Goal: Task Accomplishment & Management: Use online tool/utility

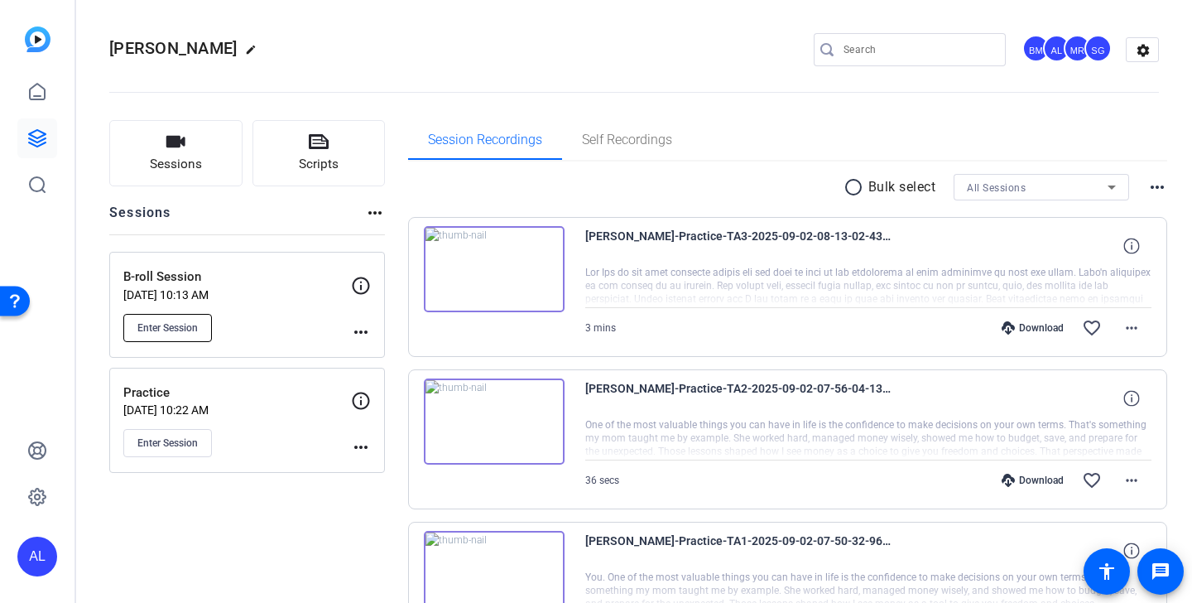
click at [188, 327] on span "Enter Session" at bounding box center [167, 327] width 60 height 13
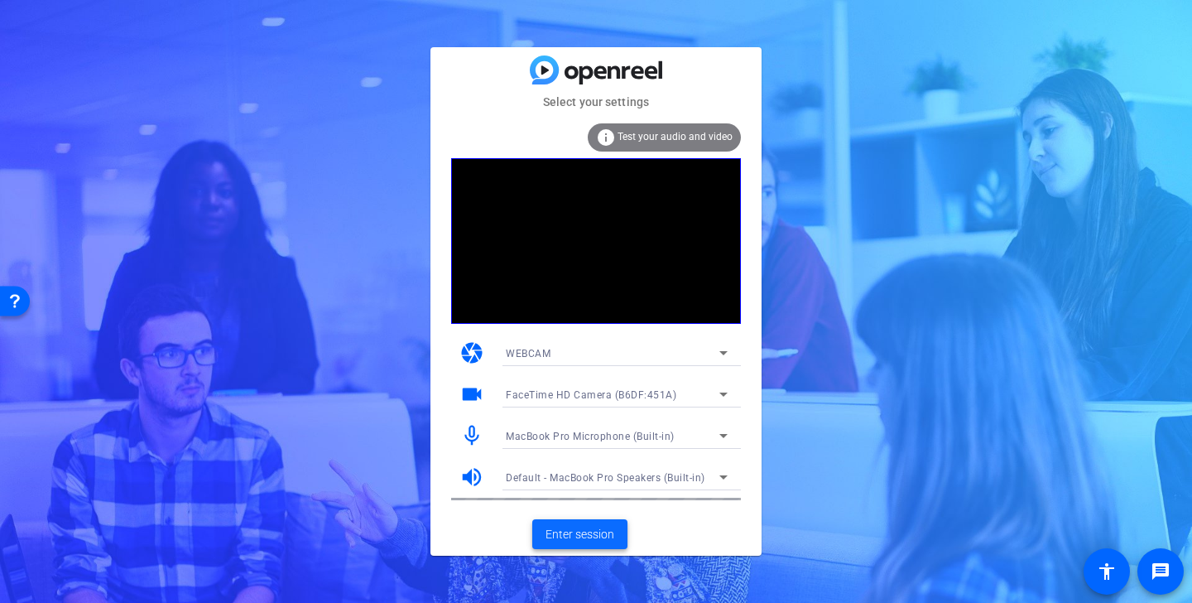
click at [574, 538] on span "Enter session" at bounding box center [579, 534] width 69 height 17
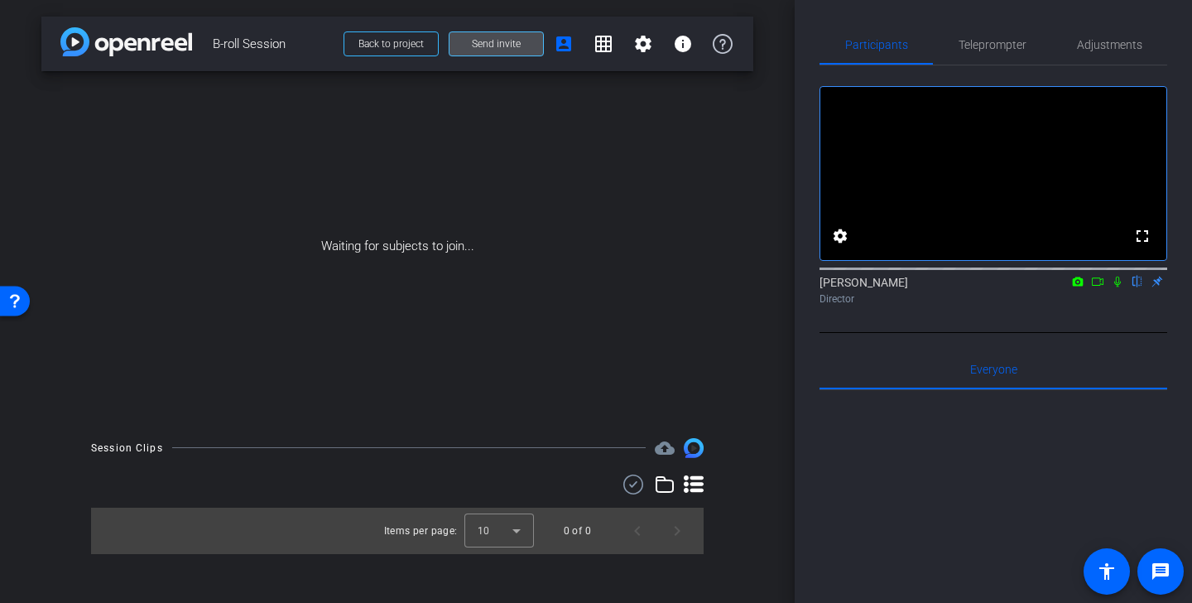
click at [501, 36] on span at bounding box center [496, 44] width 94 height 40
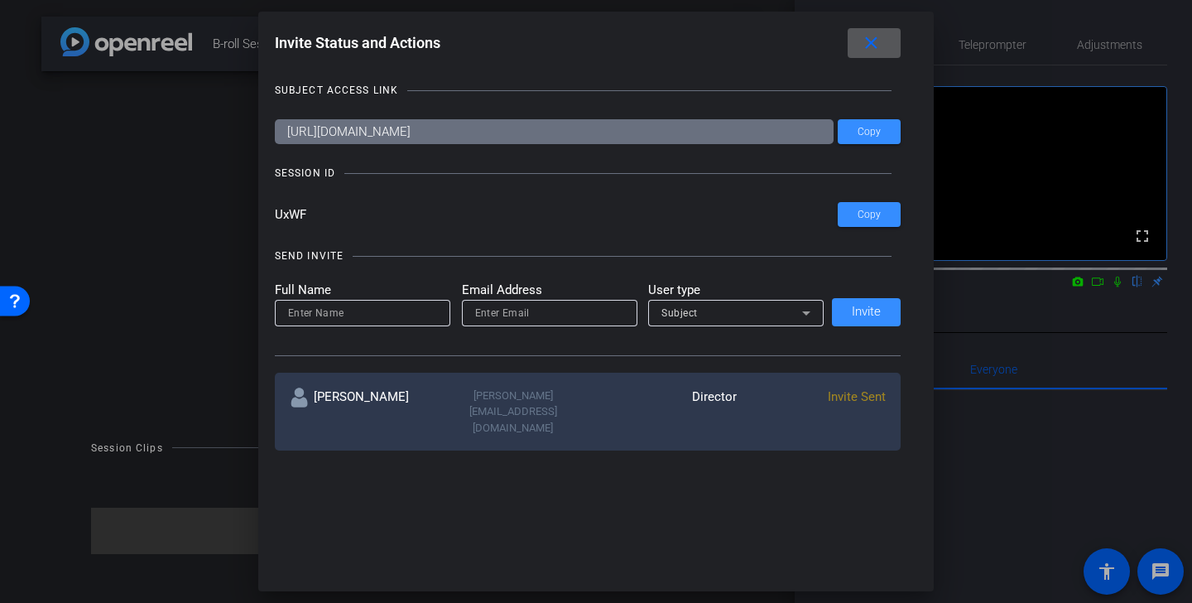
click at [867, 47] on mat-icon "close" at bounding box center [871, 43] width 21 height 21
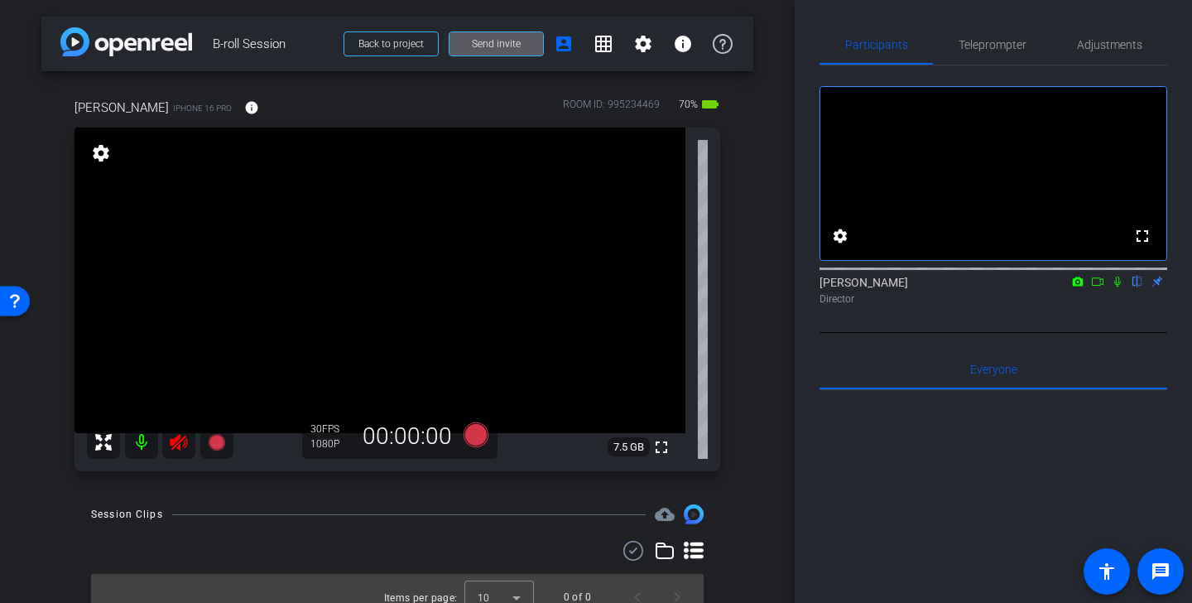
click at [184, 445] on icon at bounding box center [179, 442] width 20 height 20
click at [1106, 55] on span "Adjustments" at bounding box center [1109, 45] width 65 height 40
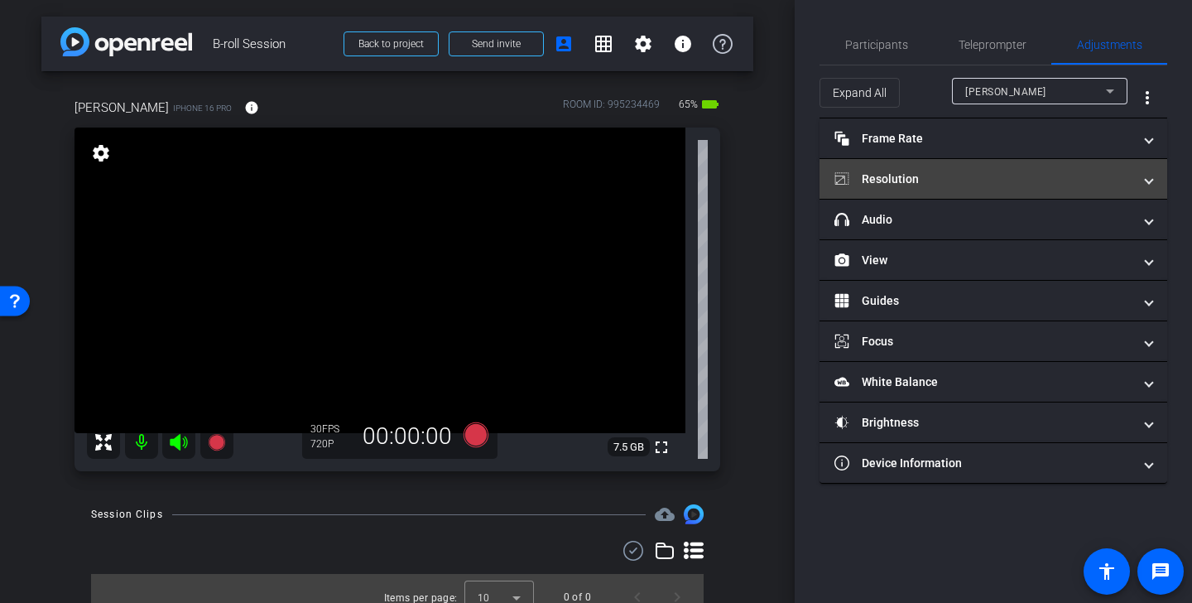
click at [940, 190] on mat-expansion-panel-header "Resolution" at bounding box center [993, 179] width 348 height 40
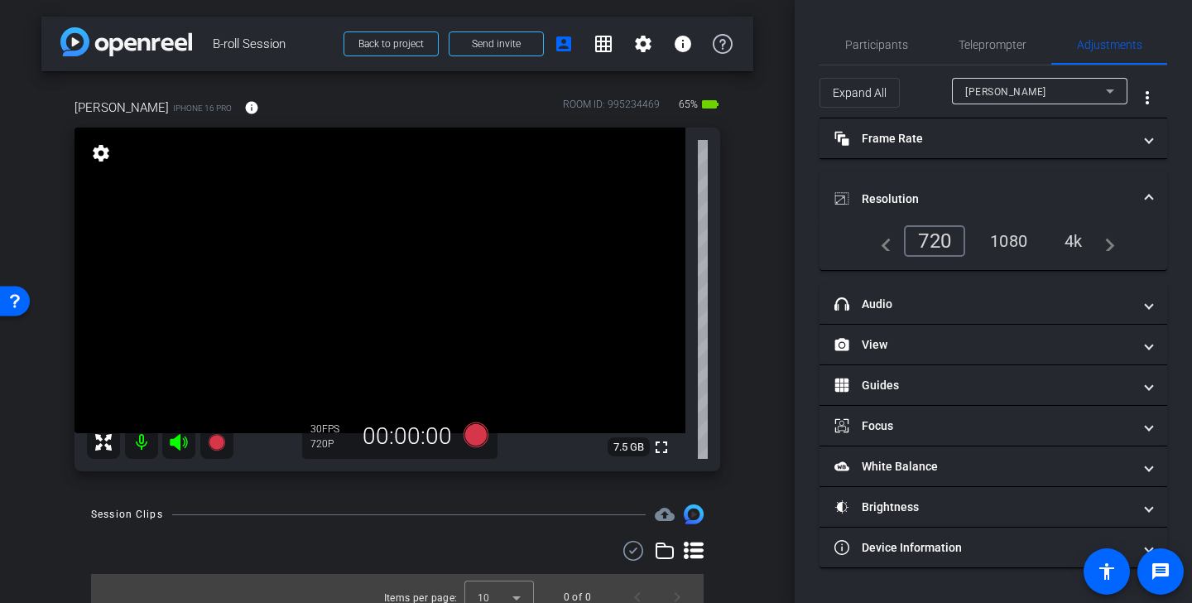
click at [1012, 241] on div "1080" at bounding box center [1008, 241] width 62 height 28
click at [1059, 190] on mat-panel-title "Resolution" at bounding box center [983, 198] width 298 height 17
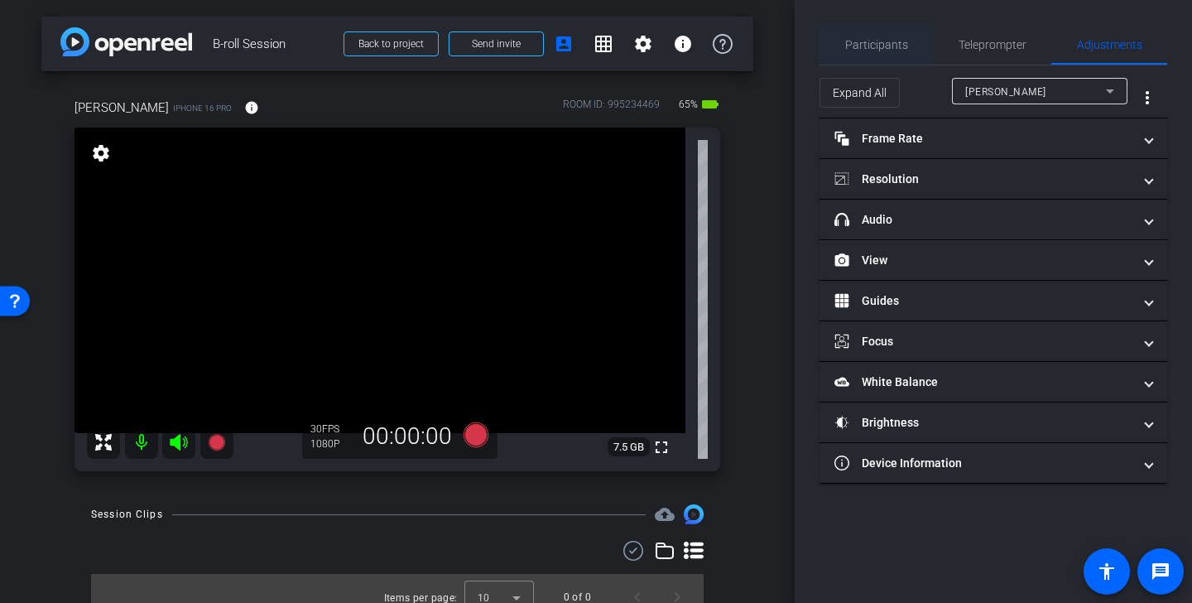
click at [889, 35] on span "Participants" at bounding box center [876, 45] width 63 height 40
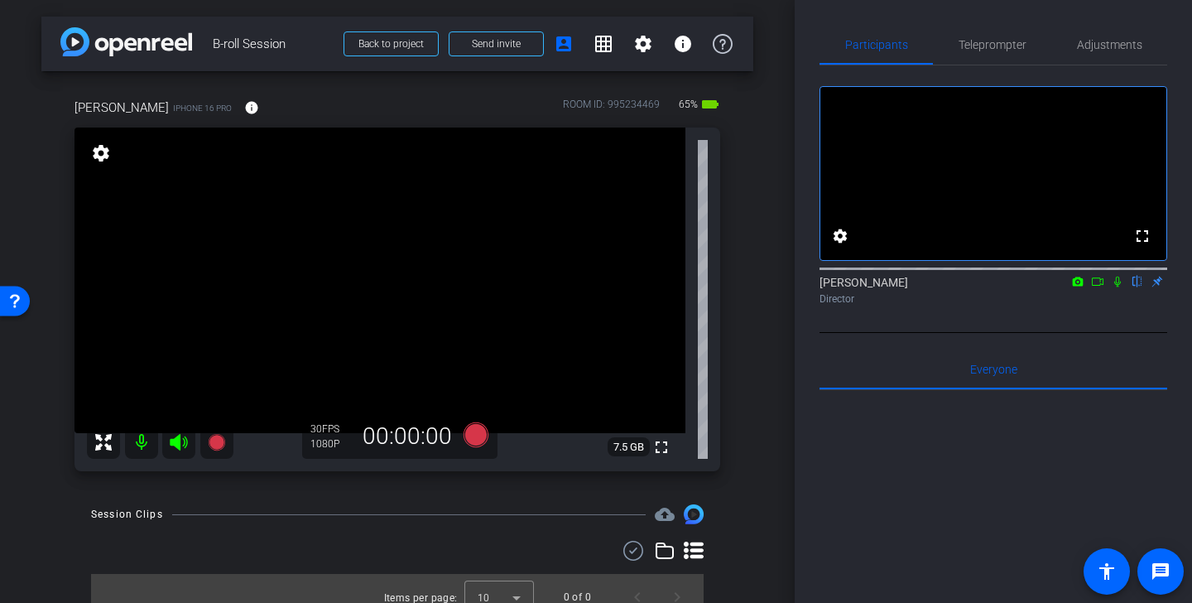
drag, startPoint x: 442, startPoint y: 192, endPoint x: 442, endPoint y: 182, distance: 9.9
click at [442, 185] on video at bounding box center [379, 279] width 611 height 305
click at [504, 247] on video at bounding box center [379, 279] width 611 height 305
click at [542, 245] on video at bounding box center [379, 279] width 611 height 305
click at [492, 207] on video at bounding box center [379, 279] width 611 height 305
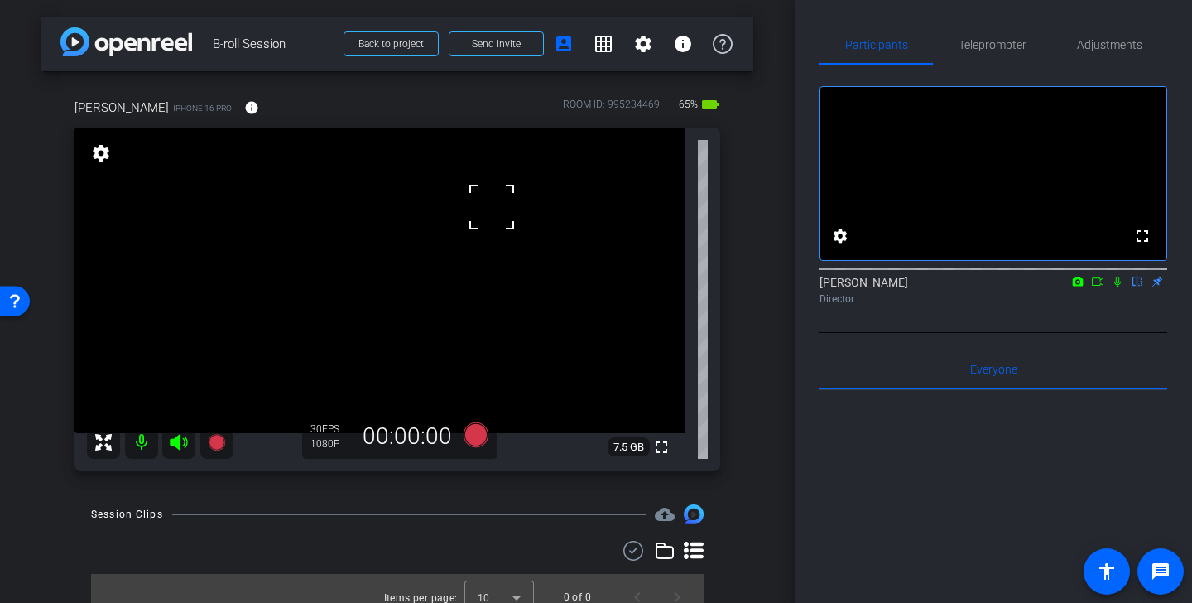
click at [369, 237] on video at bounding box center [379, 279] width 611 height 305
click at [358, 233] on div at bounding box center [368, 236] width 41 height 41
click at [1089, 36] on span "Adjustments" at bounding box center [1109, 45] width 65 height 40
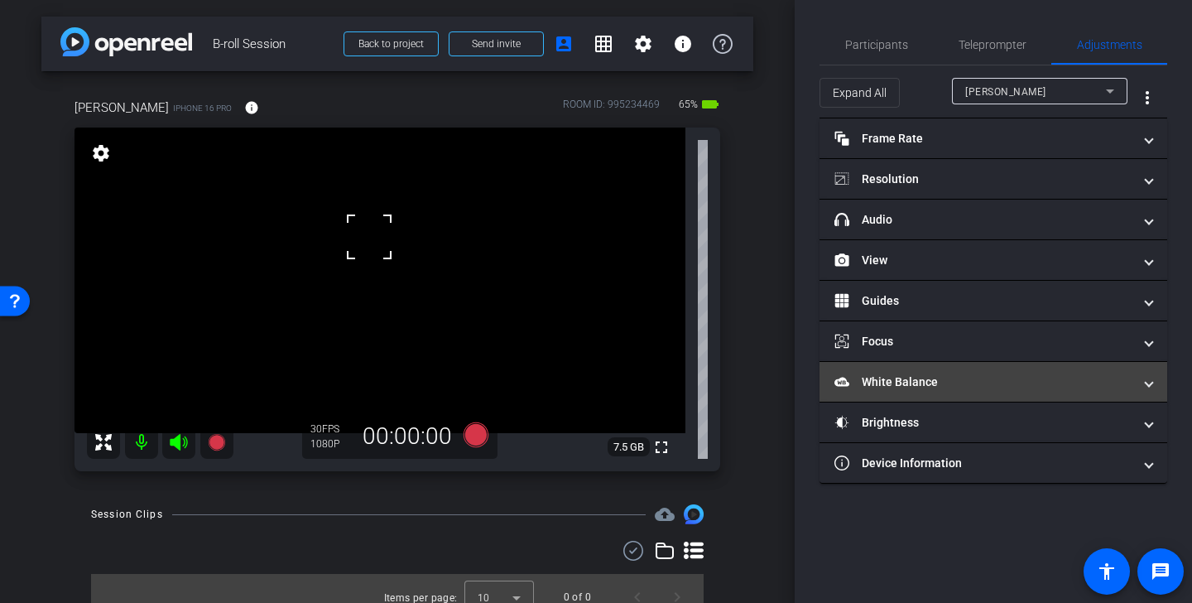
click at [971, 378] on mat-panel-title "White Balance White Balance" at bounding box center [983, 381] width 298 height 17
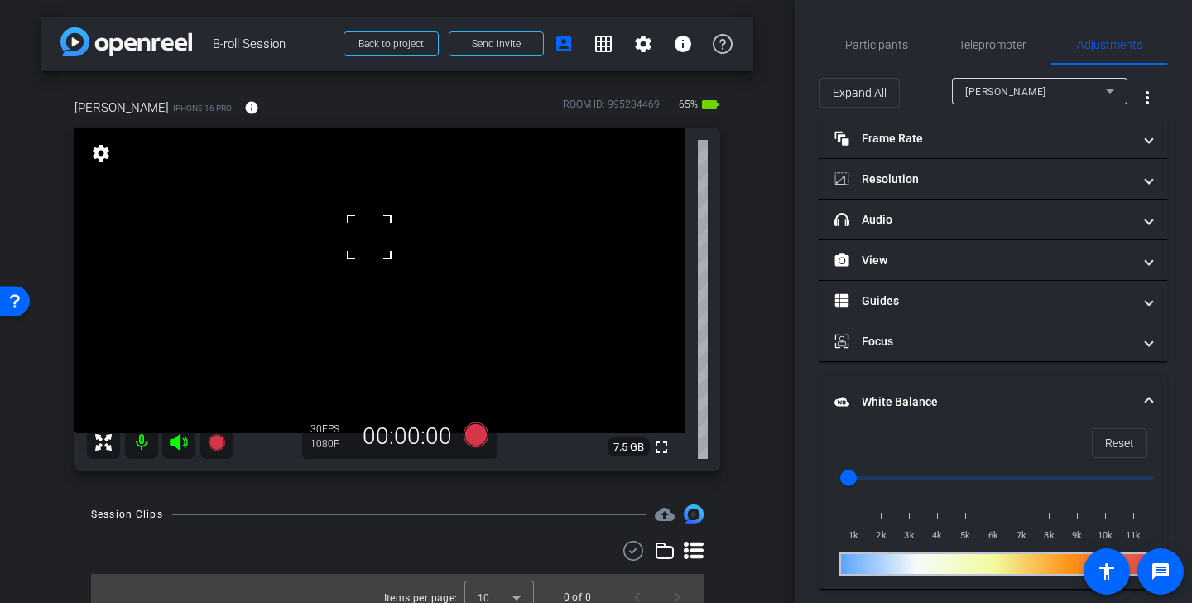
click at [976, 394] on mat-panel-title "White Balance White Balance" at bounding box center [983, 401] width 298 height 17
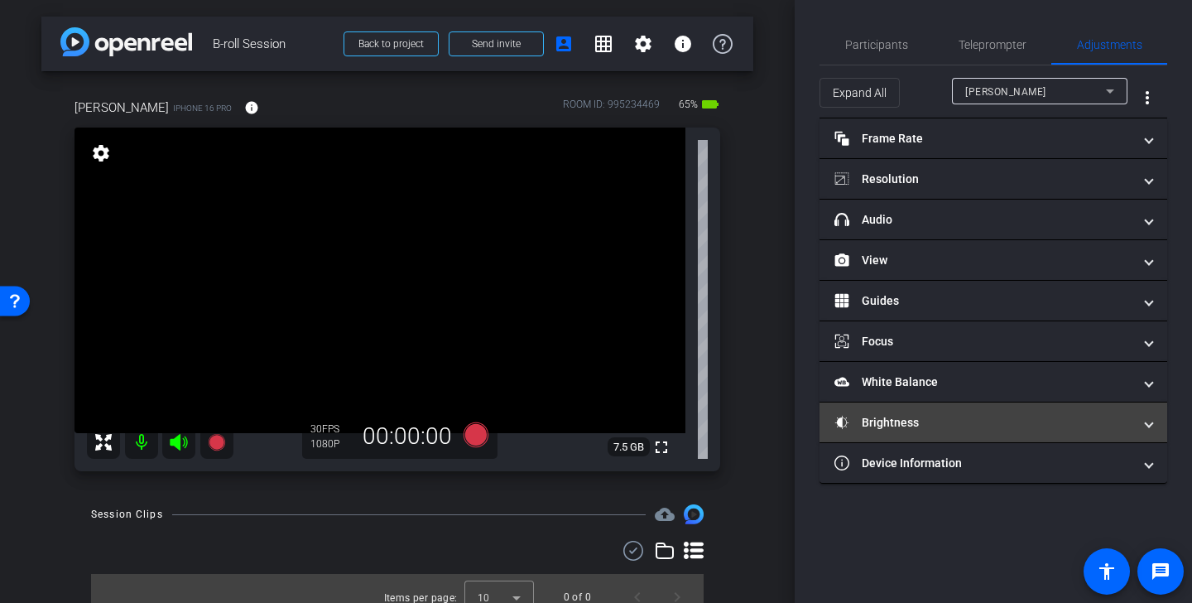
click at [963, 425] on mat-panel-title "Brightness" at bounding box center [983, 422] width 298 height 17
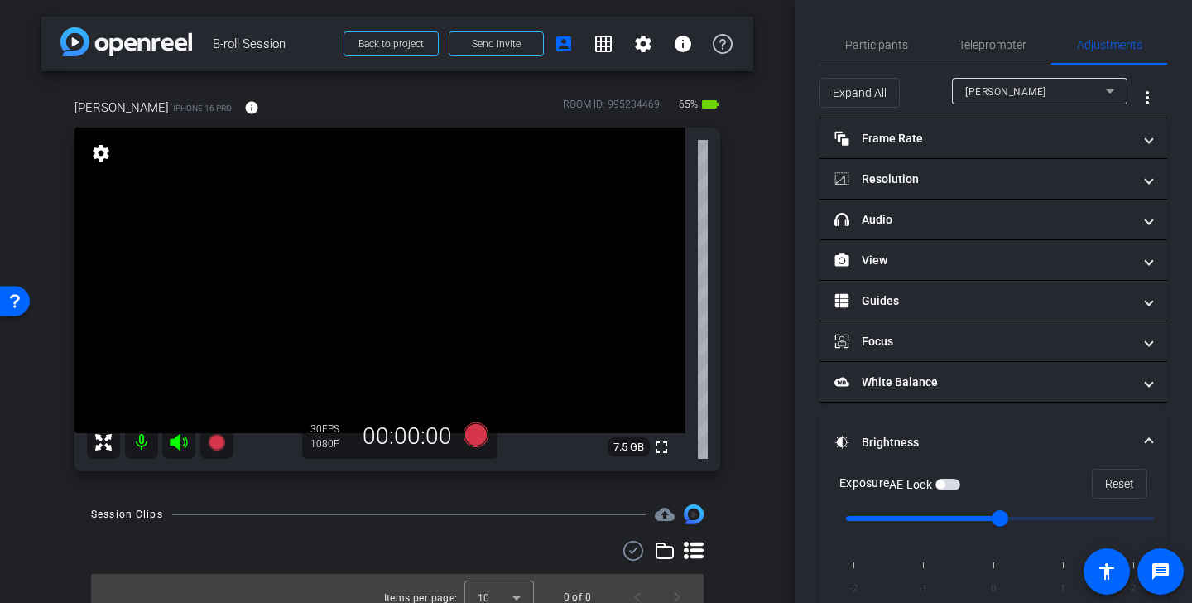
click at [963, 424] on mat-expansion-panel-header "Brightness" at bounding box center [993, 441] width 348 height 53
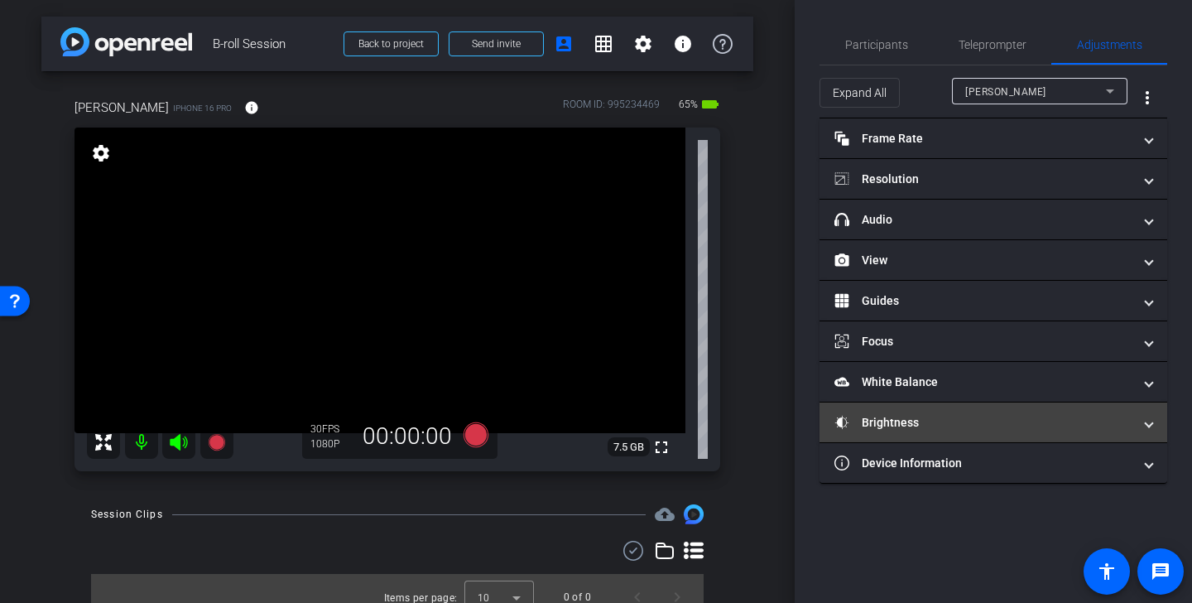
click at [972, 416] on mat-panel-title "Brightness" at bounding box center [983, 422] width 298 height 17
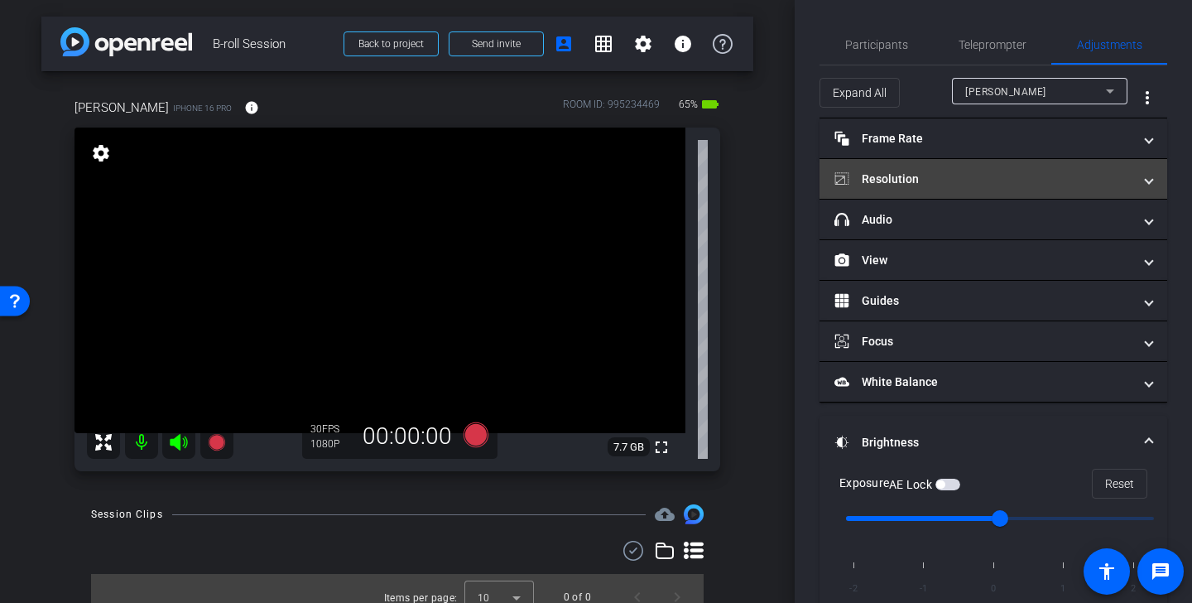
click at [963, 186] on mat-panel-title "Resolution" at bounding box center [983, 178] width 298 height 17
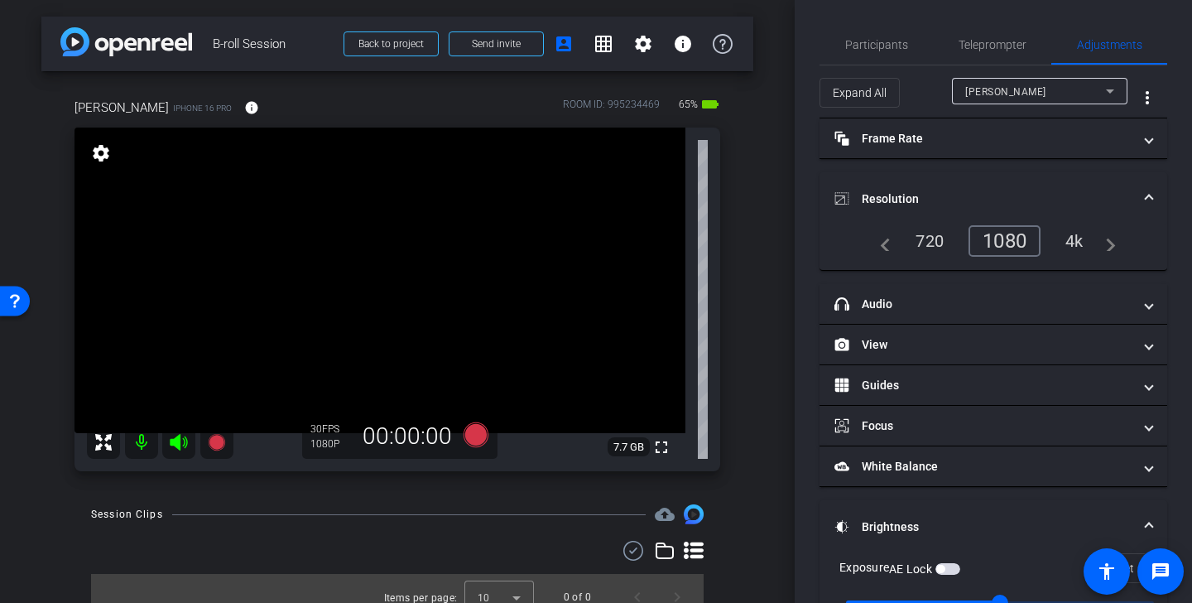
click at [963, 187] on mat-expansion-panel-header "Resolution" at bounding box center [993, 198] width 348 height 53
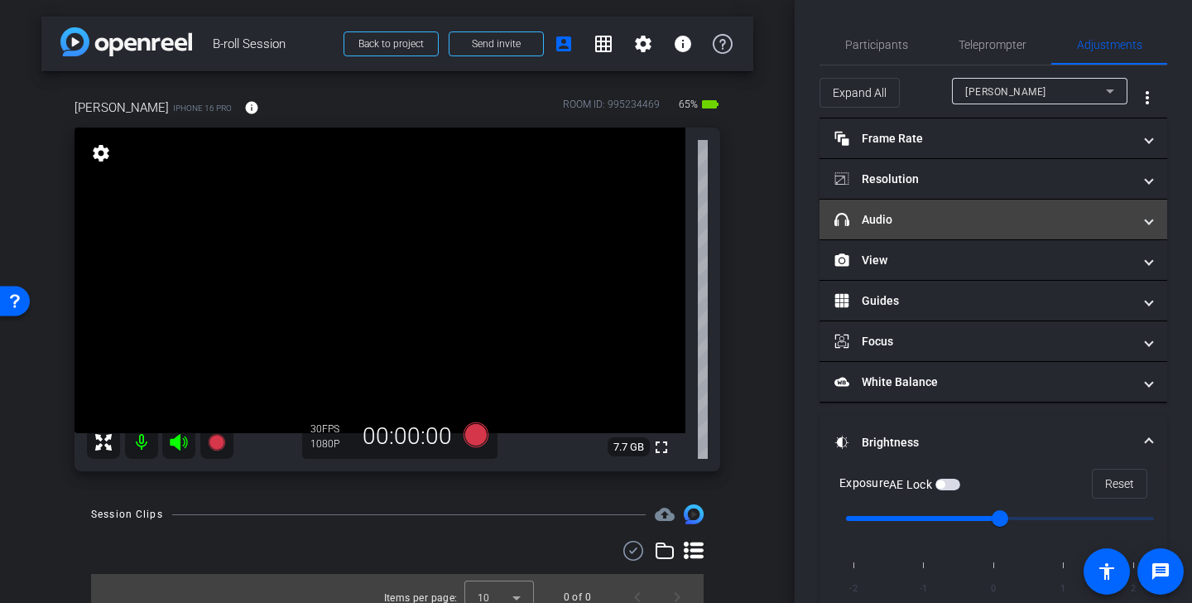
click at [958, 214] on mat-panel-title "headphone icon Audio" at bounding box center [983, 219] width 298 height 17
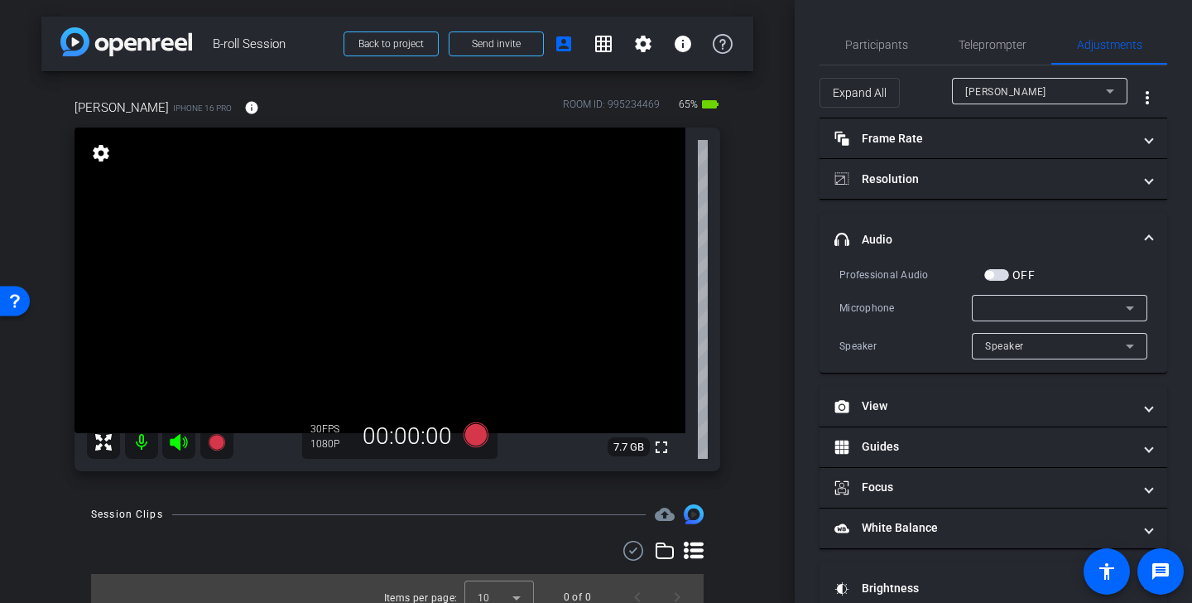
click at [1025, 208] on mat-accordion "Frame Rate Frame Rate navigate_before 24 25 30 navigate_next Resolution navigat…" at bounding box center [993, 465] width 348 height 695
click at [988, 233] on mat-panel-title "headphone icon Audio" at bounding box center [983, 239] width 298 height 17
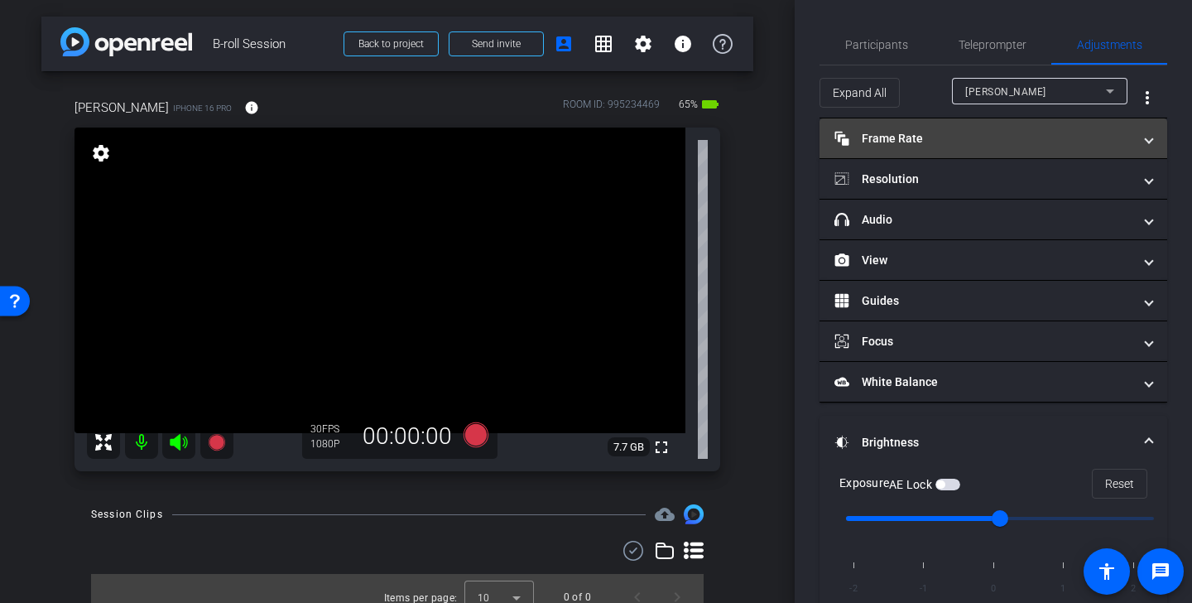
click at [999, 146] on mat-expansion-panel-header "Frame Rate Frame Rate" at bounding box center [993, 138] width 348 height 40
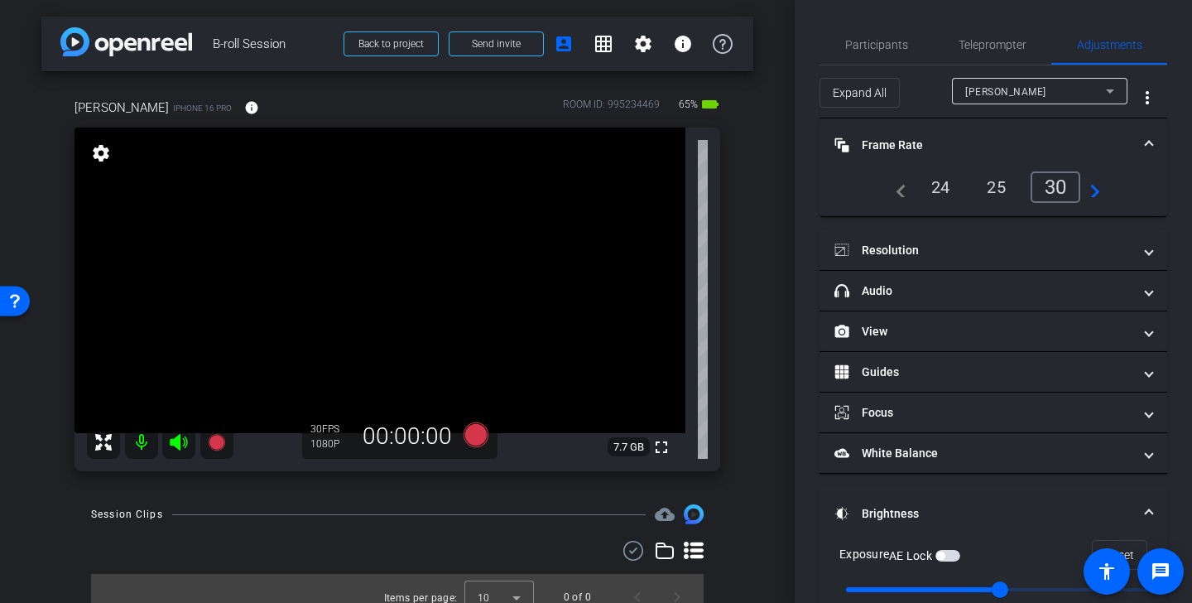
click at [998, 138] on mat-panel-title "Frame Rate Frame Rate" at bounding box center [983, 145] width 298 height 17
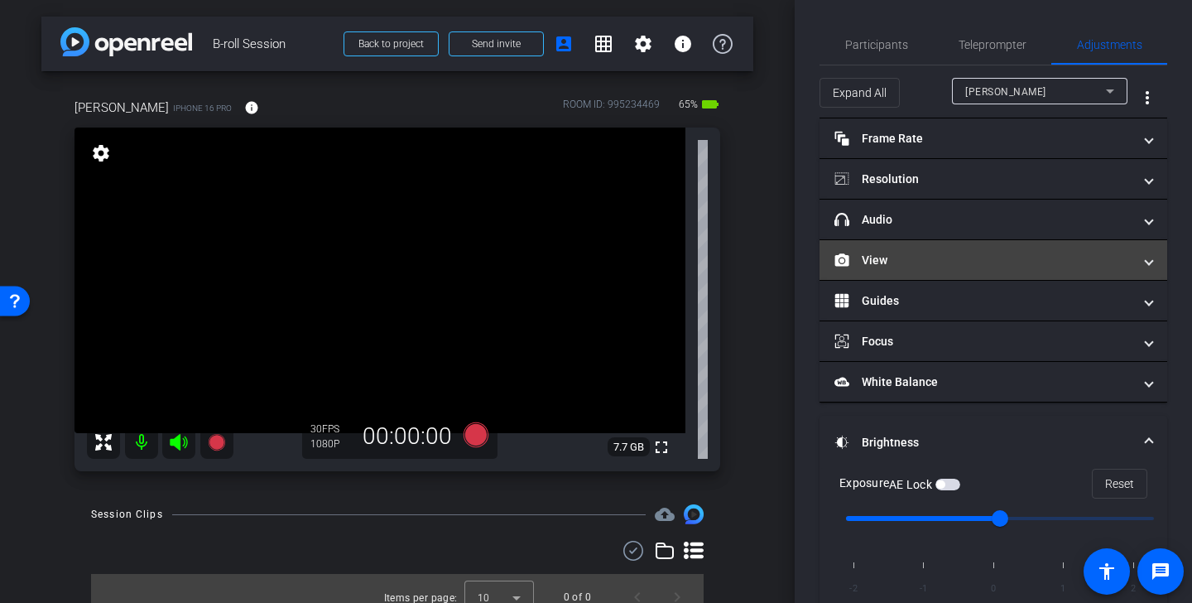
click at [966, 263] on mat-panel-title "View" at bounding box center [983, 260] width 298 height 17
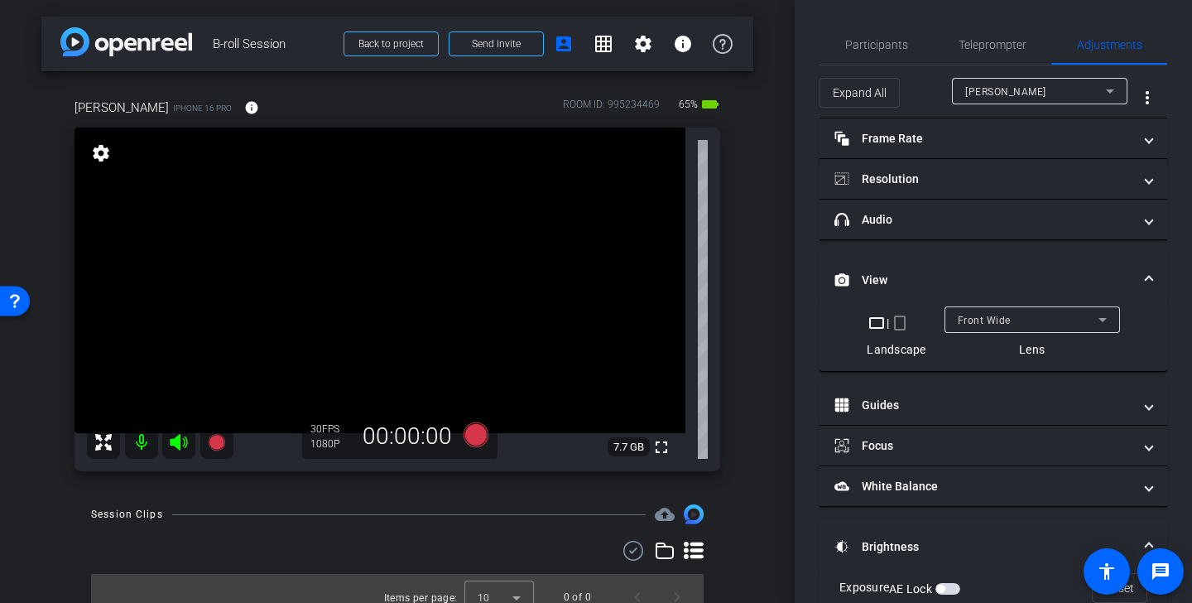
click at [989, 267] on mat-expansion-panel-header "View" at bounding box center [993, 279] width 348 height 53
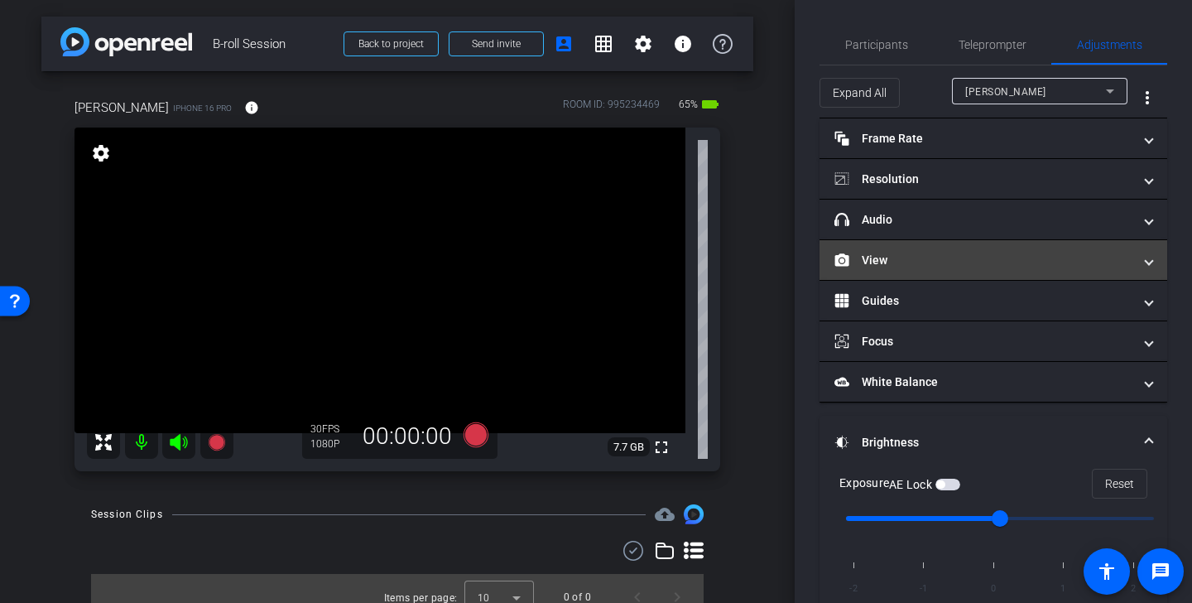
click at [990, 271] on mat-expansion-panel-header "View" at bounding box center [993, 260] width 348 height 40
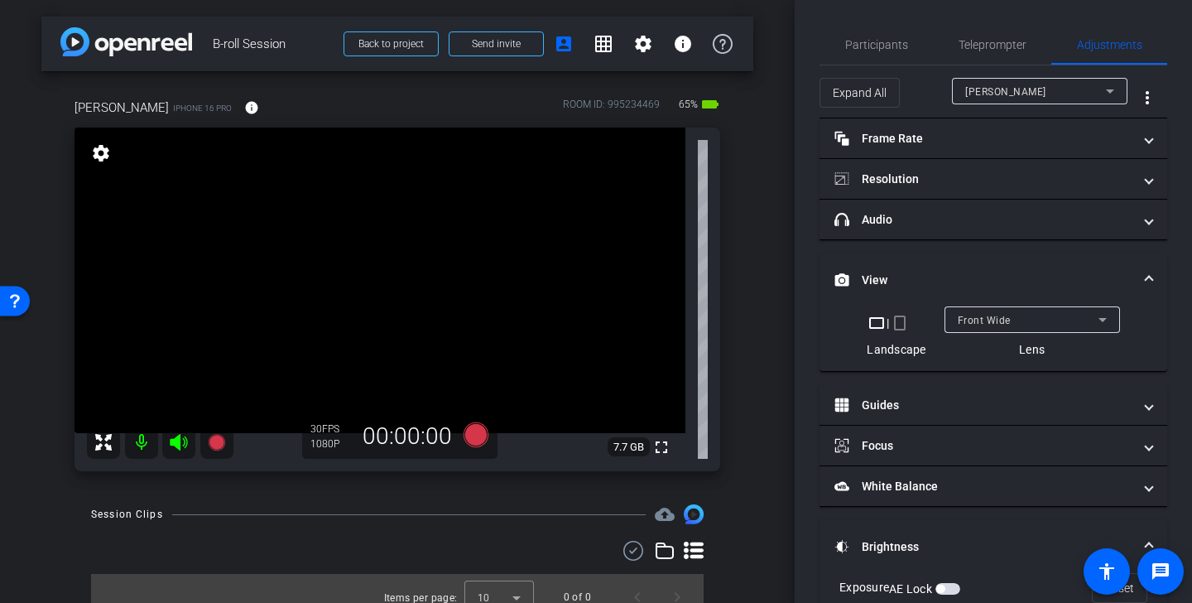
click at [963, 279] on mat-panel-title "View" at bounding box center [983, 279] width 298 height 17
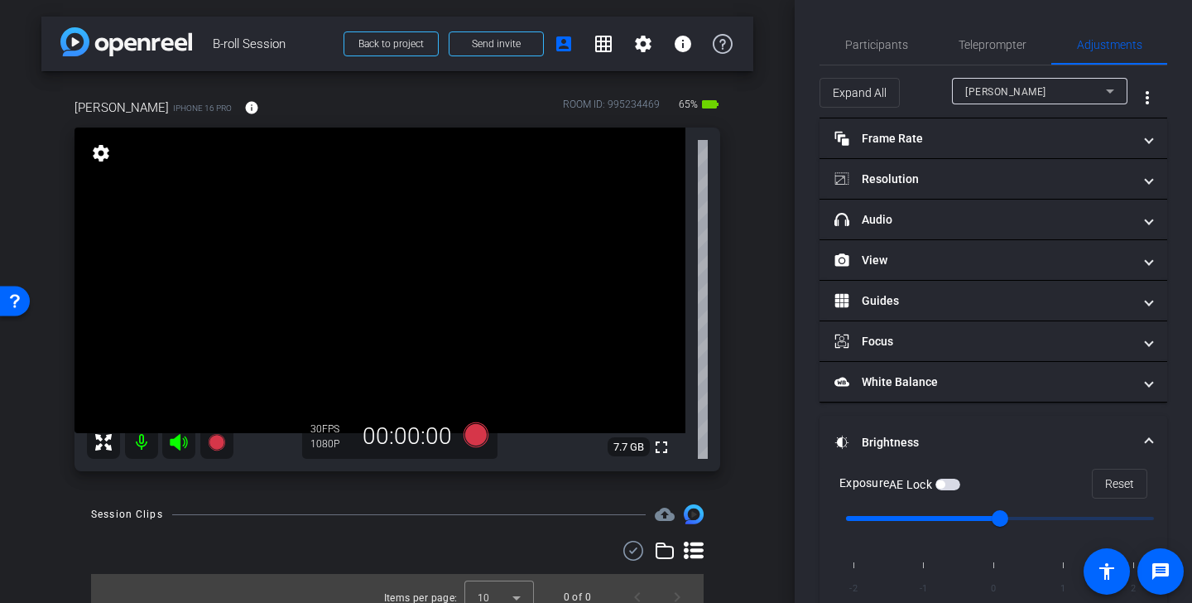
click at [314, 377] on video at bounding box center [379, 279] width 611 height 305
click at [890, 41] on span "Participants" at bounding box center [876, 45] width 63 height 12
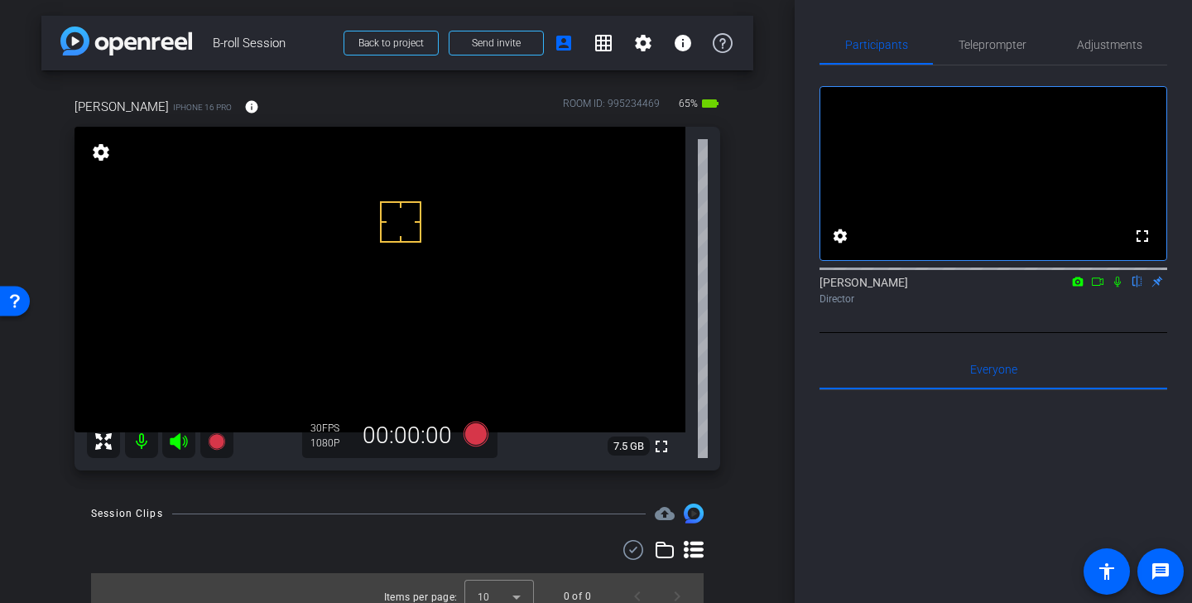
scroll to position [2, 0]
click at [415, 275] on video at bounding box center [379, 278] width 611 height 305
click at [1113, 47] on span "Adjustments" at bounding box center [1109, 45] width 65 height 12
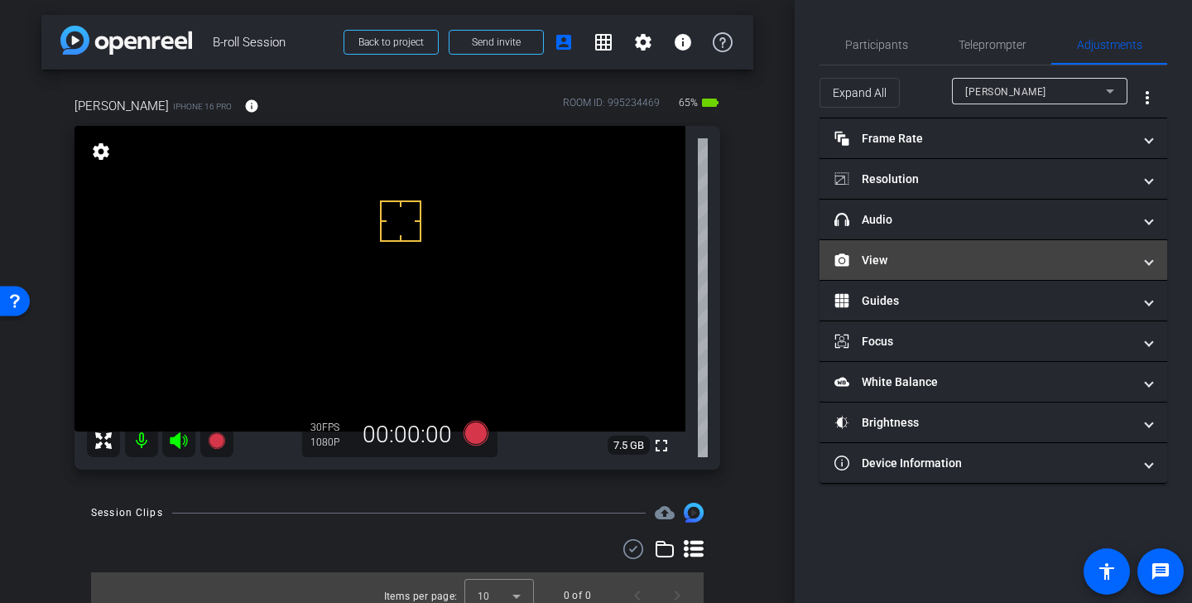
click at [975, 271] on mat-expansion-panel-header "View" at bounding box center [993, 260] width 348 height 40
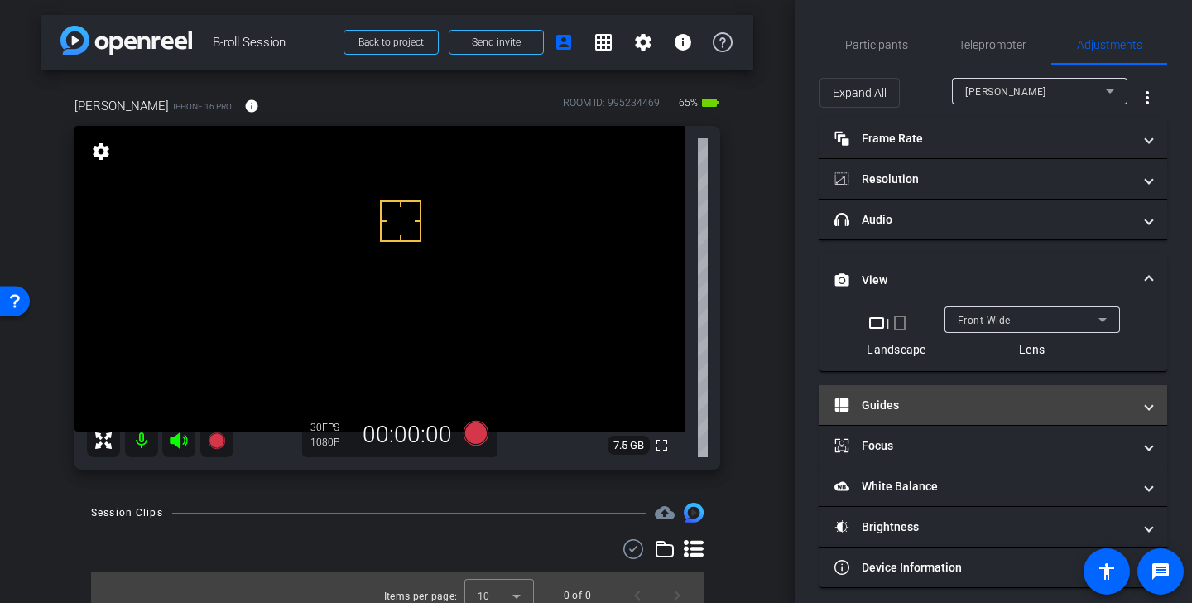
click at [916, 409] on mat-panel-title "Guides" at bounding box center [983, 404] width 298 height 17
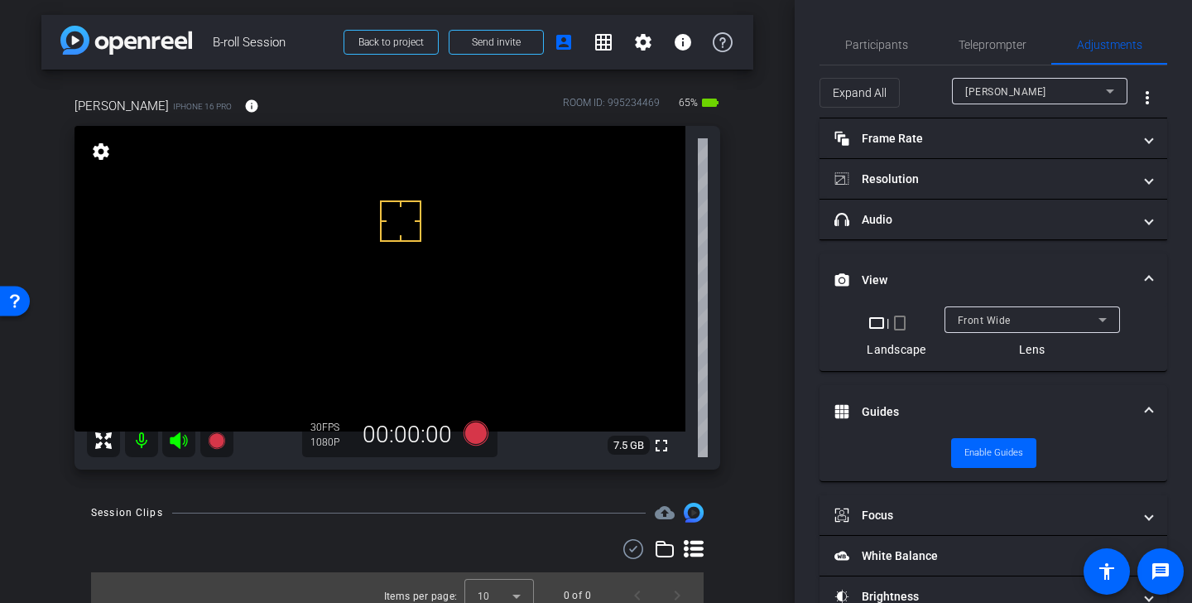
click at [943, 281] on mat-panel-title "View" at bounding box center [983, 279] width 298 height 17
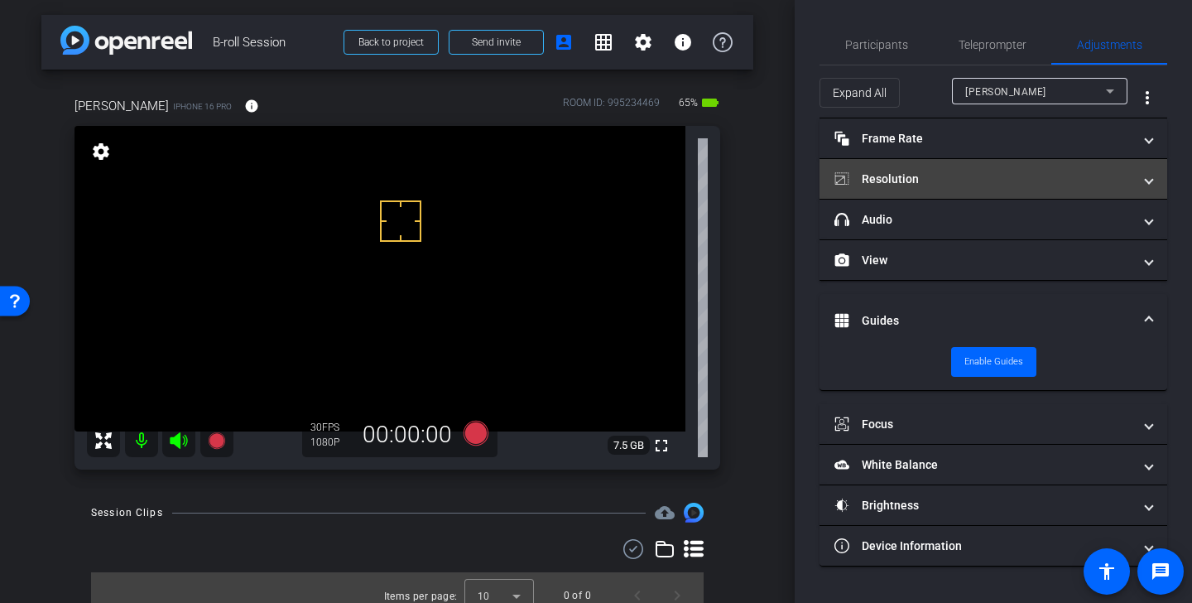
click at [943, 166] on mat-expansion-panel-header "Resolution" at bounding box center [993, 179] width 348 height 40
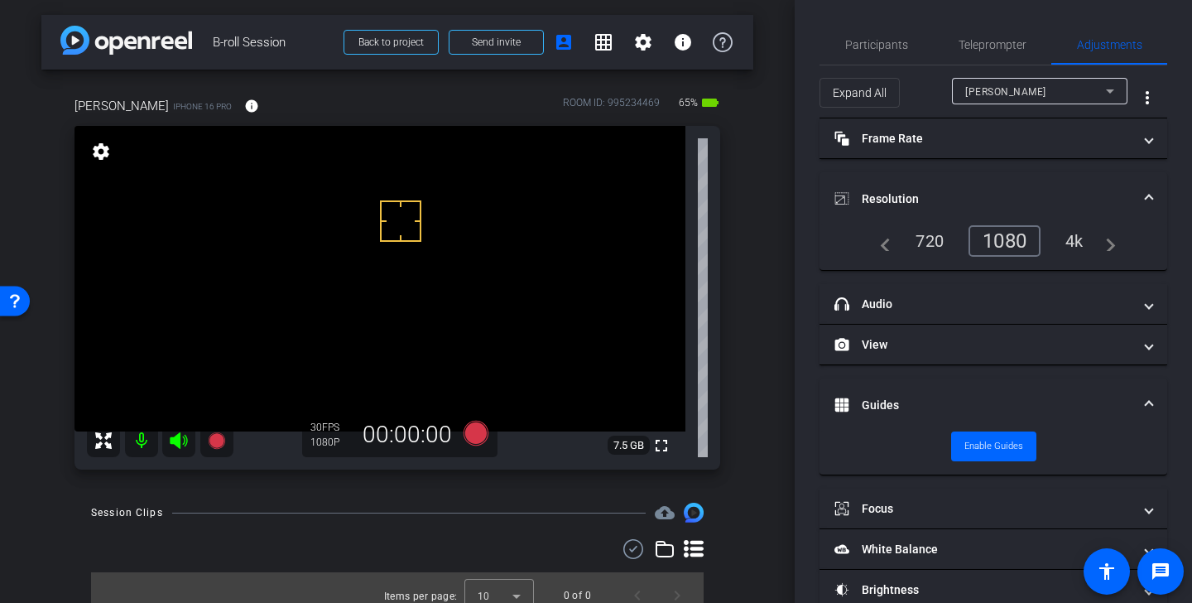
click at [1073, 241] on div "4k" at bounding box center [1074, 241] width 43 height 28
click at [1040, 197] on mat-panel-title "Resolution" at bounding box center [983, 198] width 298 height 17
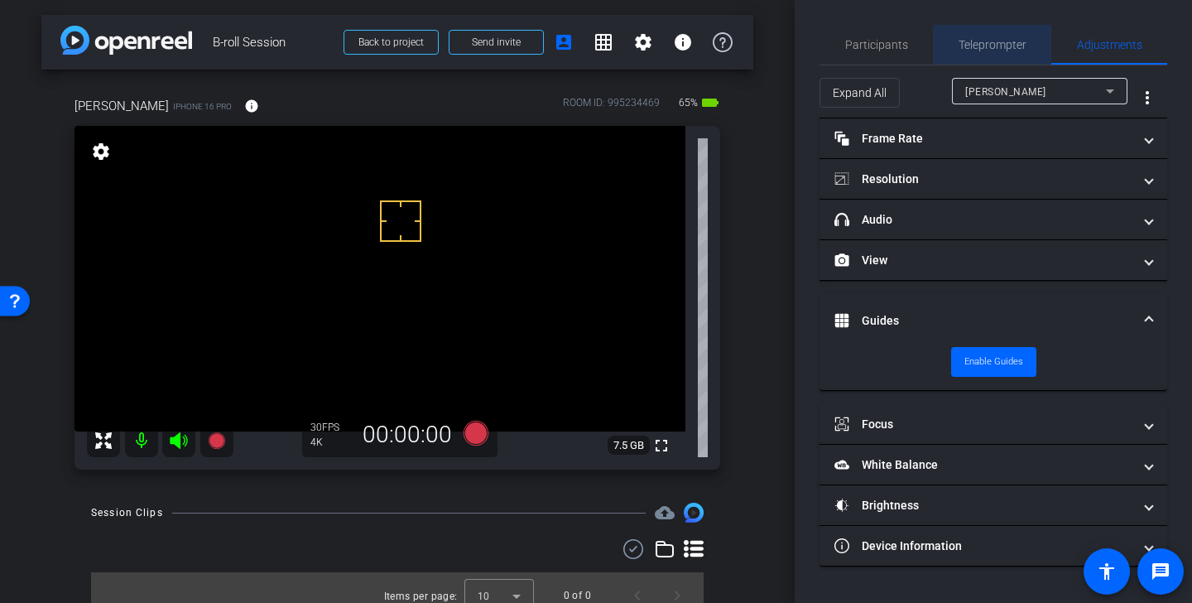
click at [971, 41] on span "Teleprompter" at bounding box center [992, 45] width 68 height 12
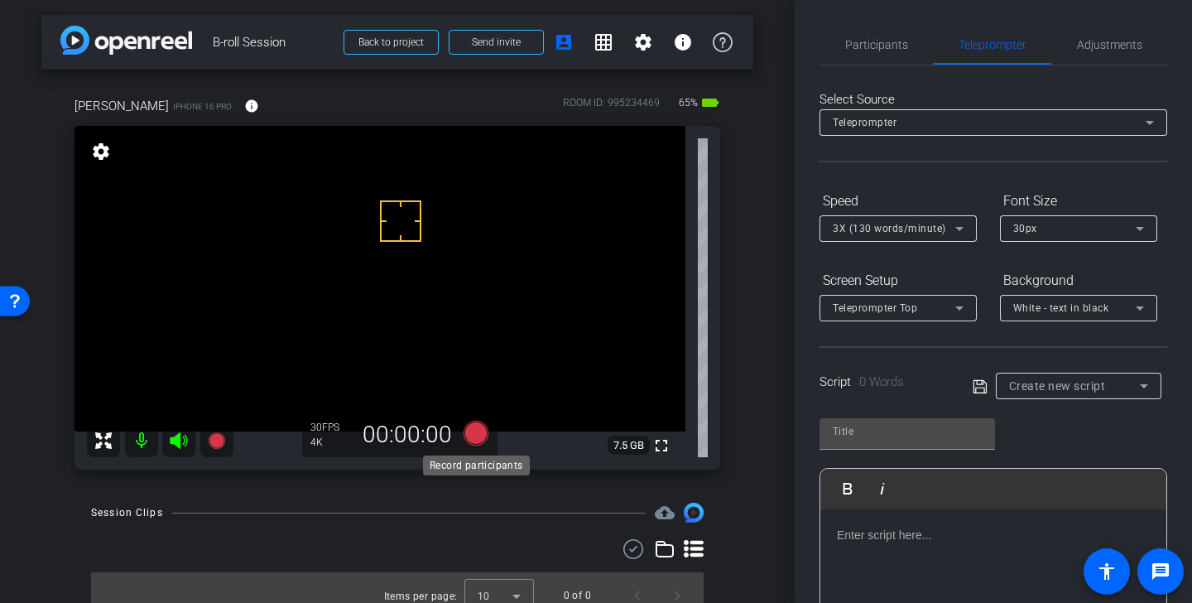
click at [478, 431] on icon at bounding box center [475, 432] width 25 height 25
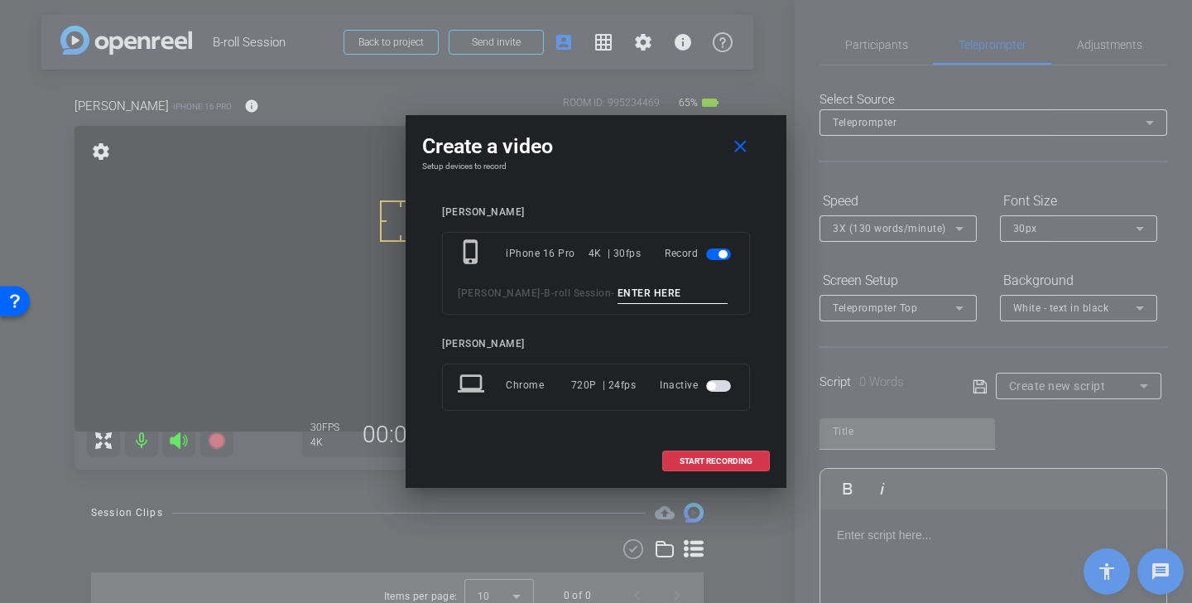
click at [636, 289] on input at bounding box center [672, 293] width 111 height 21
type input "Lori desk wide"
click at [719, 458] on span "START RECORDING" at bounding box center [715, 461] width 73 height 8
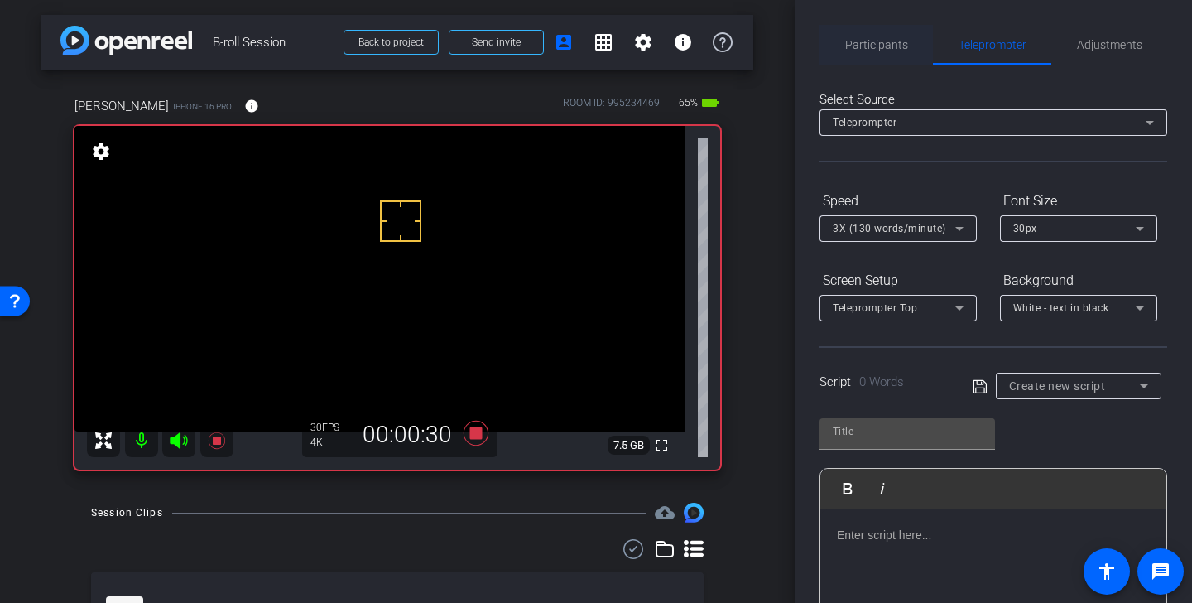
click at [875, 43] on span "Participants" at bounding box center [876, 45] width 63 height 12
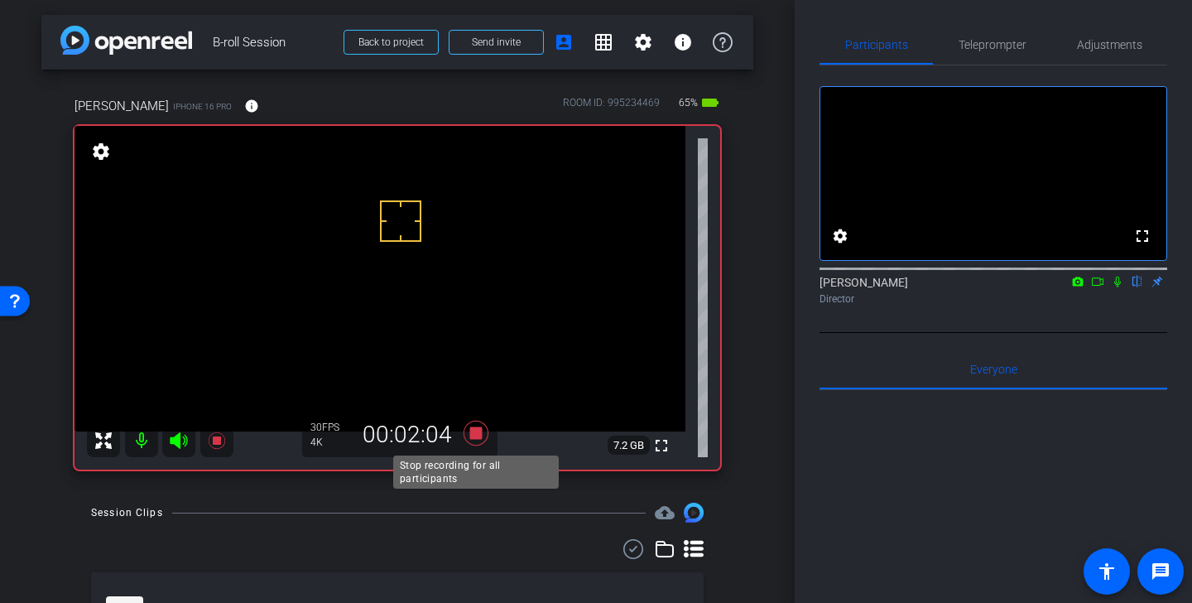
click at [469, 435] on icon at bounding box center [476, 433] width 40 height 30
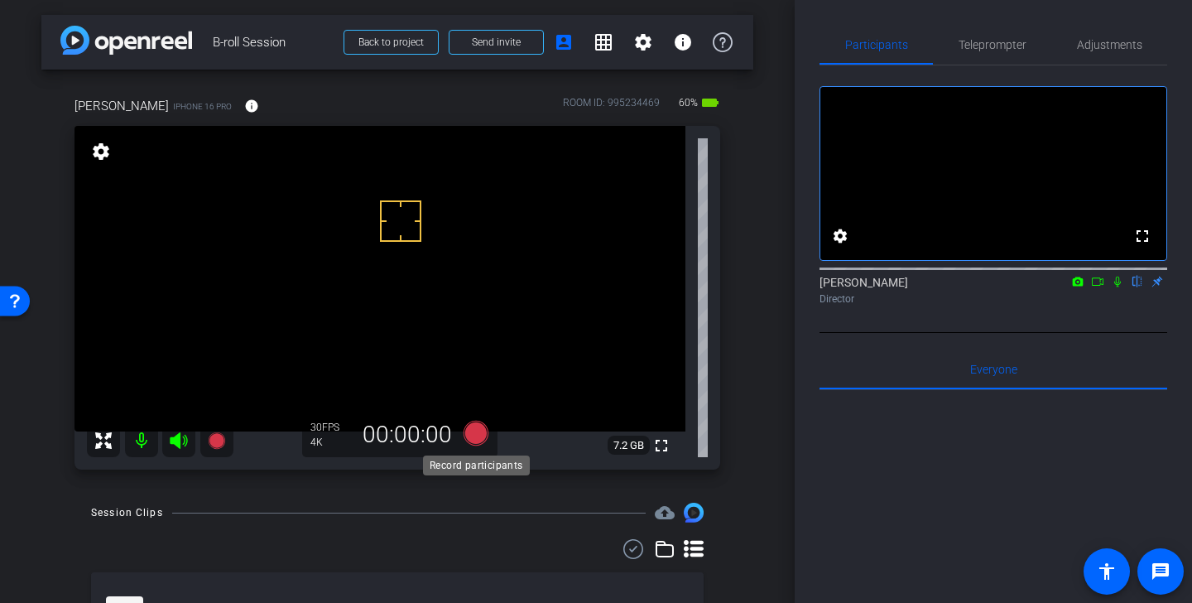
click at [476, 434] on icon at bounding box center [475, 432] width 25 height 25
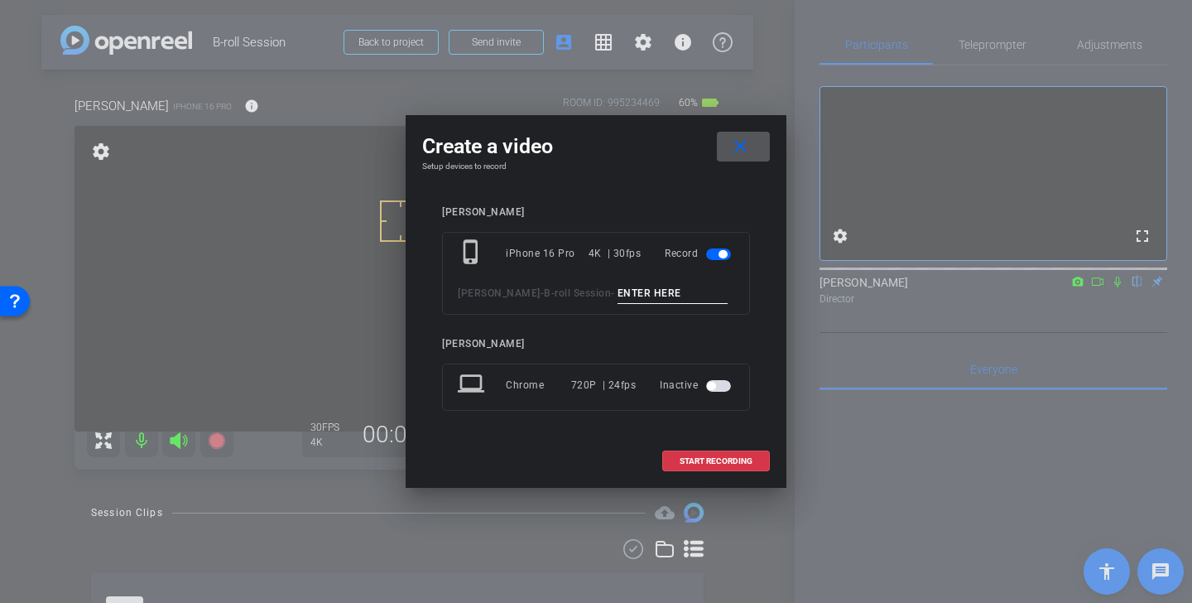
click at [622, 279] on div "phone_iphone iPhone 16 Pro 4K | 30fps Record Endicott - B-roll Session -" at bounding box center [596, 273] width 308 height 83
click at [622, 287] on input at bounding box center [672, 293] width 111 height 21
type input "Lori desk cu"
click at [699, 458] on span "START RECORDING" at bounding box center [715, 461] width 73 height 8
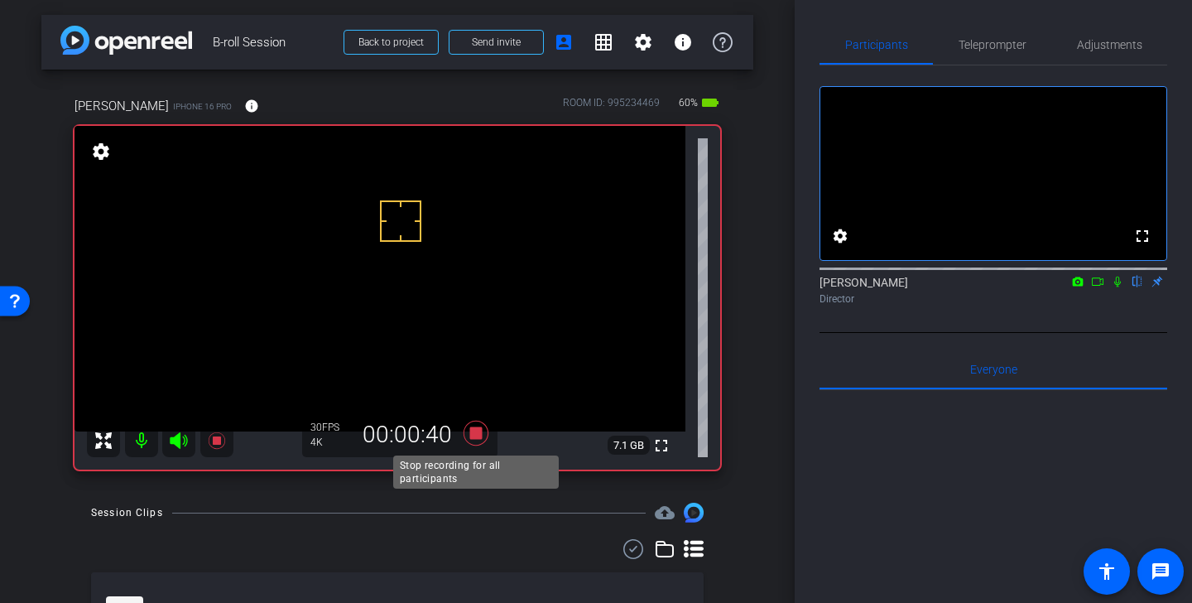
click at [475, 436] on icon at bounding box center [475, 432] width 25 height 25
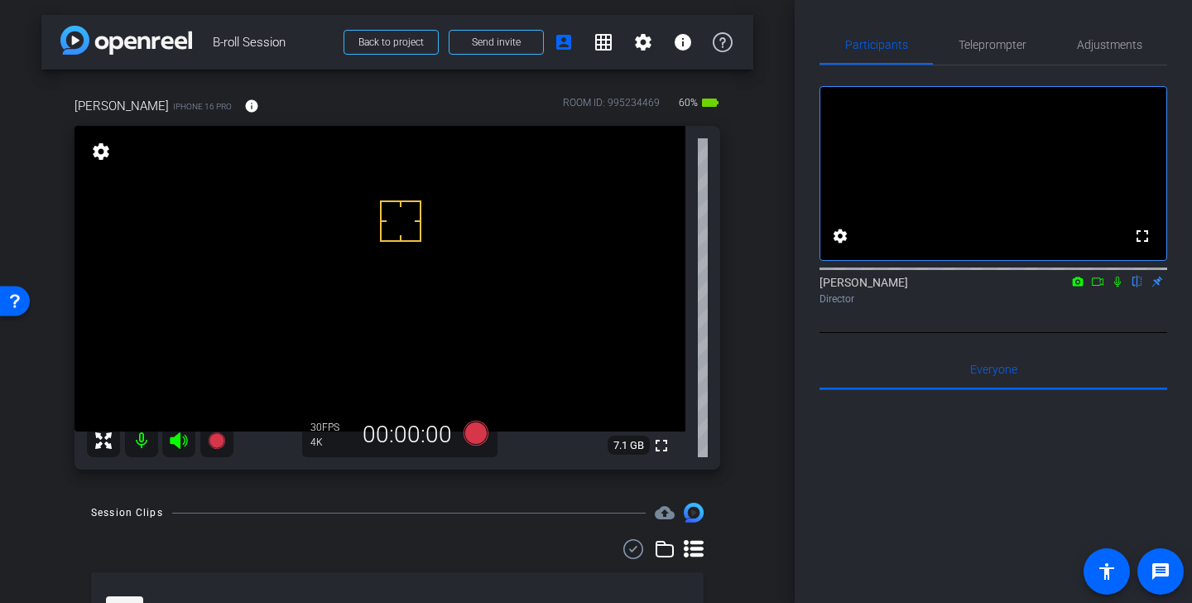
click at [131, 314] on video at bounding box center [379, 278] width 611 height 305
click at [480, 436] on icon at bounding box center [475, 432] width 25 height 25
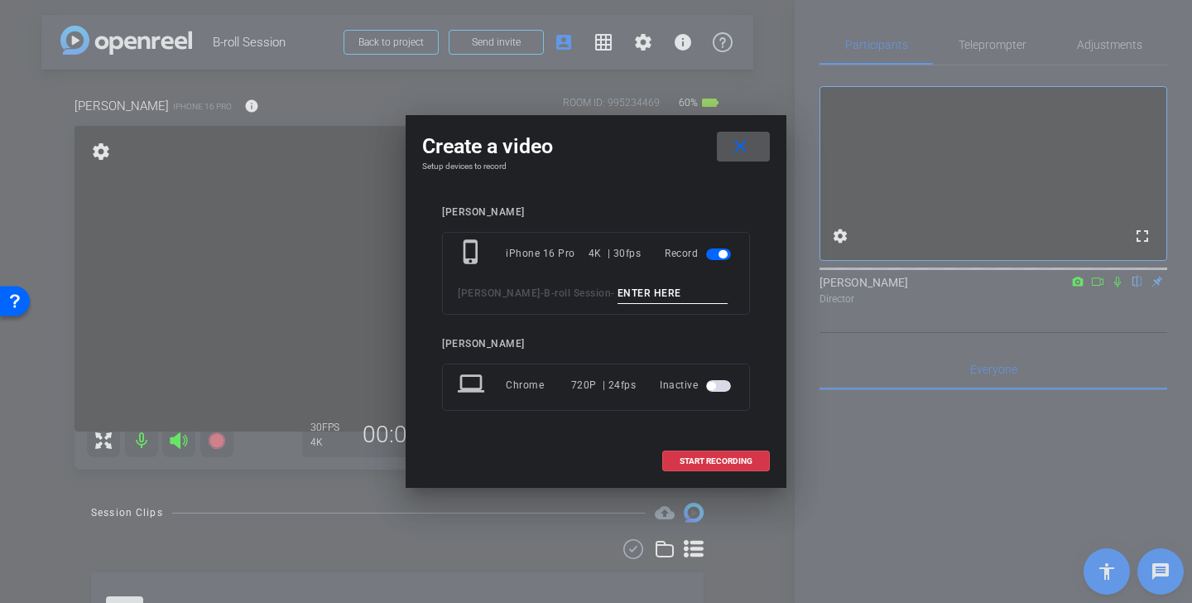
click at [646, 291] on input at bounding box center [672, 293] width 111 height 21
type input "team meeting"
click at [738, 462] on span "START RECORDING" at bounding box center [715, 461] width 73 height 8
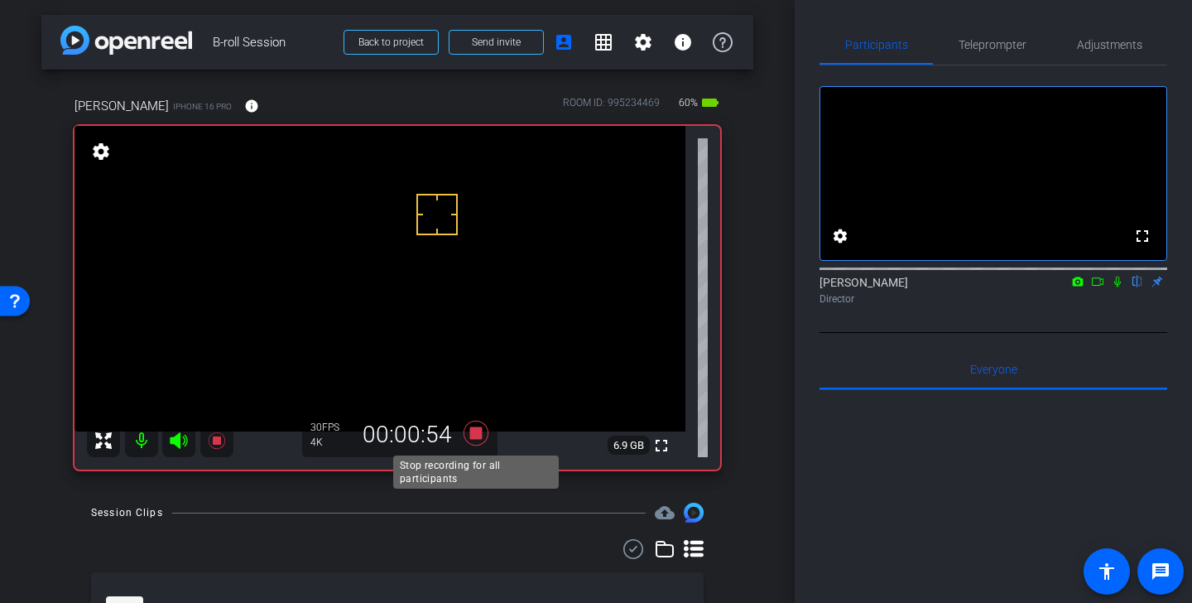
click at [477, 436] on icon at bounding box center [475, 432] width 25 height 25
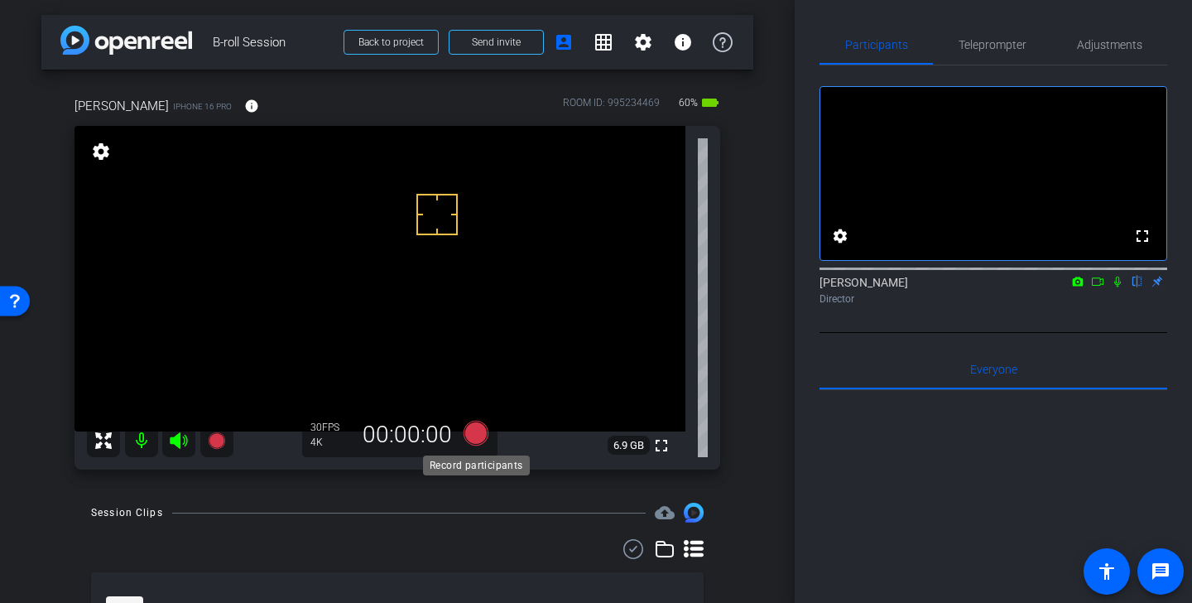
click at [483, 439] on icon at bounding box center [475, 432] width 25 height 25
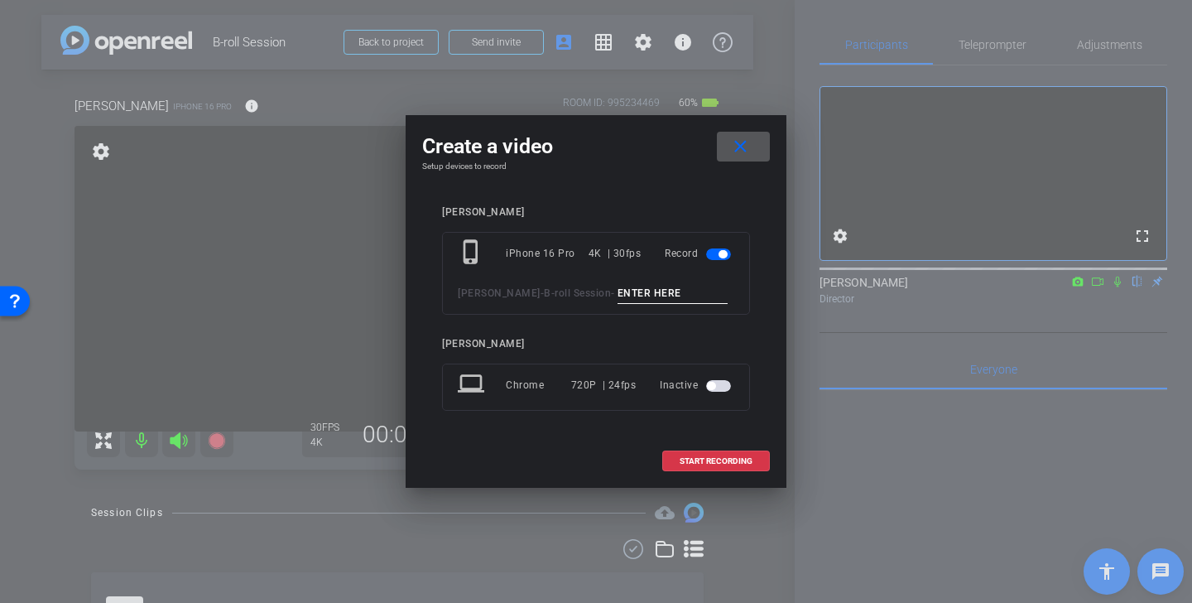
click at [617, 300] on input at bounding box center [672, 293] width 111 height 21
type input "team meeting angle 1"
click at [737, 457] on span "START RECORDING" at bounding box center [715, 461] width 73 height 8
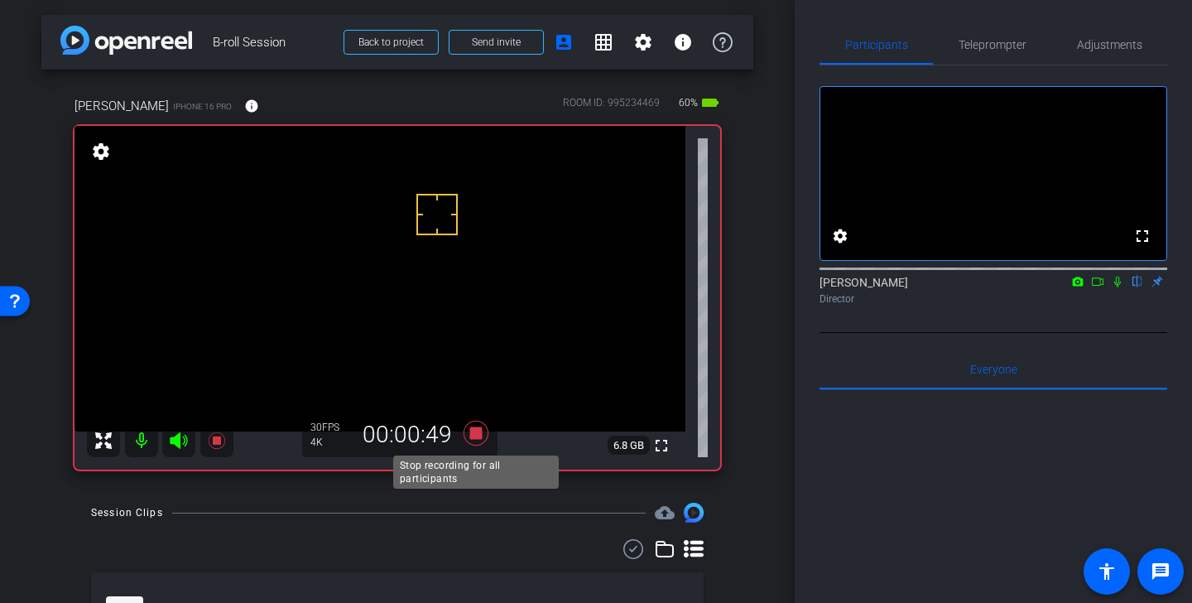
click at [473, 430] on icon at bounding box center [475, 432] width 25 height 25
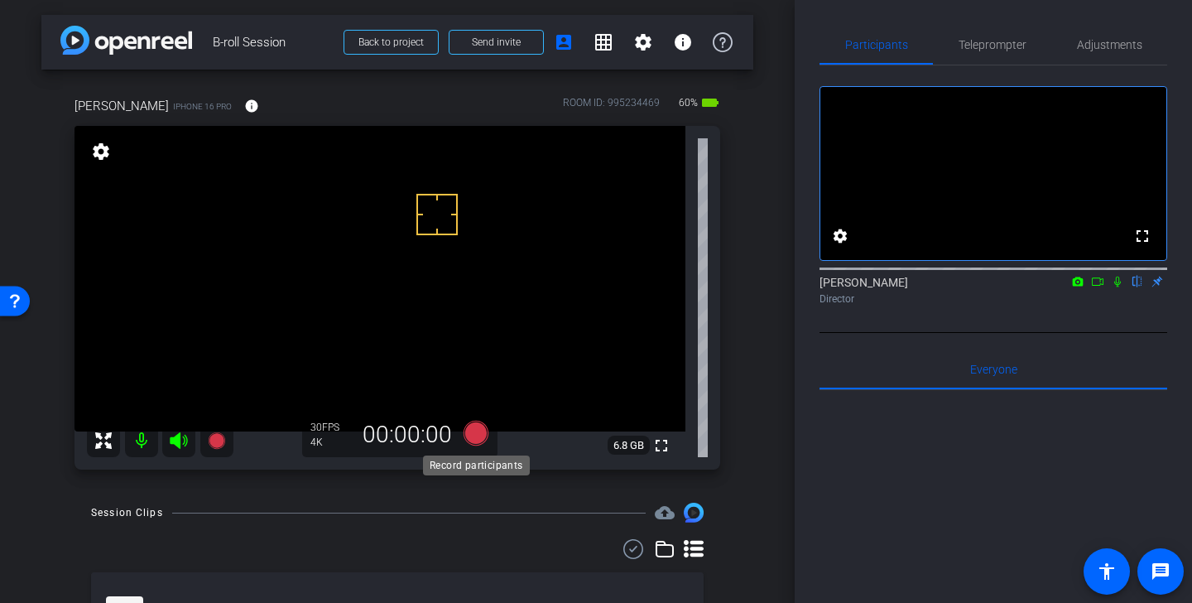
click at [473, 438] on icon at bounding box center [475, 432] width 25 height 25
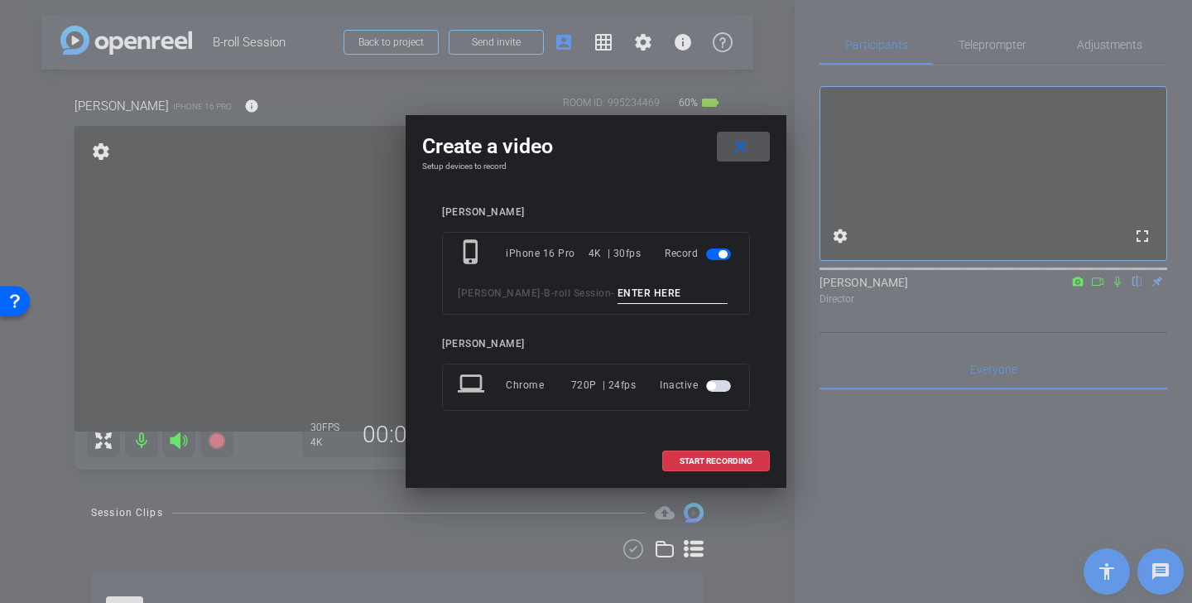
click at [634, 297] on input at bounding box center [672, 293] width 111 height 21
type input "M"
type input "Team meeting angle 2"
click at [694, 462] on span "START RECORDING" at bounding box center [715, 461] width 73 height 8
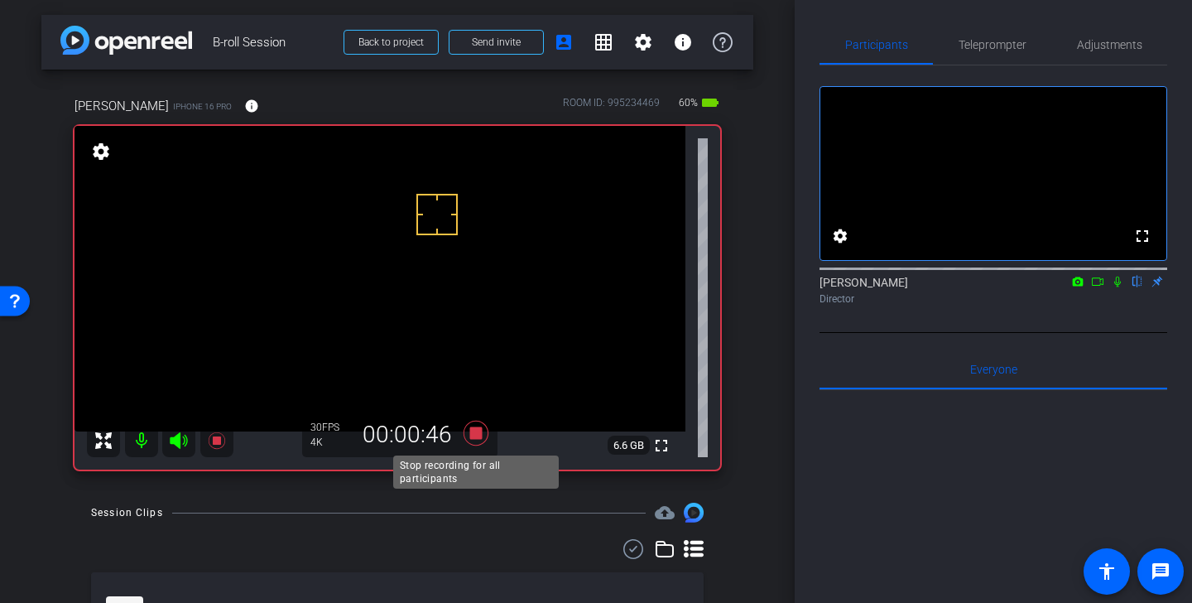
click at [478, 436] on icon at bounding box center [475, 432] width 25 height 25
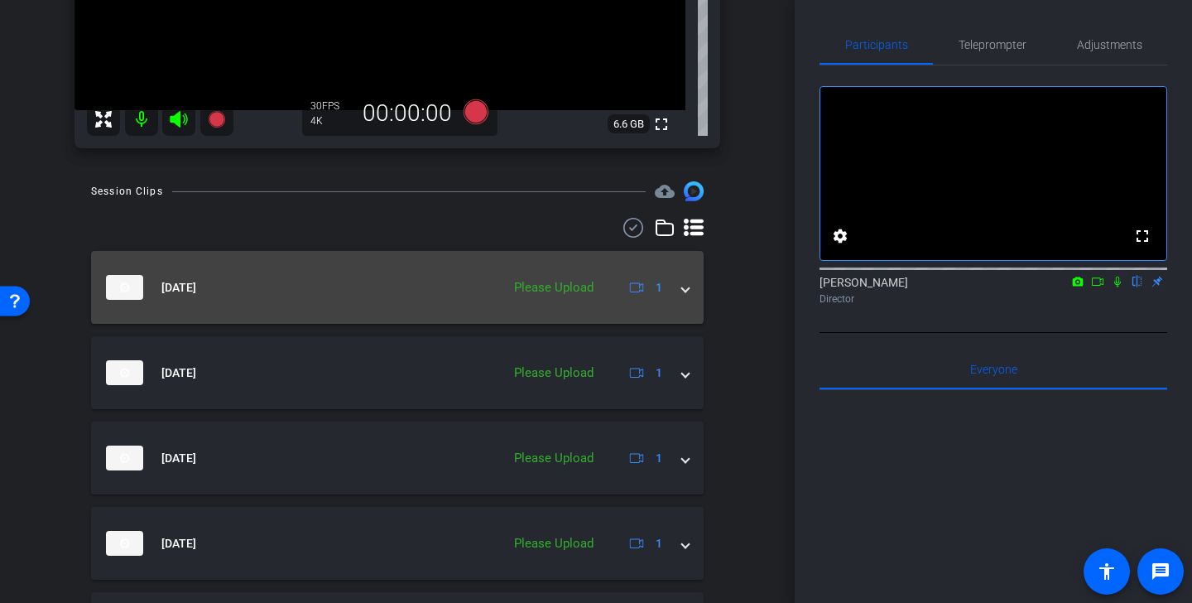
scroll to position [354, 0]
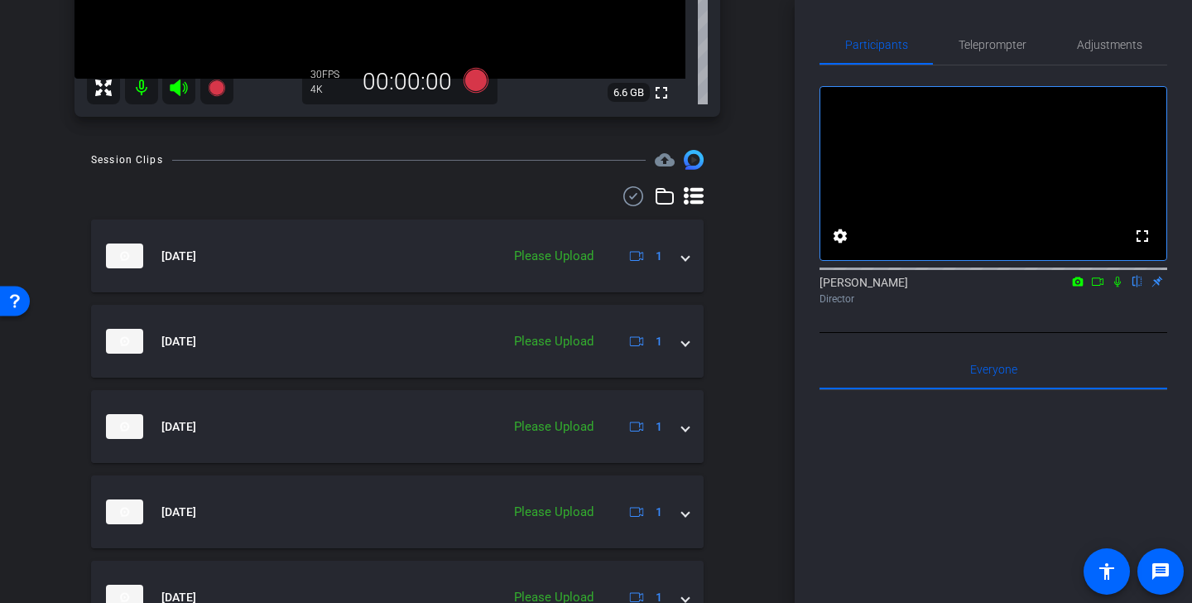
click at [631, 199] on icon at bounding box center [633, 196] width 25 height 20
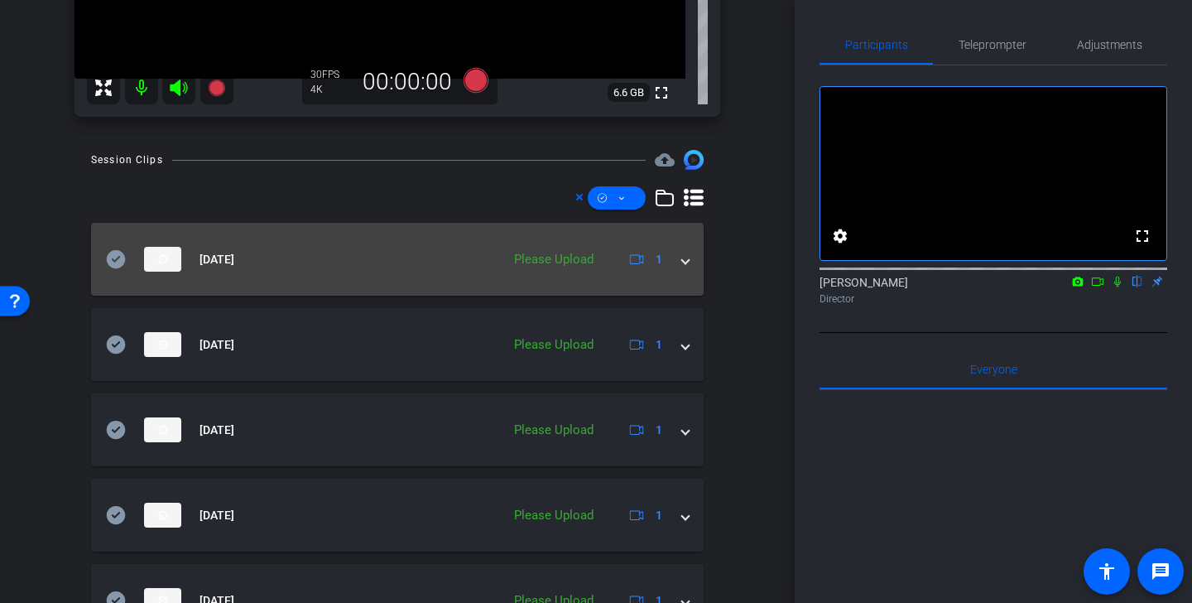
click at [118, 258] on icon at bounding box center [116, 259] width 19 height 18
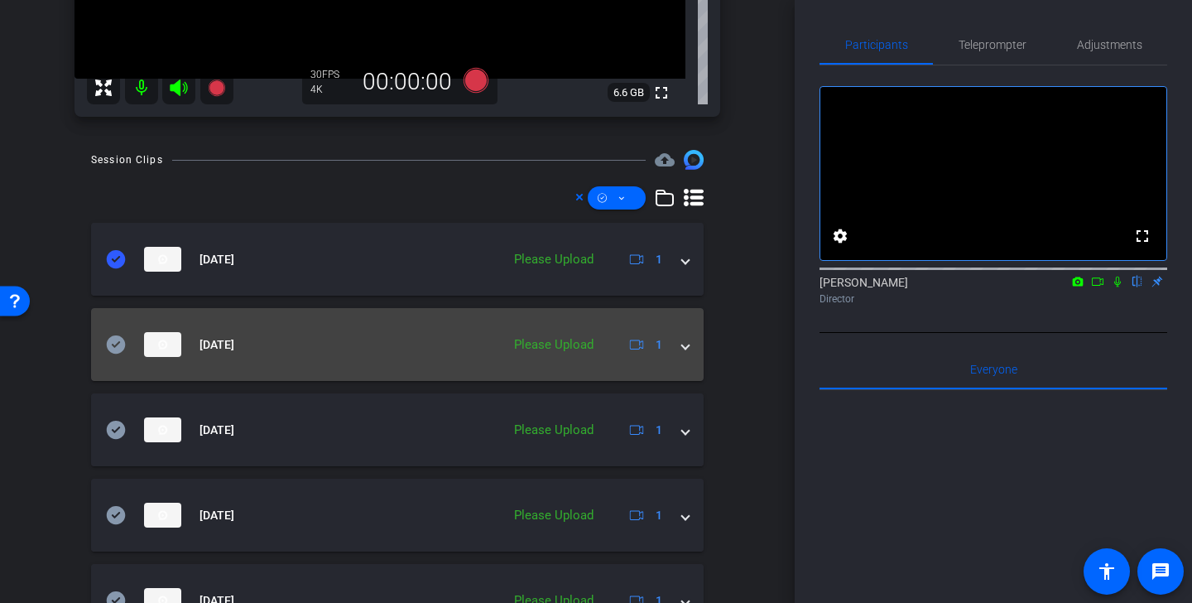
click at [115, 356] on mat-panel-title "Sep 4, 2025" at bounding box center [299, 344] width 386 height 25
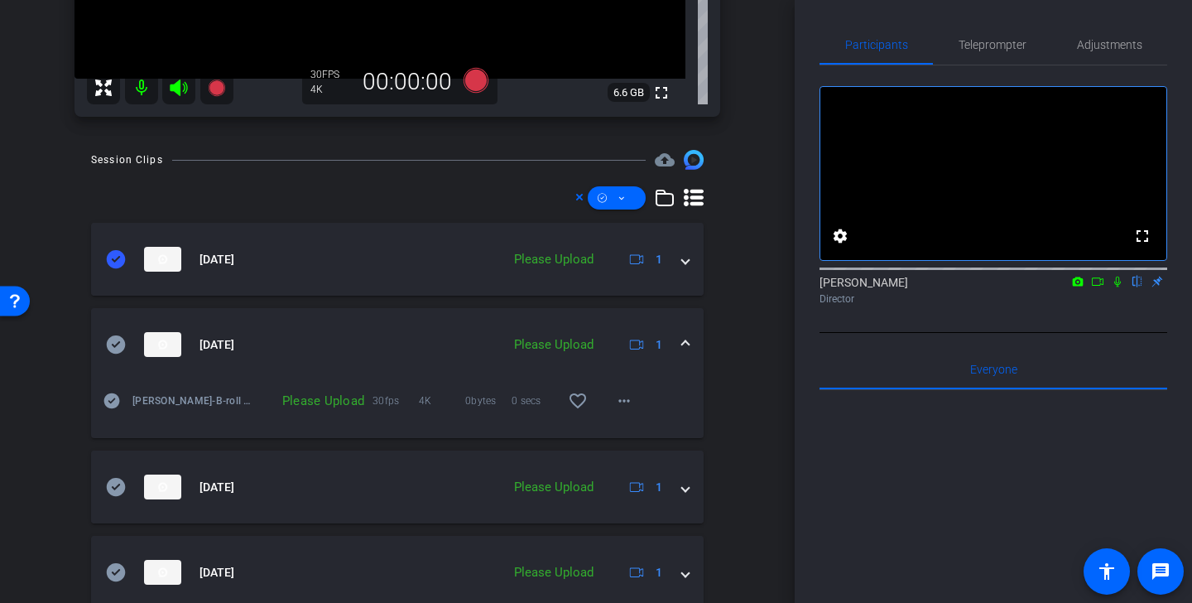
click at [118, 348] on icon at bounding box center [116, 344] width 19 height 18
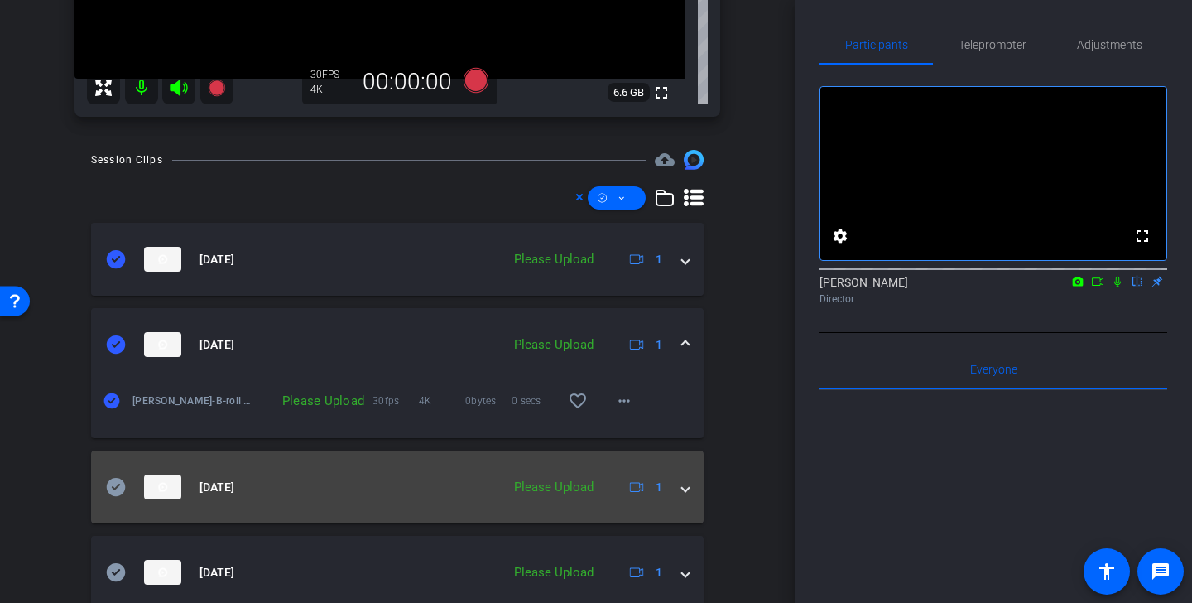
click at [113, 492] on icon at bounding box center [116, 487] width 19 height 18
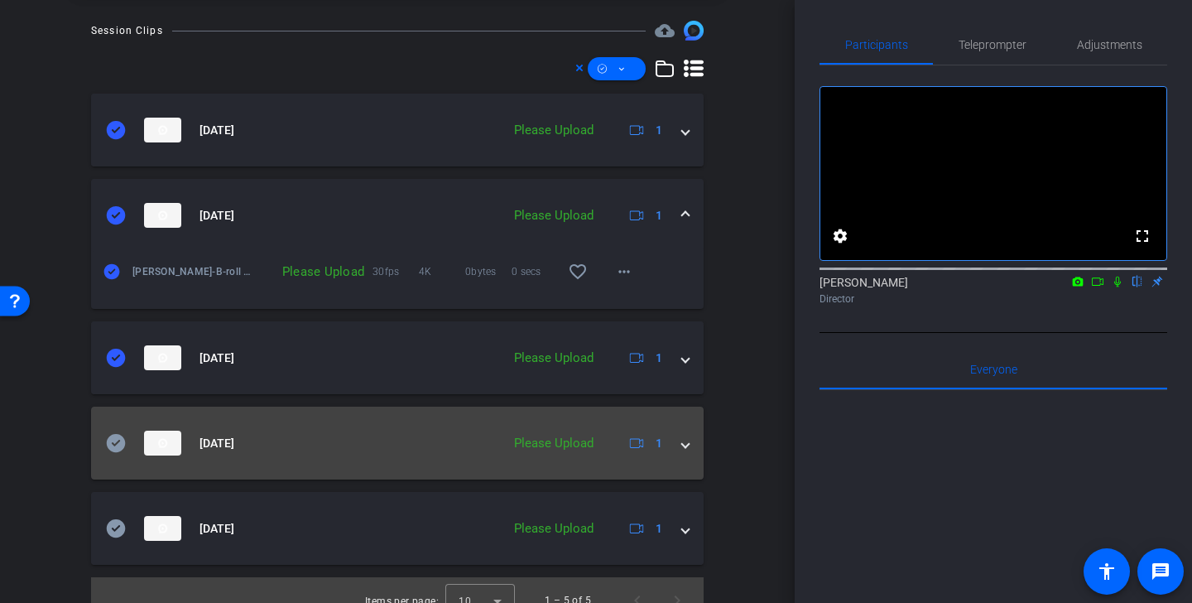
scroll to position [484, 0]
click at [118, 434] on icon at bounding box center [116, 442] width 19 height 18
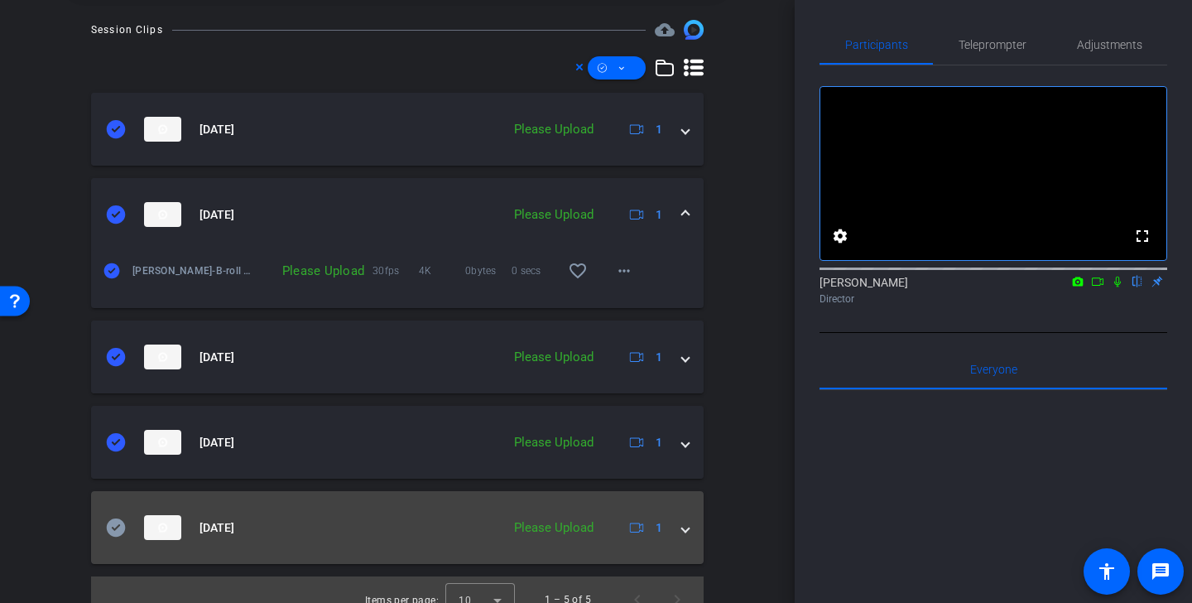
click at [117, 525] on icon at bounding box center [116, 527] width 19 height 18
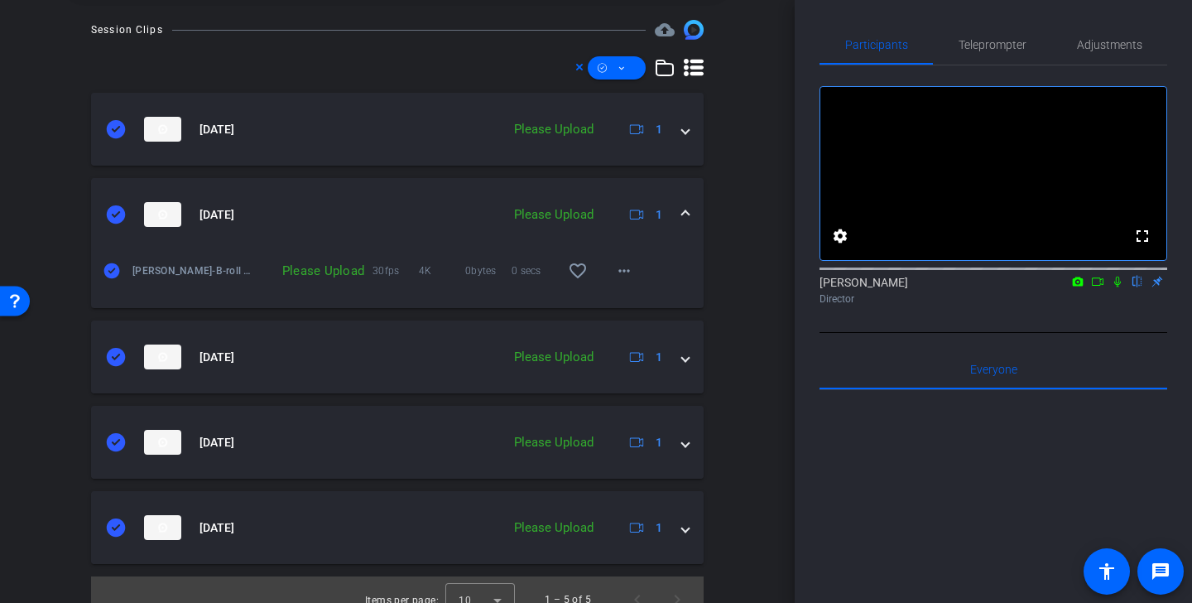
scroll to position [395, 0]
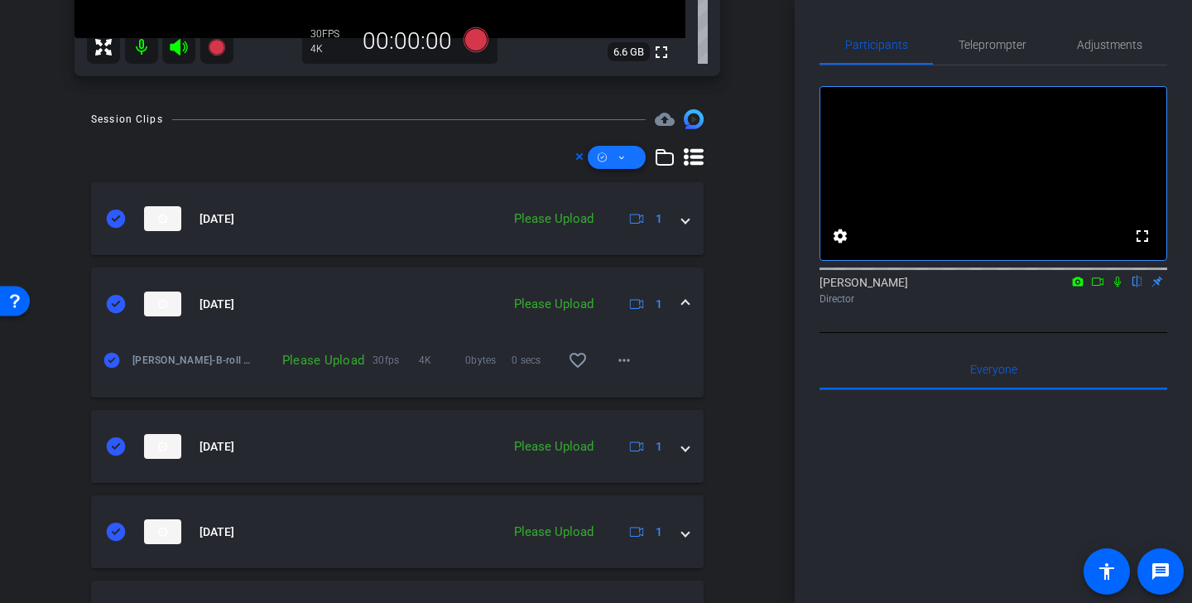
click at [633, 153] on span at bounding box center [617, 157] width 58 height 40
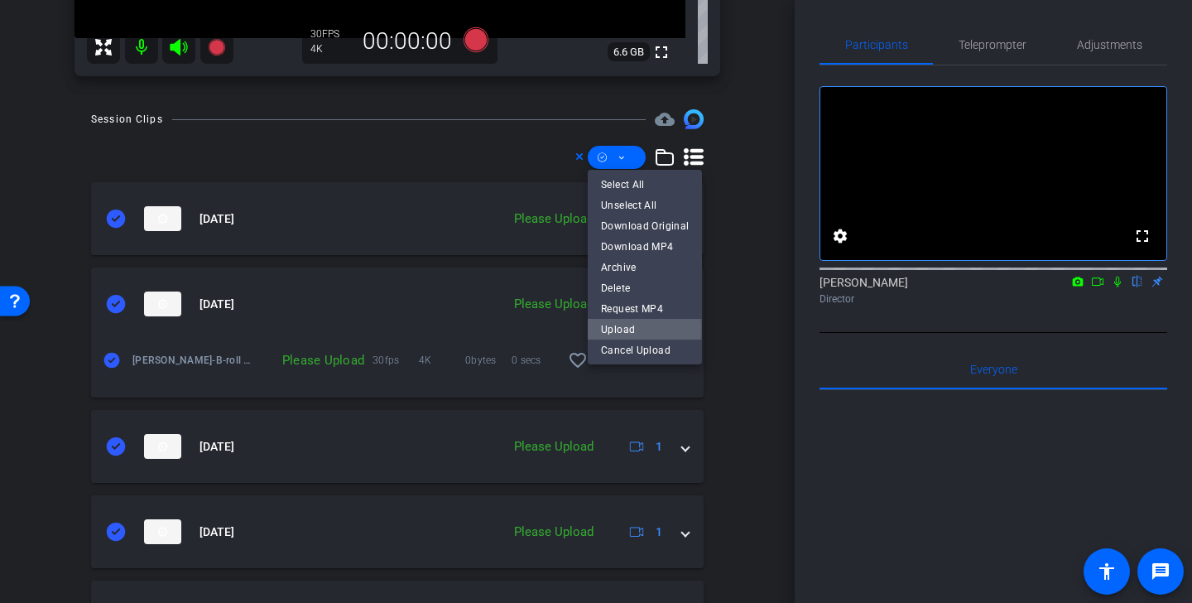
click at [622, 329] on span "Upload" at bounding box center [645, 329] width 88 height 20
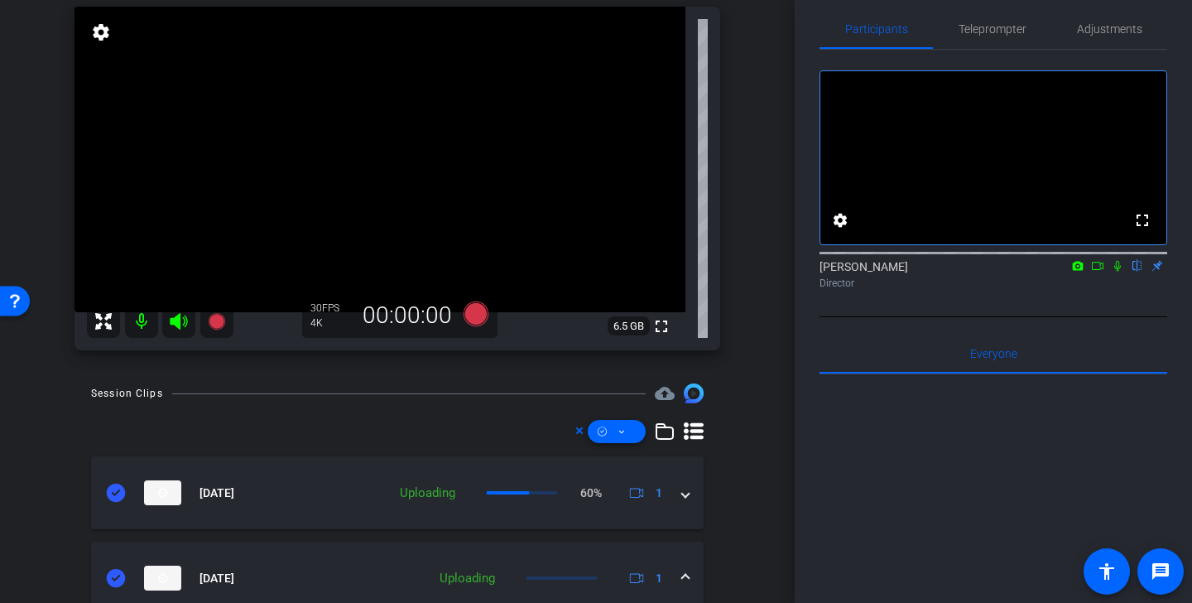
scroll to position [0, 0]
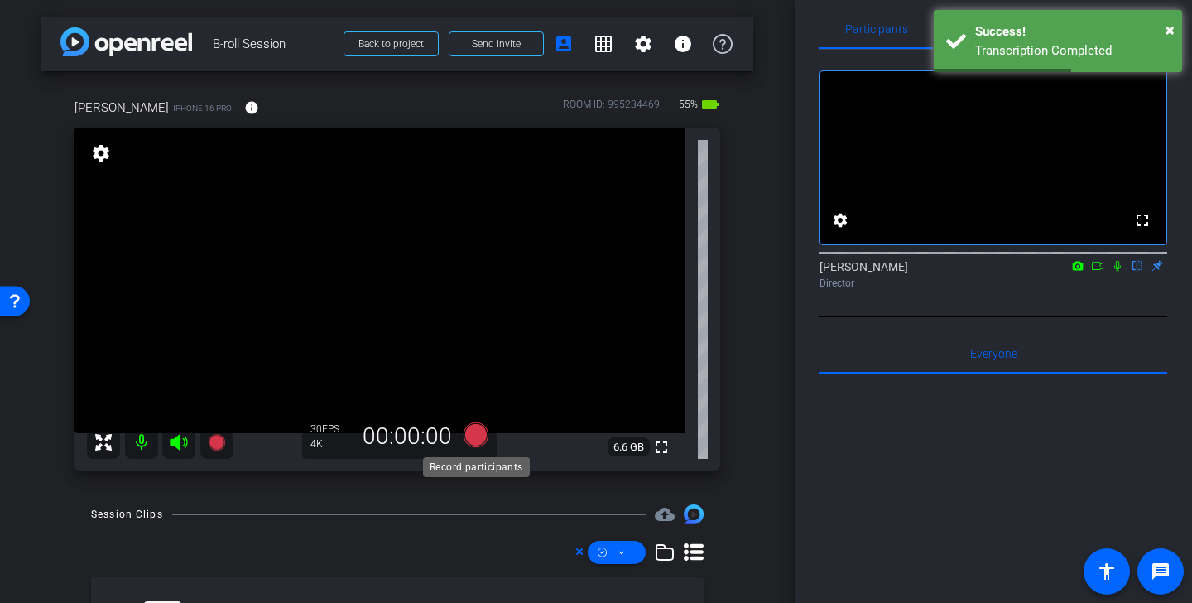
click at [482, 439] on icon at bounding box center [475, 434] width 25 height 25
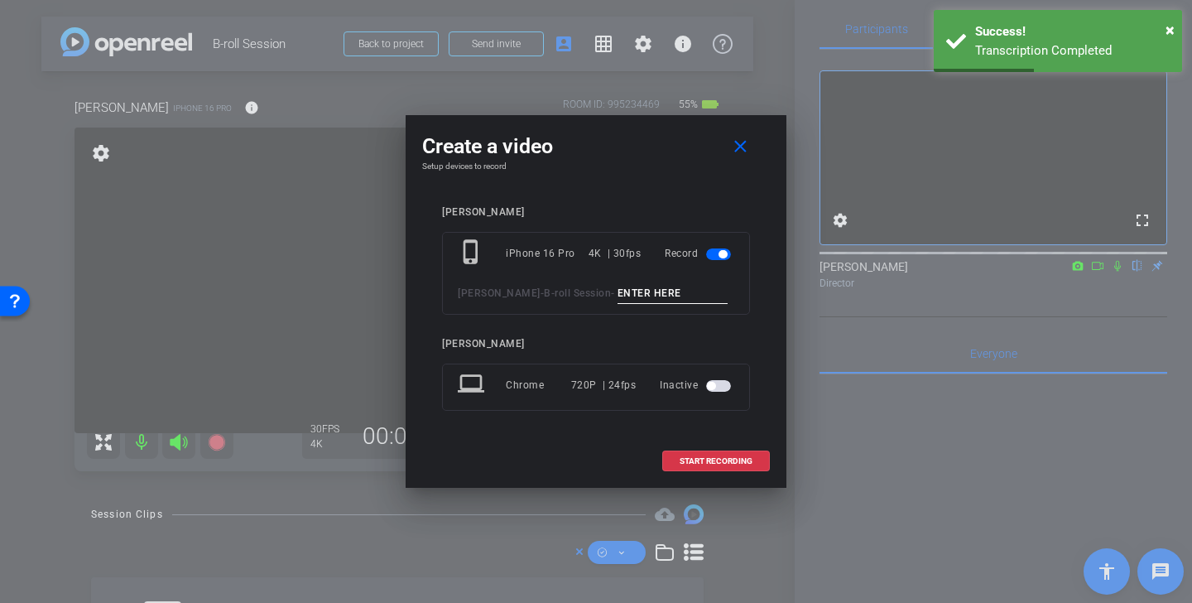
click at [617, 300] on input at bounding box center [672, 293] width 111 height 21
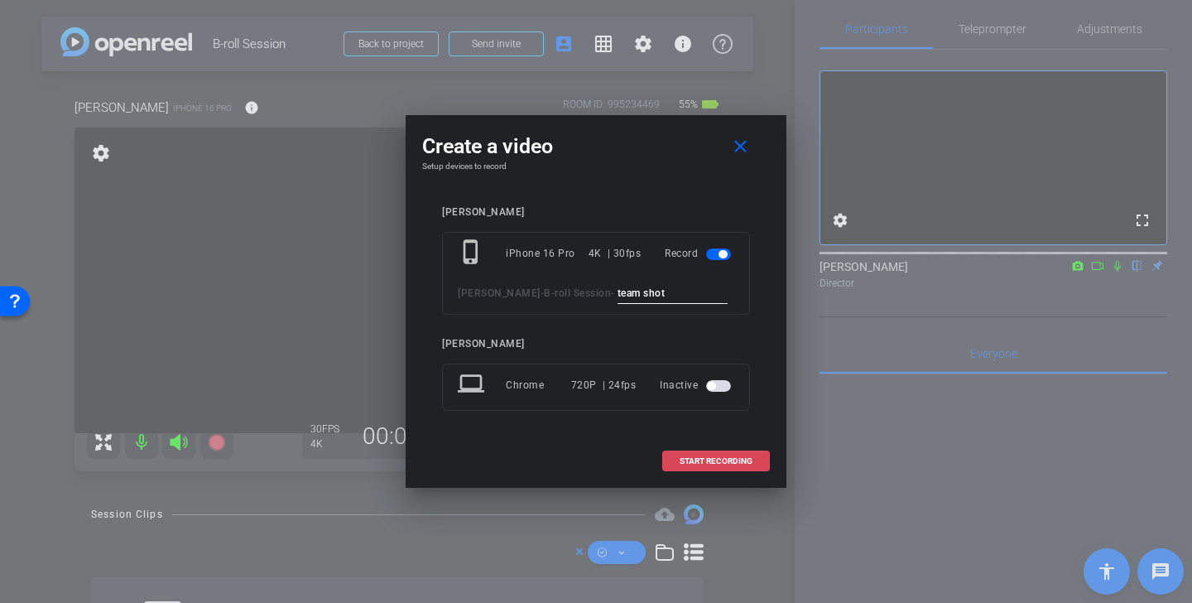
type input "team shot"
click at [715, 457] on span "START RECORDING" at bounding box center [715, 461] width 73 height 8
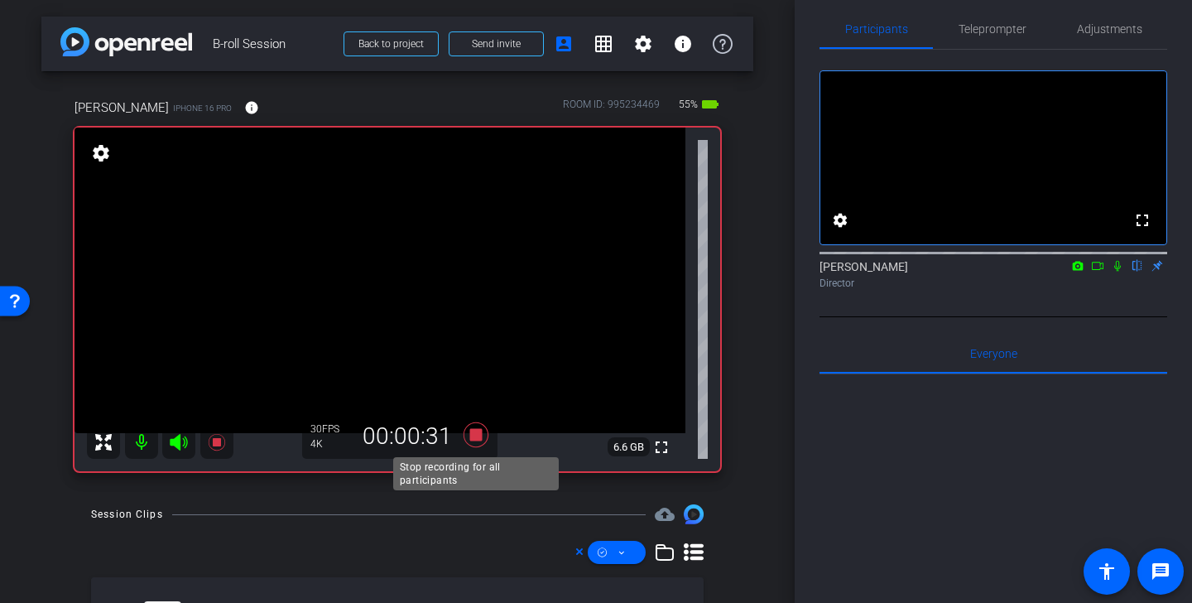
click at [479, 431] on icon at bounding box center [475, 434] width 25 height 25
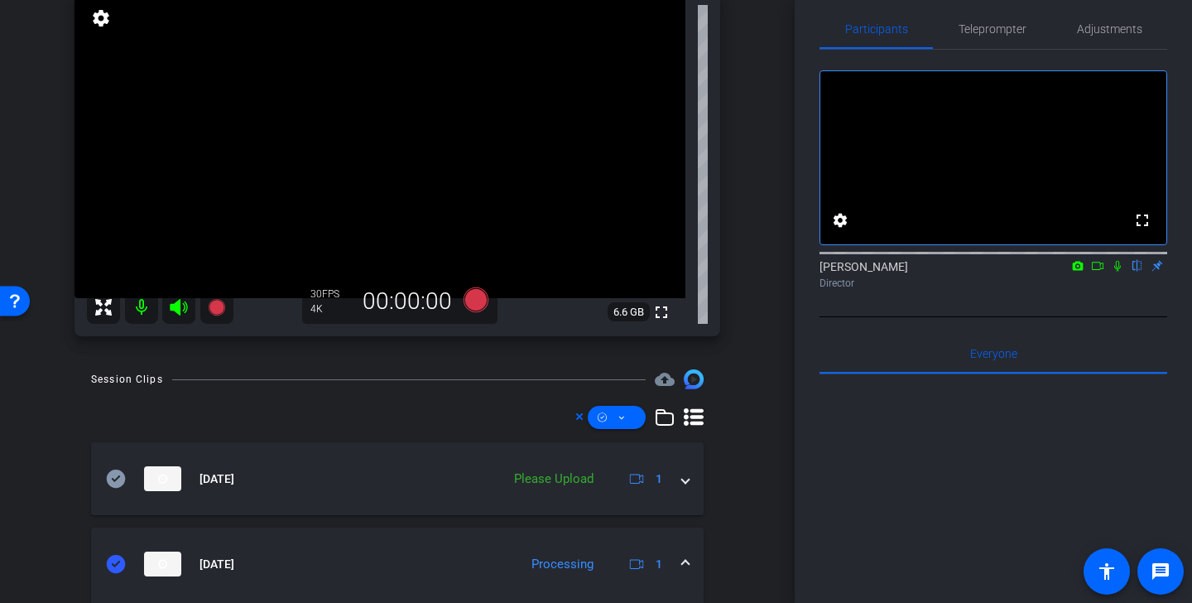
scroll to position [168, 0]
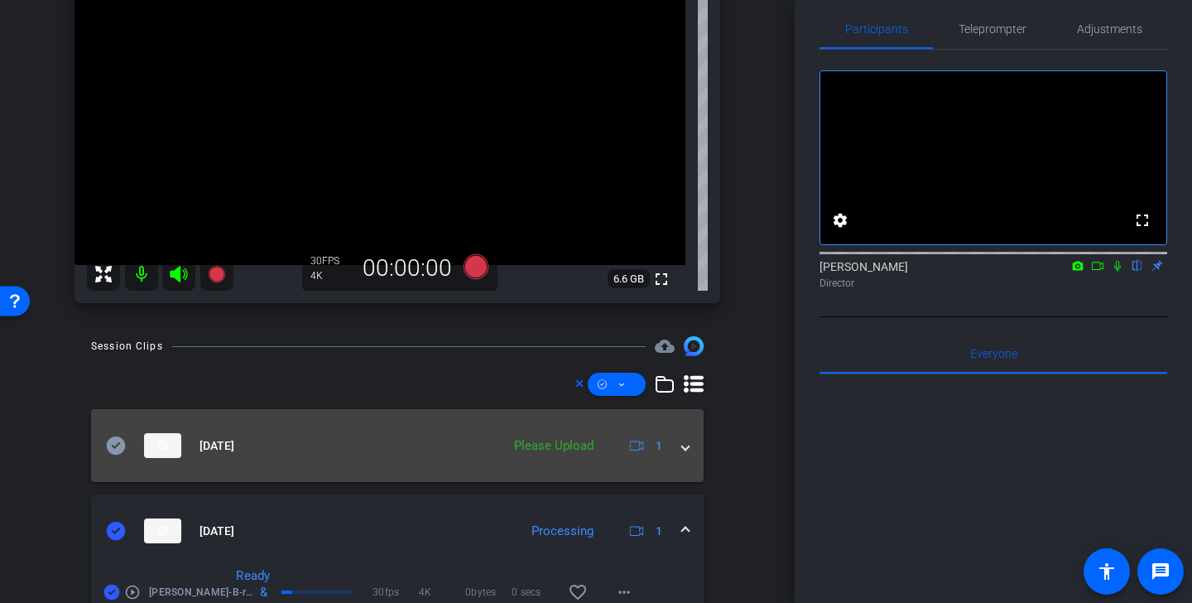
click at [120, 437] on icon at bounding box center [116, 445] width 20 height 20
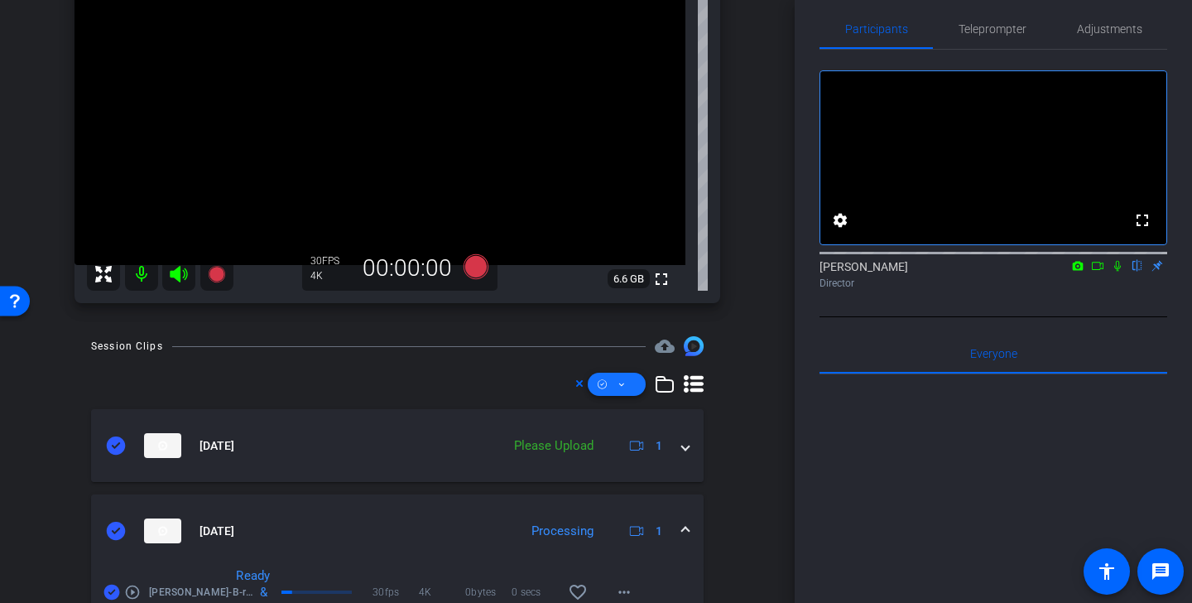
click at [625, 375] on icon at bounding box center [621, 384] width 8 height 21
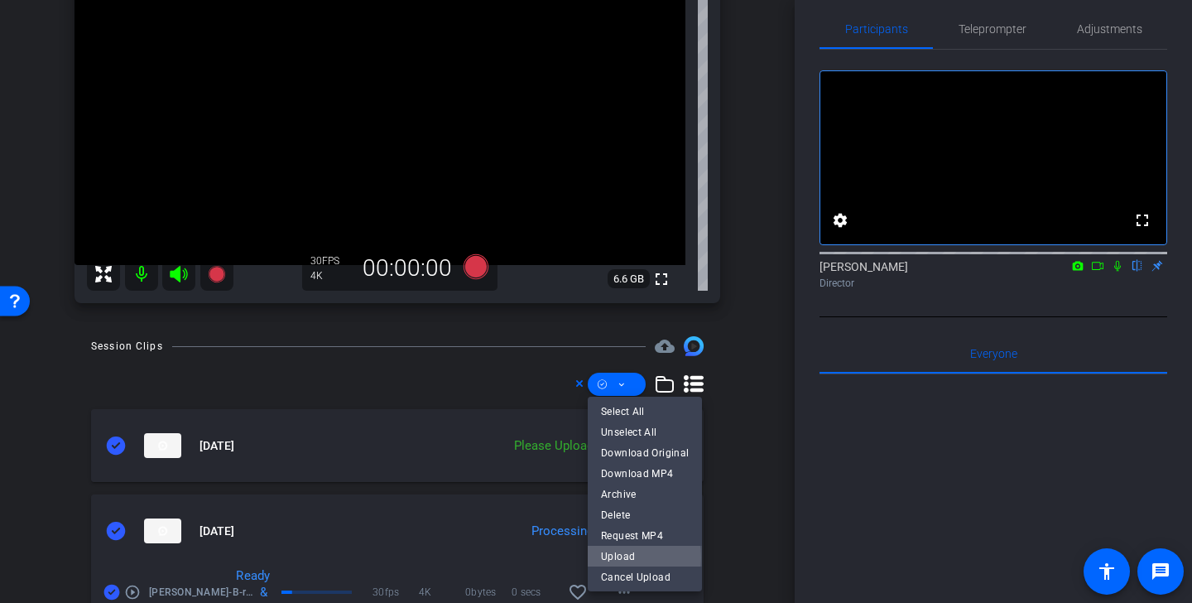
click at [624, 556] on span "Upload" at bounding box center [645, 555] width 88 height 20
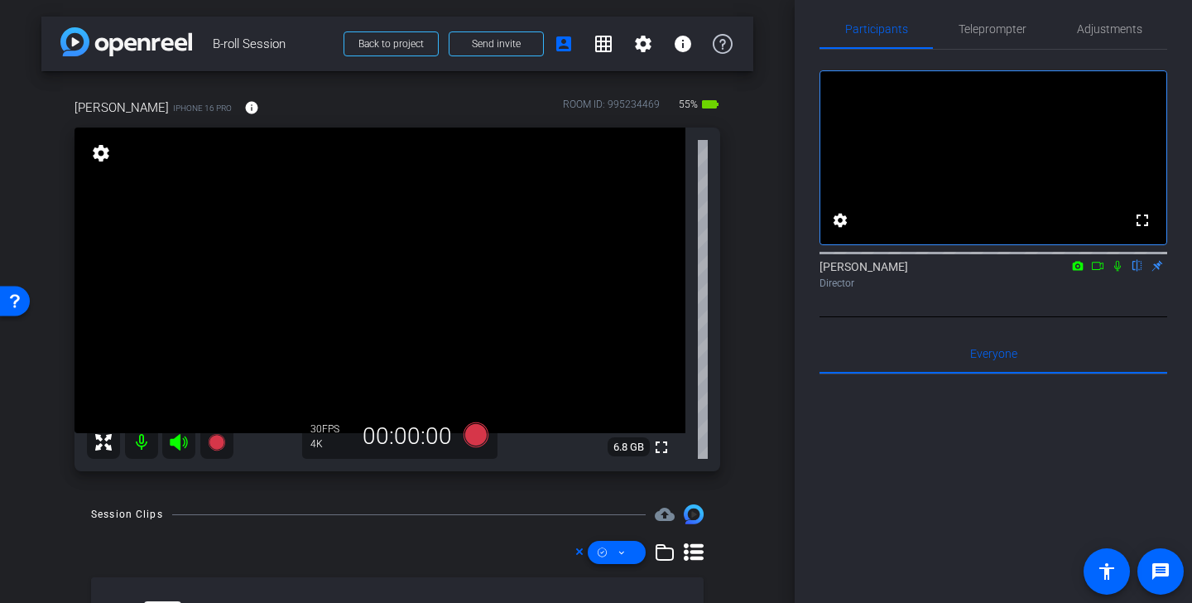
scroll to position [1, 0]
click at [571, 286] on video at bounding box center [379, 279] width 611 height 305
click at [481, 434] on icon at bounding box center [475, 433] width 25 height 25
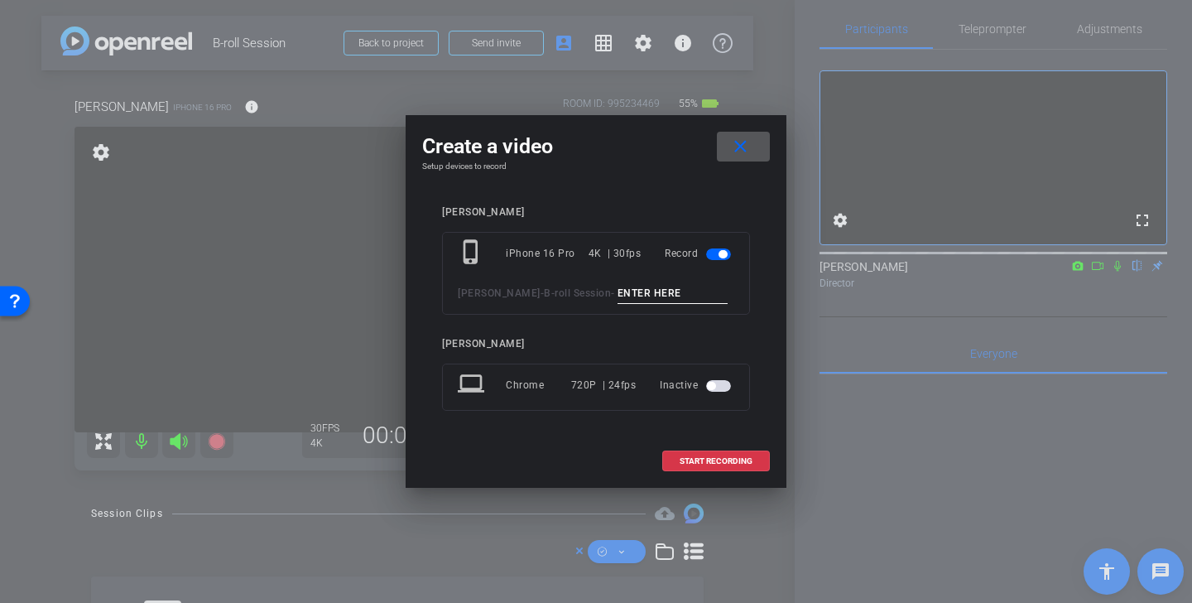
click at [627, 298] on input at bounding box center [672, 293] width 111 height 21
type input ","
type input "lori and mary"
click at [703, 460] on span "START RECORDING" at bounding box center [715, 461] width 73 height 8
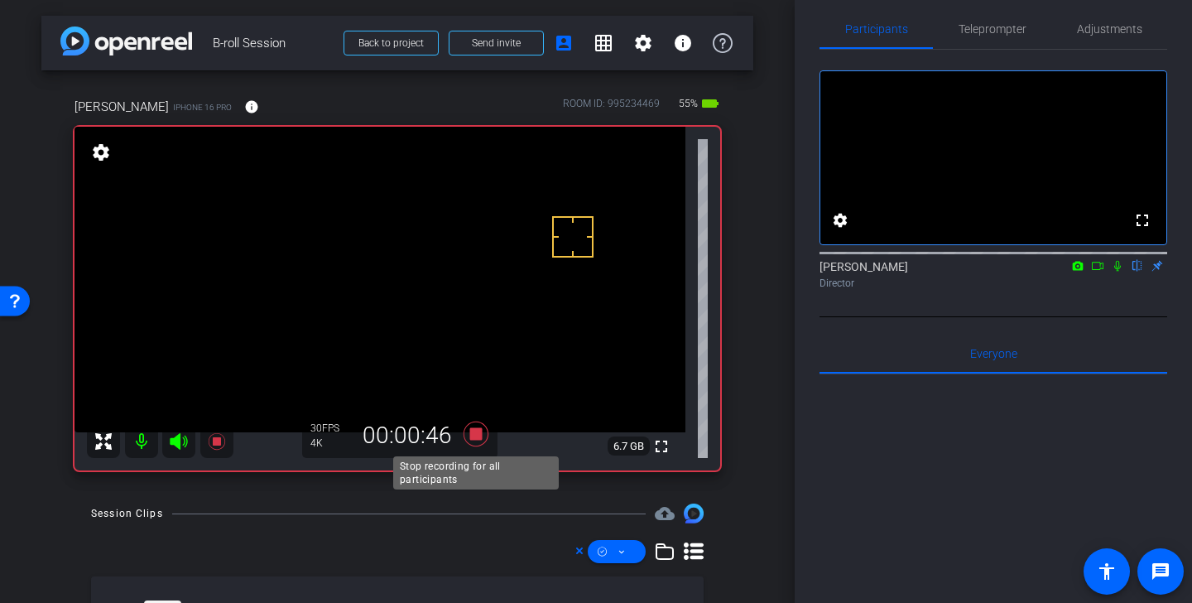
click at [478, 427] on icon at bounding box center [476, 434] width 40 height 30
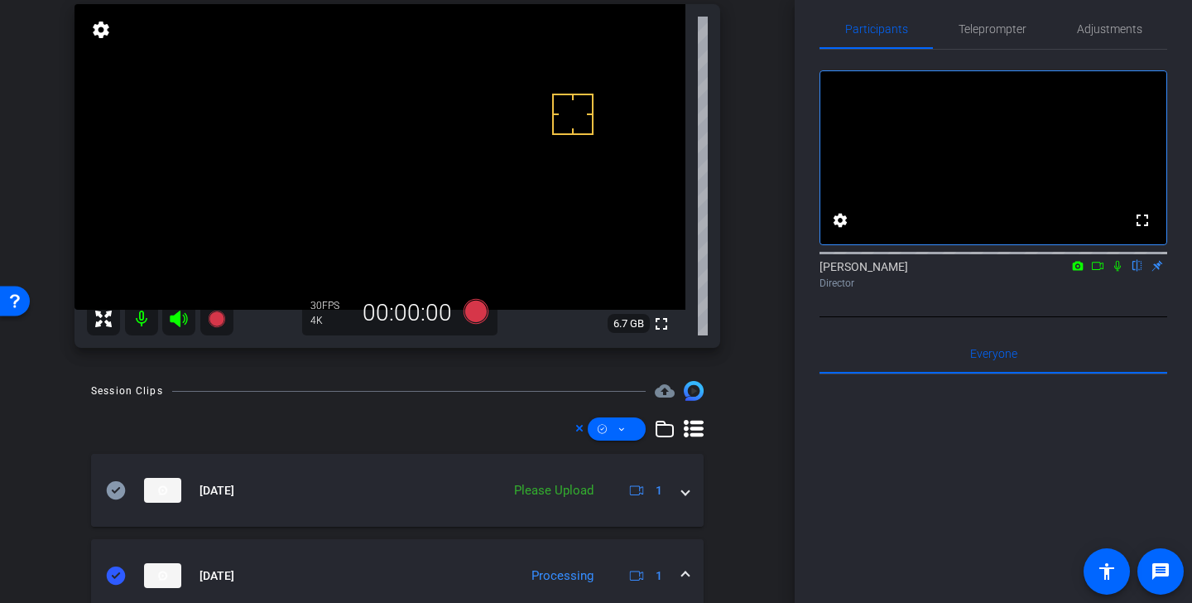
scroll to position [135, 0]
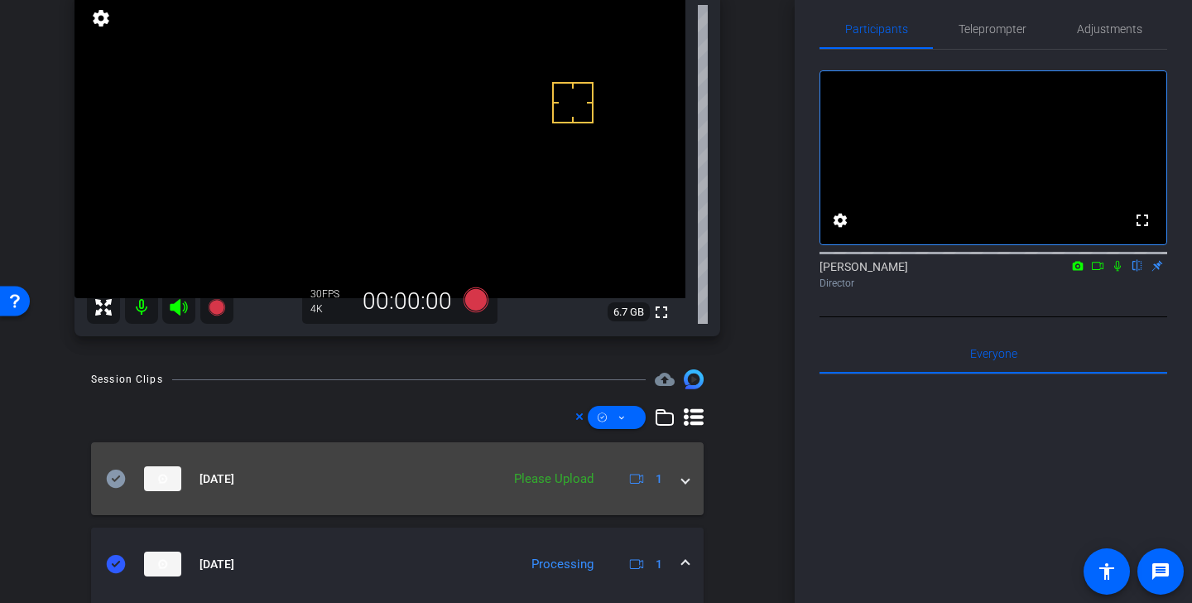
click at [118, 474] on icon at bounding box center [116, 478] width 19 height 18
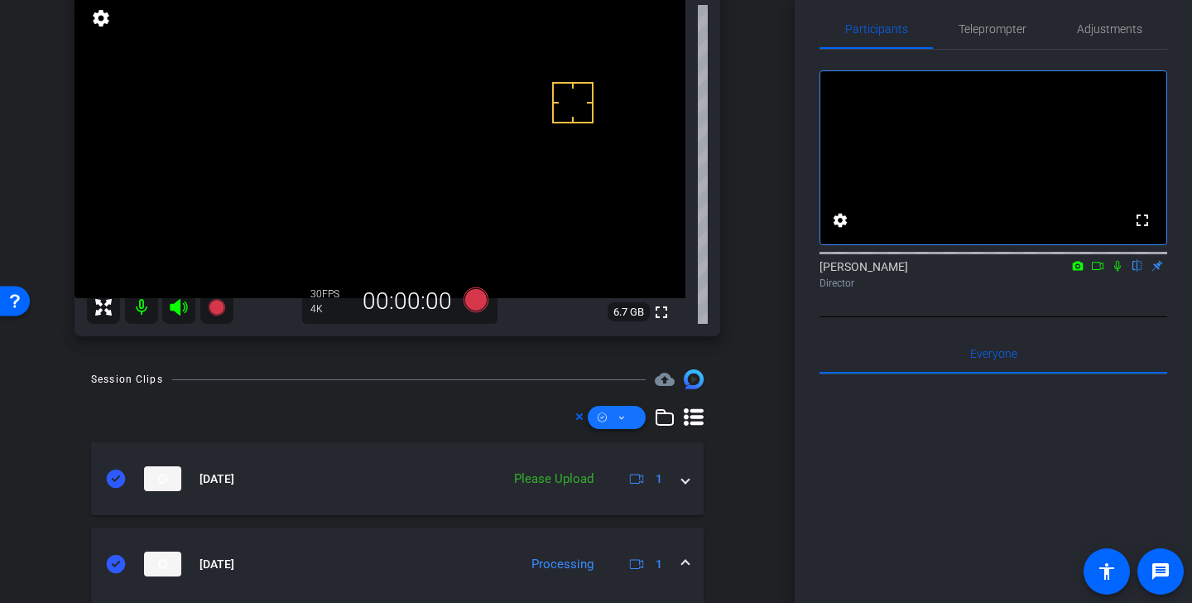
click at [620, 421] on icon at bounding box center [621, 417] width 8 height 21
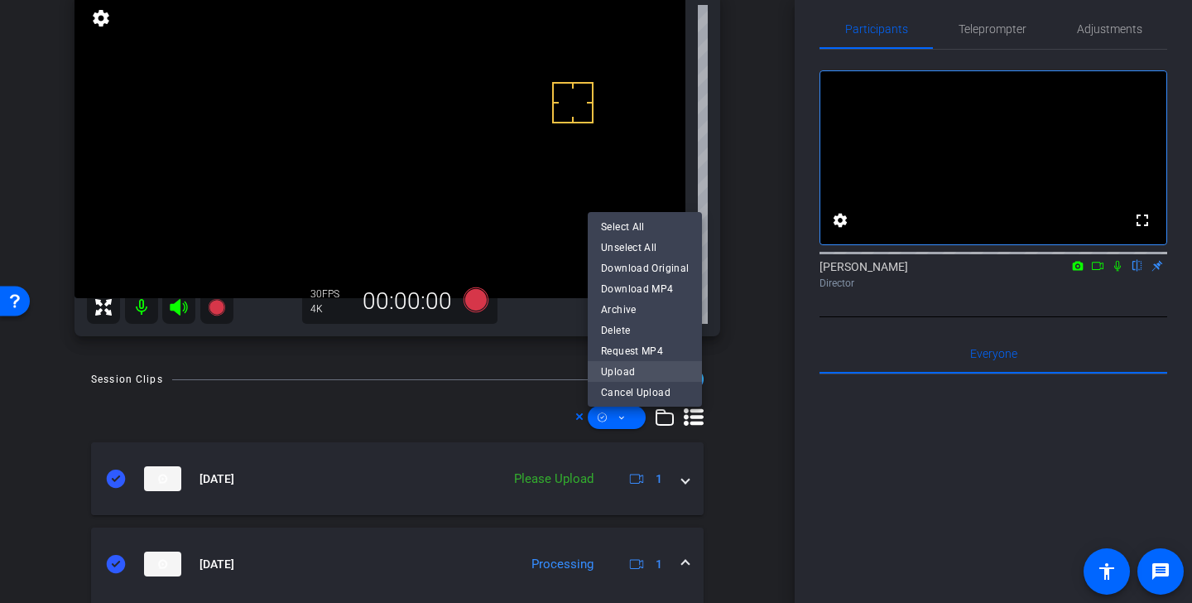
click at [646, 364] on span "Upload" at bounding box center [645, 371] width 88 height 20
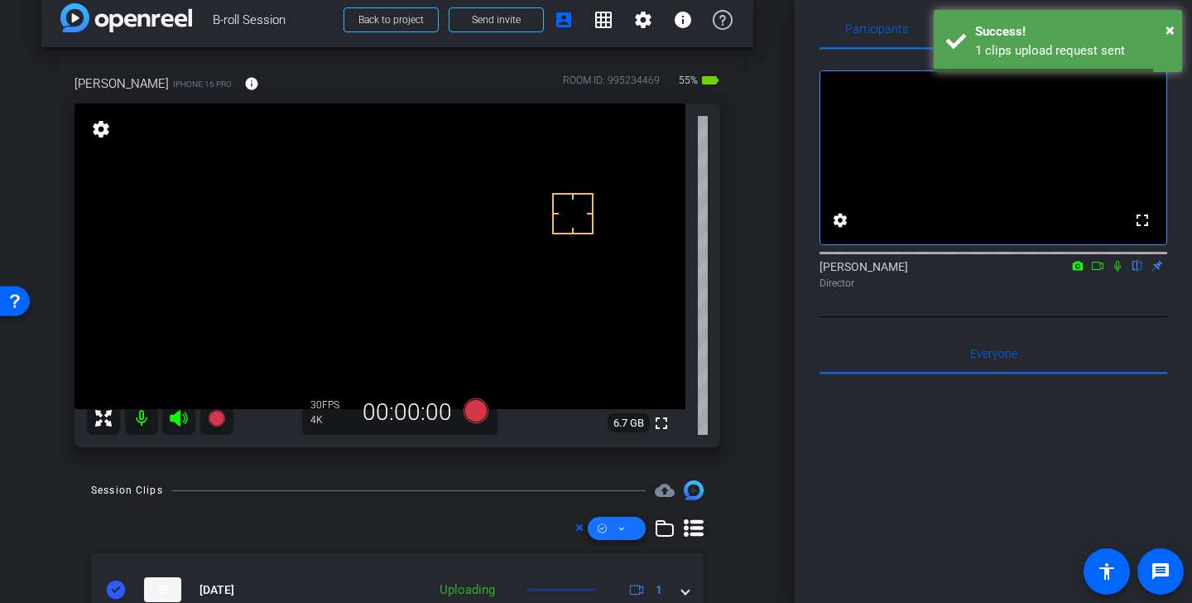
scroll to position [0, 0]
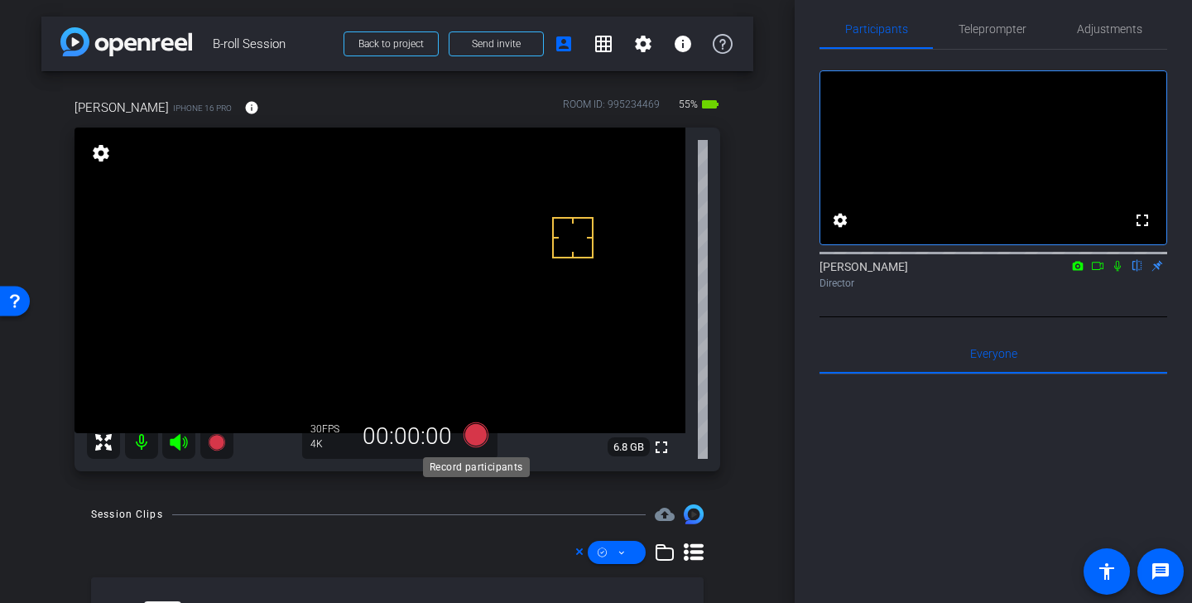
click at [480, 433] on icon at bounding box center [475, 434] width 25 height 25
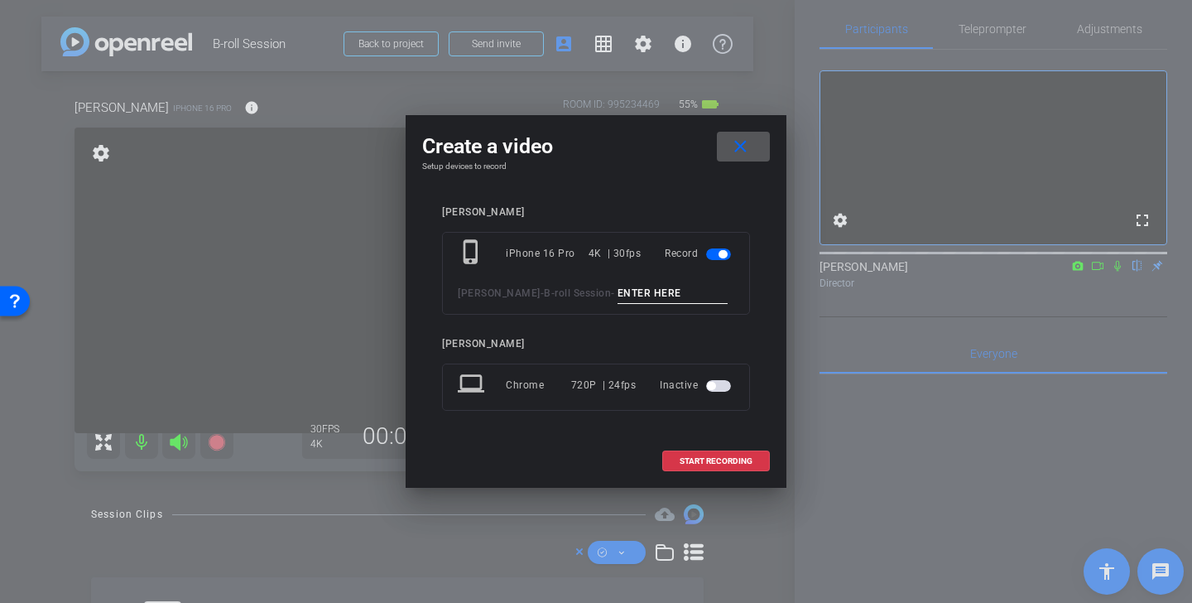
click at [627, 291] on input at bounding box center [672, 293] width 111 height 21
drag, startPoint x: 676, startPoint y: 295, endPoint x: 555, endPoint y: 291, distance: 121.7
click at [555, 291] on div "Endicott - B-roll Session - conference room" at bounding box center [596, 293] width 276 height 21
click at [679, 290] on input "conference room" at bounding box center [672, 293] width 111 height 21
type input "conference room"
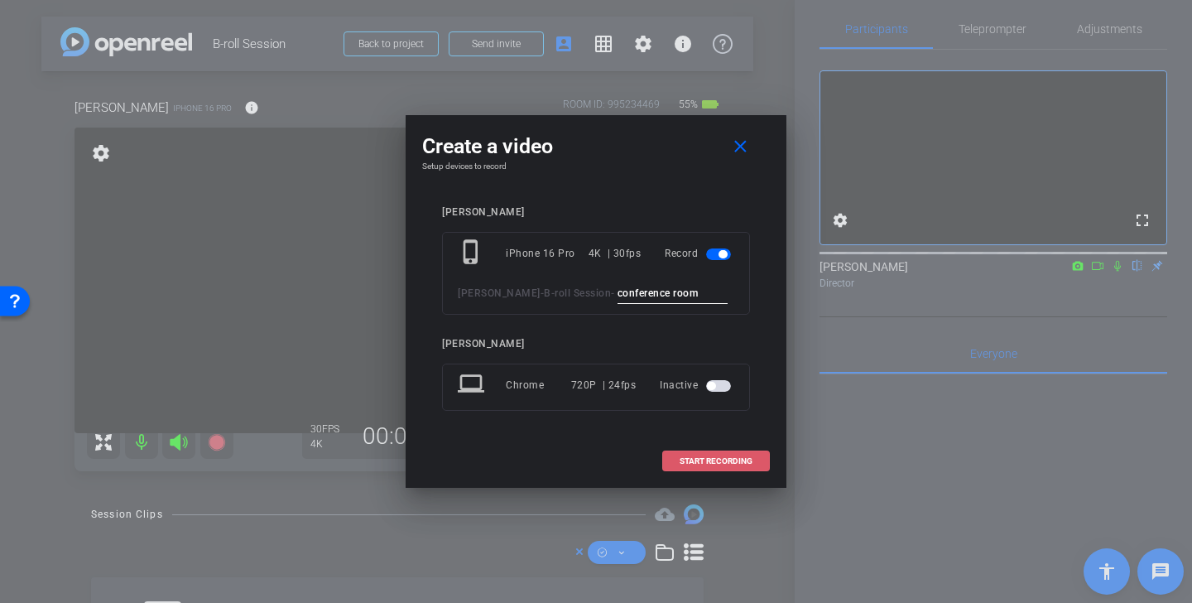
click at [719, 461] on span "START RECORDING" at bounding box center [715, 461] width 73 height 8
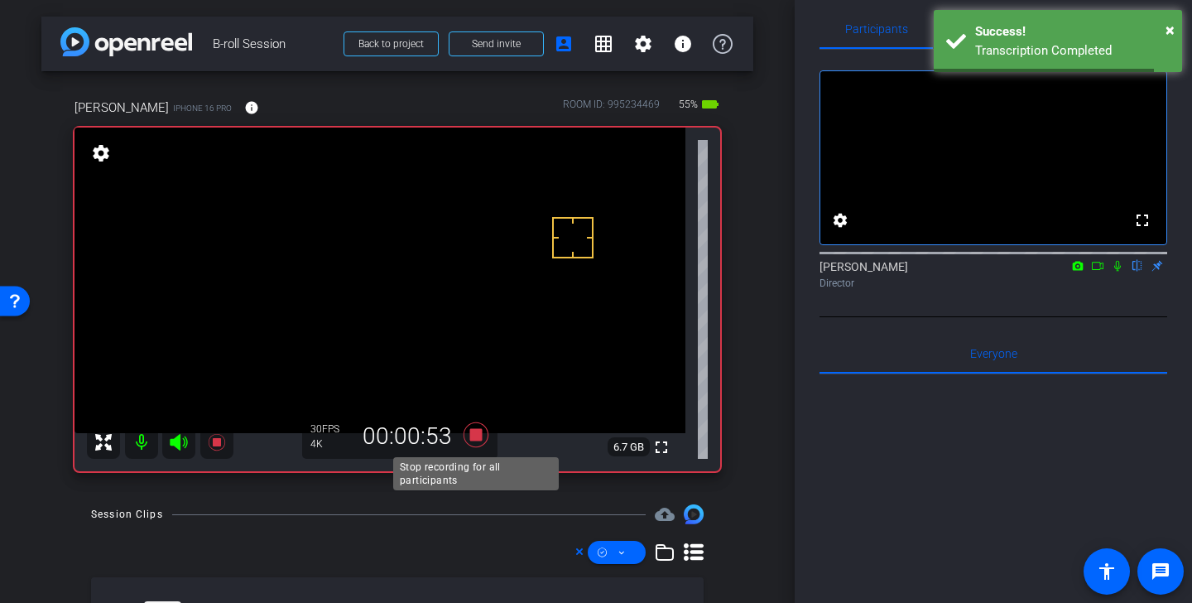
click at [478, 435] on icon at bounding box center [475, 434] width 25 height 25
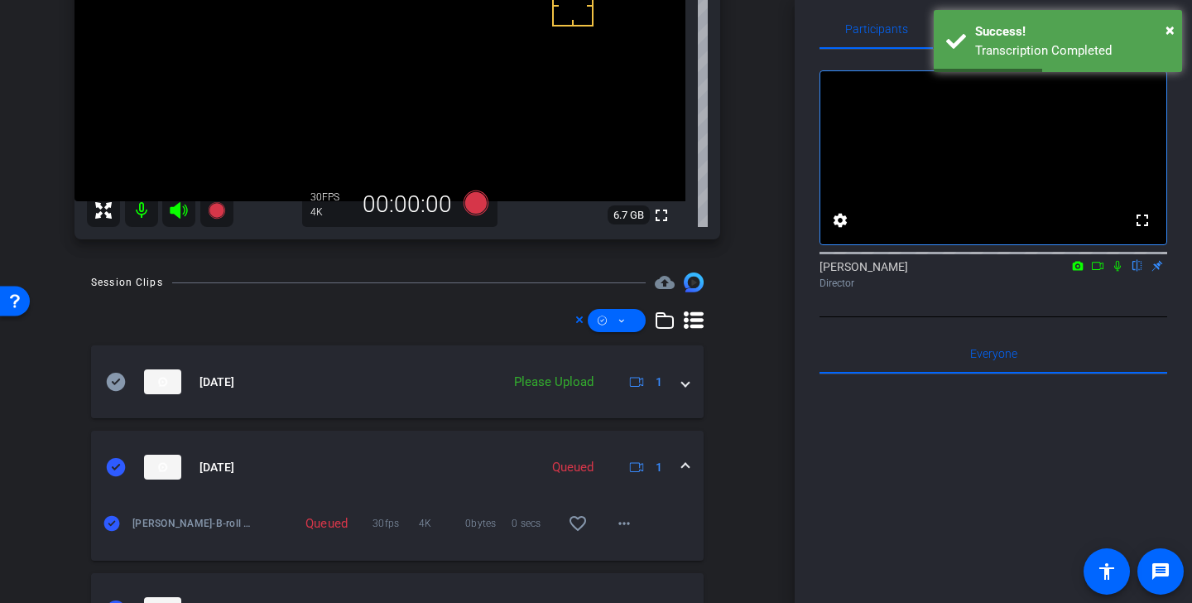
scroll to position [309, 0]
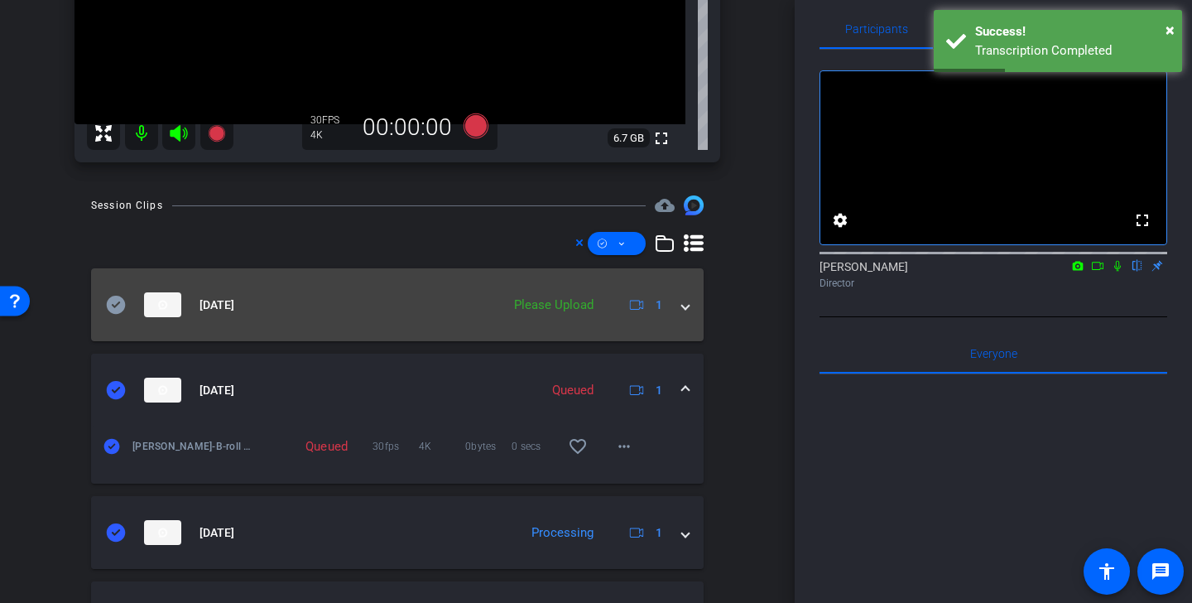
click at [115, 300] on icon at bounding box center [116, 304] width 19 height 18
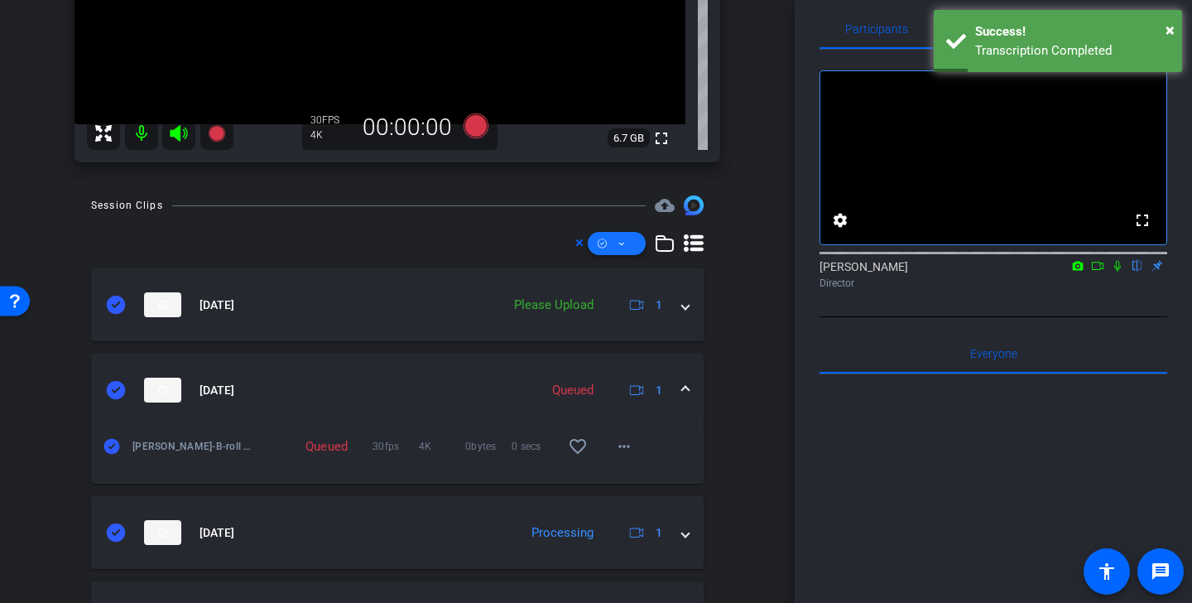
click at [631, 240] on span at bounding box center [617, 243] width 58 height 40
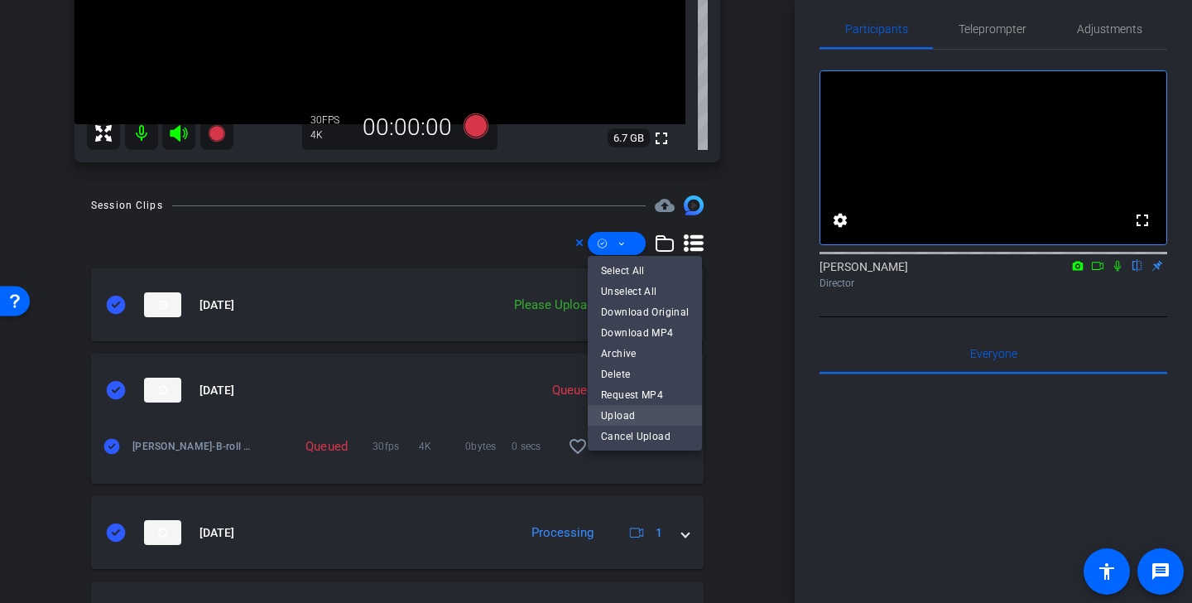
click at [627, 412] on span "Upload" at bounding box center [645, 415] width 88 height 20
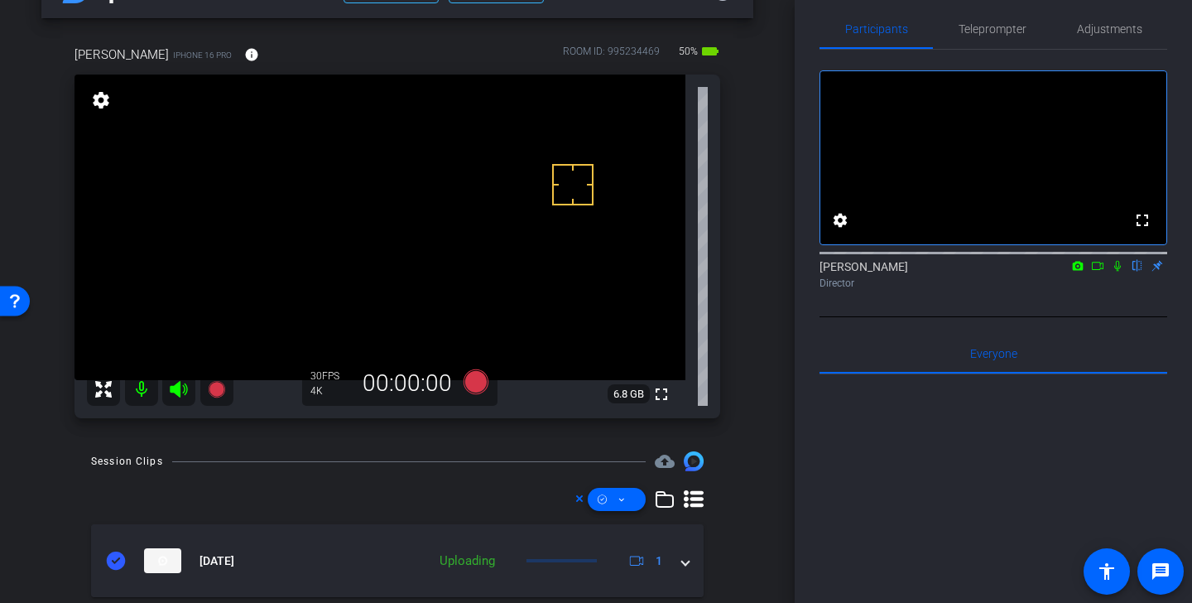
scroll to position [6, 0]
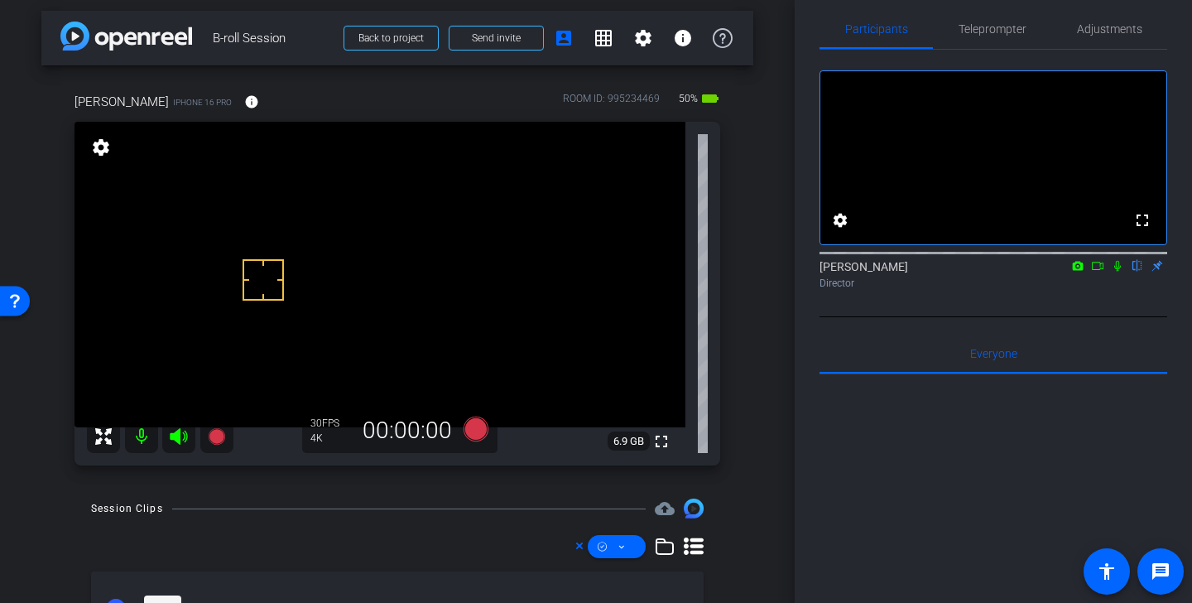
click at [519, 356] on video at bounding box center [379, 274] width 611 height 305
click at [472, 424] on icon at bounding box center [475, 428] width 25 height 25
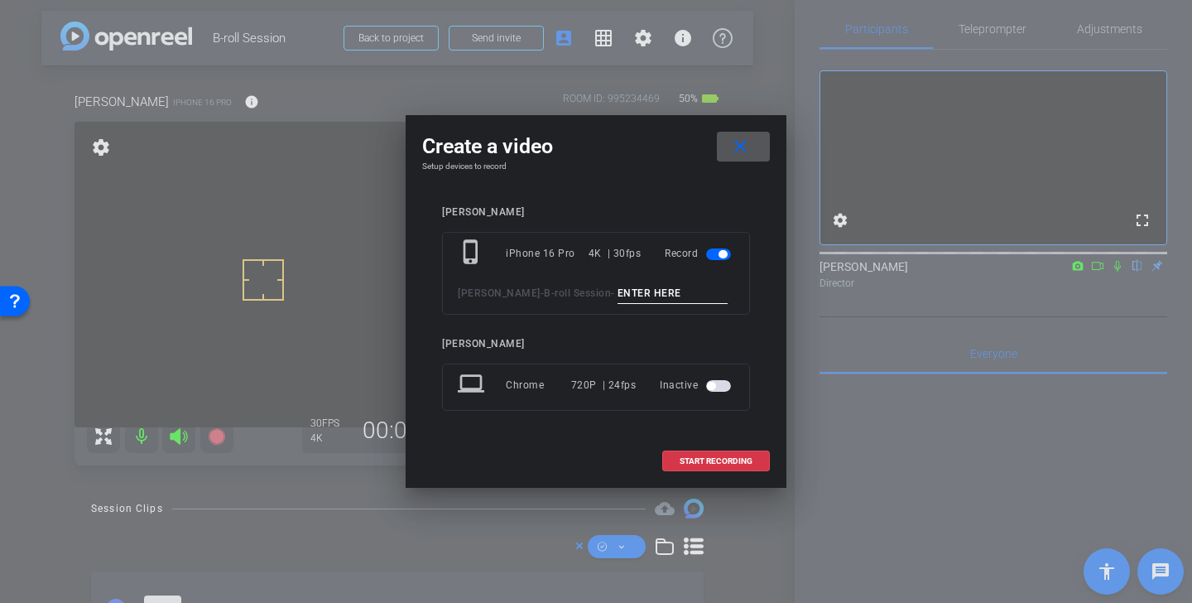
click at [617, 293] on input at bounding box center [672, 293] width 111 height 21
type input "lori and mary desk"
click at [735, 461] on span "START RECORDING" at bounding box center [715, 461] width 73 height 8
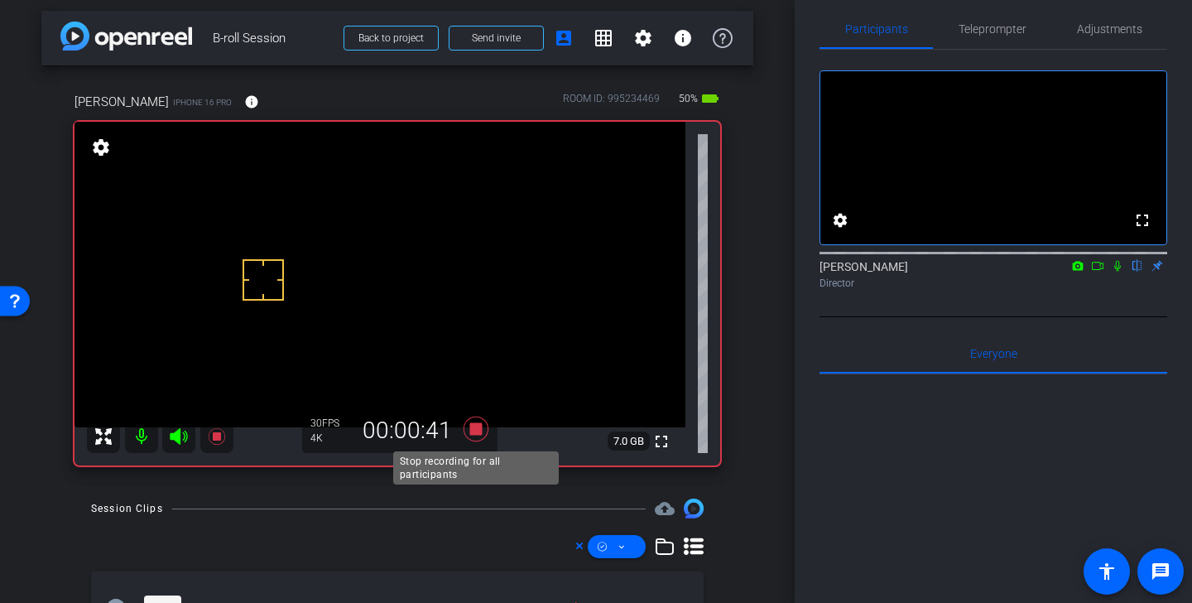
click at [474, 430] on icon at bounding box center [475, 428] width 25 height 25
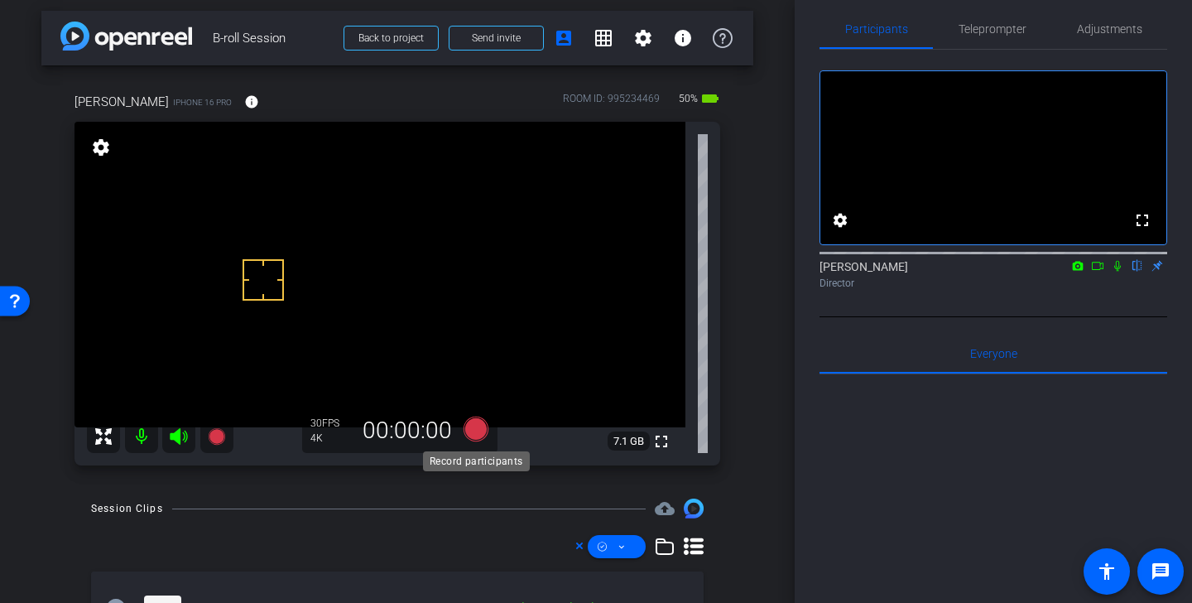
click at [475, 434] on icon at bounding box center [475, 428] width 25 height 25
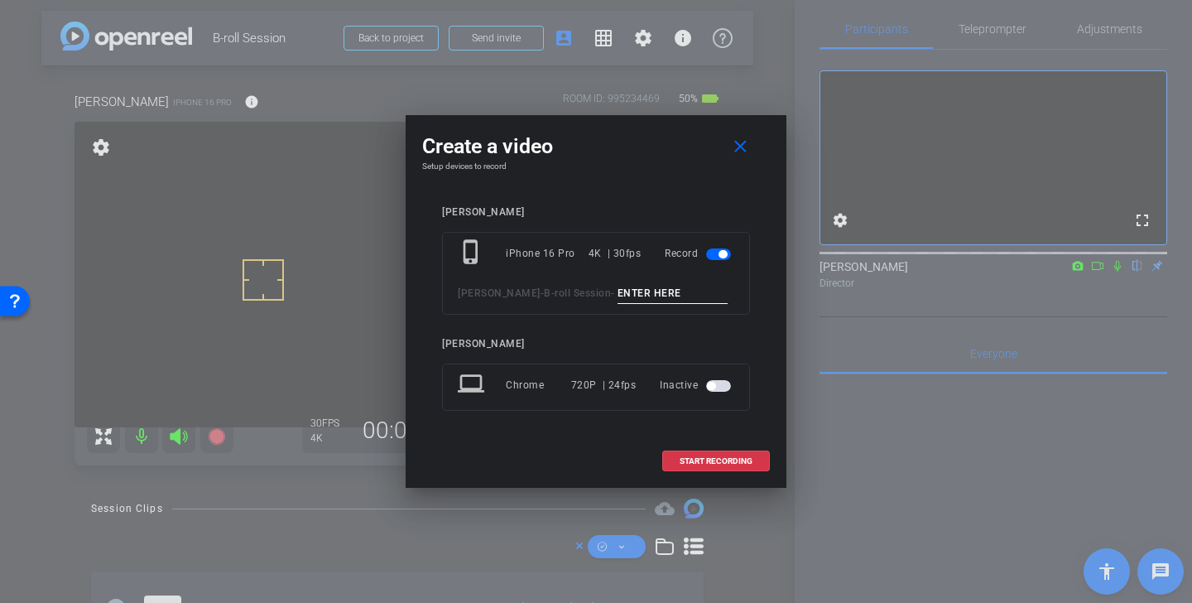
click at [624, 296] on input at bounding box center [672, 293] width 111 height 21
type input "lori and mary desk 2"
click at [684, 454] on span at bounding box center [716, 461] width 106 height 40
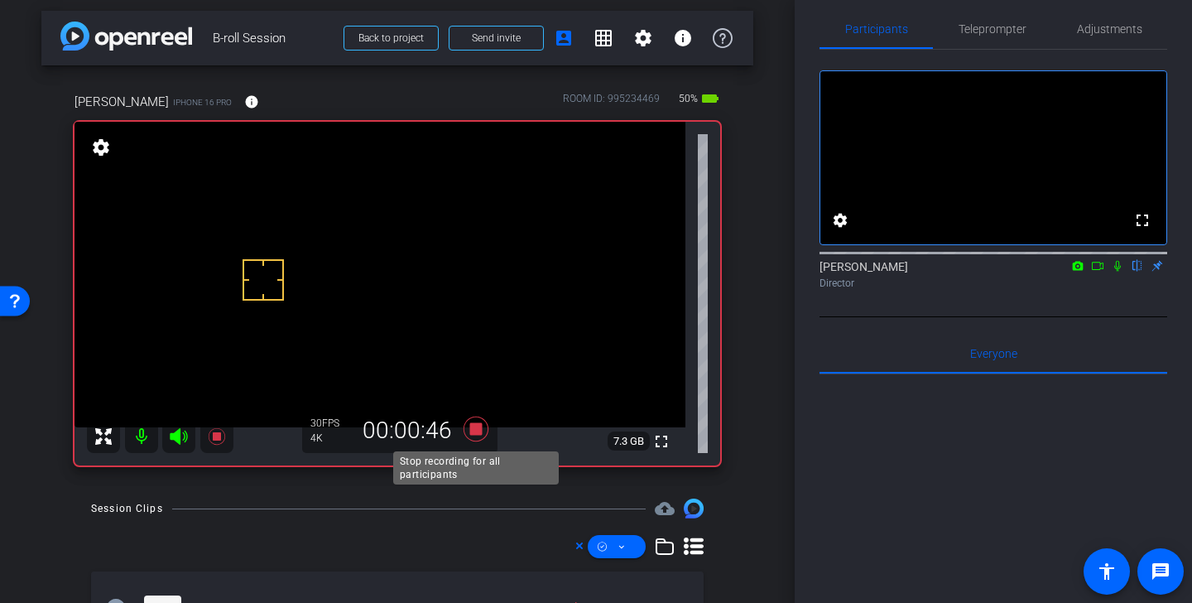
click at [471, 432] on icon at bounding box center [475, 428] width 25 height 25
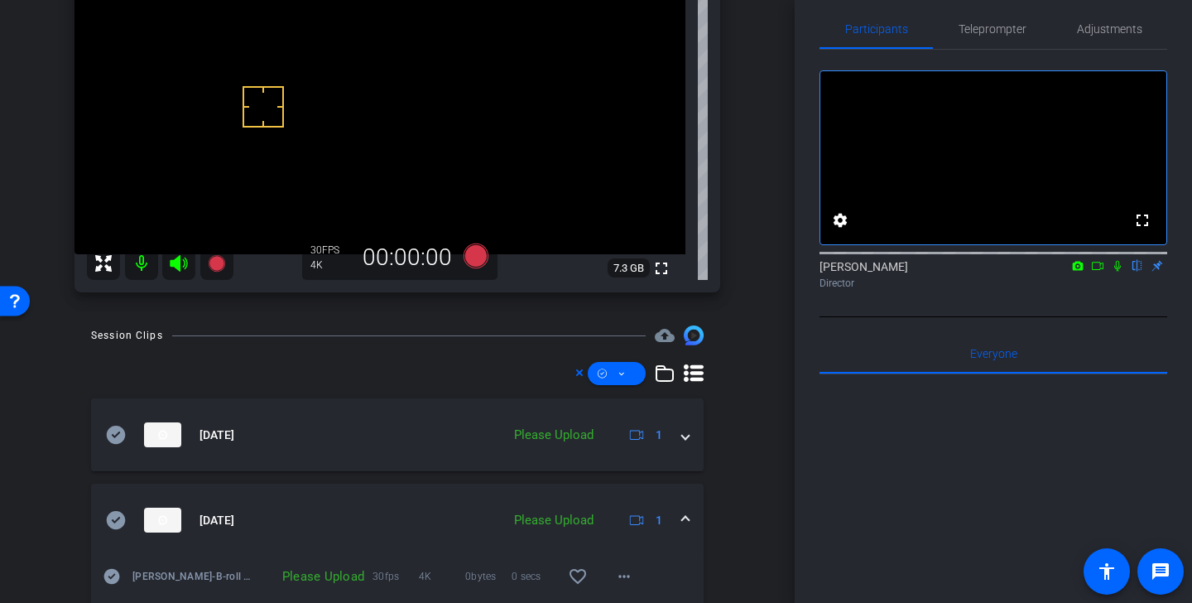
scroll to position [206, 0]
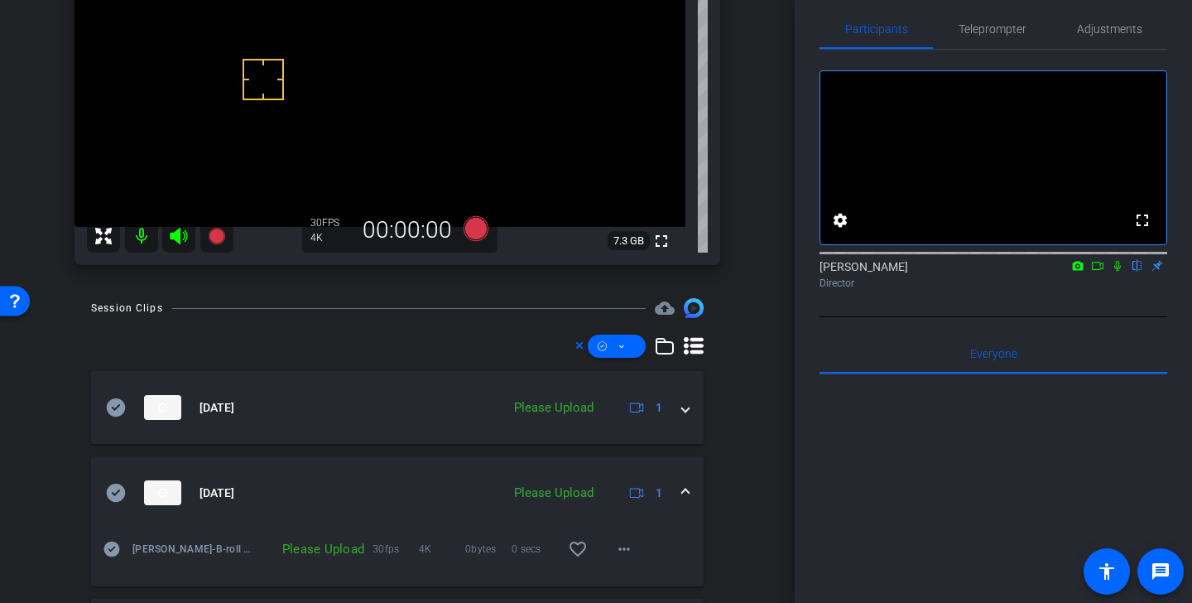
click at [114, 495] on icon at bounding box center [116, 492] width 20 height 20
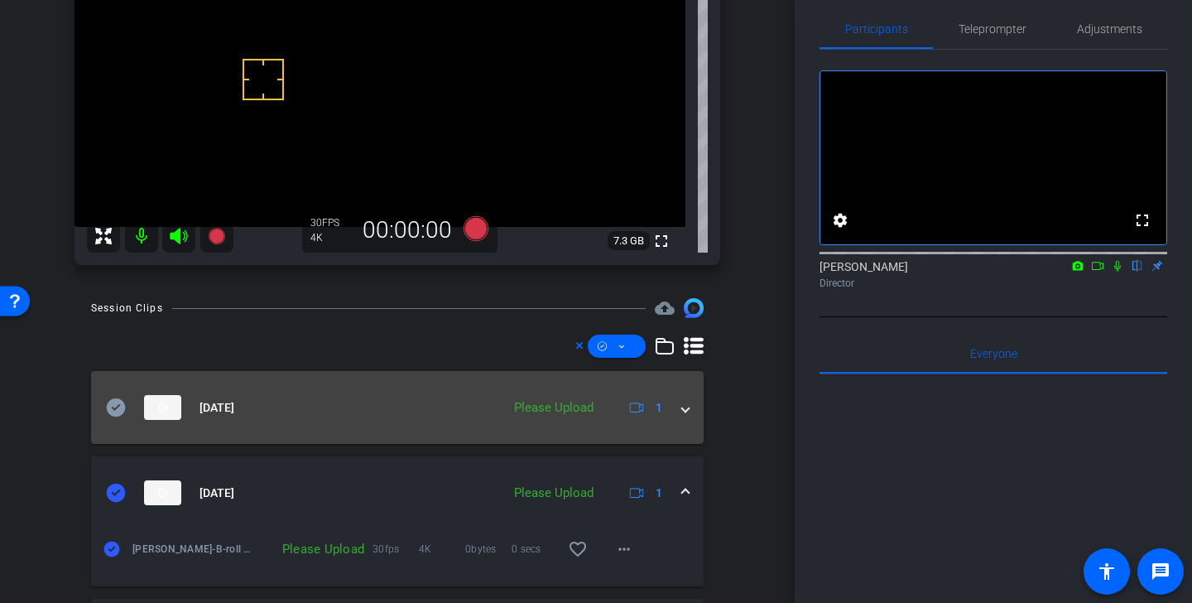
click at [115, 401] on icon at bounding box center [116, 407] width 19 height 18
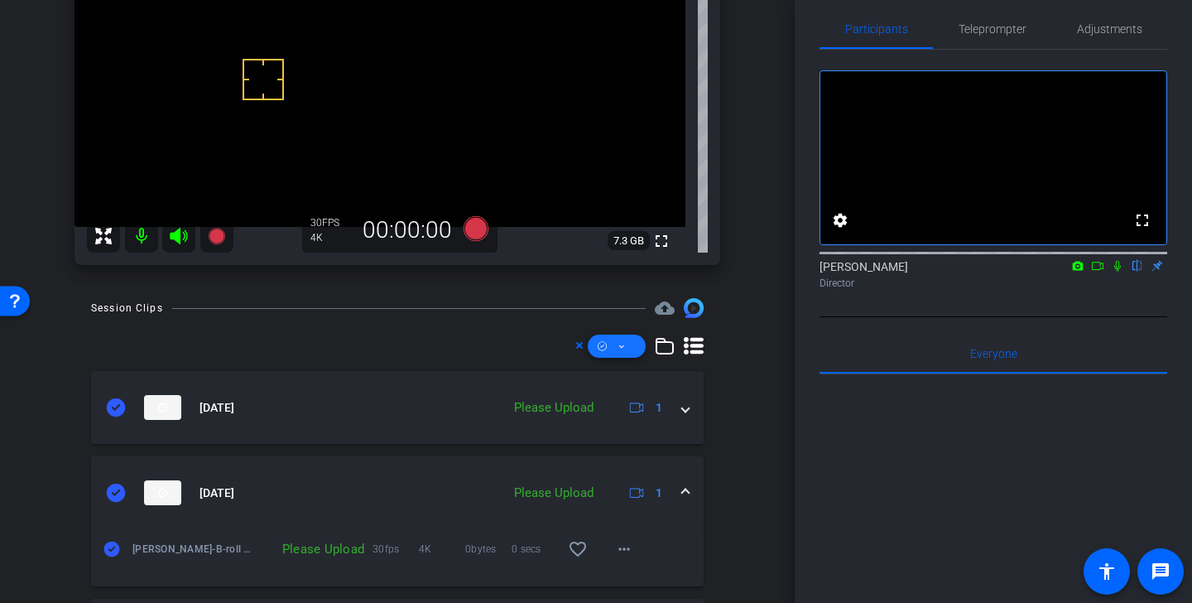
click at [623, 348] on icon at bounding box center [621, 346] width 8 height 21
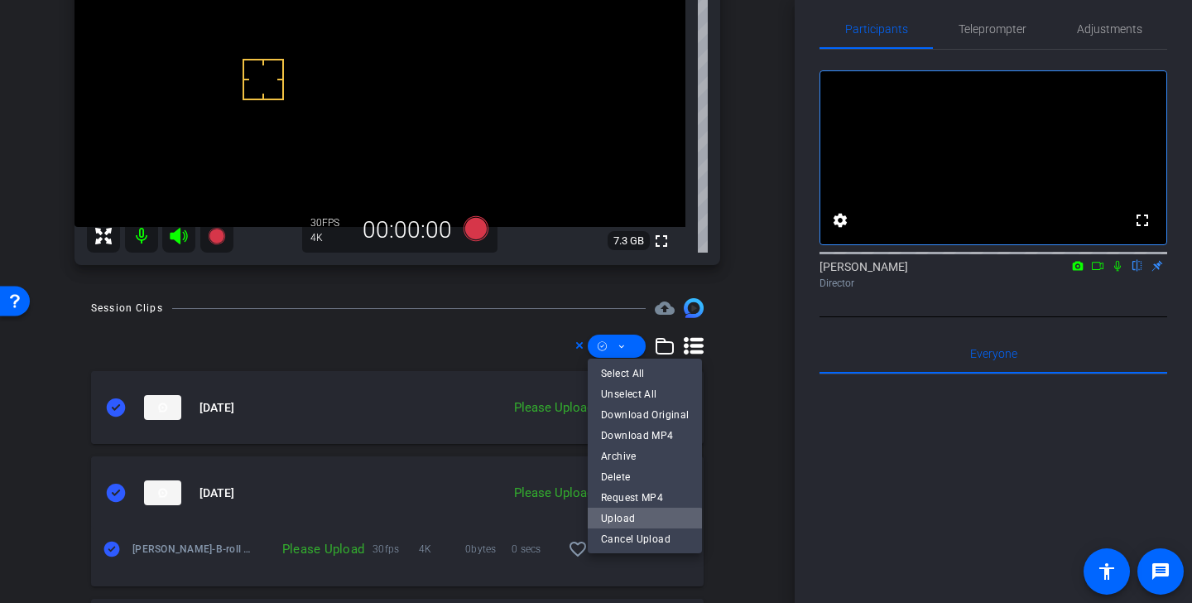
click at [630, 520] on span "Upload" at bounding box center [645, 517] width 88 height 20
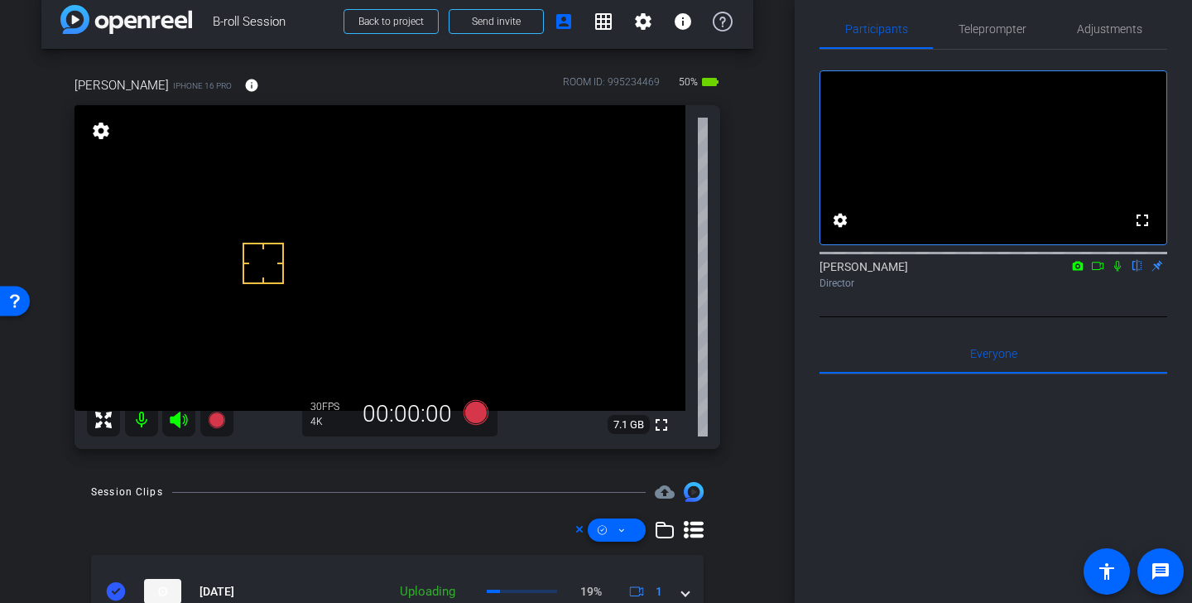
scroll to position [16, 0]
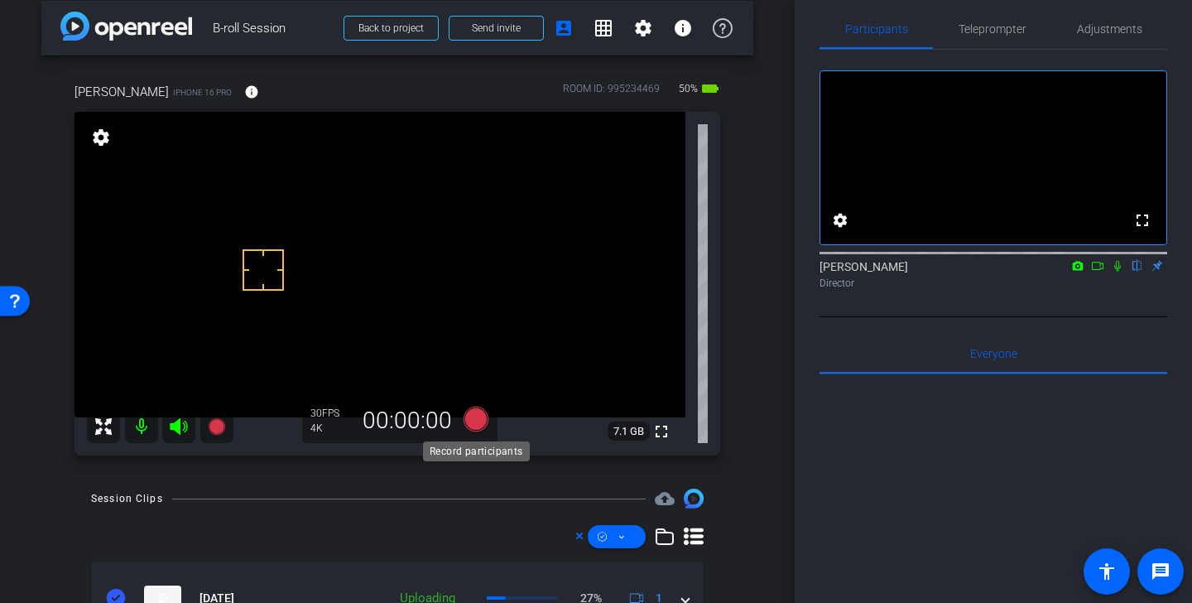
click at [474, 424] on icon at bounding box center [475, 418] width 25 height 25
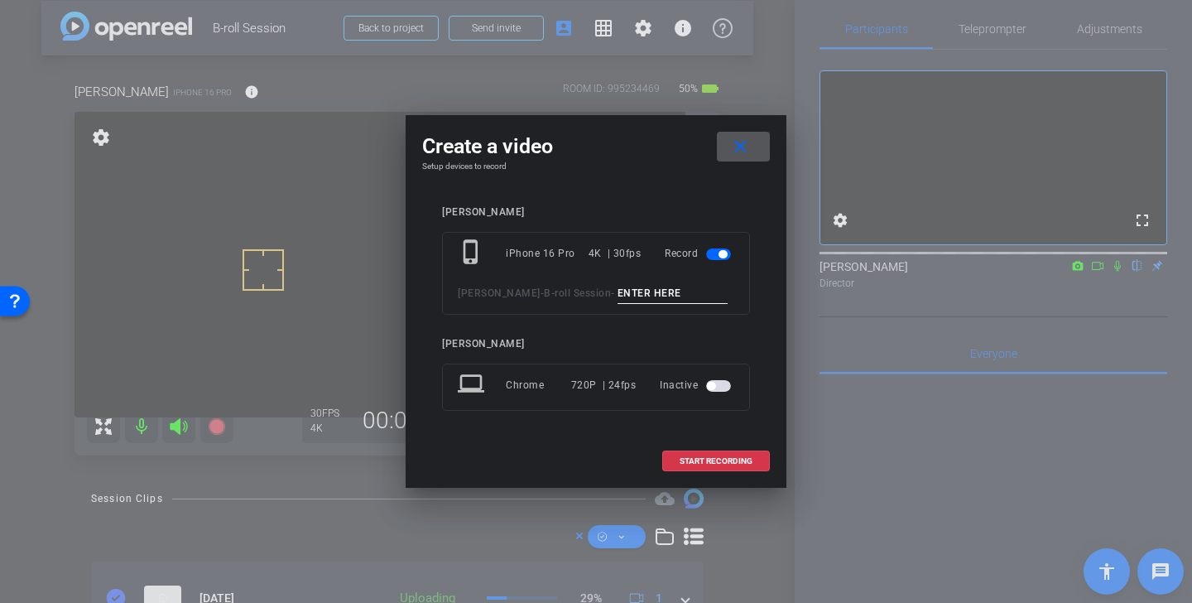
click at [620, 297] on input at bounding box center [672, 293] width 111 height 21
click at [627, 290] on input "michelle lori desk" at bounding box center [672, 293] width 111 height 21
type input "michelle mary lori desk"
click at [736, 466] on span at bounding box center [716, 461] width 106 height 40
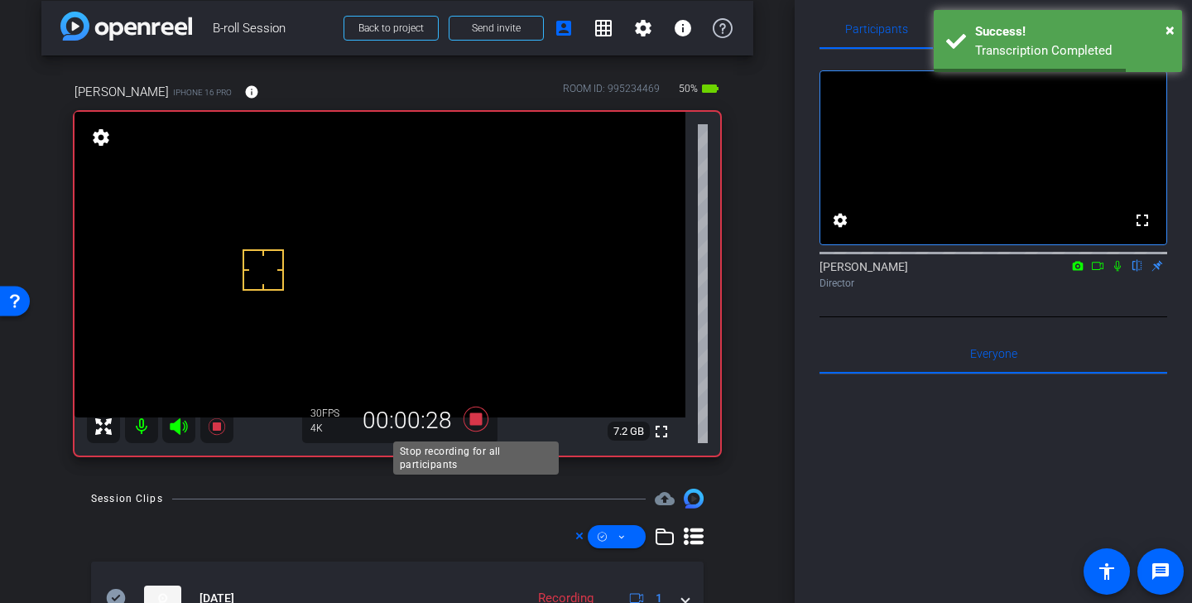
click at [481, 420] on icon at bounding box center [475, 418] width 25 height 25
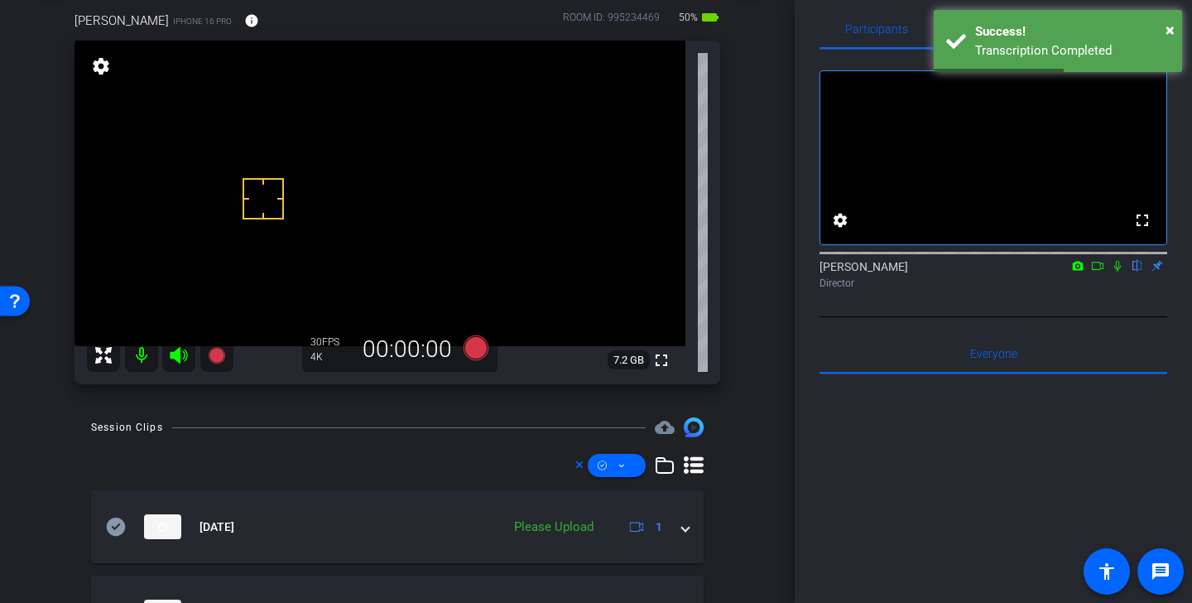
scroll to position [103, 0]
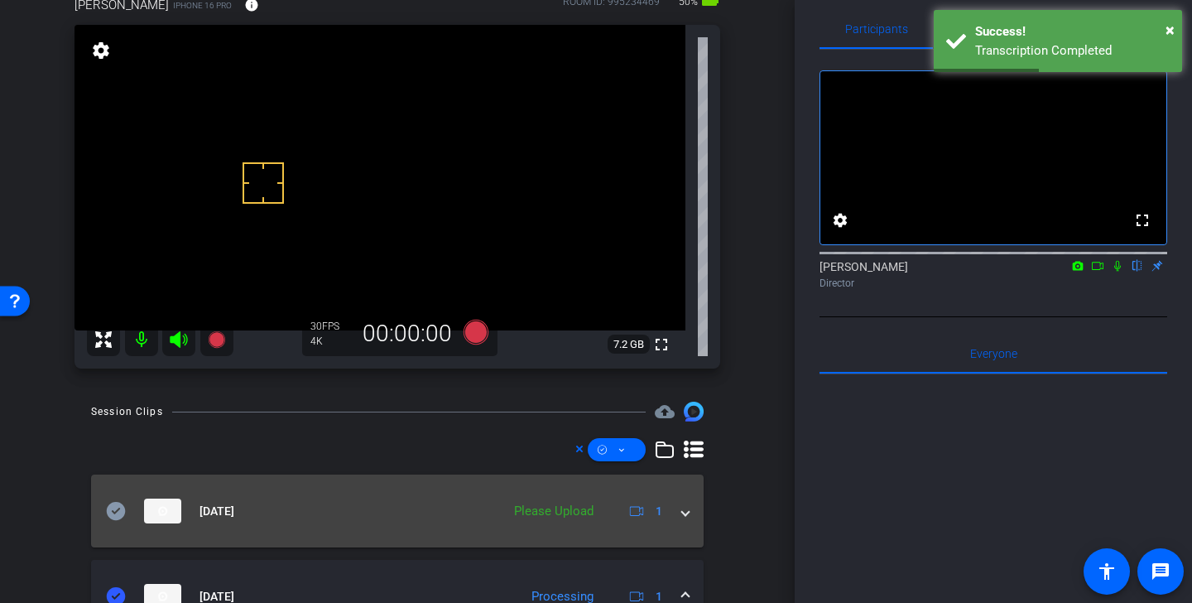
click at [122, 514] on icon at bounding box center [116, 511] width 19 height 18
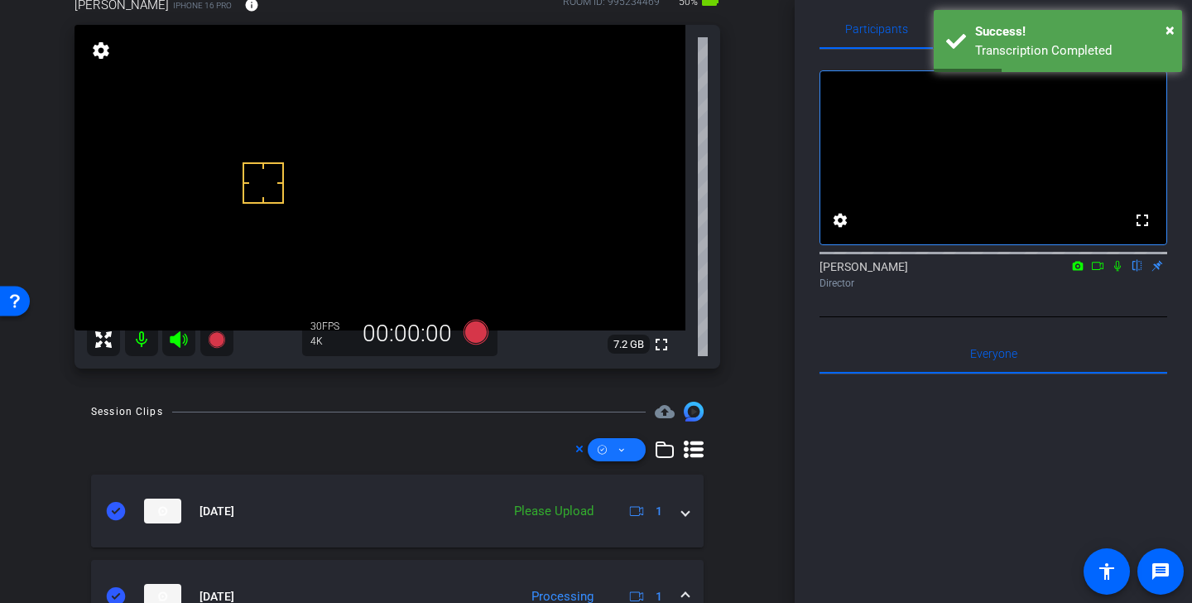
click at [636, 439] on span at bounding box center [617, 450] width 58 height 40
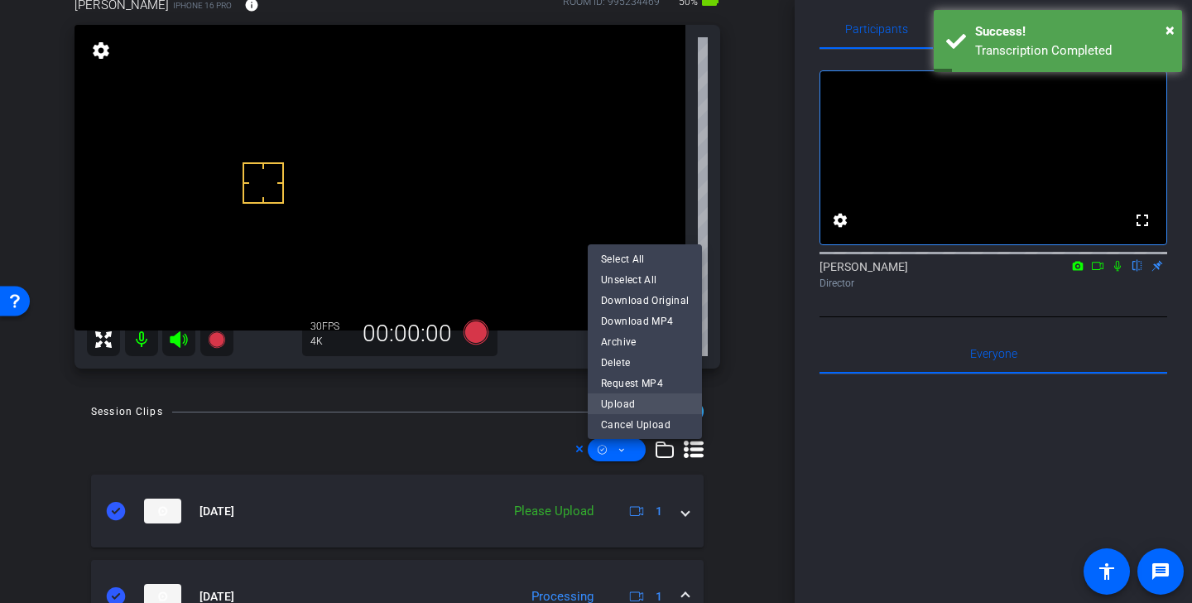
click at [639, 408] on span "Upload" at bounding box center [645, 403] width 88 height 20
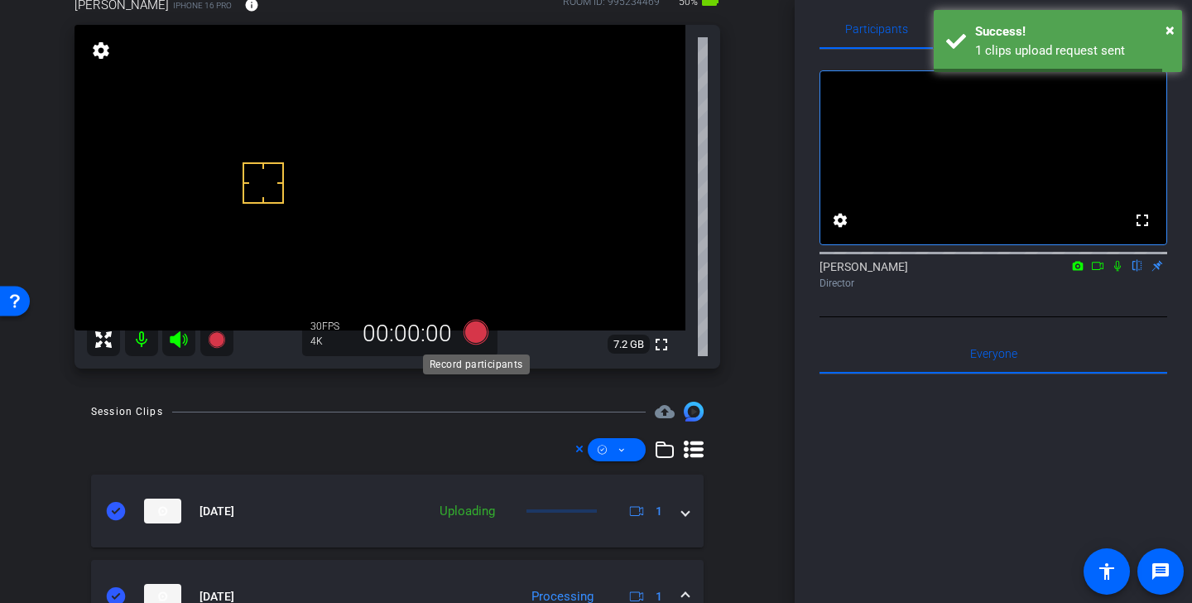
click at [477, 334] on icon at bounding box center [475, 331] width 25 height 25
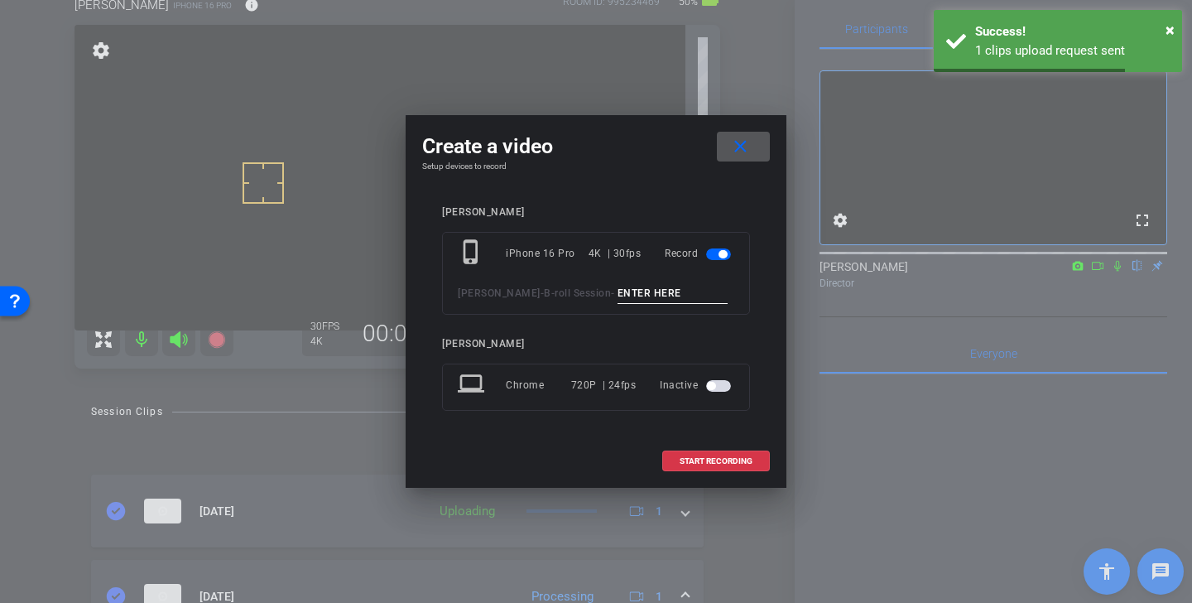
click at [617, 295] on input at bounding box center [672, 293] width 111 height 21
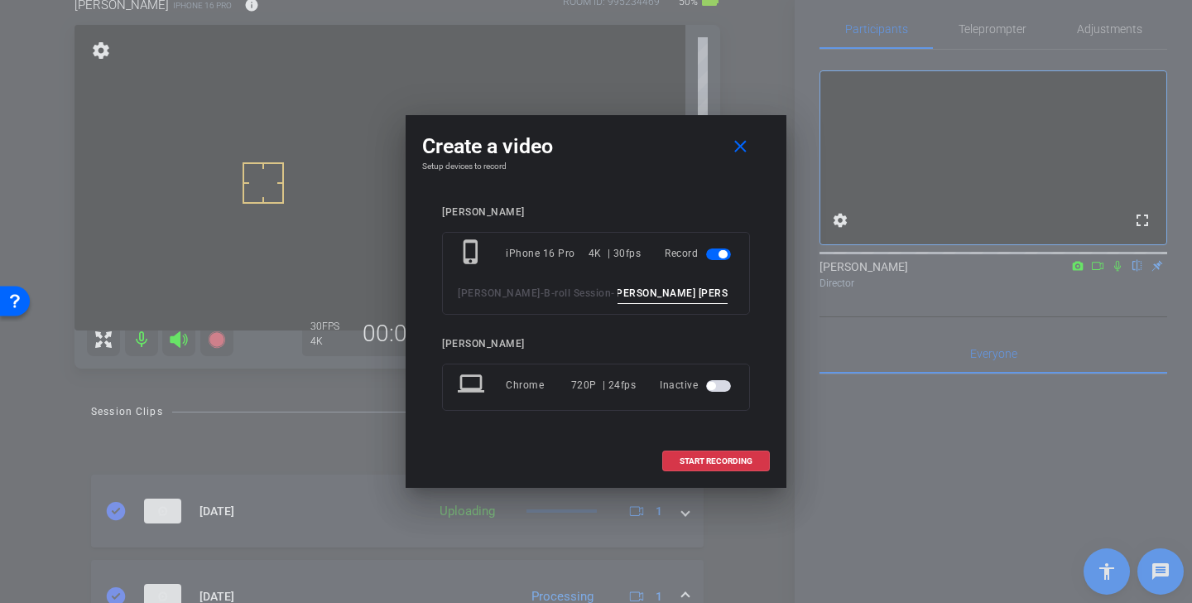
scroll to position [0, 11]
type input "michelle mary lori desk 2"
click at [717, 463] on span "START RECORDING" at bounding box center [715, 461] width 73 height 8
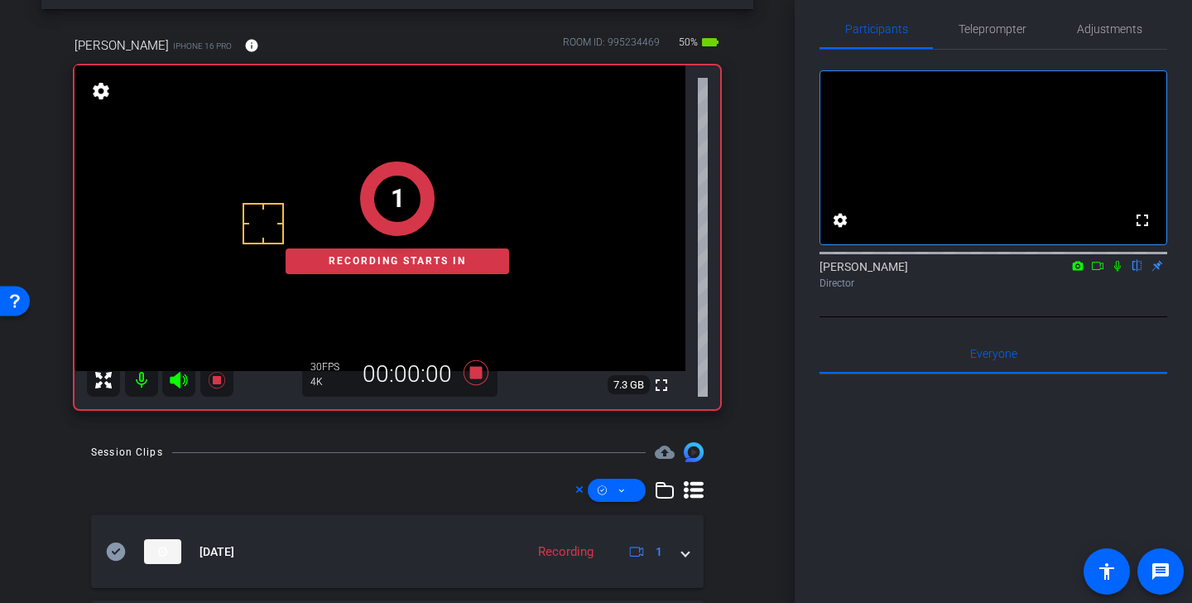
scroll to position [64, 0]
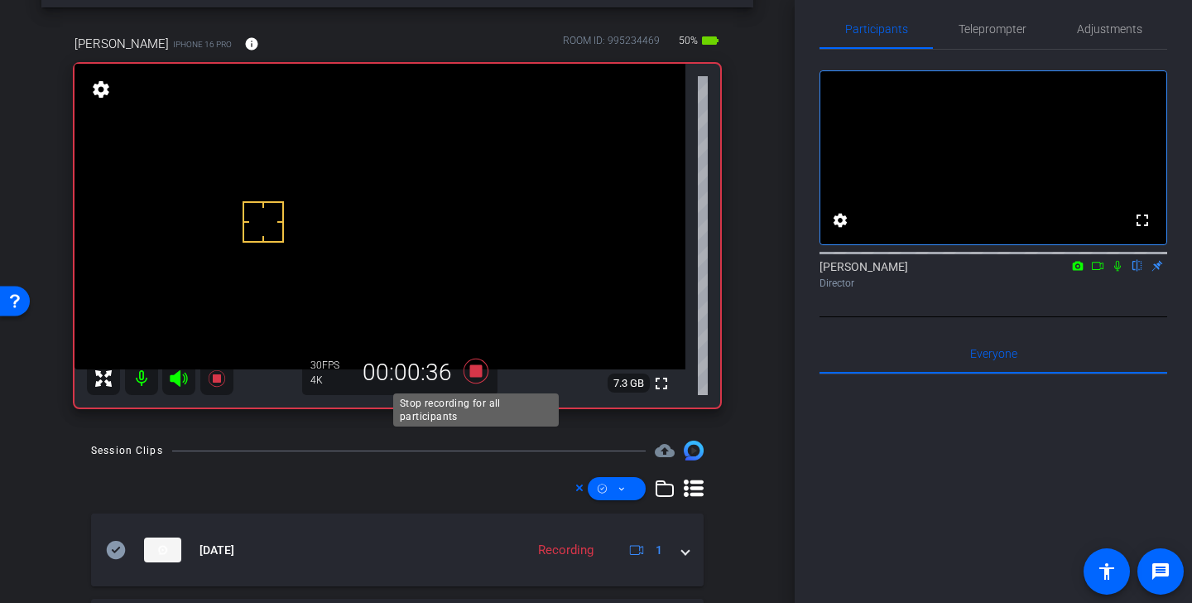
click at [481, 372] on icon at bounding box center [475, 370] width 25 height 25
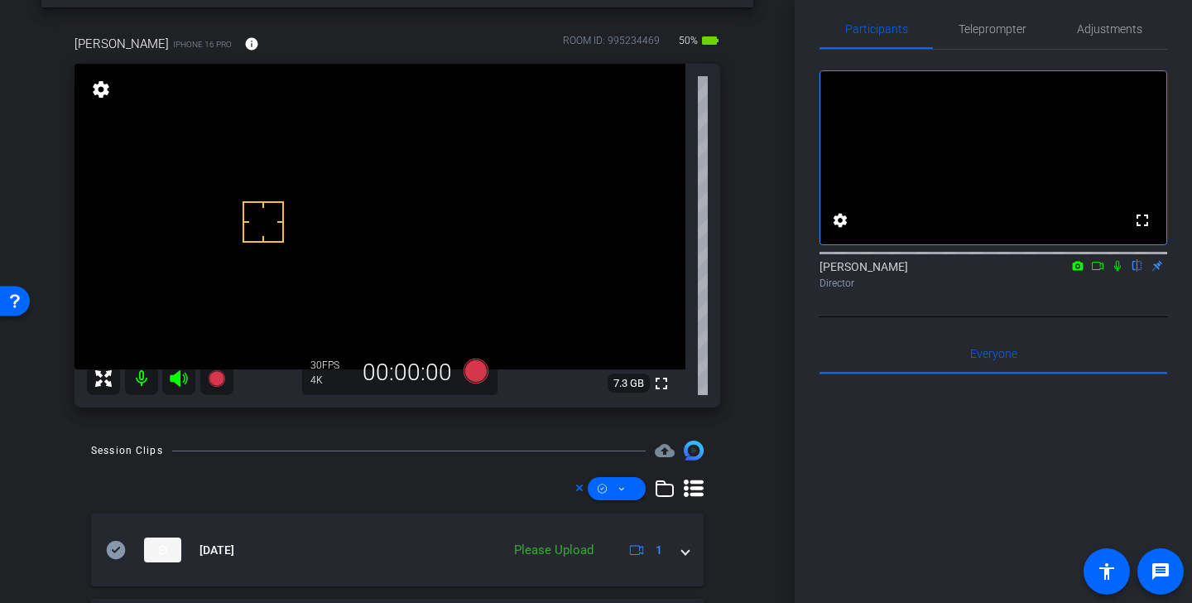
scroll to position [203, 0]
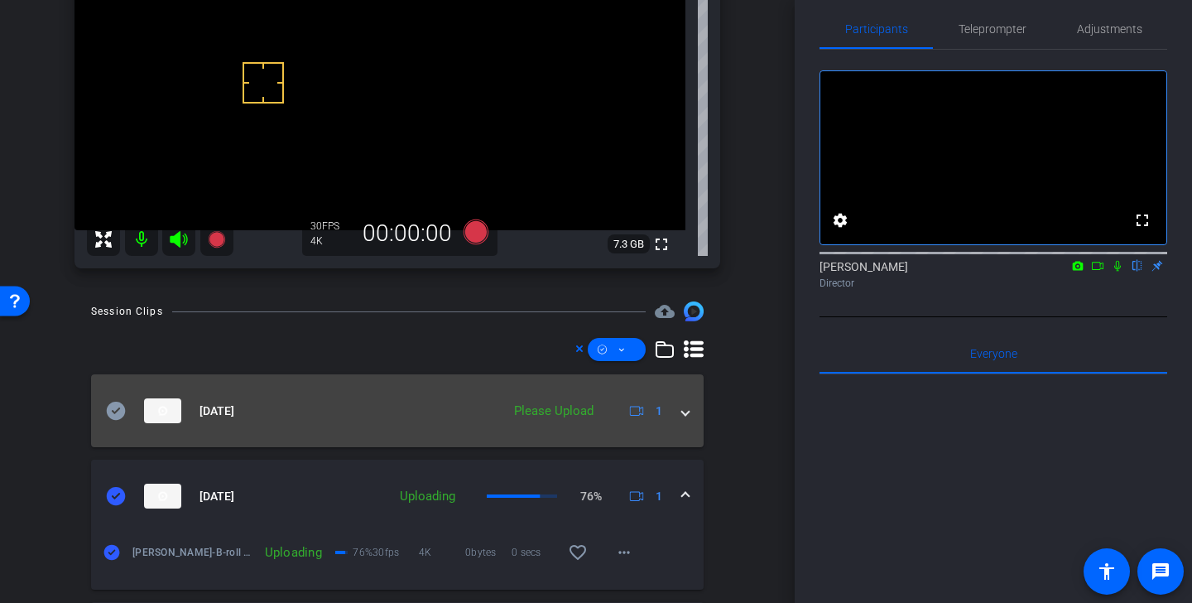
click at [120, 405] on icon at bounding box center [116, 410] width 19 height 18
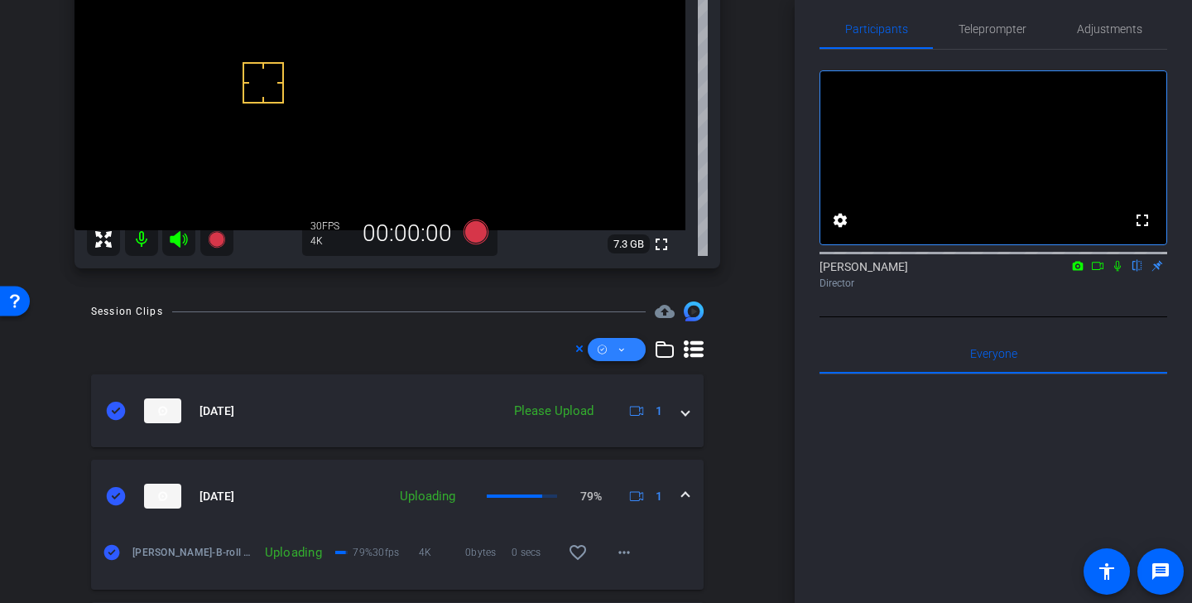
click at [627, 353] on span at bounding box center [617, 349] width 58 height 40
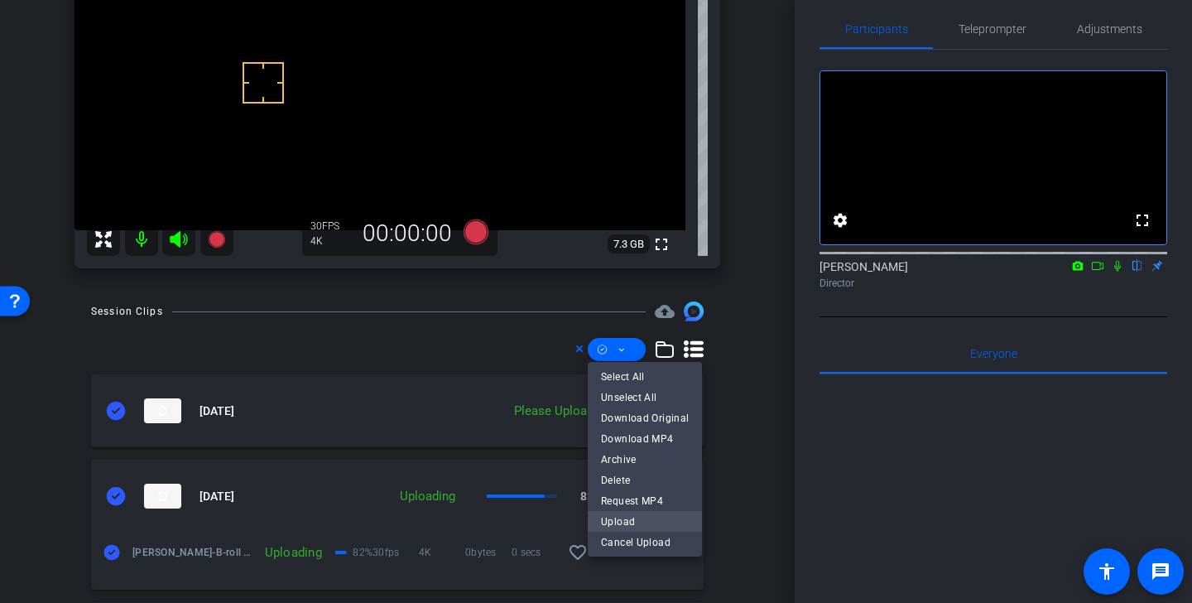
click at [639, 517] on span "Upload" at bounding box center [645, 521] width 88 height 20
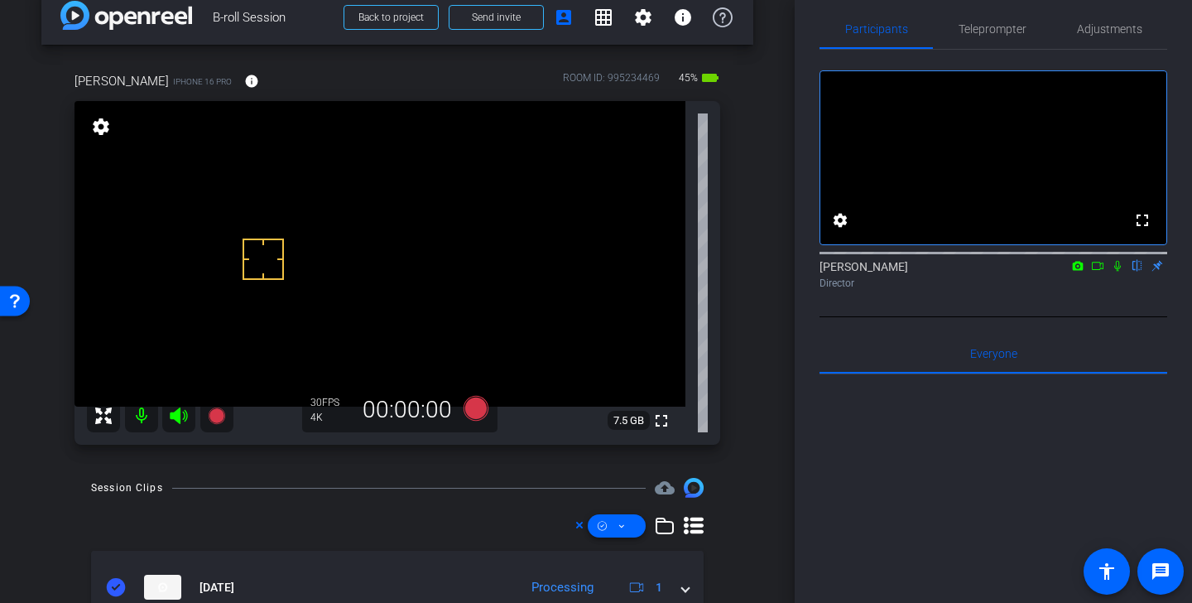
scroll to position [0, 0]
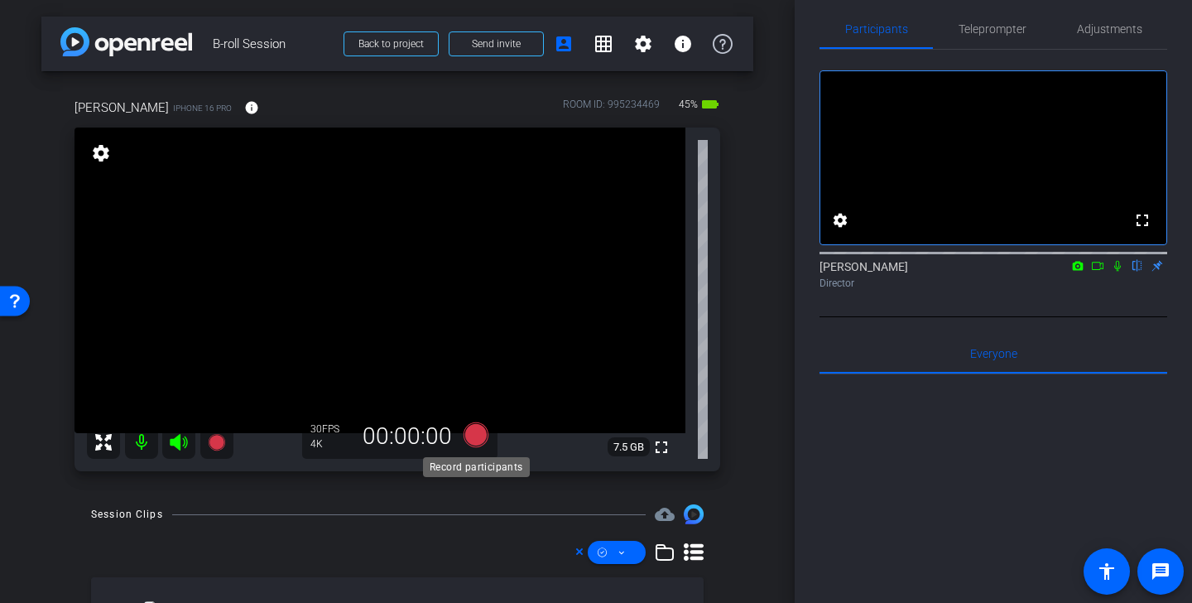
click at [481, 439] on icon at bounding box center [475, 434] width 25 height 25
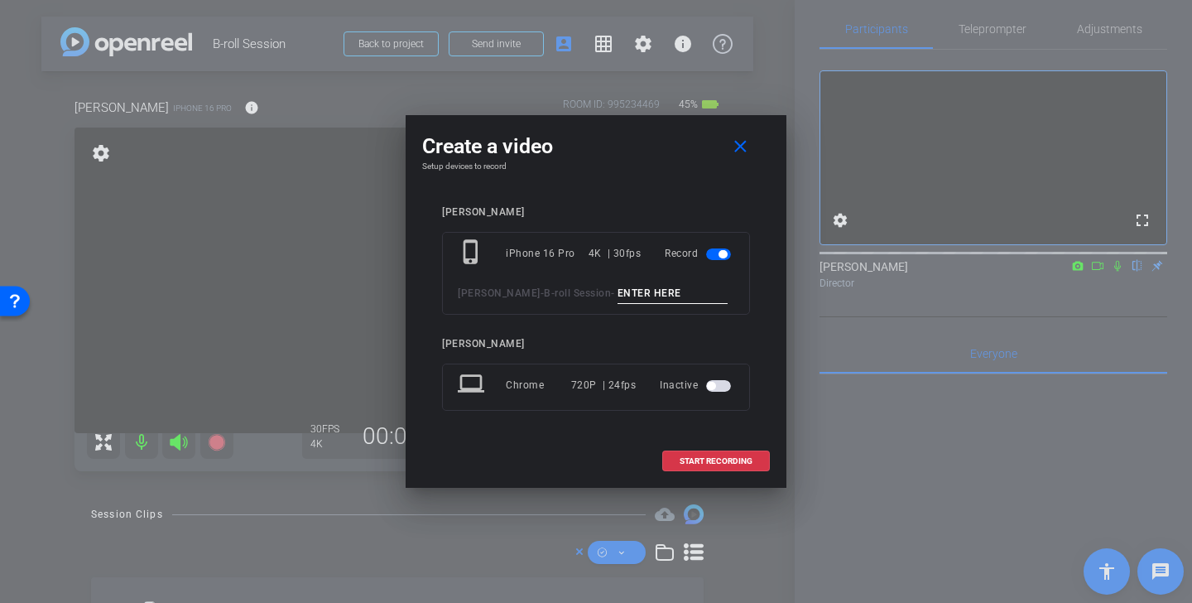
click at [649, 302] on input at bounding box center [672, 293] width 111 height 21
drag, startPoint x: 686, startPoint y: 292, endPoint x: 470, endPoint y: 276, distance: 216.6
click at [470, 276] on div "phone_iphone iPhone 16 Pro 4K | 30fps Record Endicott - B-roll Session - lori a…" at bounding box center [596, 273] width 308 height 83
drag, startPoint x: 677, startPoint y: 293, endPoint x: 526, endPoint y: 289, distance: 150.7
click at [526, 289] on div "Endicott - B-roll Session - client entrance" at bounding box center [596, 293] width 276 height 21
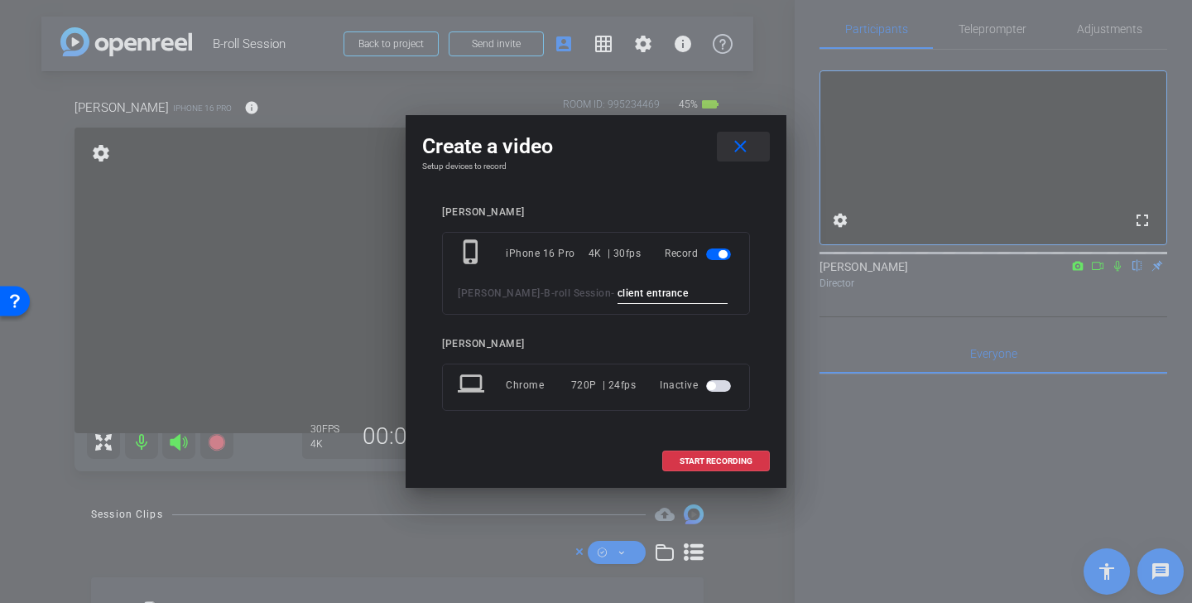
type input "client entrance"
click at [747, 142] on mat-icon "close" at bounding box center [740, 147] width 21 height 21
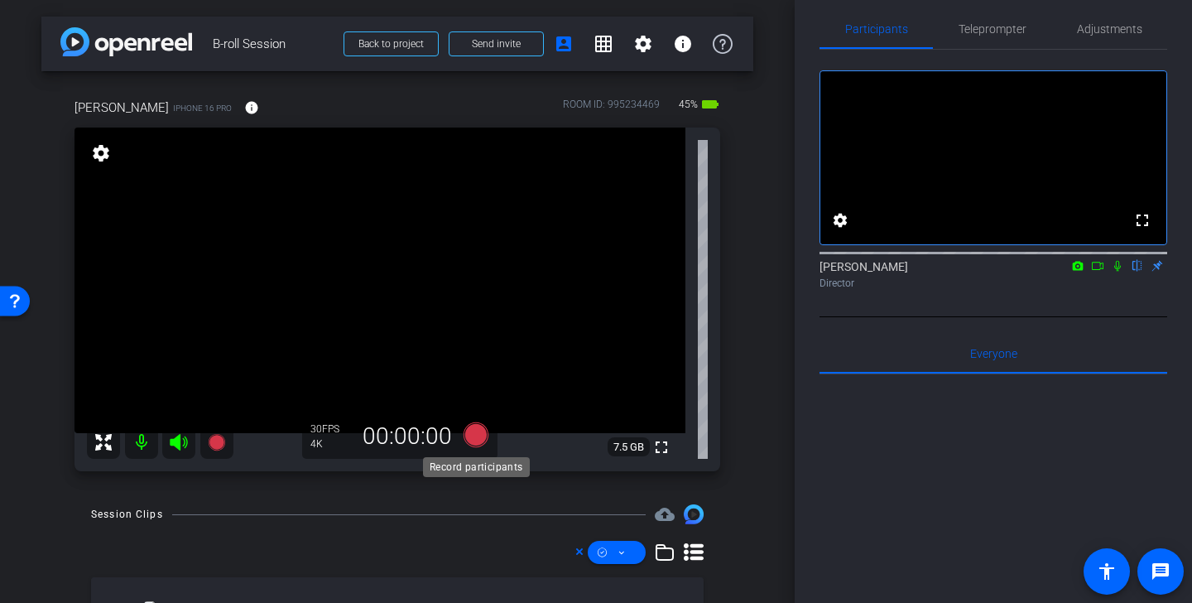
click at [481, 435] on icon at bounding box center [475, 434] width 25 height 25
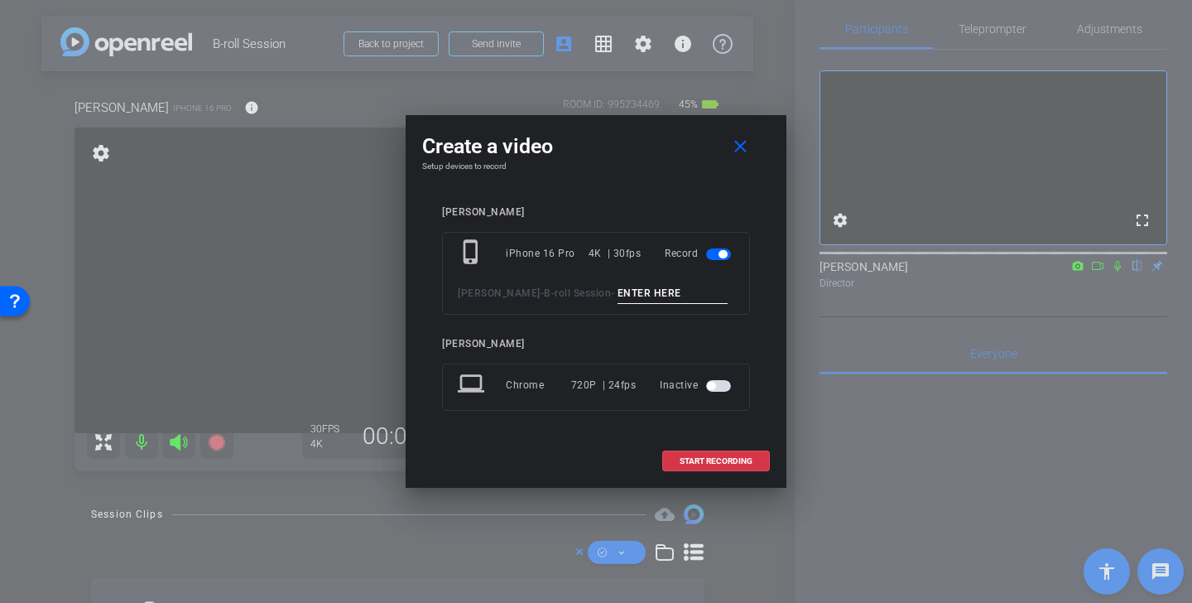
click at [631, 294] on input at bounding box center [672, 293] width 111 height 21
type input "c"
paste input "client entrance"
type input "client entrance"
click at [721, 458] on span "START RECORDING" at bounding box center [715, 461] width 73 height 8
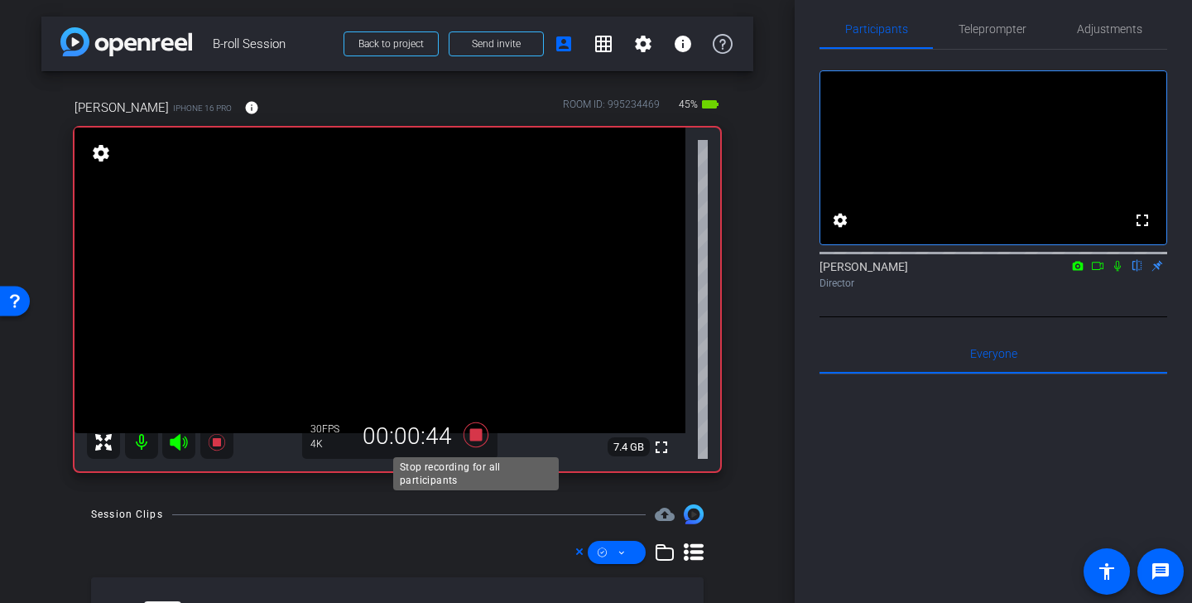
click at [477, 435] on icon at bounding box center [475, 434] width 25 height 25
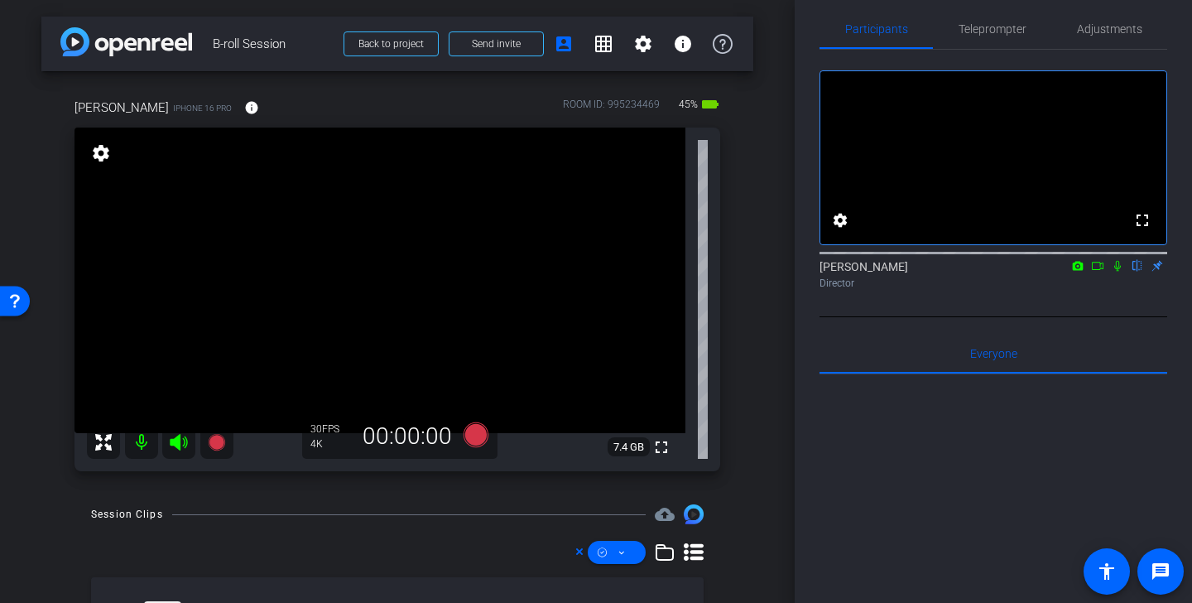
click at [1118, 271] on icon at bounding box center [1117, 266] width 7 height 11
click at [1118, 271] on icon at bounding box center [1117, 266] width 9 height 11
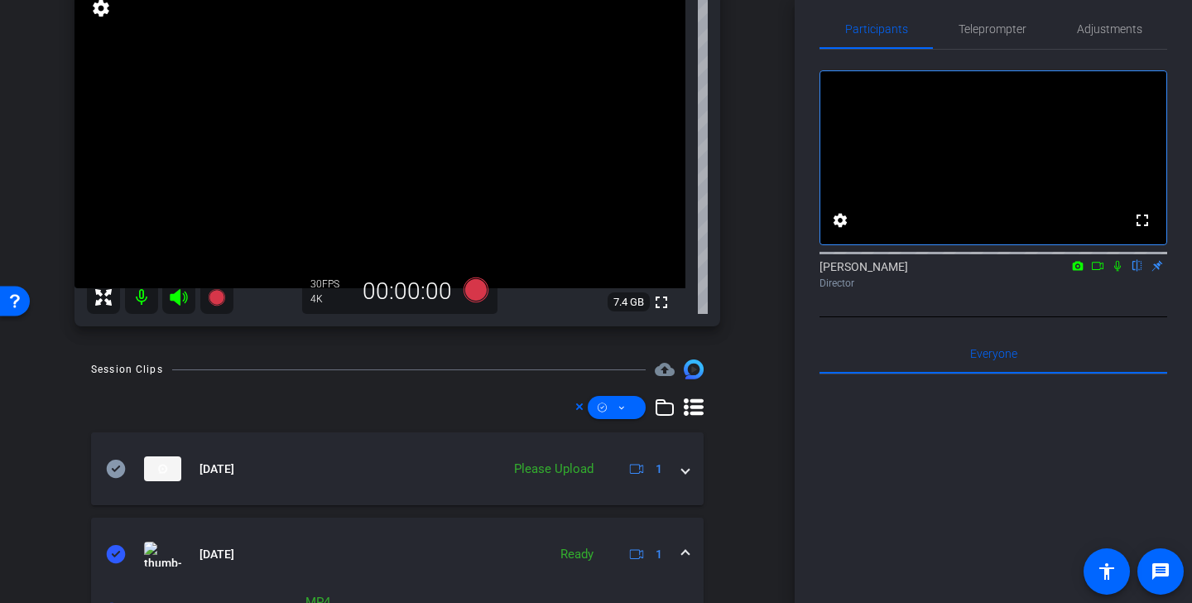
scroll to position [171, 0]
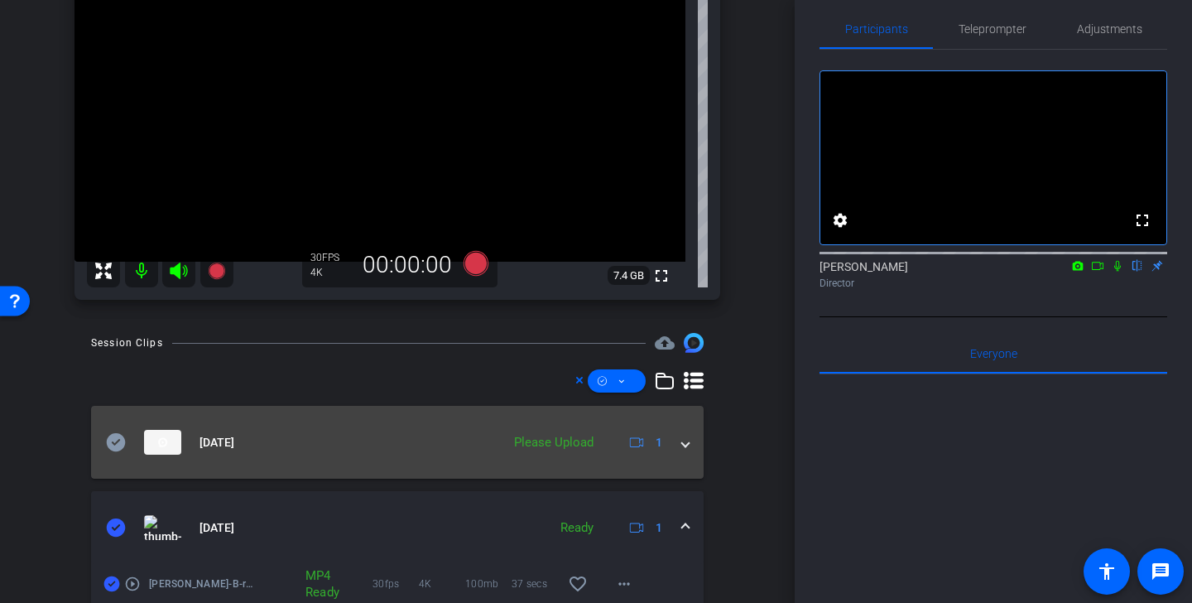
click at [113, 436] on icon at bounding box center [116, 442] width 19 height 18
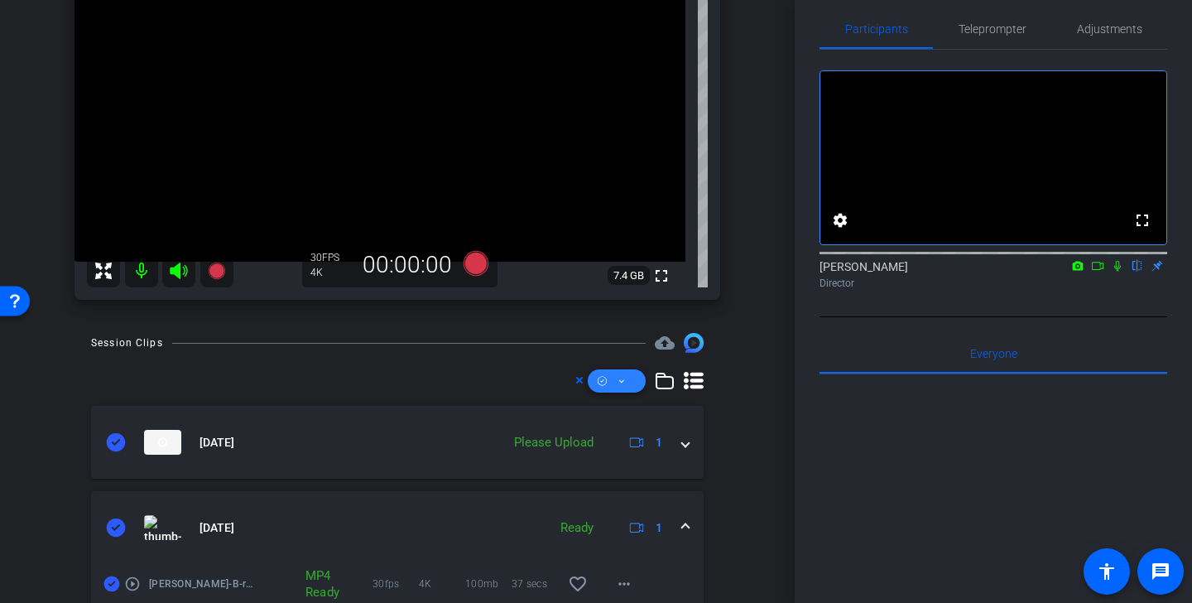
click at [636, 379] on span at bounding box center [617, 381] width 58 height 40
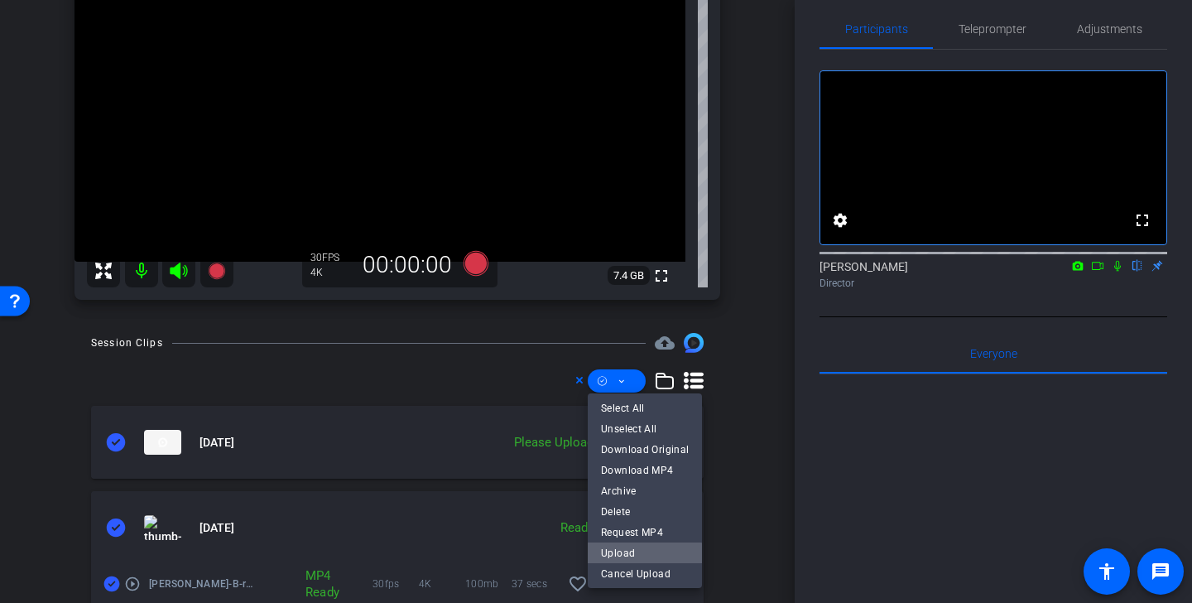
click at [633, 553] on span "Upload" at bounding box center [645, 552] width 88 height 20
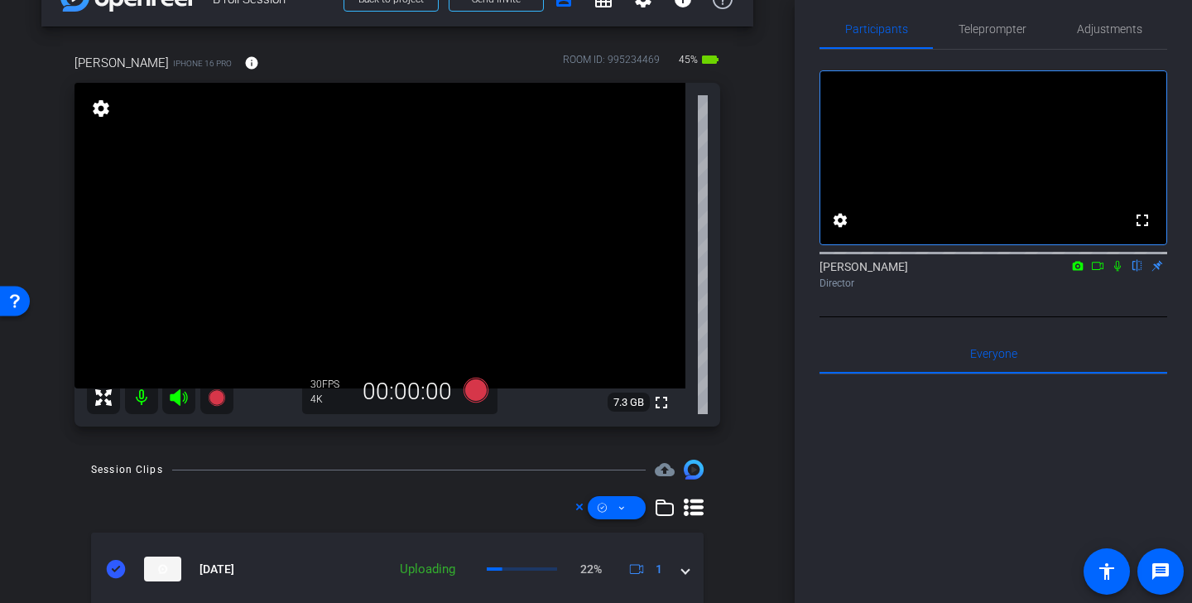
scroll to position [38, 0]
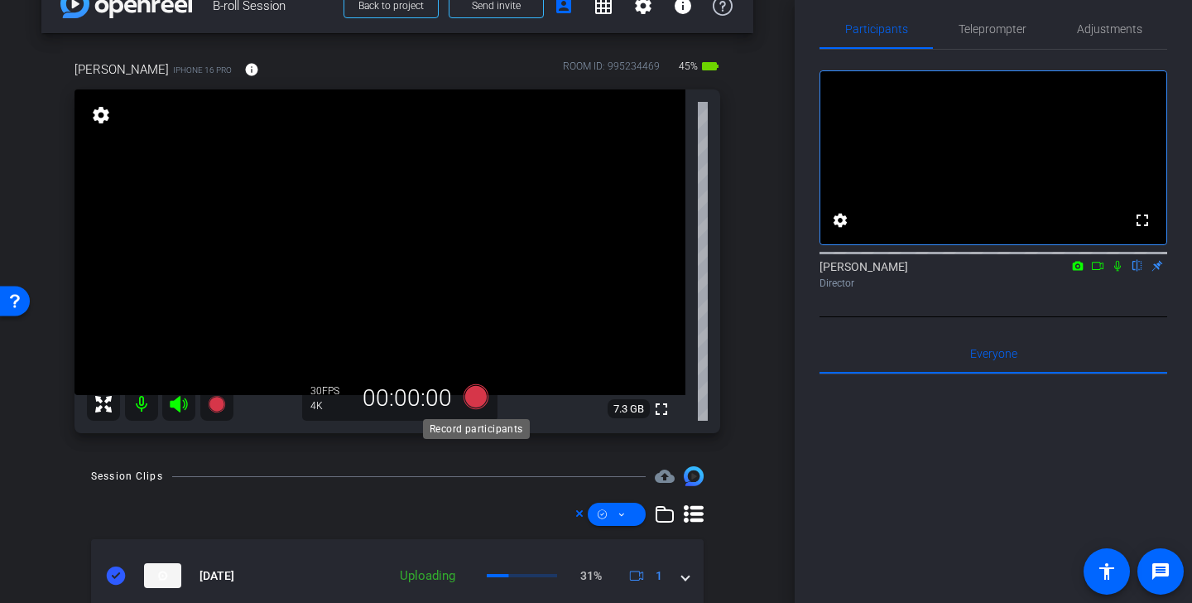
click at [480, 396] on icon at bounding box center [475, 396] width 25 height 25
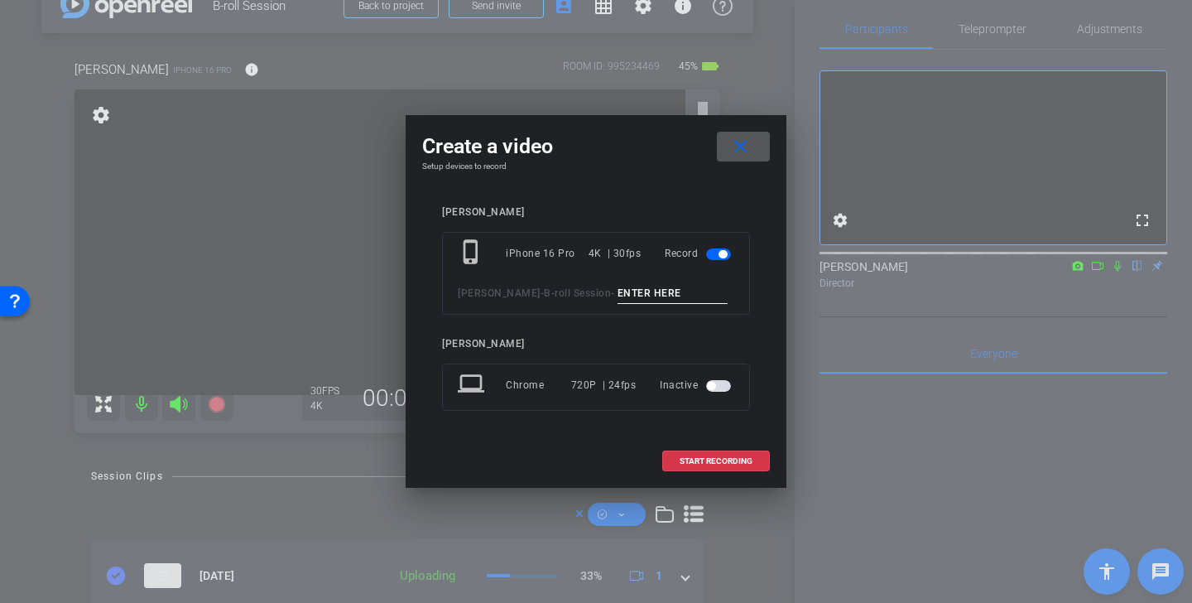
click at [617, 288] on input at bounding box center [672, 293] width 111 height 21
paste input "client entrance"
type input "client entrance 2"
click at [729, 458] on span "START RECORDING" at bounding box center [715, 461] width 73 height 8
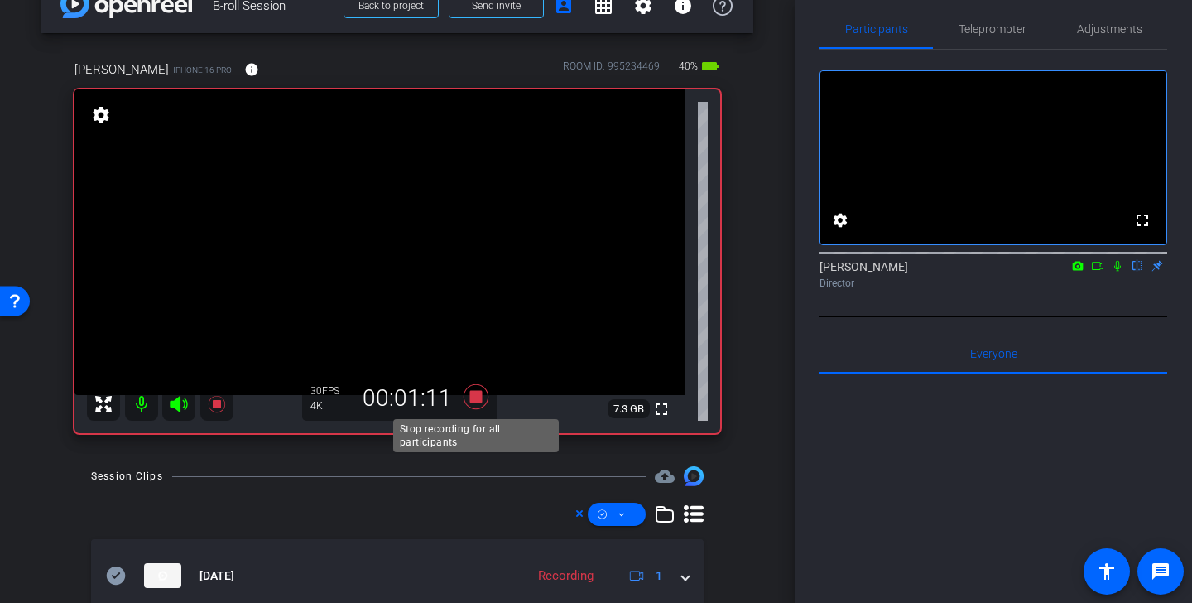
click at [480, 395] on icon at bounding box center [475, 396] width 25 height 25
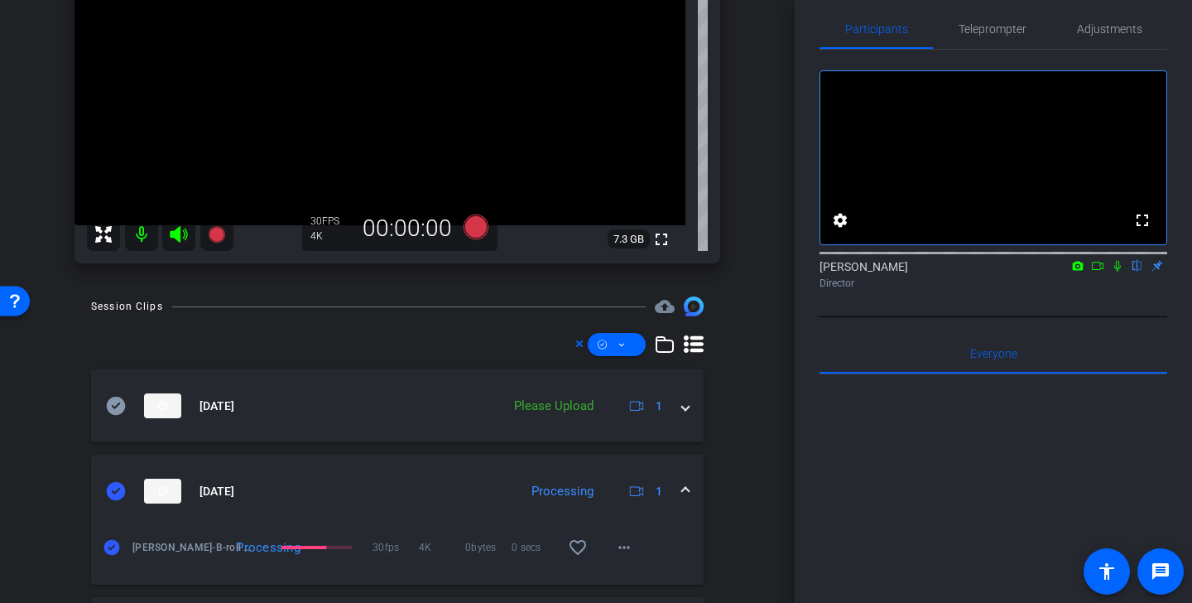
scroll to position [237, 0]
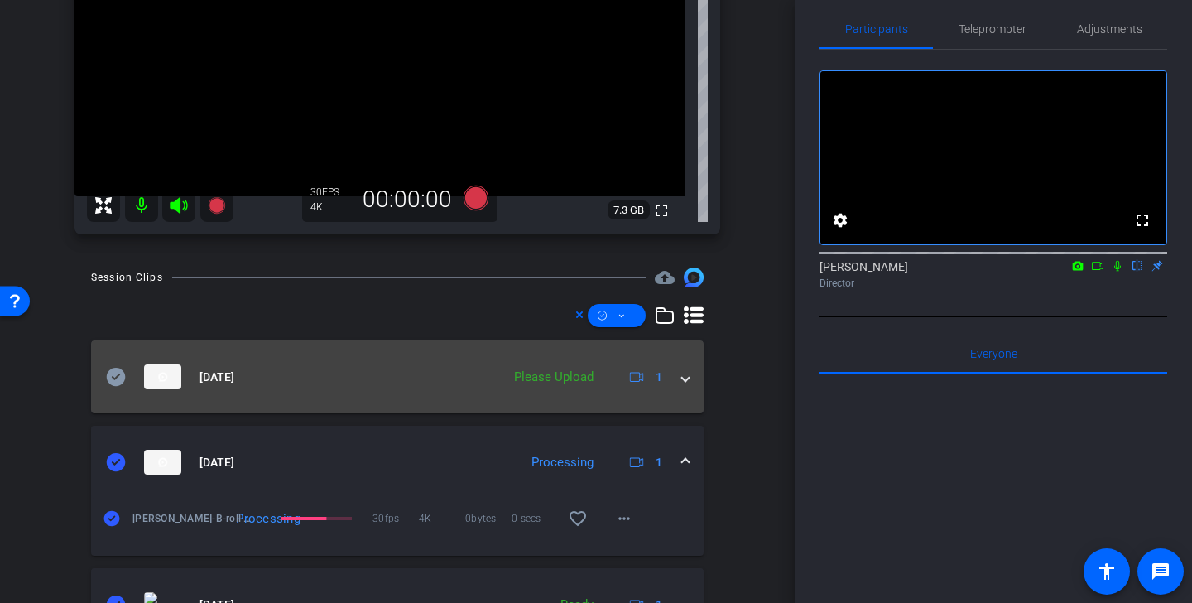
click at [115, 382] on icon at bounding box center [116, 376] width 19 height 18
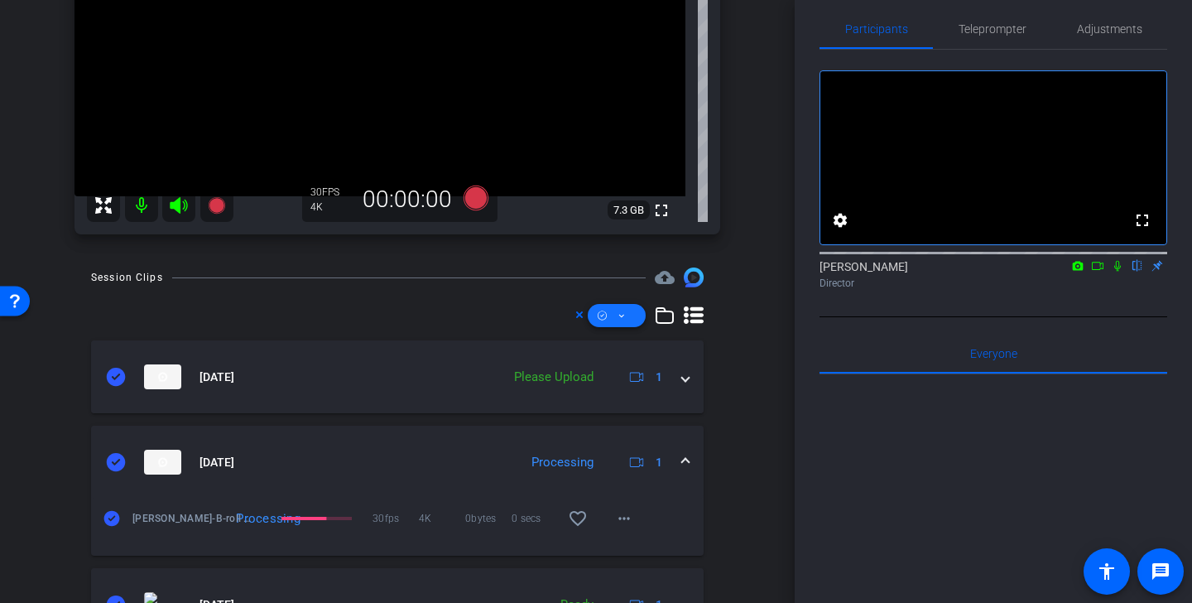
click at [621, 314] on icon at bounding box center [621, 315] width 8 height 21
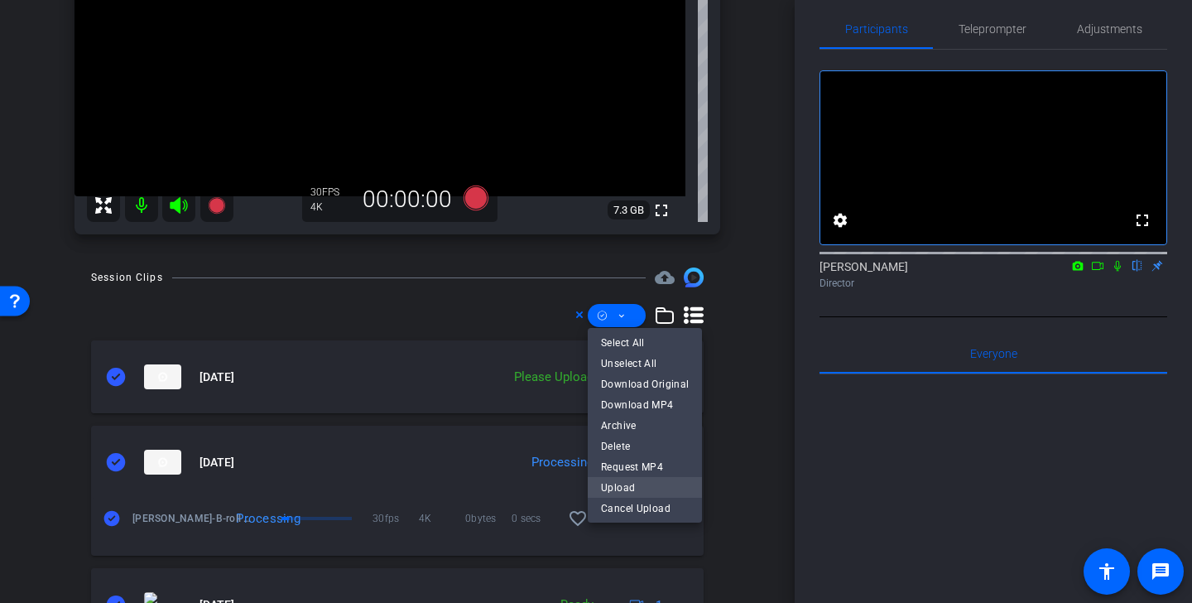
click at [631, 487] on span "Upload" at bounding box center [645, 487] width 88 height 20
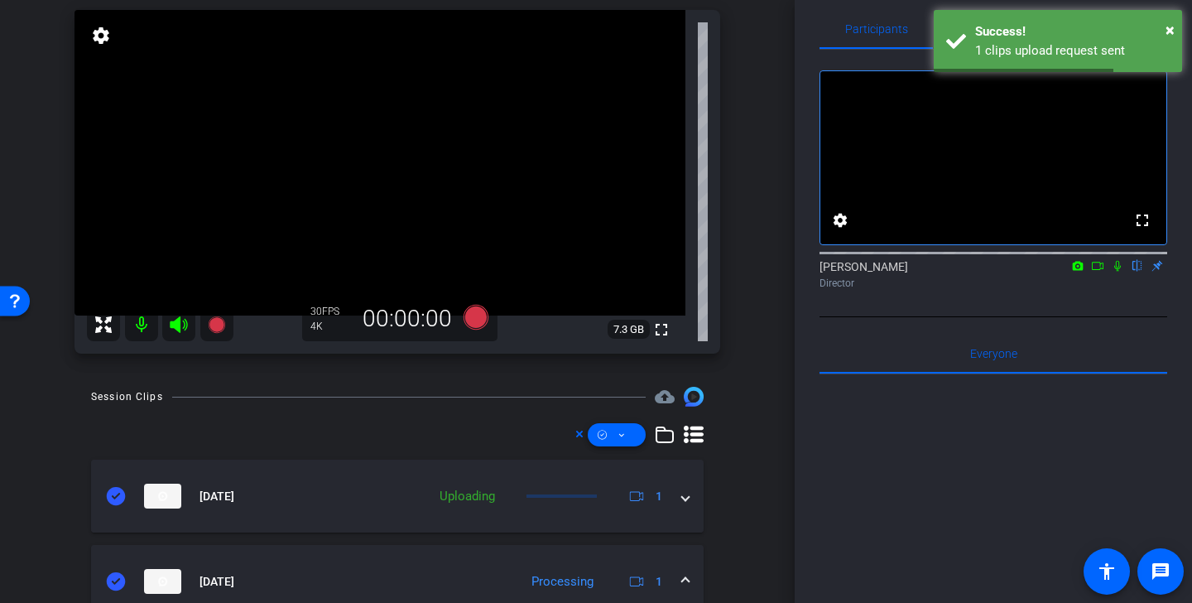
scroll to position [0, 0]
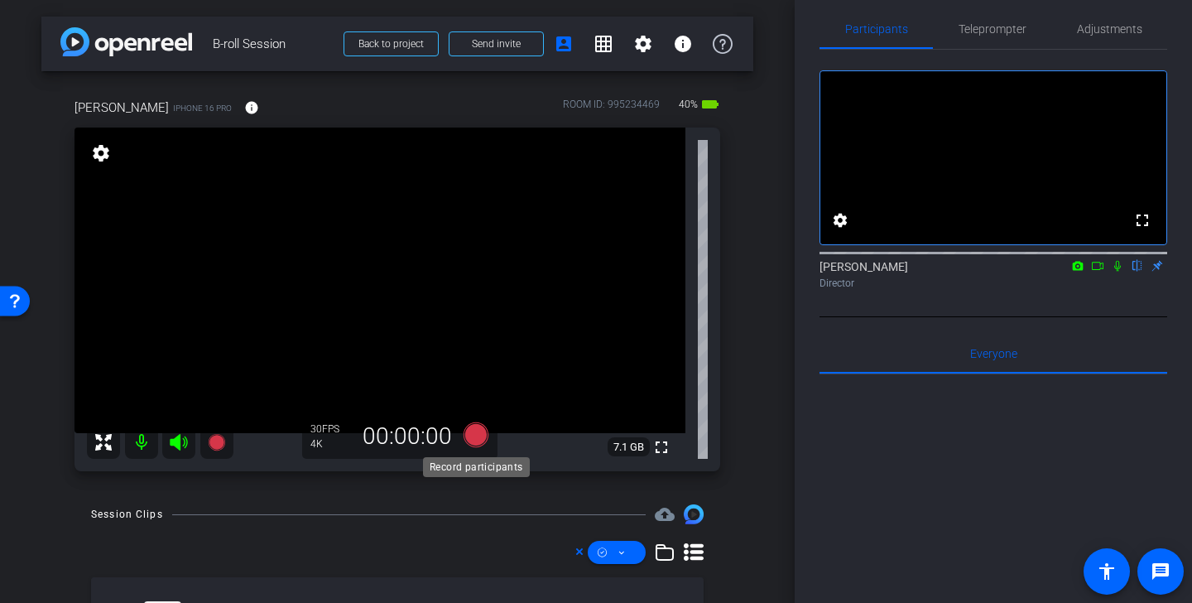
click at [482, 435] on icon at bounding box center [475, 434] width 25 height 25
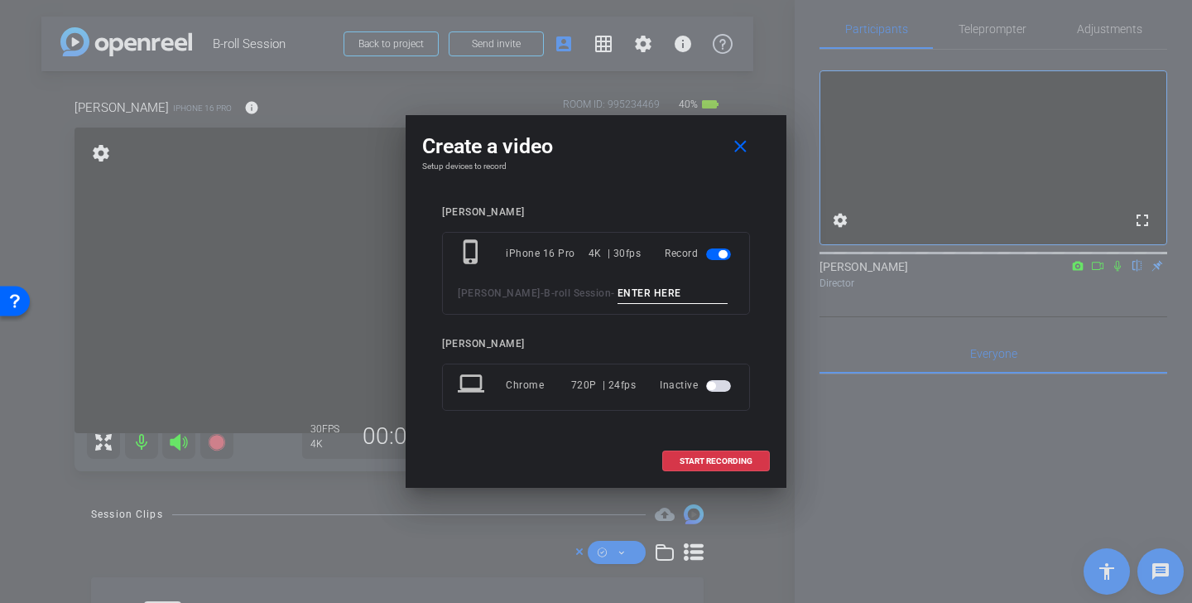
click at [638, 303] on input at bounding box center [672, 293] width 111 height 21
type input "c"
paste input "client entrance"
type input "client exit"
click at [730, 462] on span "START RECORDING" at bounding box center [715, 461] width 73 height 8
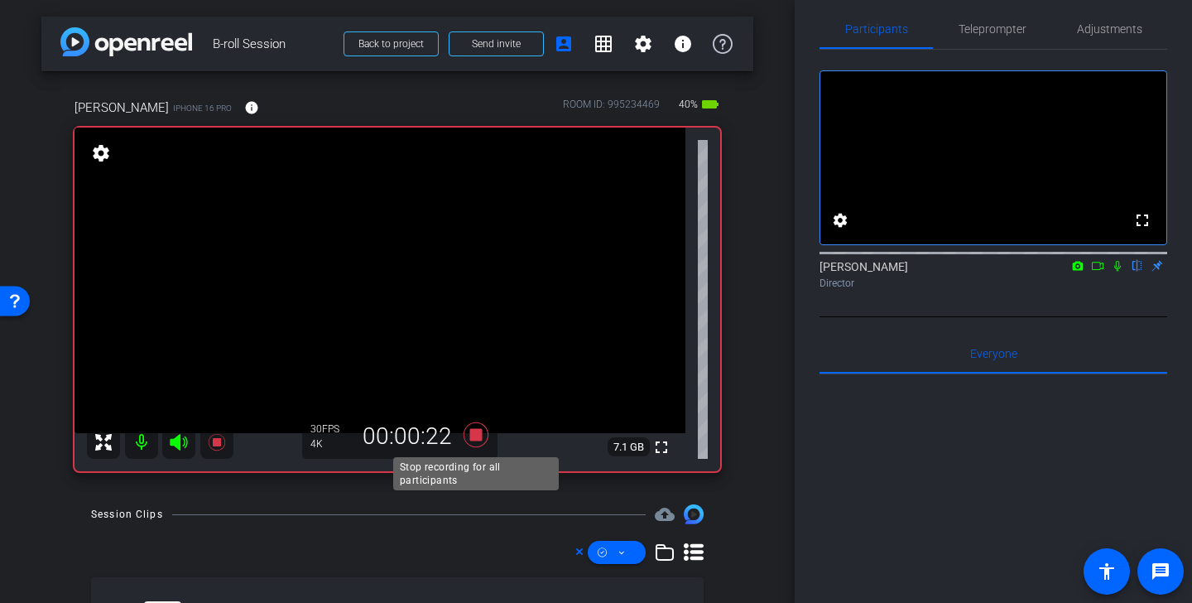
click at [474, 434] on icon at bounding box center [475, 434] width 25 height 25
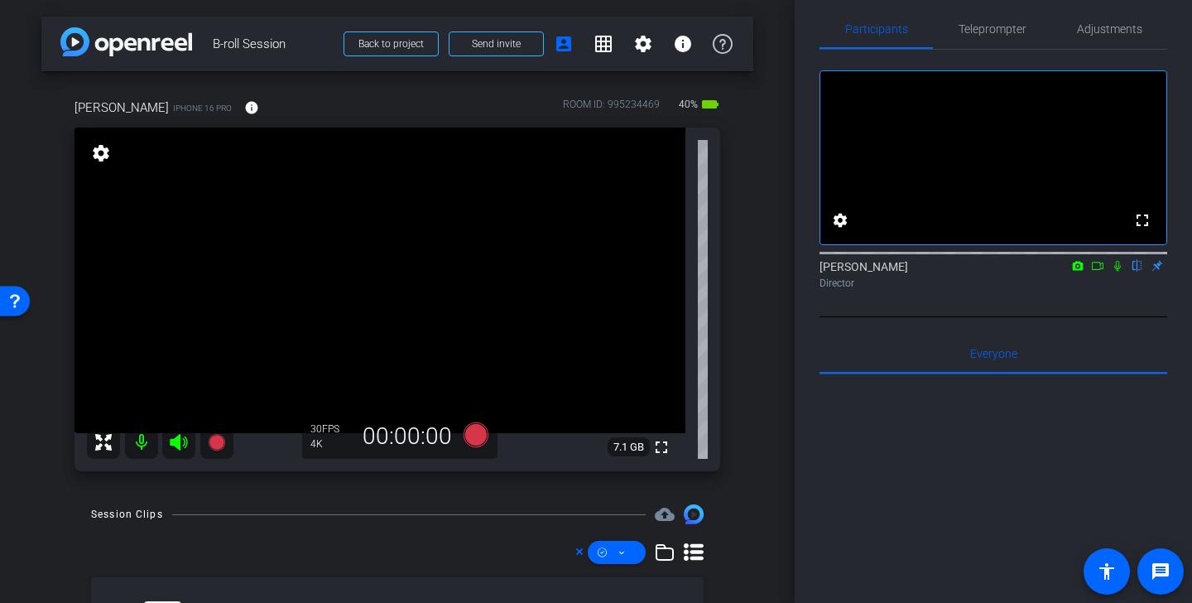
click at [775, 358] on div "arrow_back B-roll Session Back to project Send invite account_box grid_on setti…" at bounding box center [397, 301] width 795 height 603
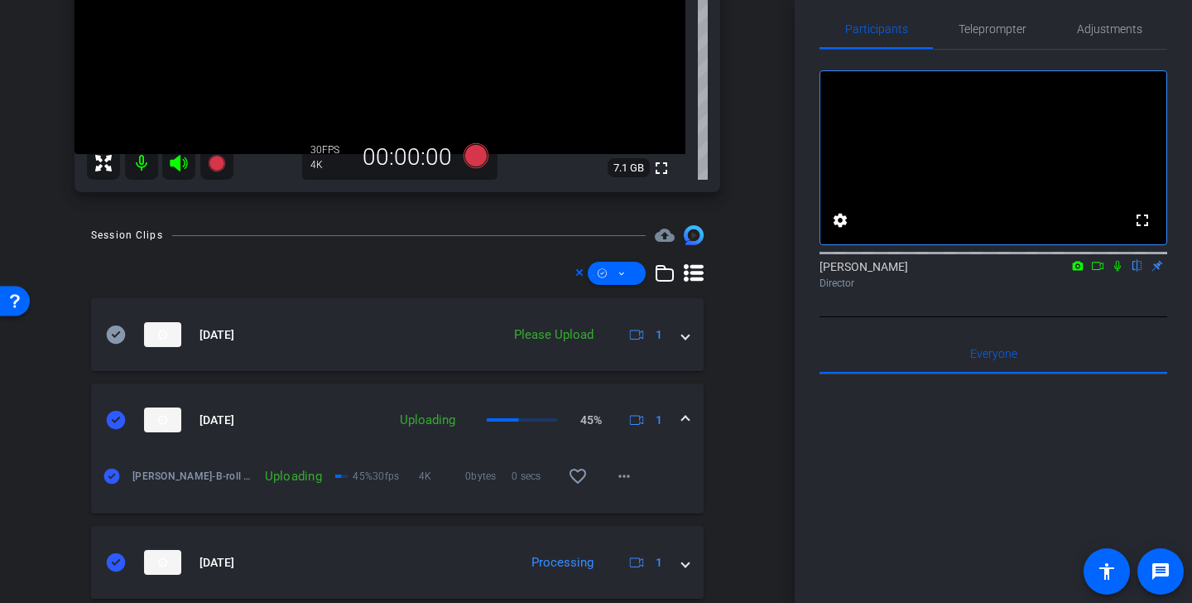
scroll to position [270, 0]
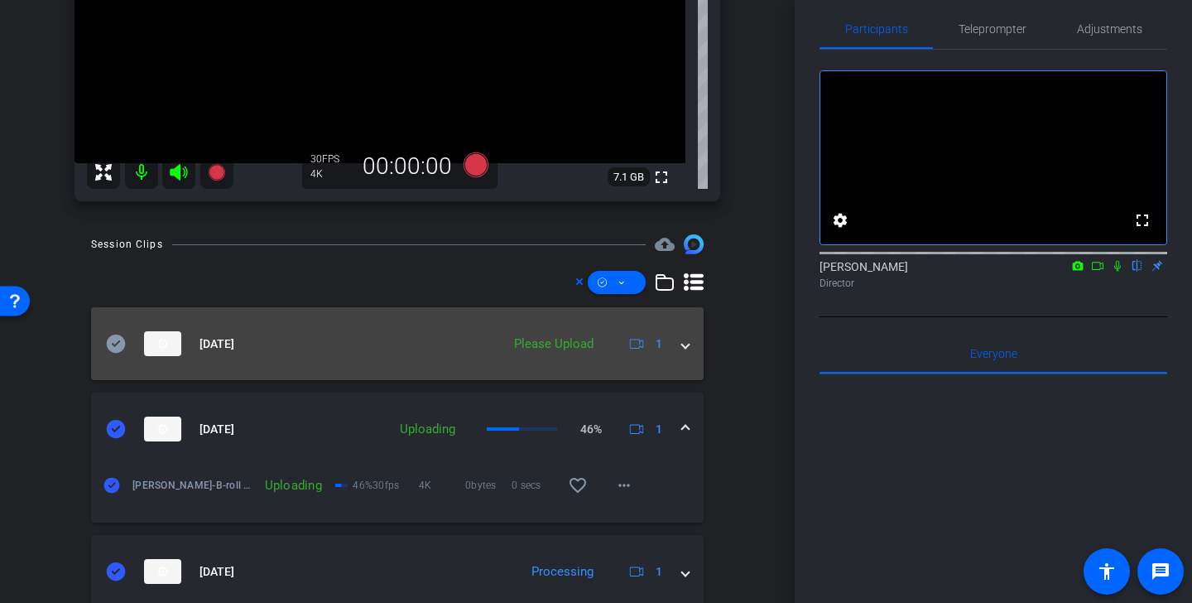
click at [121, 338] on icon at bounding box center [116, 343] width 19 height 18
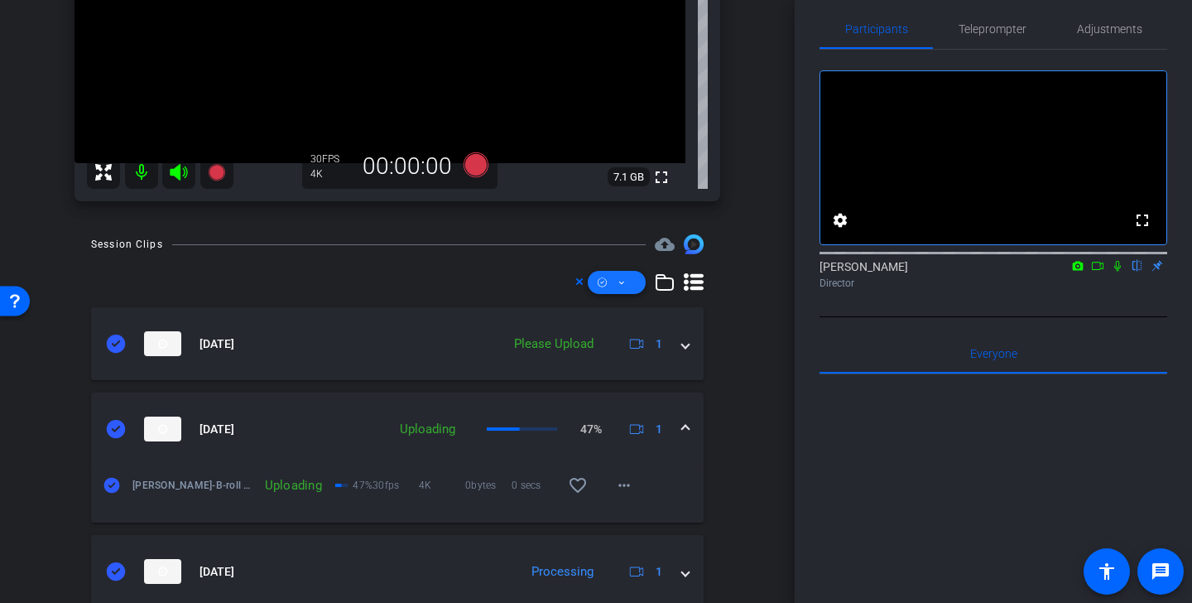
click at [615, 279] on span at bounding box center [617, 282] width 58 height 40
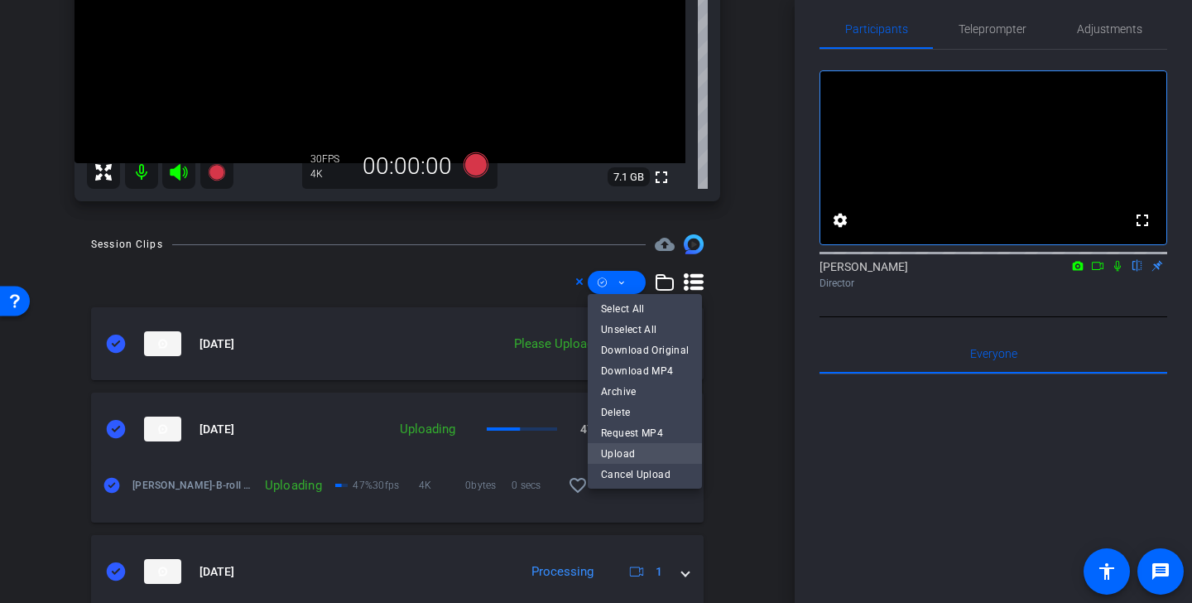
click at [639, 453] on span "Upload" at bounding box center [645, 454] width 88 height 20
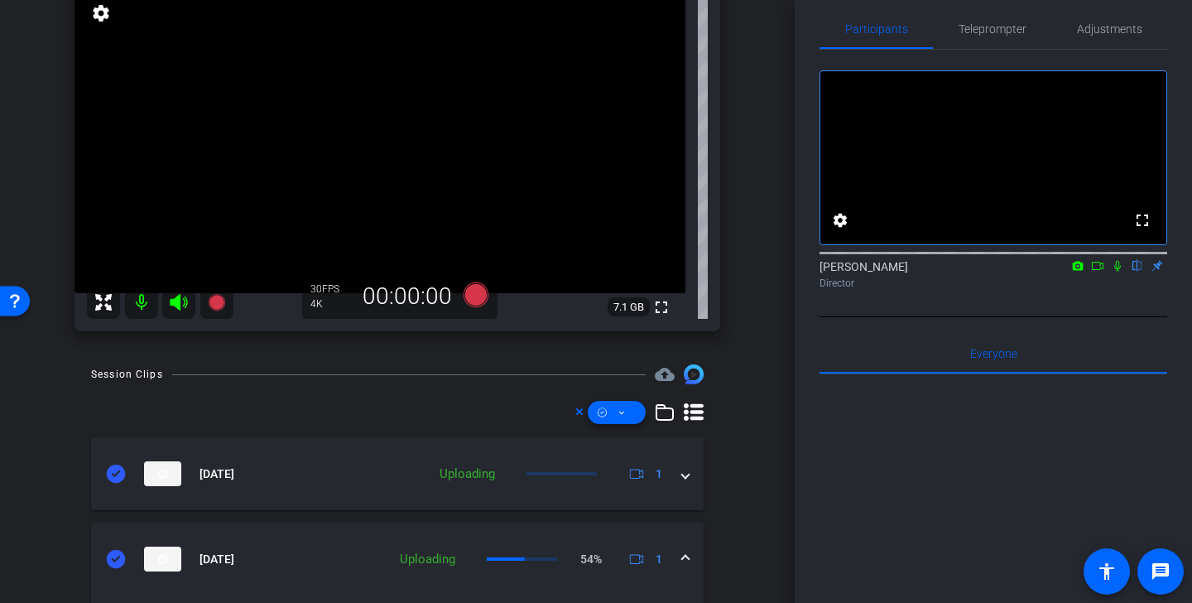
scroll to position [0, 0]
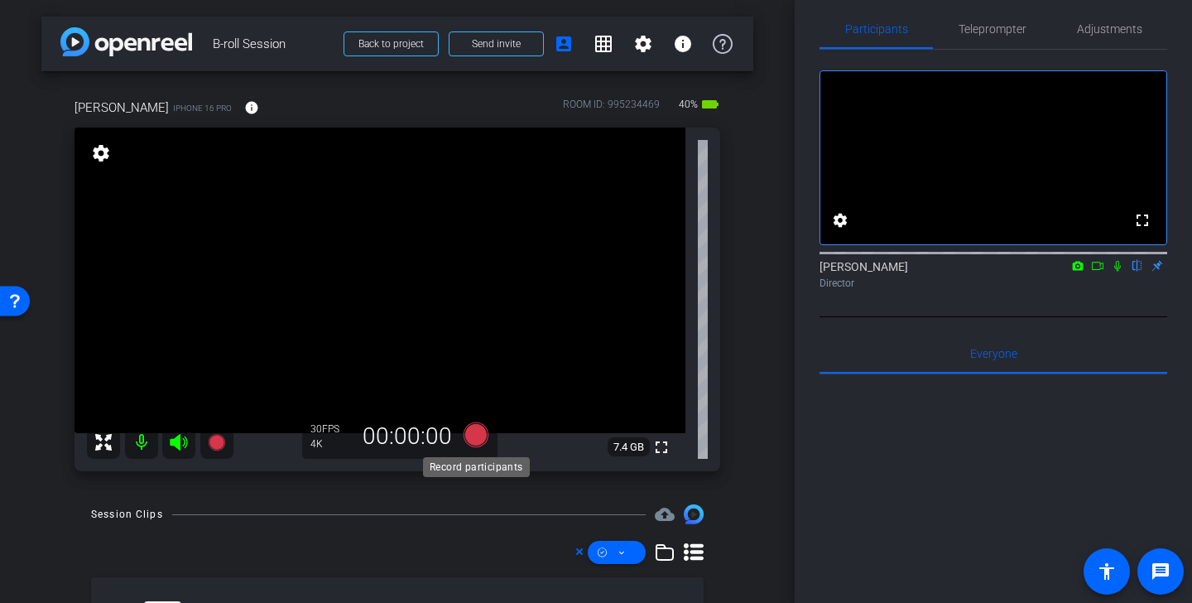
click at [478, 434] on icon at bounding box center [475, 434] width 25 height 25
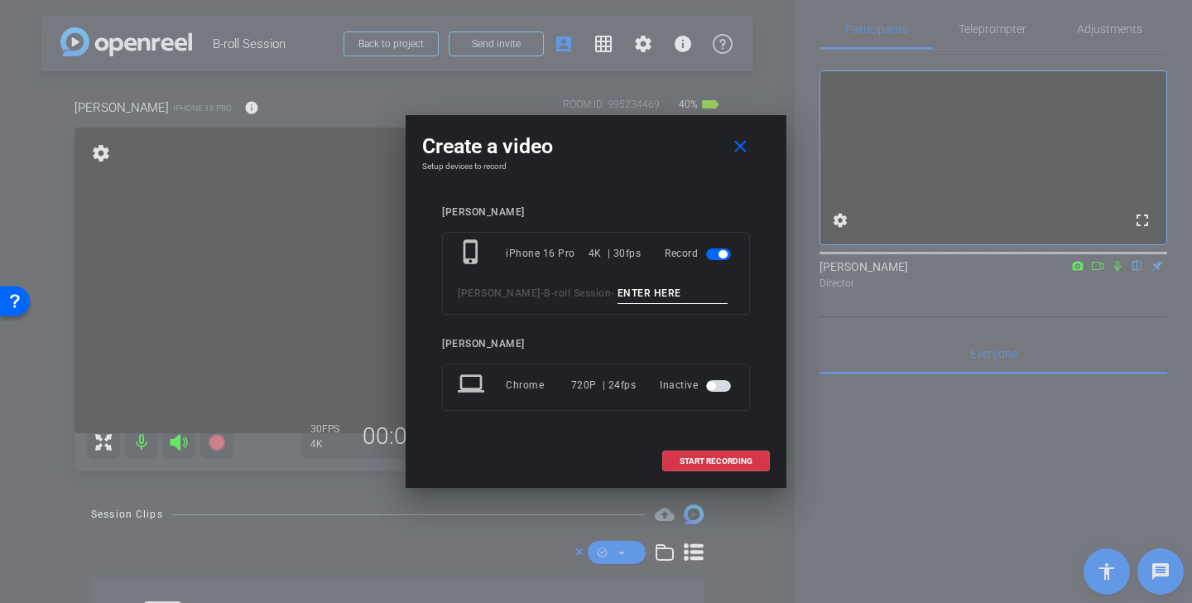
click at [621, 286] on input at bounding box center [672, 293] width 111 height 21
type input "clients conference room"
click at [722, 462] on span "START RECORDING" at bounding box center [715, 461] width 73 height 8
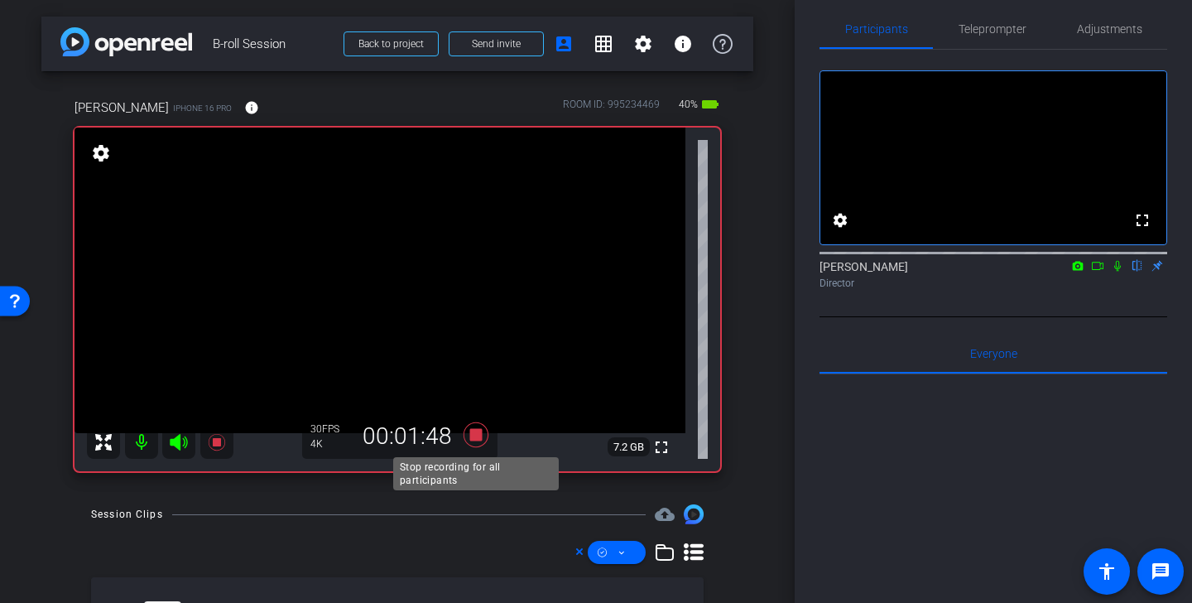
click at [477, 434] on icon at bounding box center [475, 434] width 25 height 25
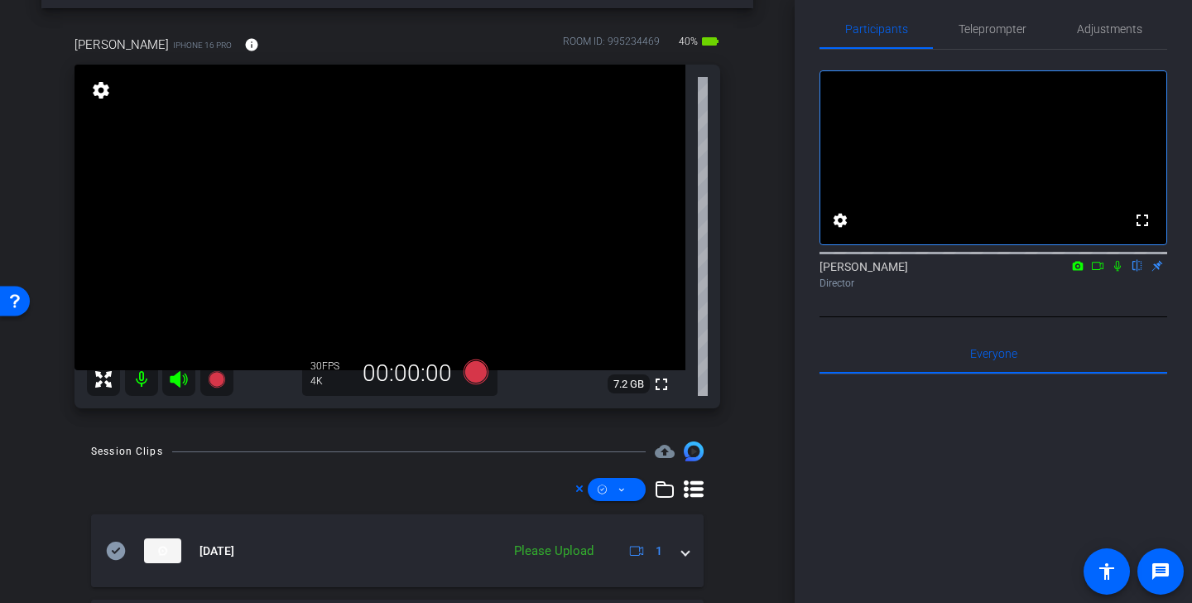
scroll to position [76, 0]
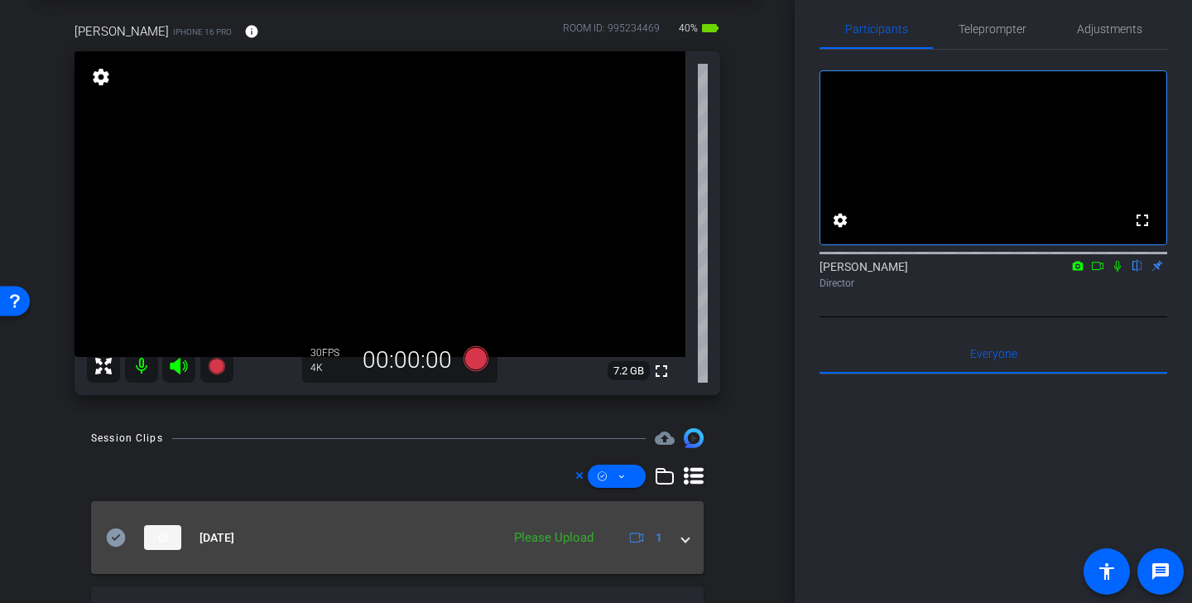
click at [117, 542] on icon at bounding box center [116, 537] width 19 height 18
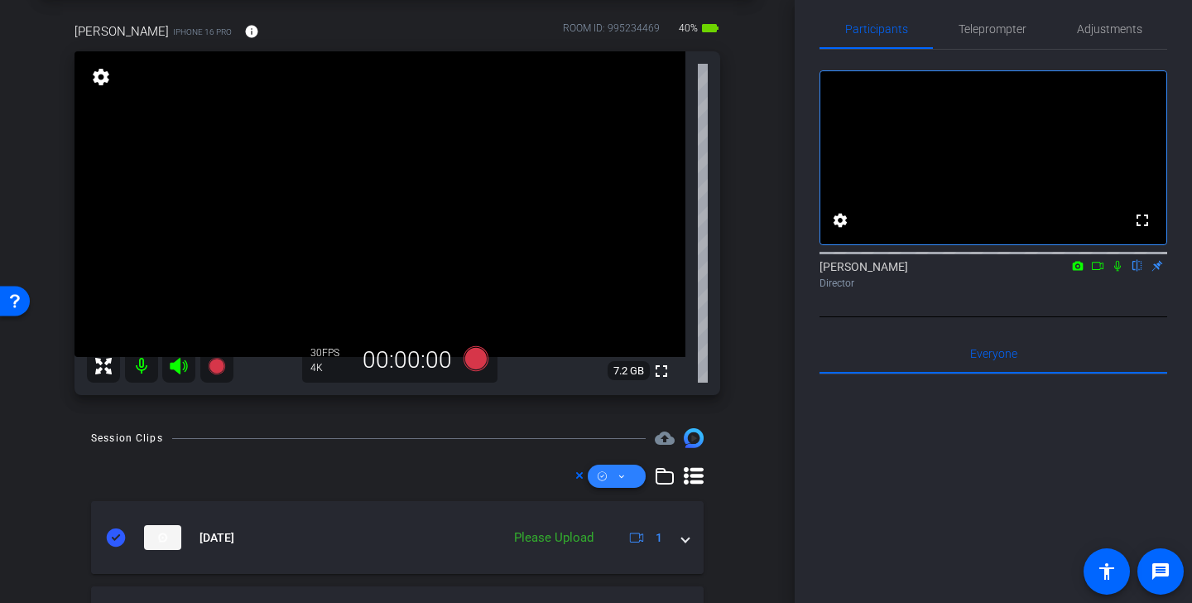
click at [622, 480] on icon at bounding box center [621, 476] width 8 height 21
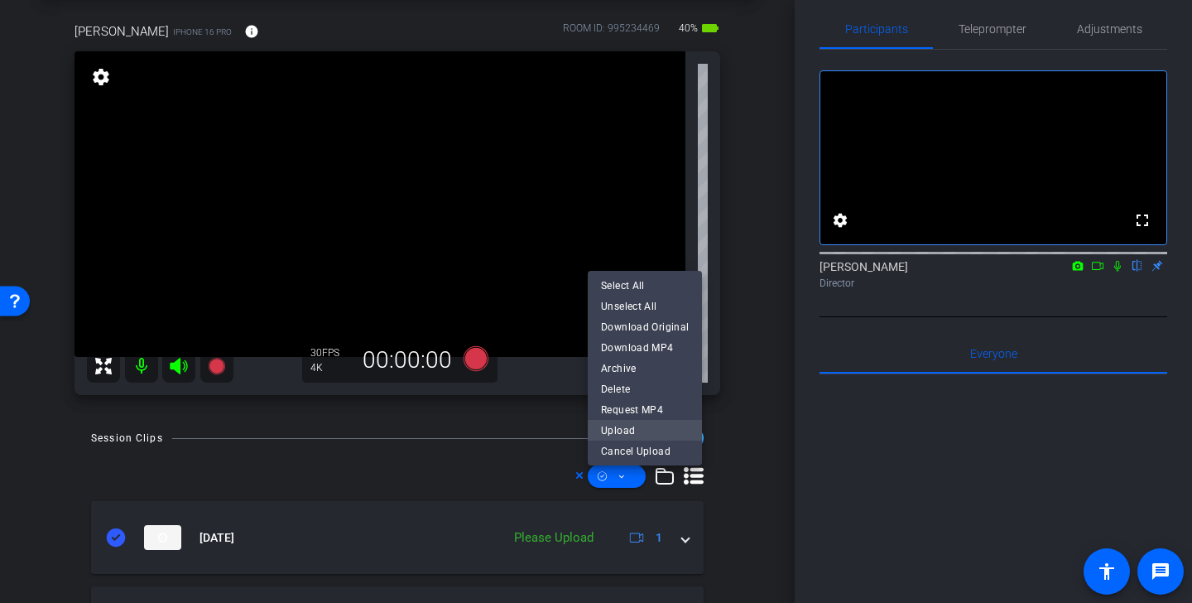
click at [640, 428] on span "Upload" at bounding box center [645, 430] width 88 height 20
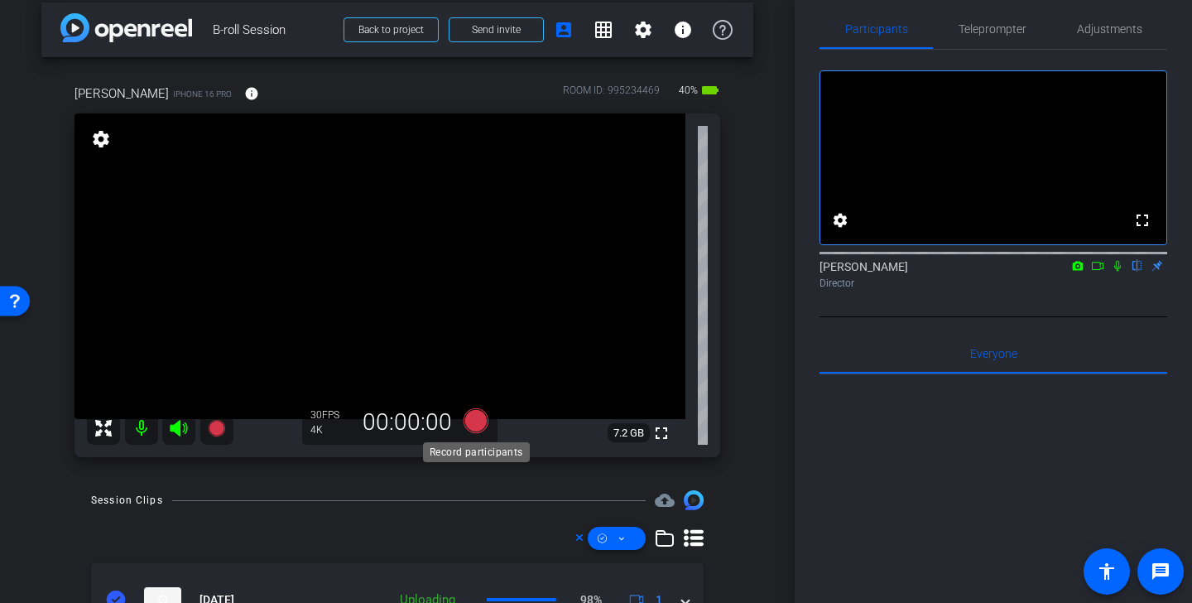
scroll to position [0, 0]
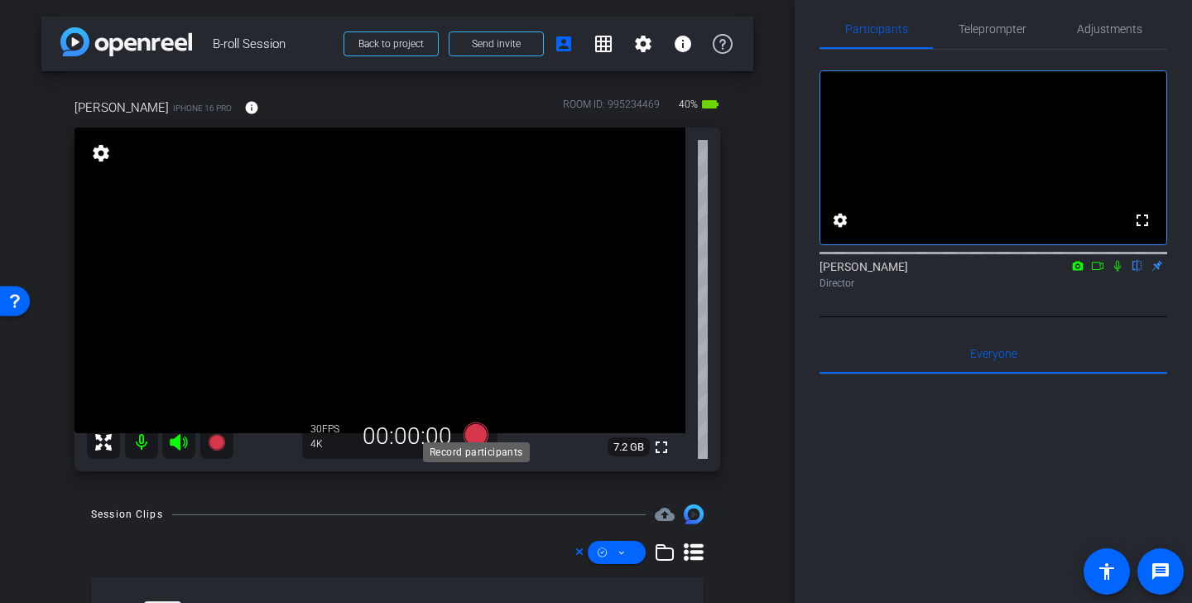
click at [478, 442] on div "Record participants" at bounding box center [476, 452] width 107 height 20
click at [483, 434] on icon at bounding box center [475, 434] width 25 height 25
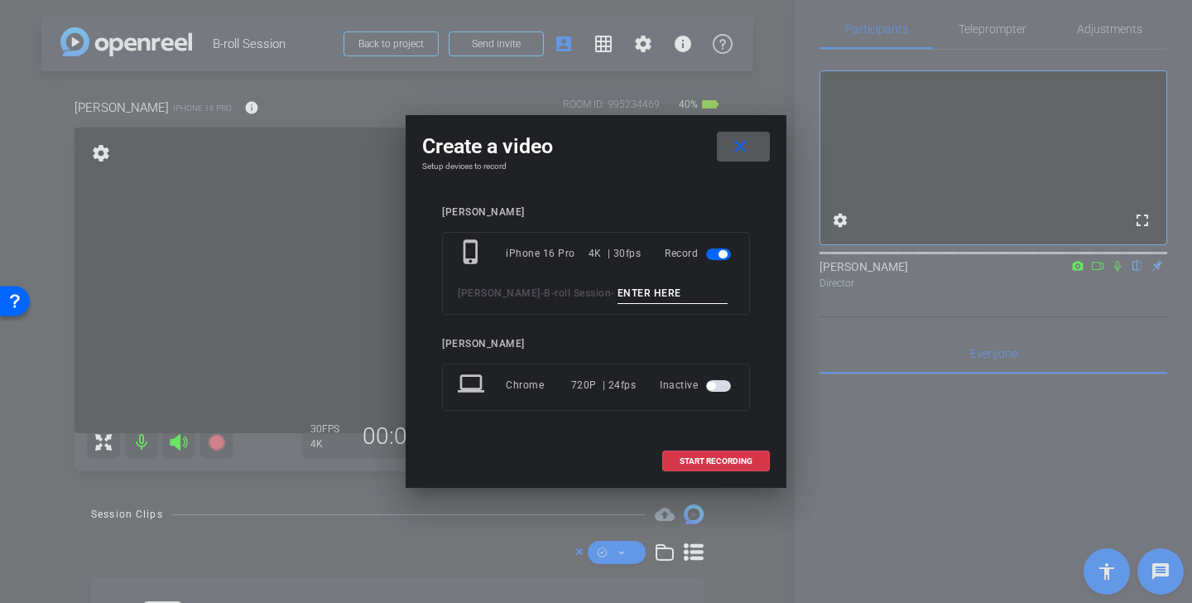
click at [622, 296] on input at bounding box center [672, 293] width 111 height 21
type input "clients loris desk"
click at [711, 463] on span "START RECORDING" at bounding box center [715, 461] width 73 height 8
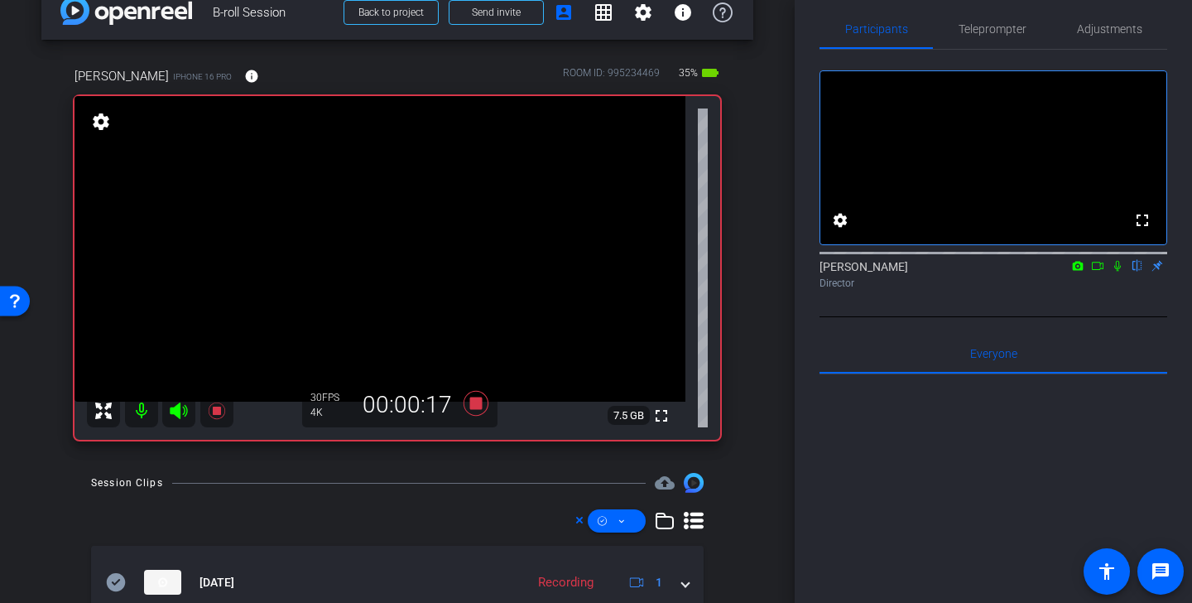
scroll to position [27, 0]
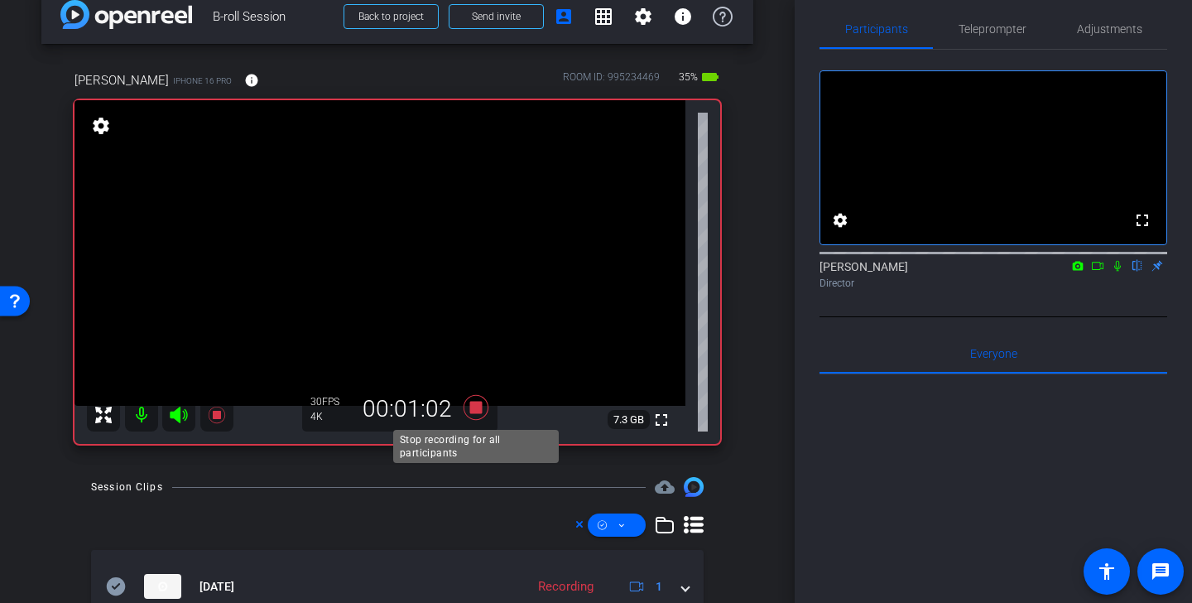
click at [481, 406] on icon at bounding box center [475, 407] width 25 height 25
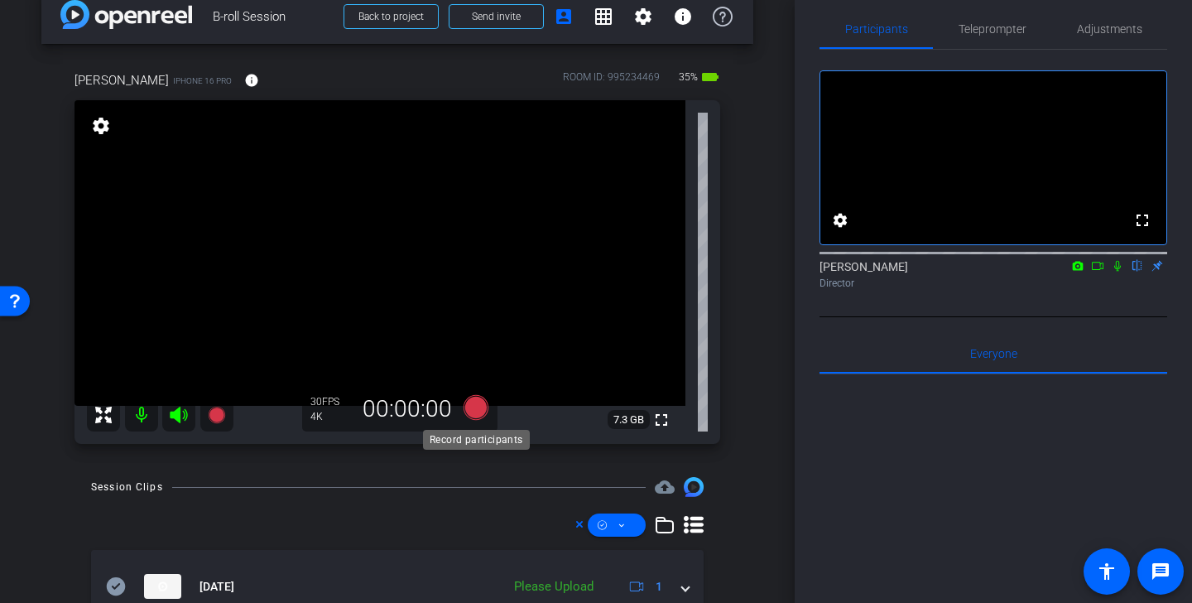
click at [477, 405] on icon at bounding box center [475, 407] width 25 height 25
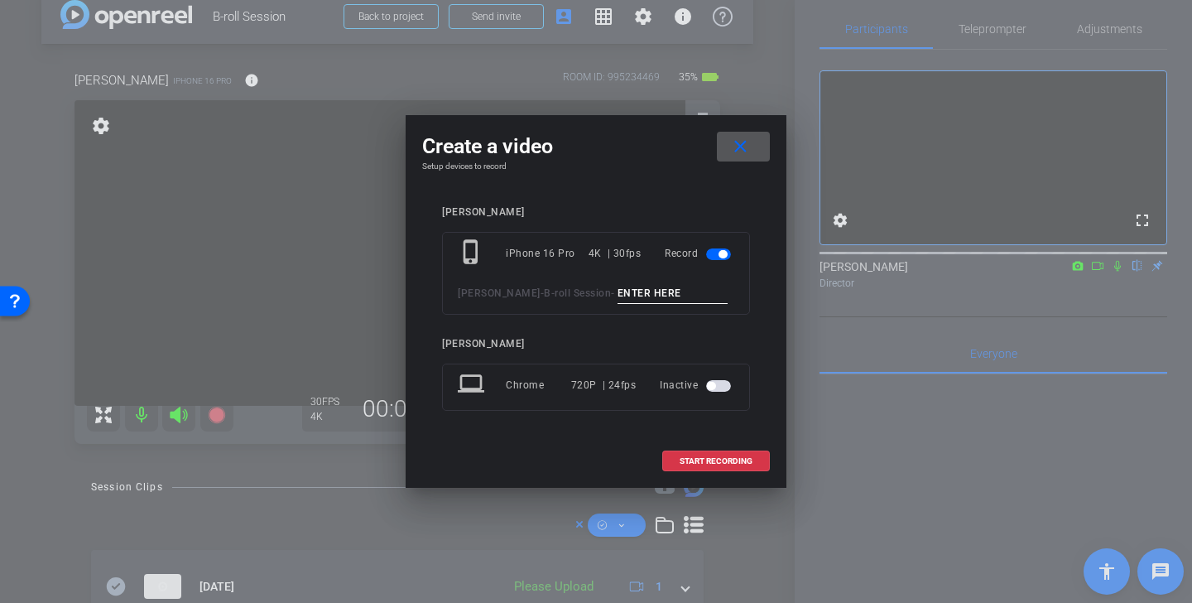
click at [631, 290] on input at bounding box center [672, 293] width 111 height 21
click at [671, 295] on input "client meeting ange 1" at bounding box center [672, 293] width 111 height 21
type input "client meeting angle 1"
click at [712, 460] on span "START RECORDING" at bounding box center [715, 461] width 73 height 8
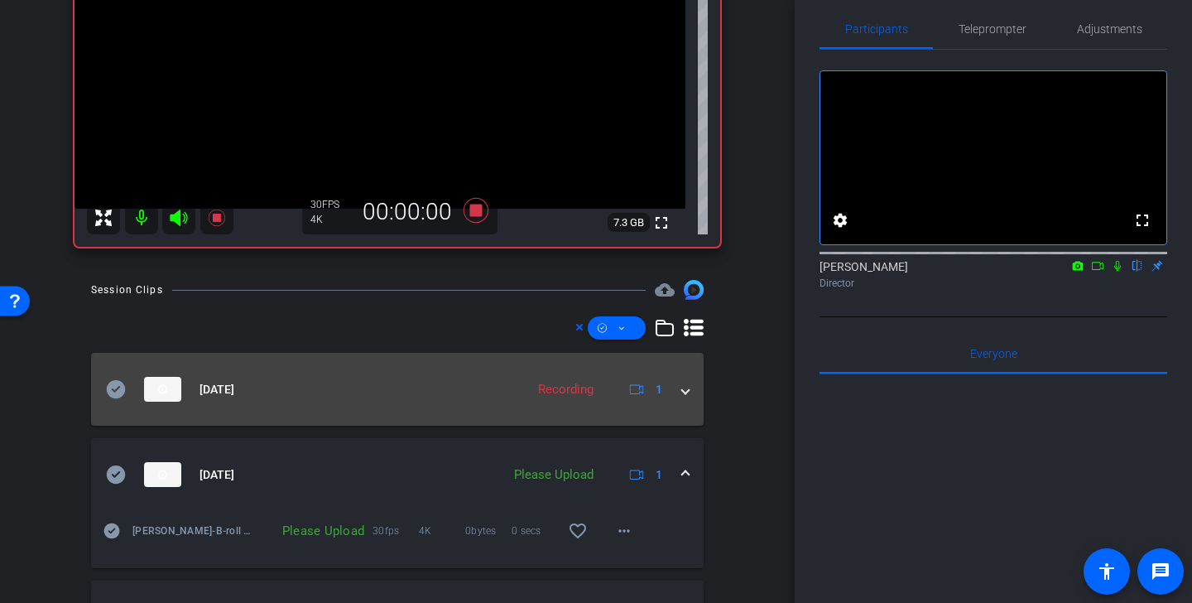
scroll to position [290, 0]
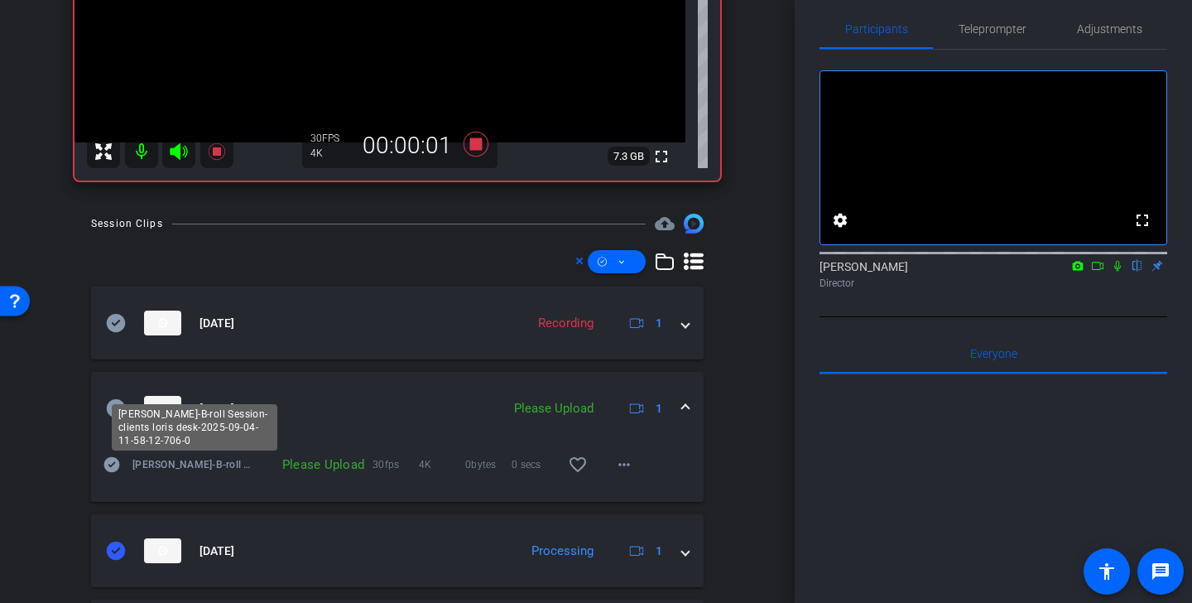
click at [118, 409] on div "[PERSON_NAME]-B-roll Session-clients loris desk-2025-09-04-11-58-12-706-0" at bounding box center [195, 427] width 166 height 46
click at [120, 406] on icon at bounding box center [116, 408] width 19 height 18
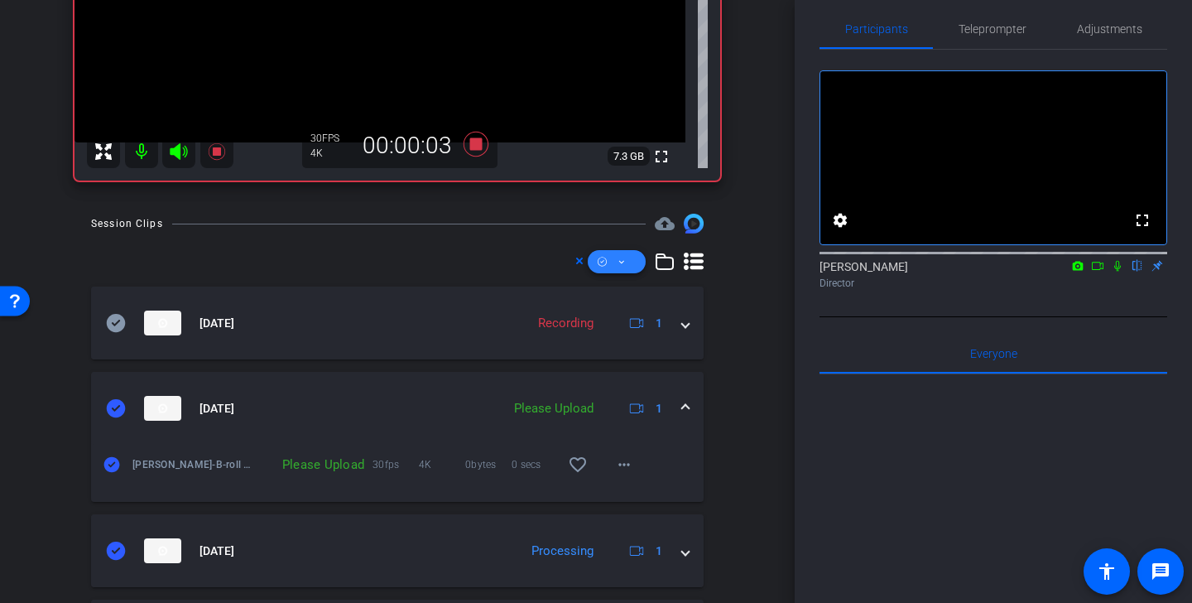
click at [620, 260] on icon at bounding box center [621, 262] width 8 height 21
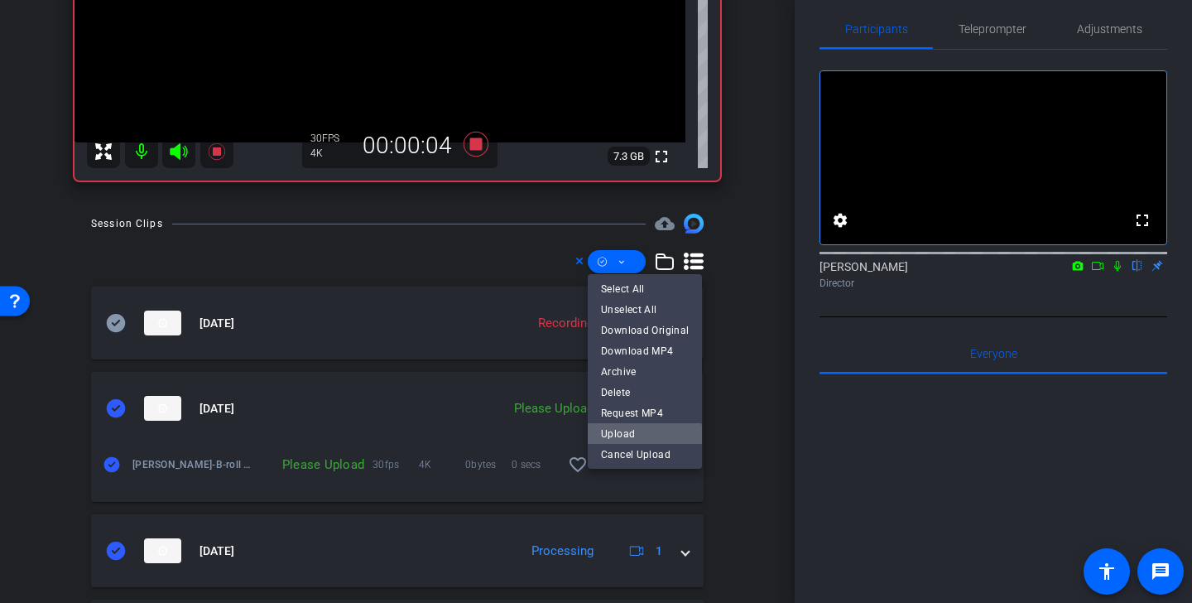
click at [631, 429] on span "Upload" at bounding box center [645, 433] width 88 height 20
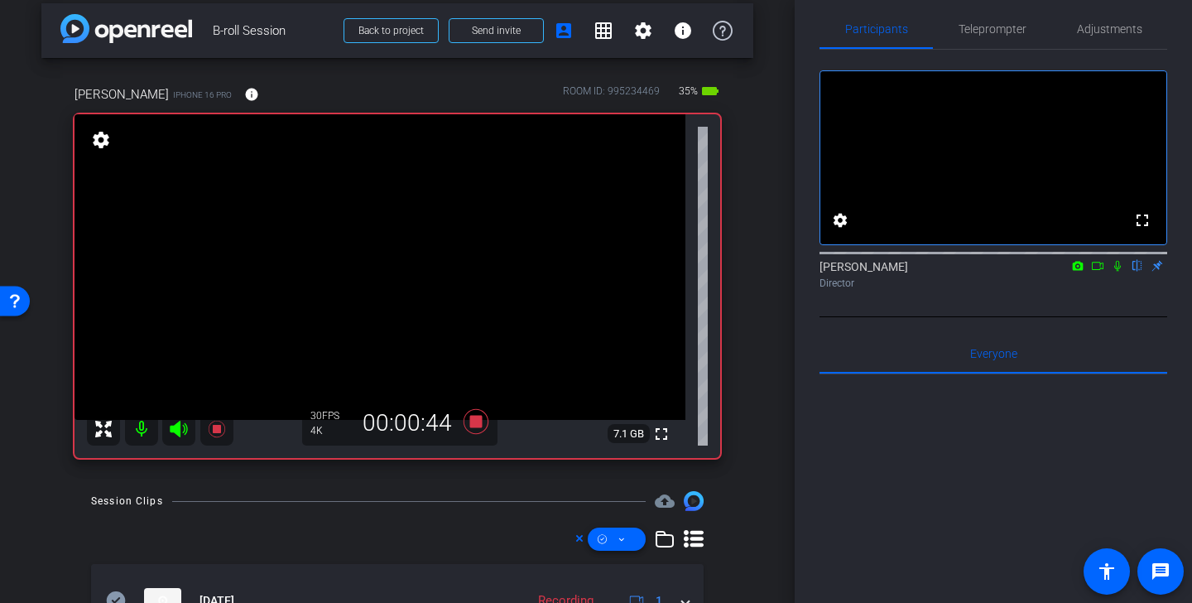
scroll to position [0, 0]
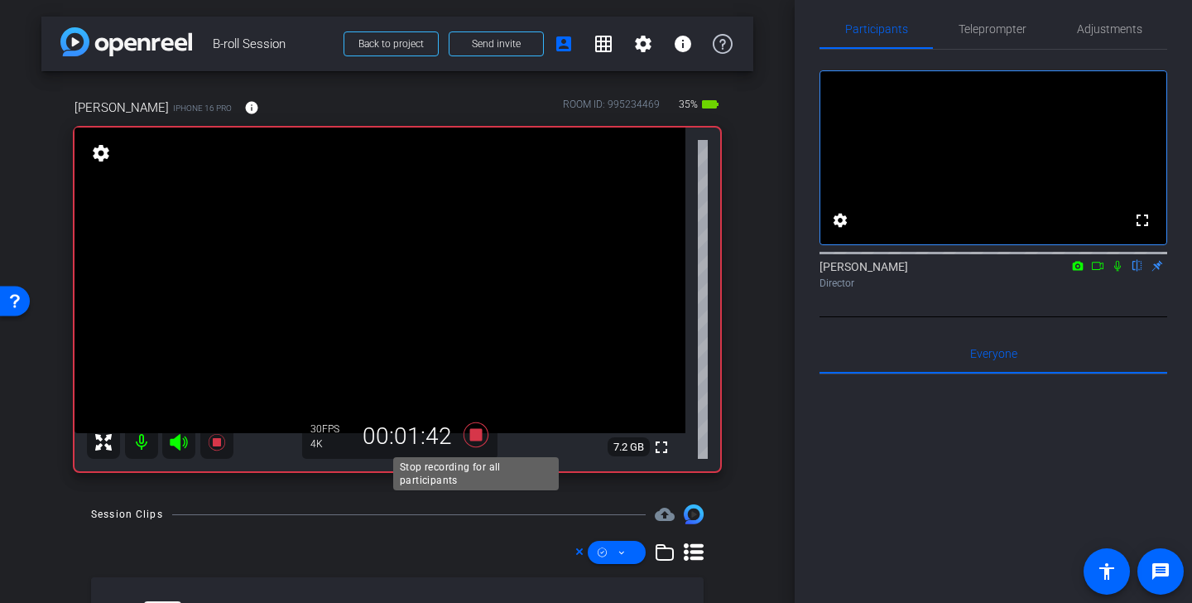
click at [474, 436] on icon at bounding box center [475, 434] width 25 height 25
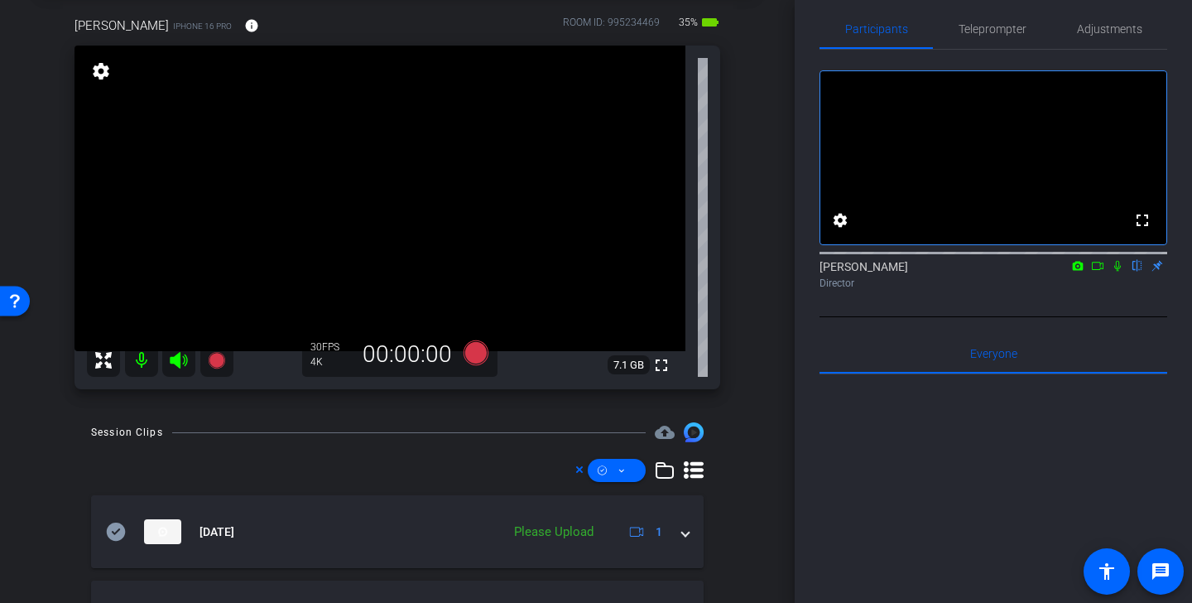
scroll to position [112, 0]
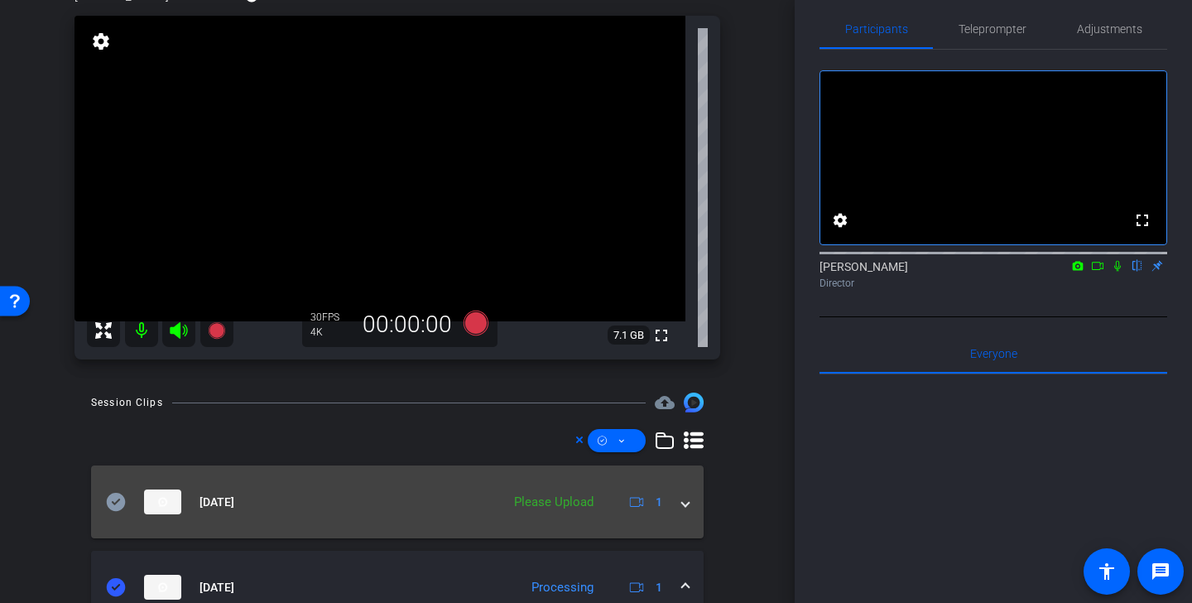
click at [115, 502] on icon at bounding box center [116, 502] width 20 height 20
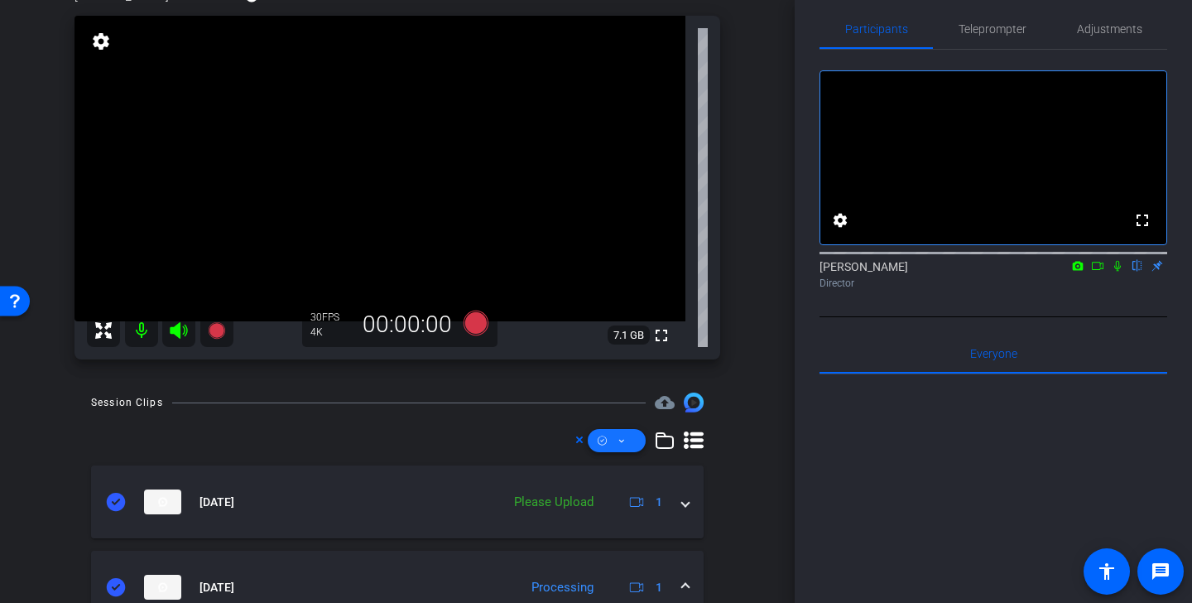
click at [622, 439] on icon at bounding box center [621, 440] width 8 height 21
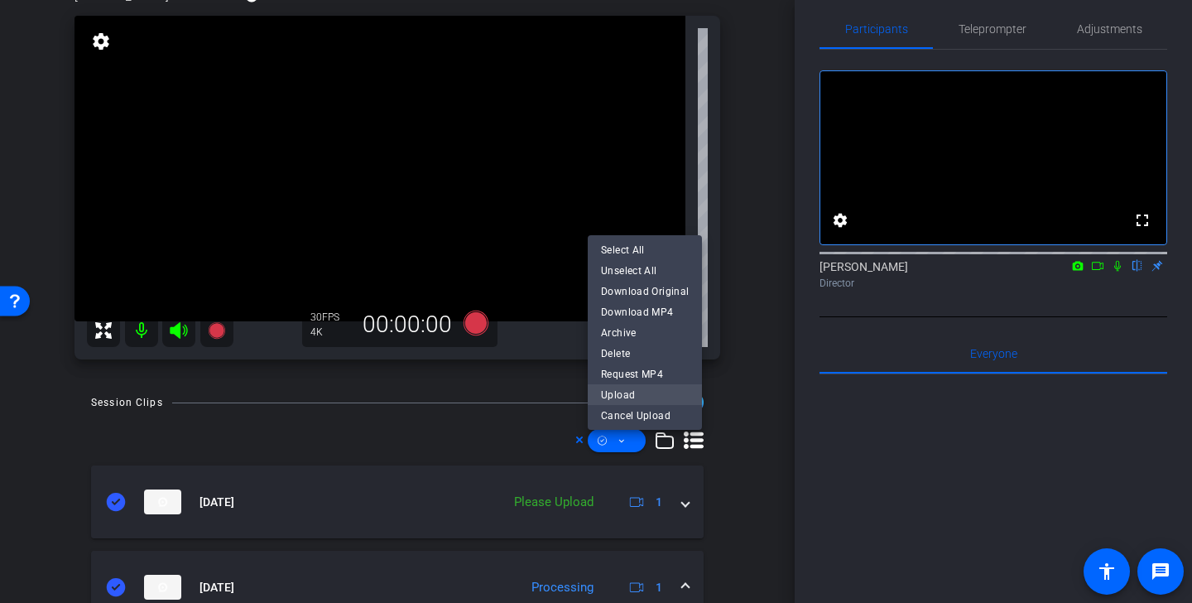
click at [641, 391] on span "Upload" at bounding box center [645, 394] width 88 height 20
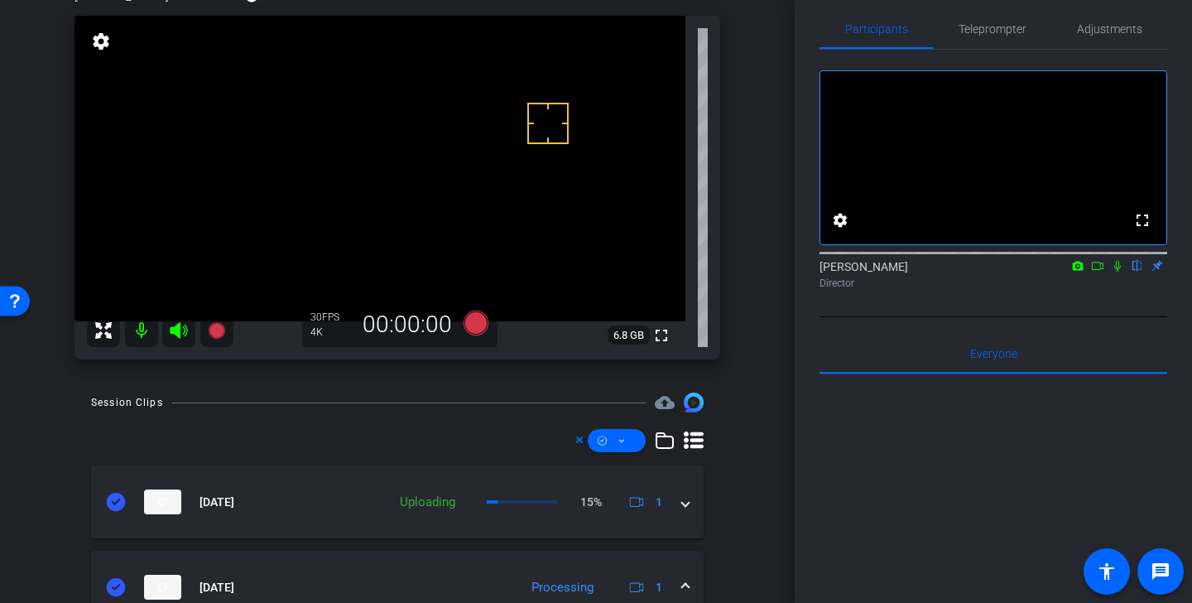
scroll to position [92, 0]
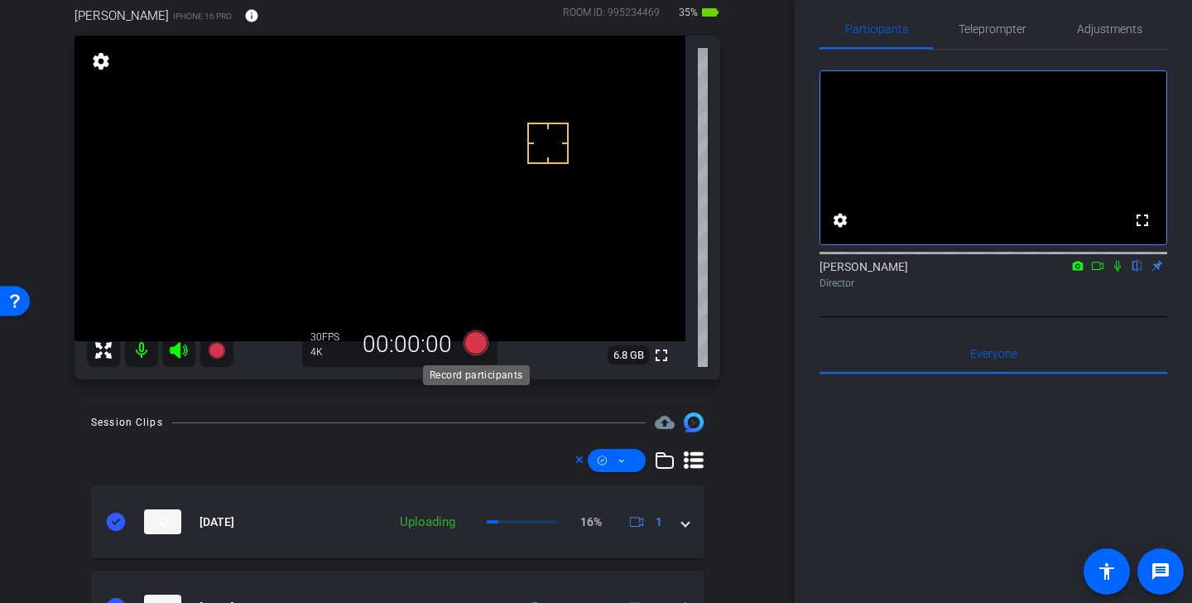
click at [478, 342] on icon at bounding box center [475, 342] width 25 height 25
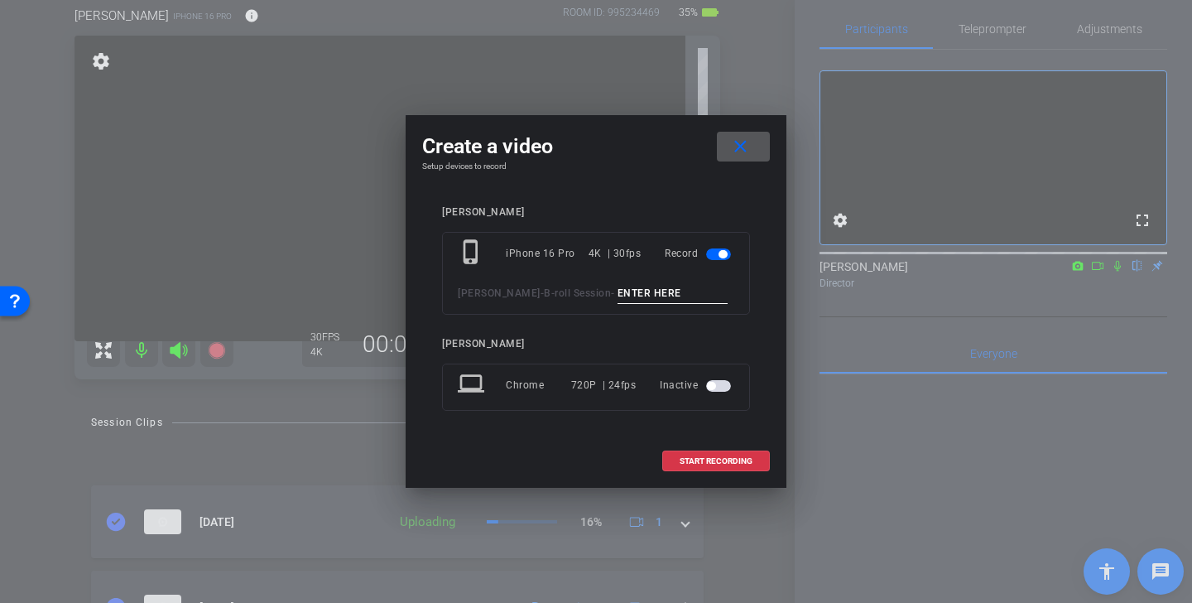
click at [617, 294] on input at bounding box center [672, 293] width 111 height 21
type input "client meeting angle 2"
click at [711, 458] on span "START RECORDING" at bounding box center [715, 461] width 73 height 8
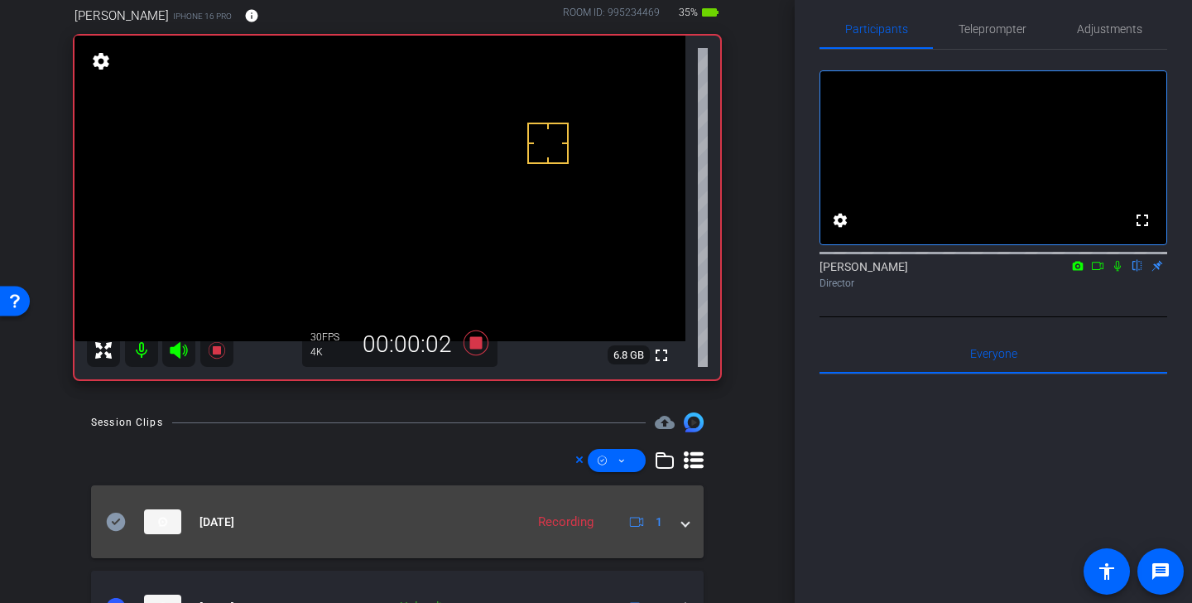
scroll to position [93, 0]
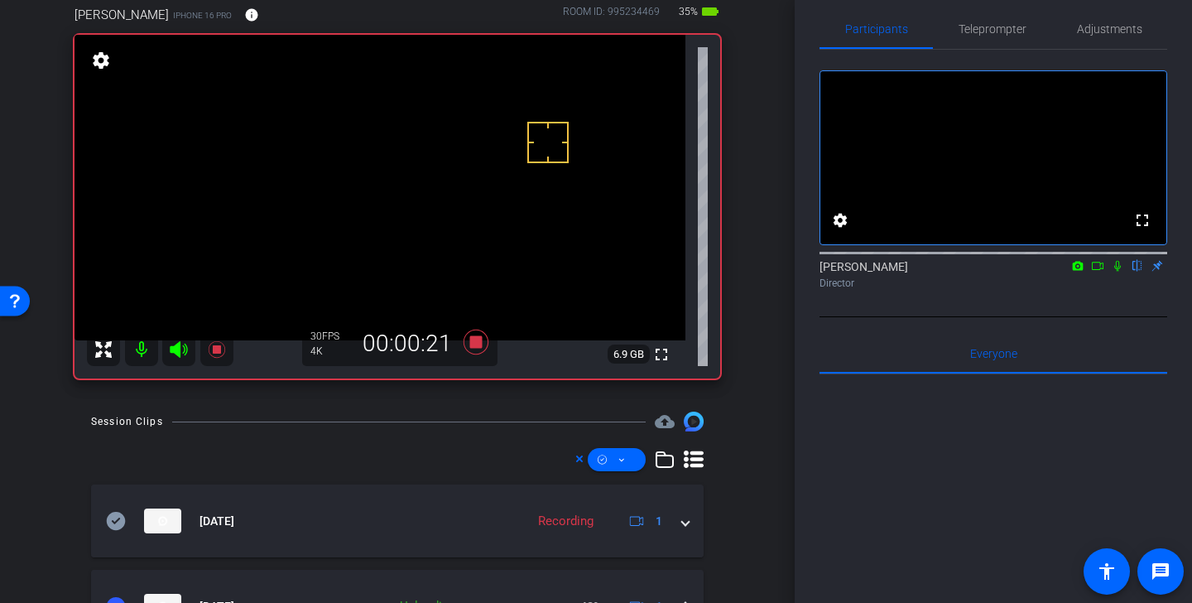
click at [473, 208] on video at bounding box center [379, 187] width 611 height 305
click at [445, 197] on video at bounding box center [379, 187] width 611 height 305
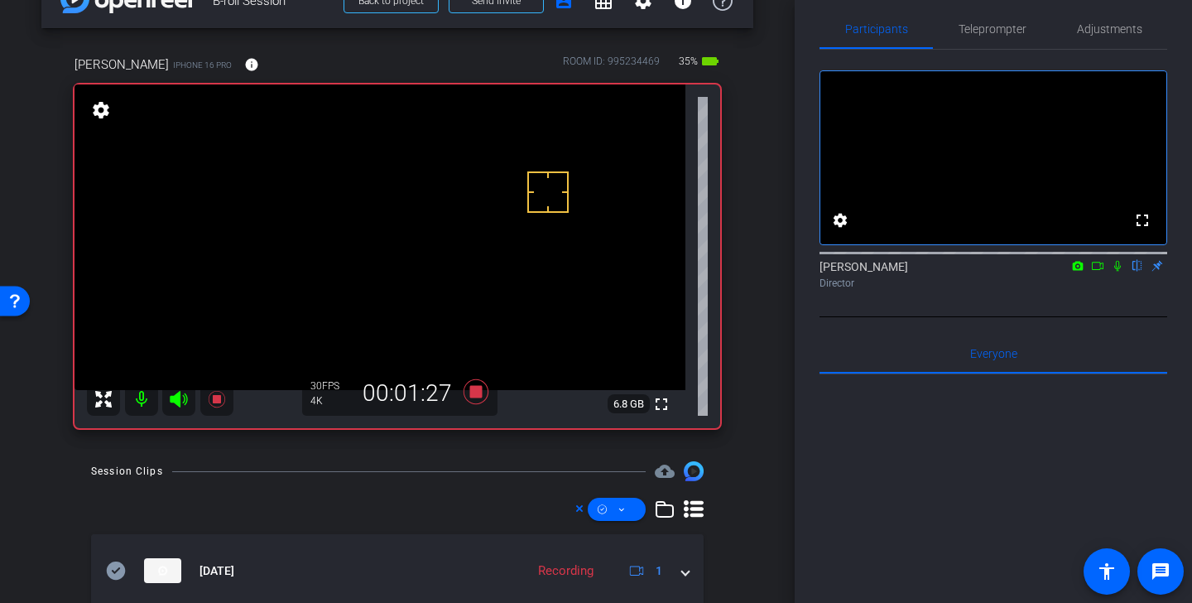
scroll to position [0, 0]
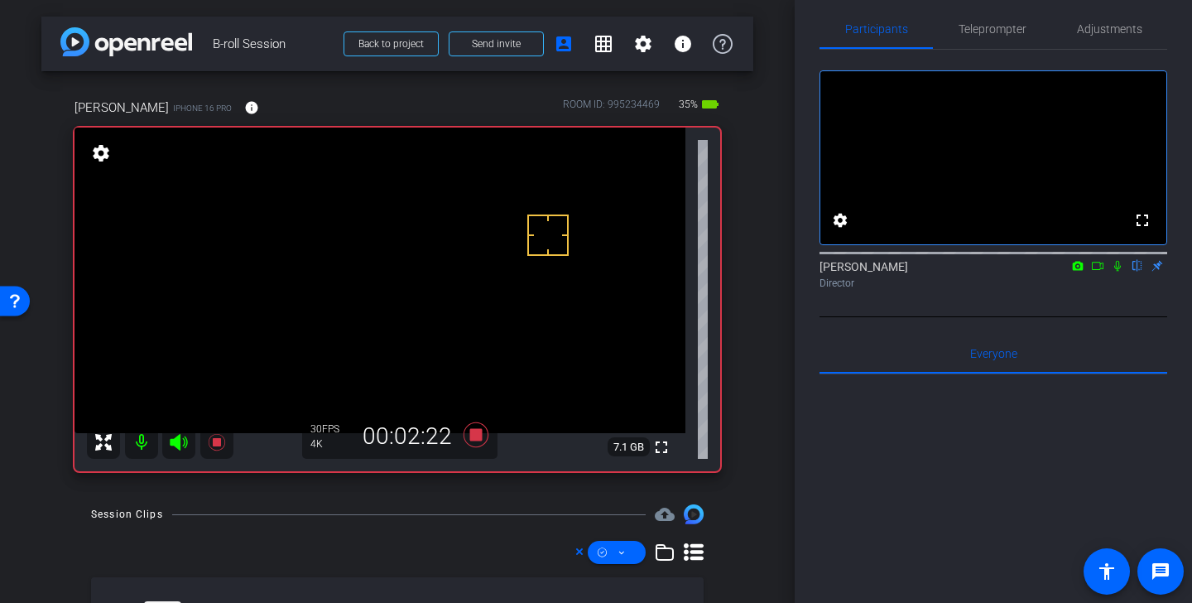
click at [1117, 271] on icon at bounding box center [1117, 266] width 13 height 12
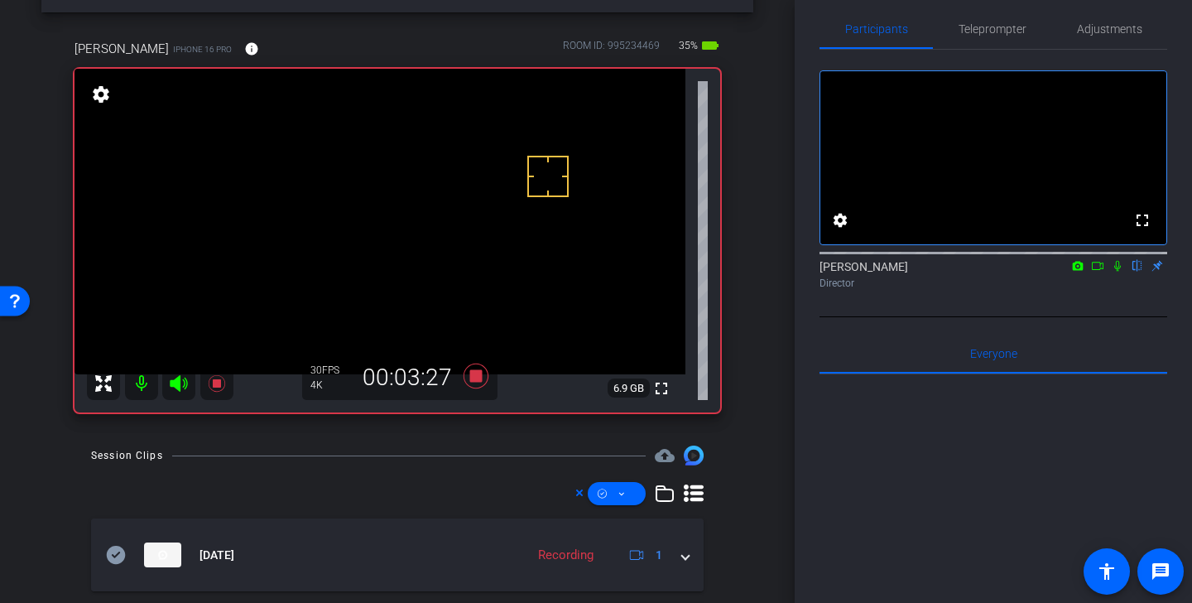
scroll to position [58, 0]
click at [478, 369] on icon at bounding box center [476, 377] width 40 height 30
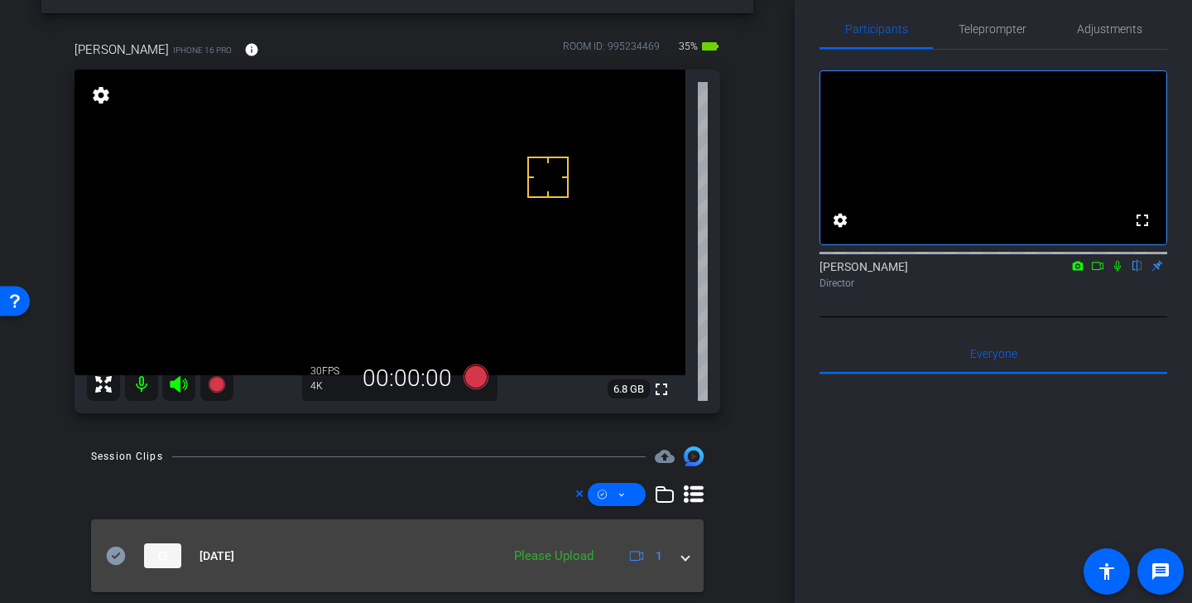
click at [119, 554] on icon at bounding box center [116, 555] width 20 height 20
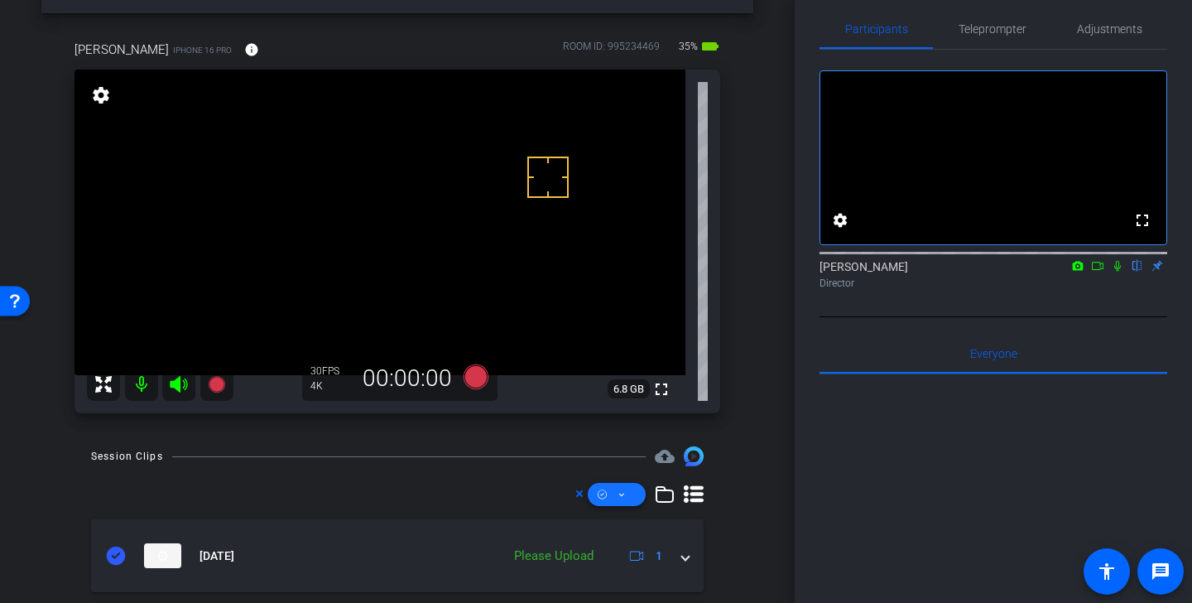
click at [619, 496] on icon at bounding box center [621, 494] width 8 height 21
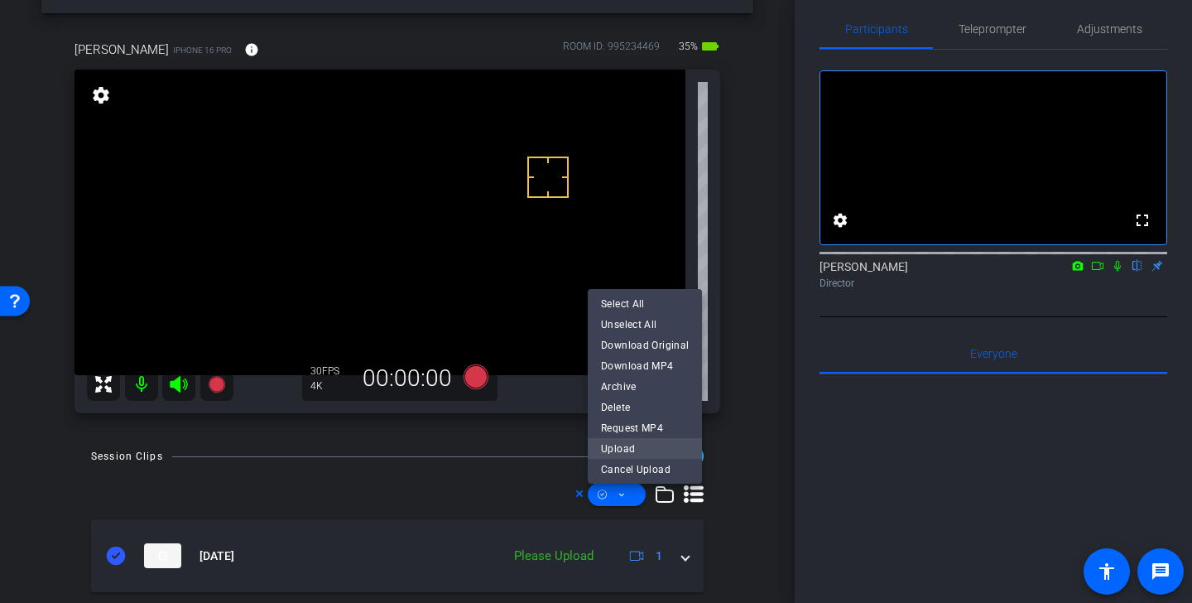
click at [648, 449] on span "Upload" at bounding box center [645, 448] width 88 height 20
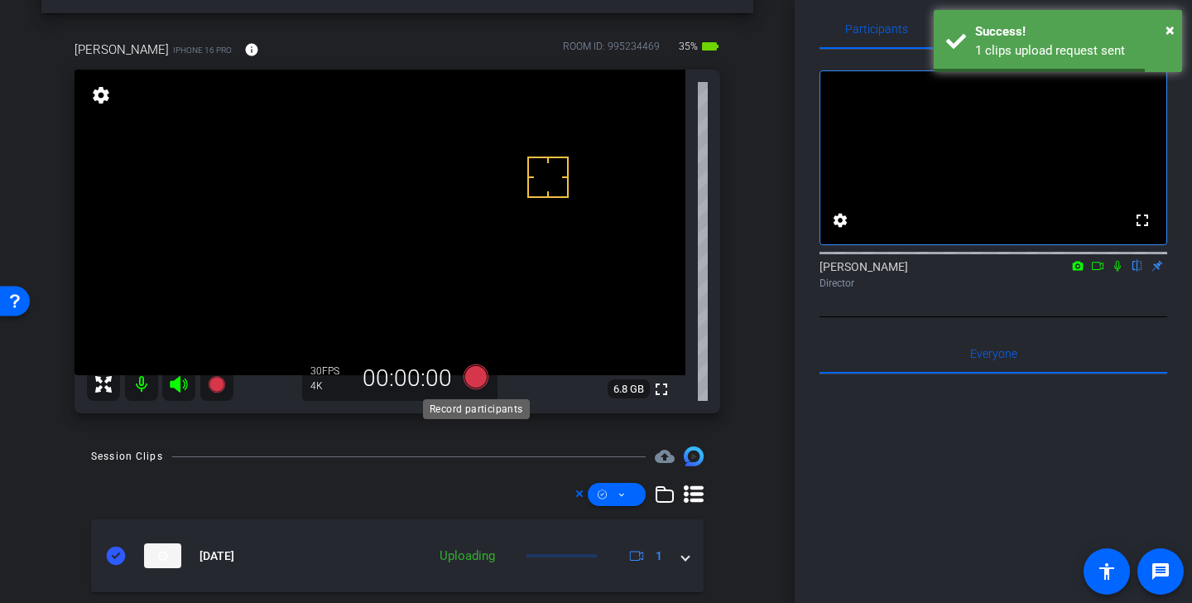
click at [474, 377] on icon at bounding box center [475, 376] width 25 height 25
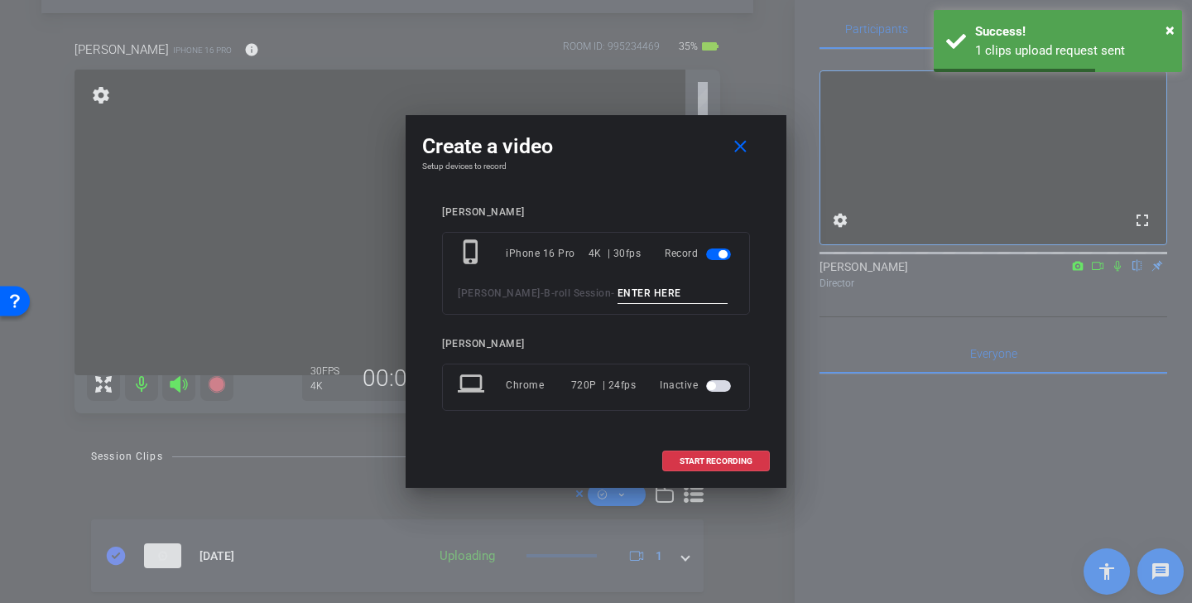
click at [617, 291] on input at bounding box center [672, 293] width 111 height 21
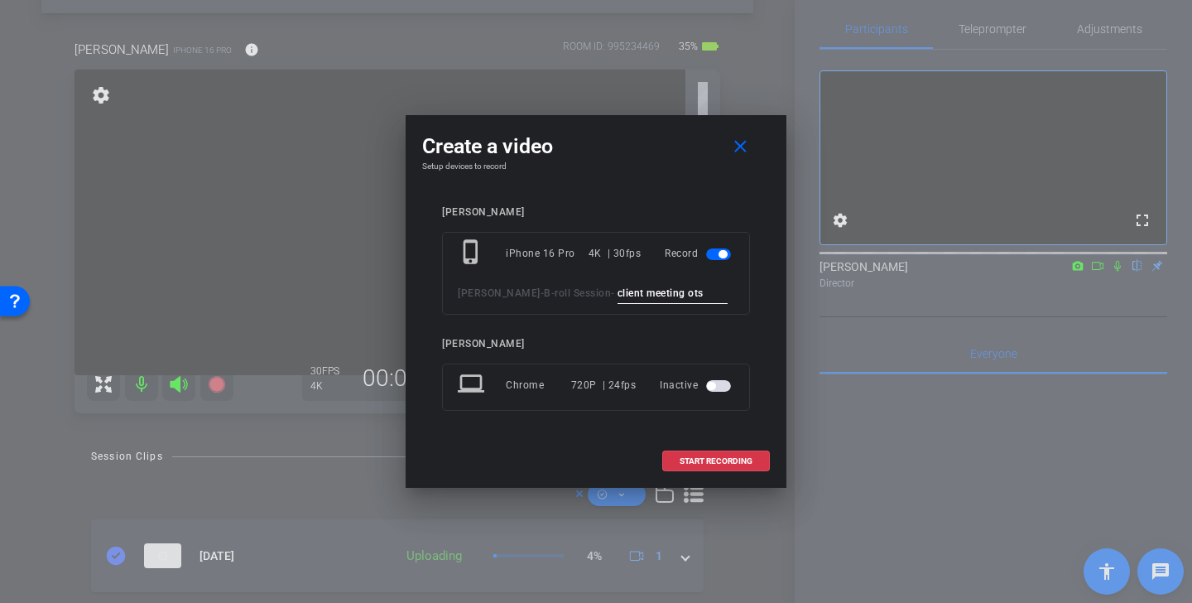
drag, startPoint x: 680, startPoint y: 298, endPoint x: 545, endPoint y: 290, distance: 135.9
click at [545, 290] on div "Endicott - B-roll Session - client meeting ots" at bounding box center [596, 293] width 276 height 21
type input "client meeting ots"
click at [747, 150] on mat-icon "close" at bounding box center [740, 147] width 21 height 21
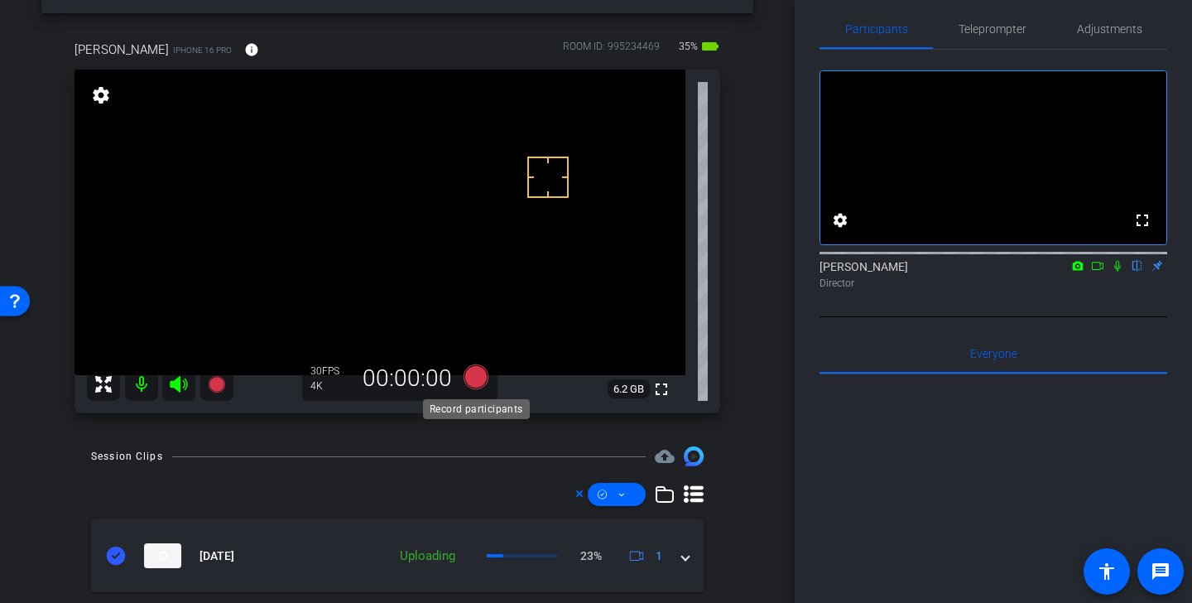
click at [480, 381] on icon at bounding box center [475, 376] width 25 height 25
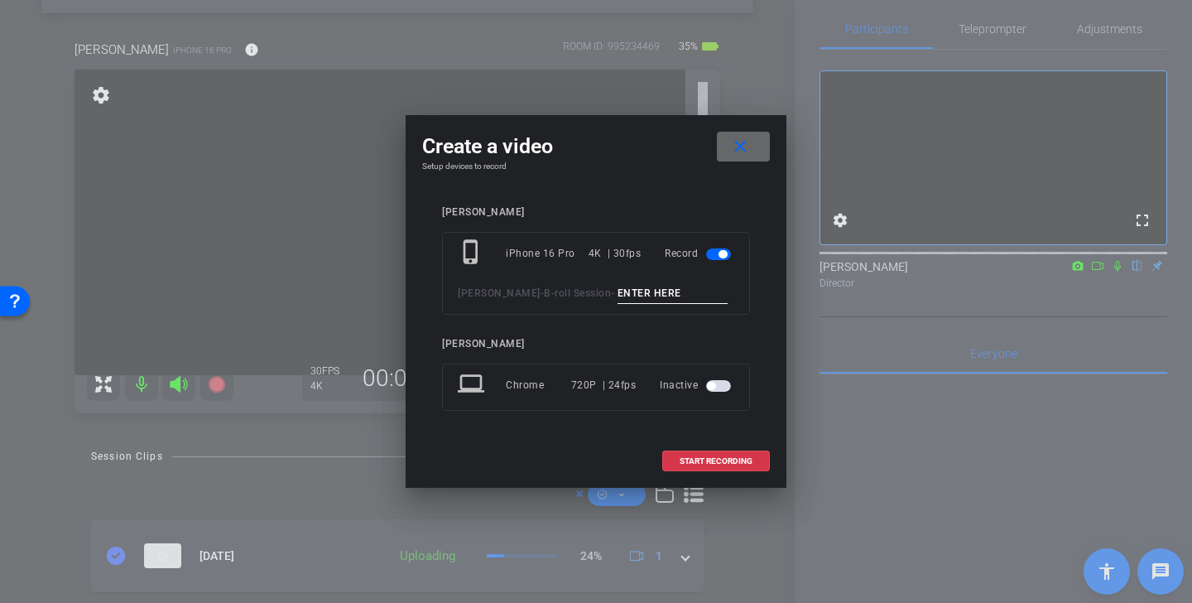
click at [750, 145] on span at bounding box center [743, 147] width 53 height 40
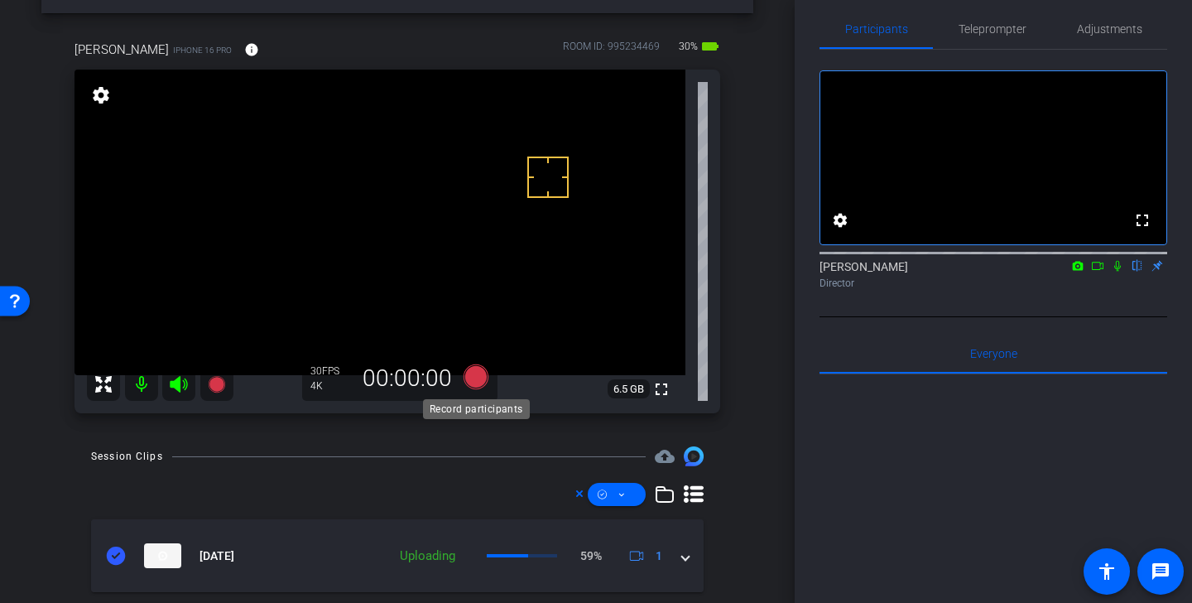
click at [478, 377] on icon at bounding box center [475, 376] width 25 height 25
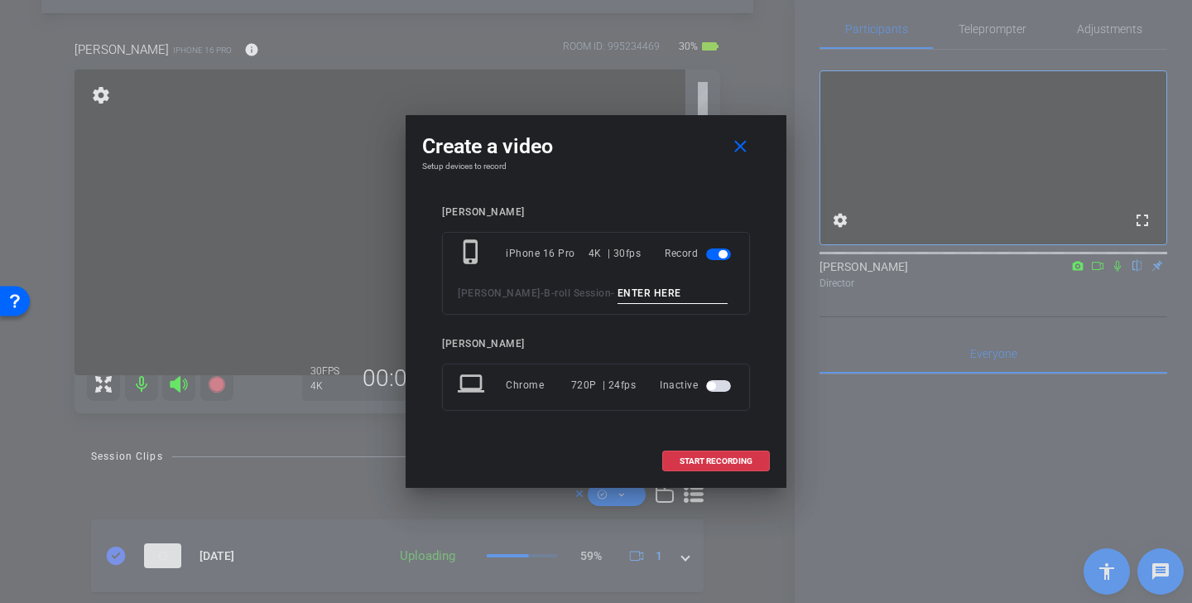
click at [617, 292] on input at bounding box center [672, 293] width 111 height 21
paste input "client meeting ots"
type input "client meeting ots"
click at [735, 458] on span "START RECORDING" at bounding box center [715, 461] width 73 height 8
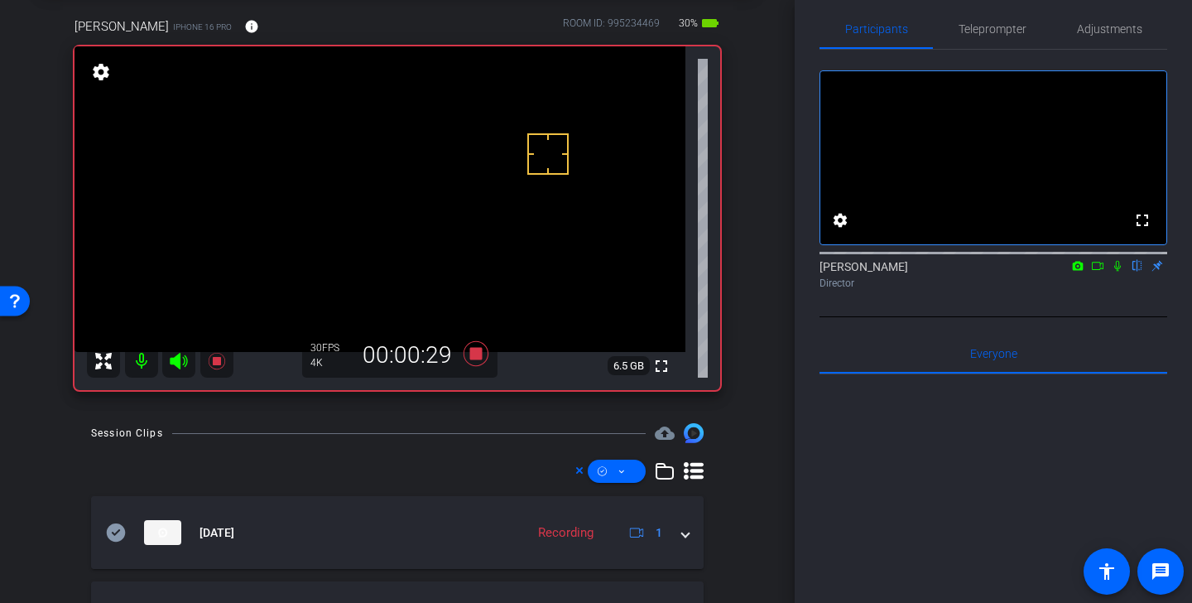
scroll to position [75, 0]
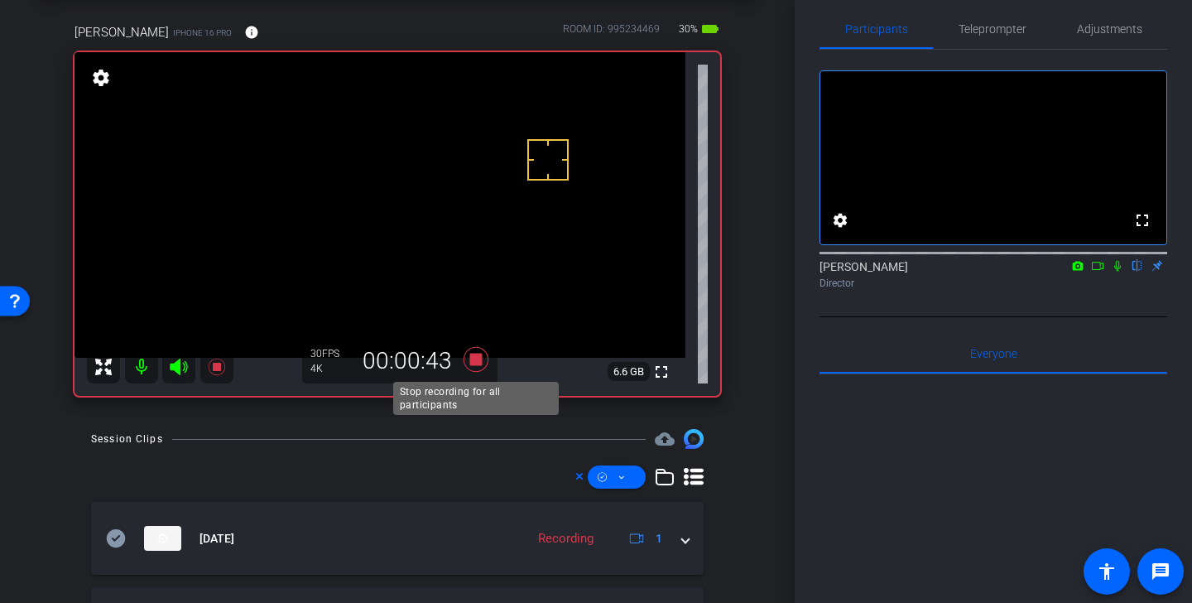
click at [475, 358] on icon at bounding box center [475, 359] width 25 height 25
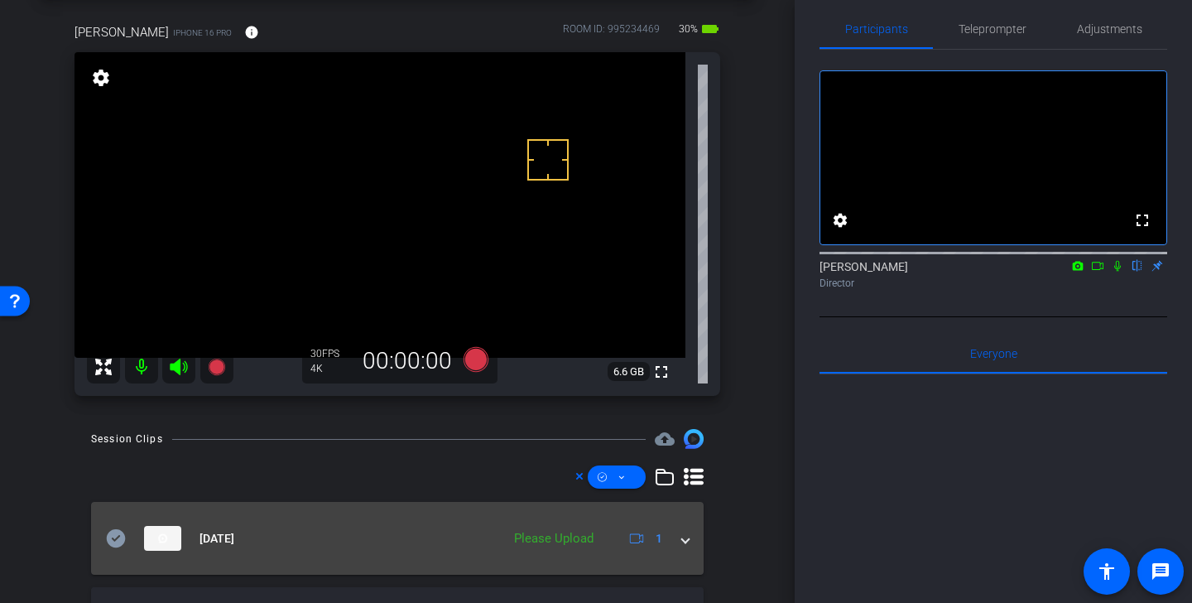
click at [121, 535] on icon at bounding box center [116, 538] width 19 height 18
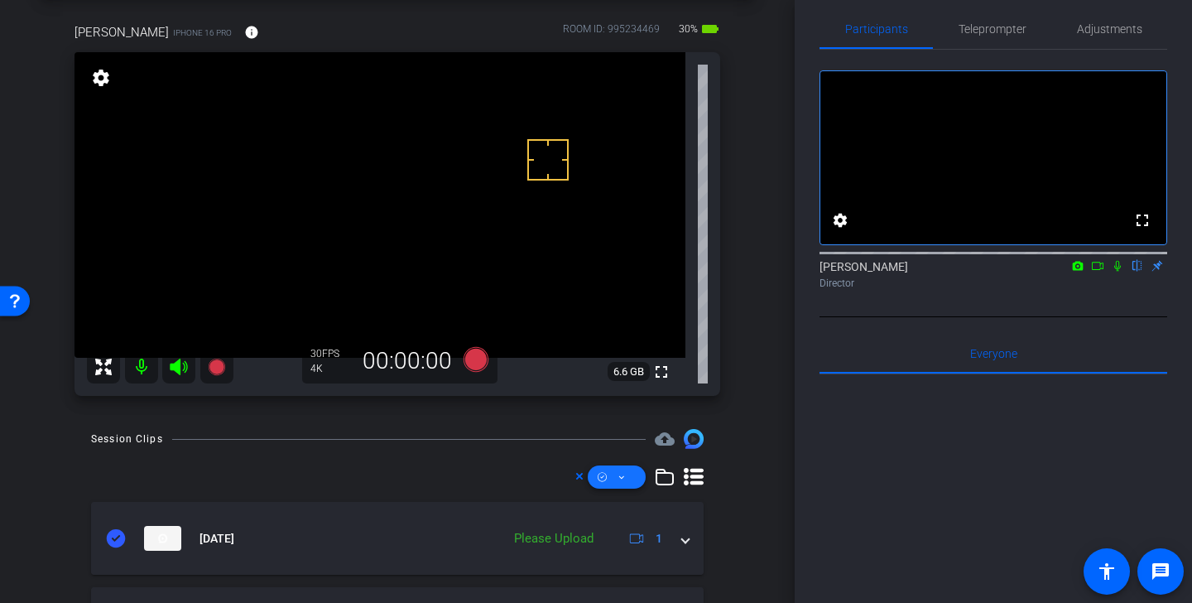
click at [627, 476] on span at bounding box center [617, 477] width 58 height 40
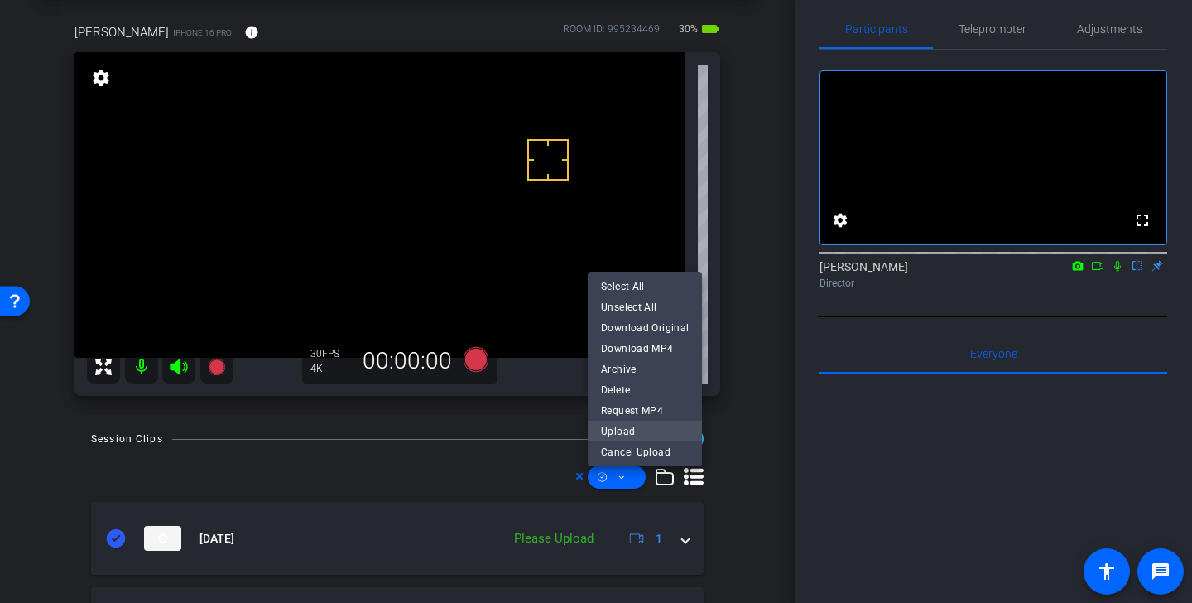
click at [630, 426] on span "Upload" at bounding box center [645, 430] width 88 height 20
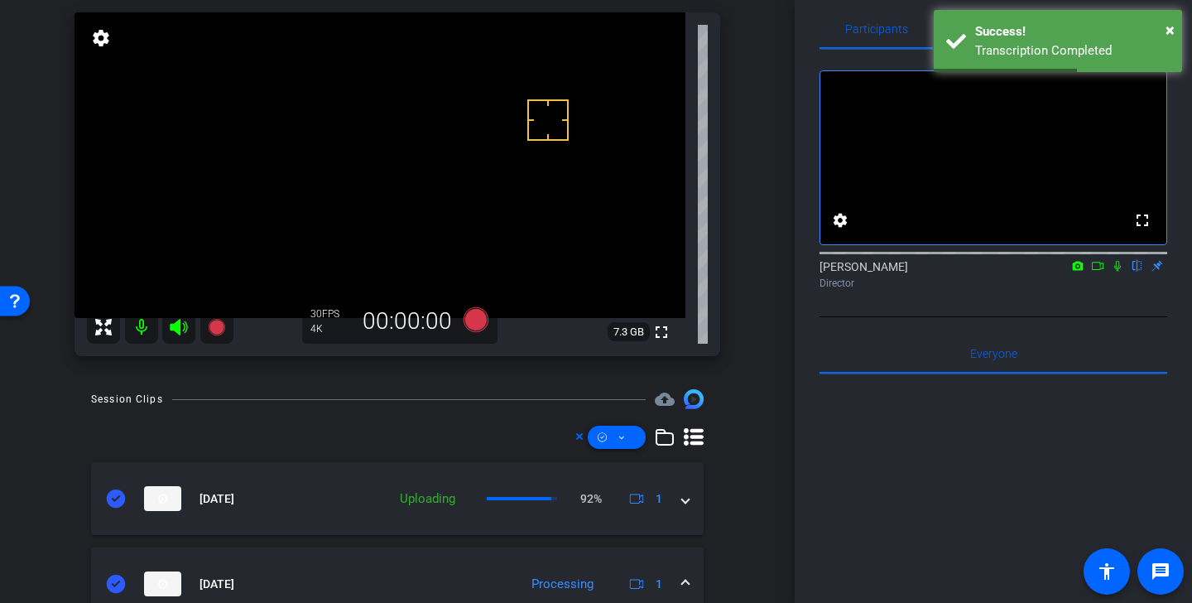
scroll to position [118, 0]
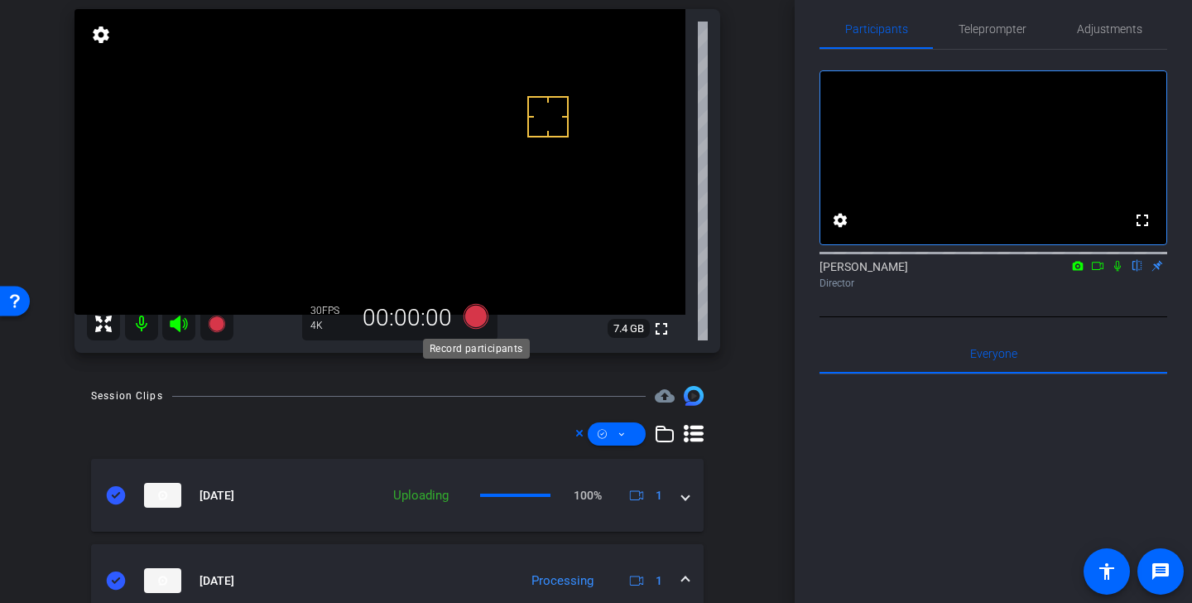
click at [473, 325] on icon at bounding box center [475, 316] width 25 height 25
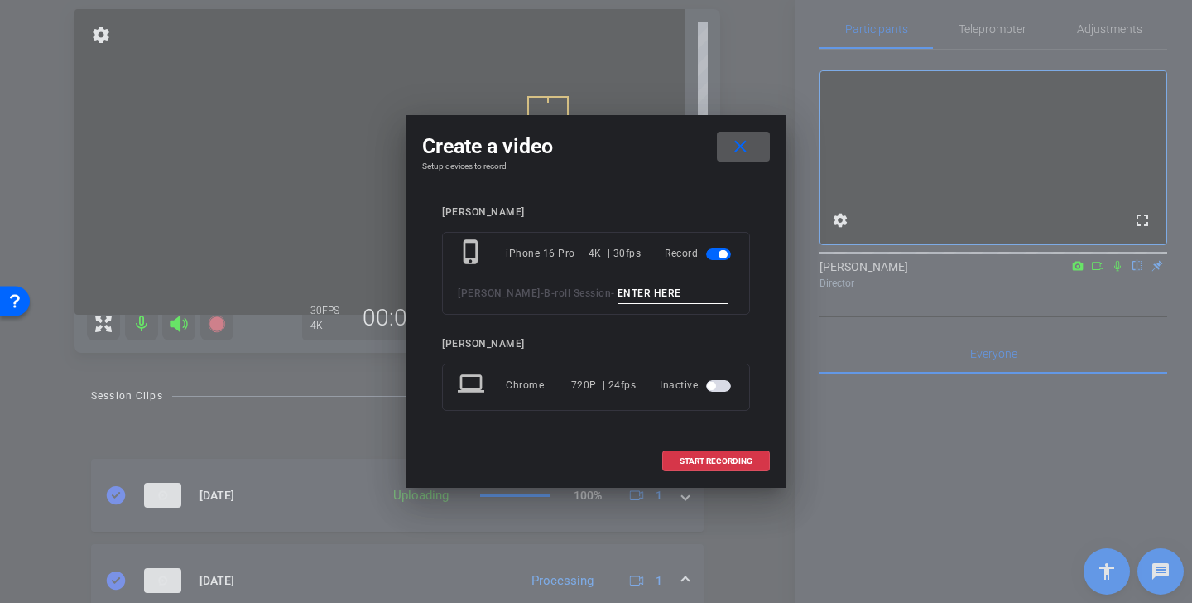
click at [618, 292] on input at bounding box center [672, 293] width 111 height 21
click at [738, 160] on span at bounding box center [743, 147] width 53 height 40
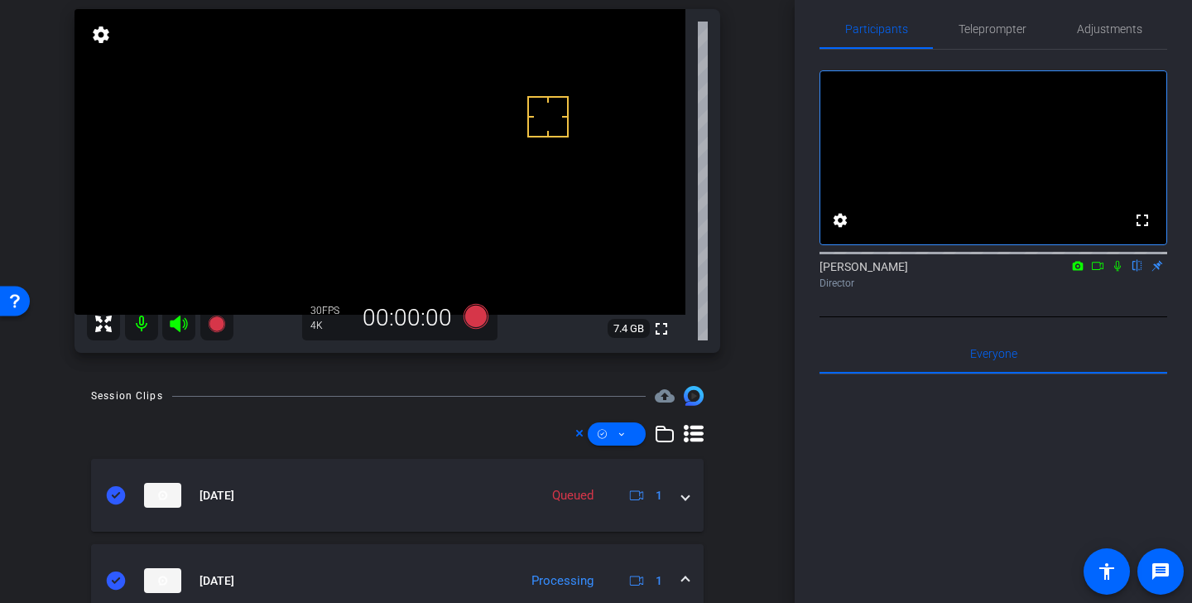
click at [474, 228] on video at bounding box center [379, 161] width 611 height 305
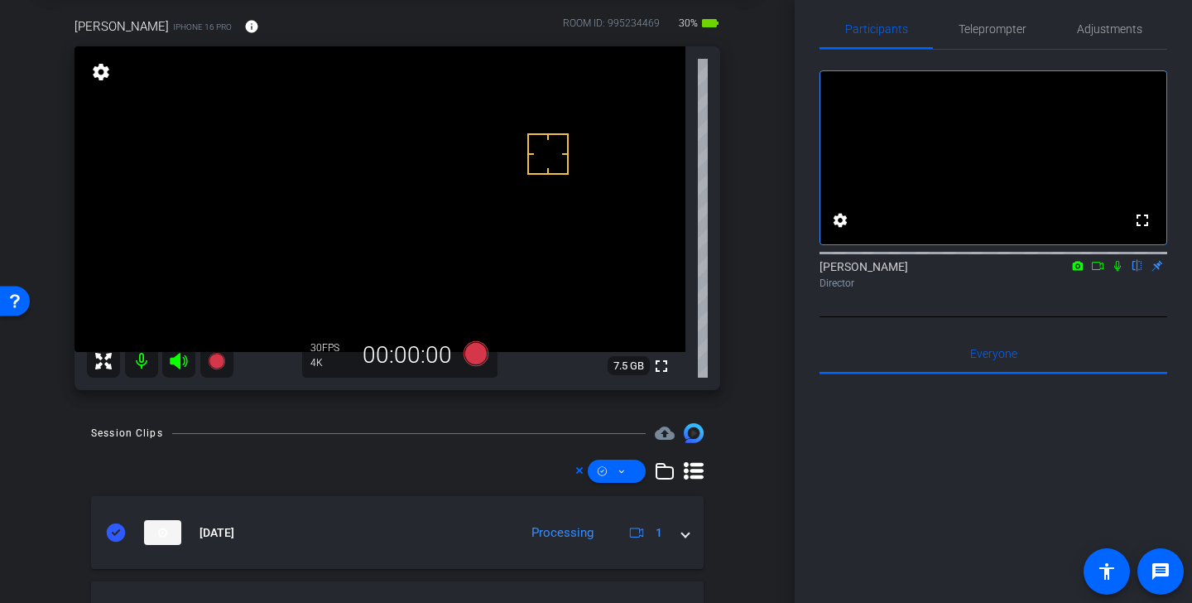
scroll to position [0, 0]
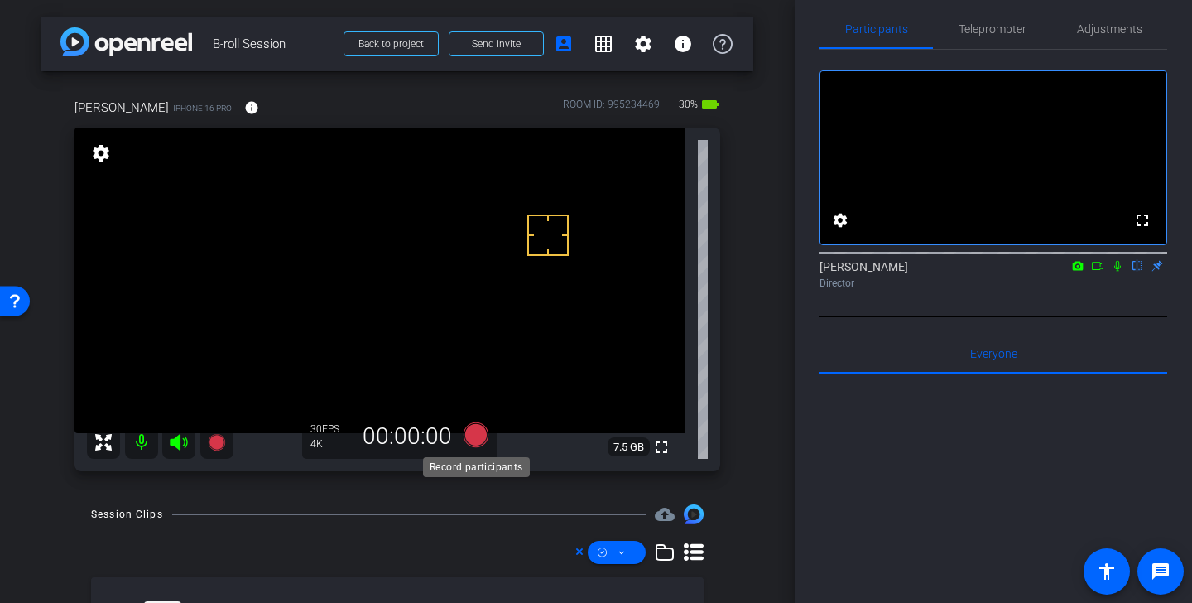
click at [478, 439] on icon at bounding box center [475, 434] width 25 height 25
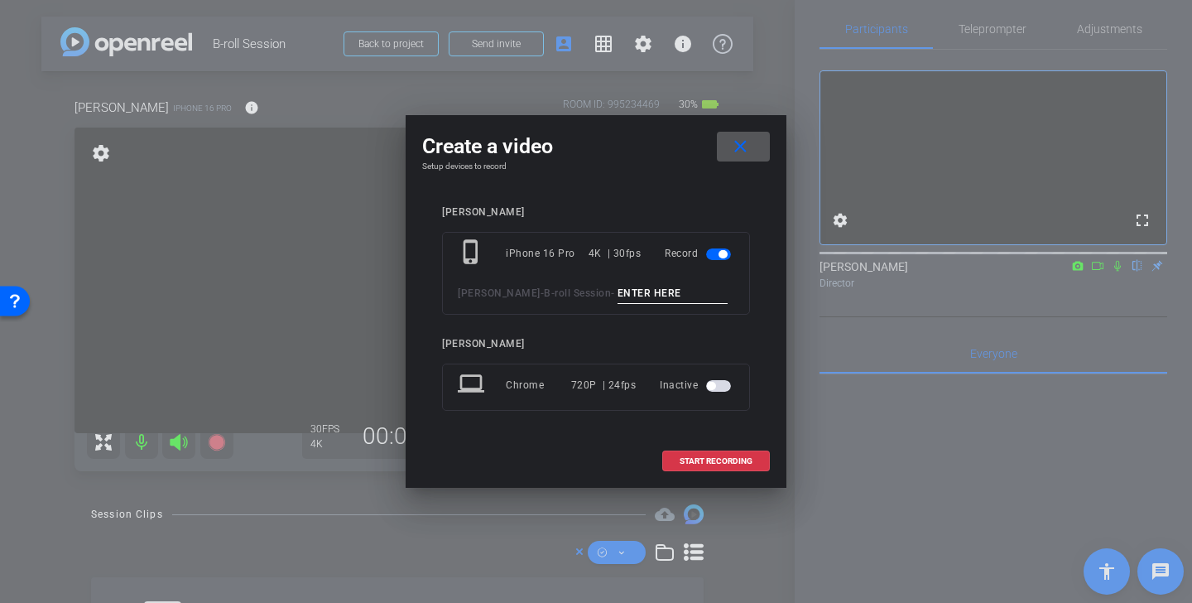
click at [627, 294] on input at bounding box center [672, 293] width 111 height 21
click at [617, 291] on input "builing" at bounding box center [672, 293] width 111 height 21
click at [668, 290] on input "building" at bounding box center [672, 293] width 111 height 21
type input "building"
click at [728, 459] on span "START RECORDING" at bounding box center [715, 461] width 73 height 8
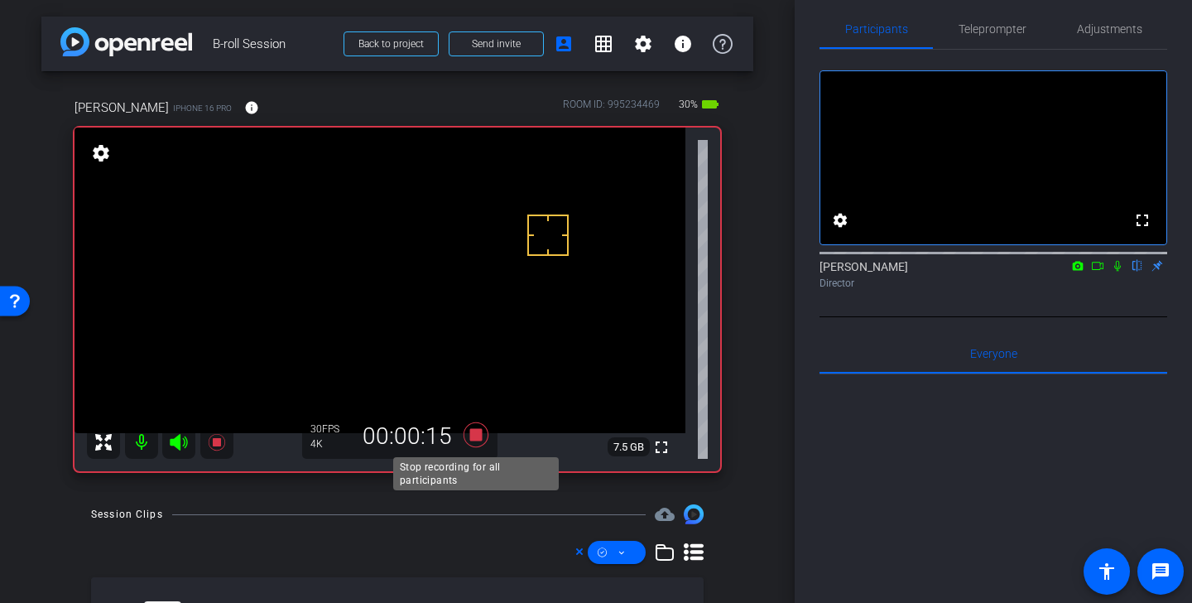
click at [480, 434] on icon at bounding box center [475, 434] width 25 height 25
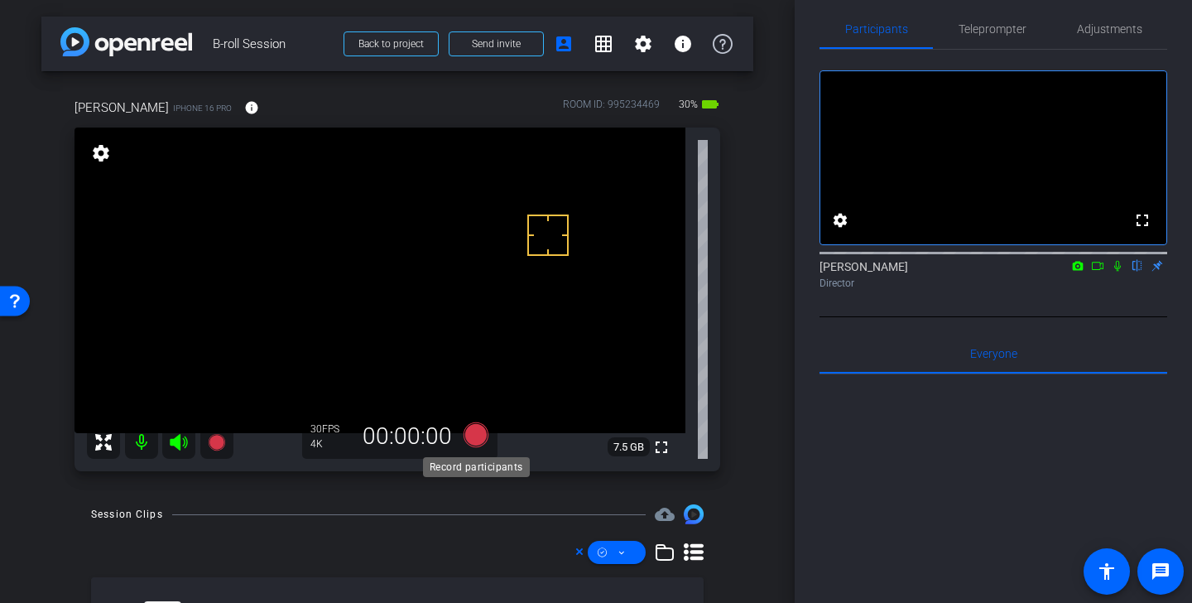
click at [477, 433] on icon at bounding box center [475, 434] width 25 height 25
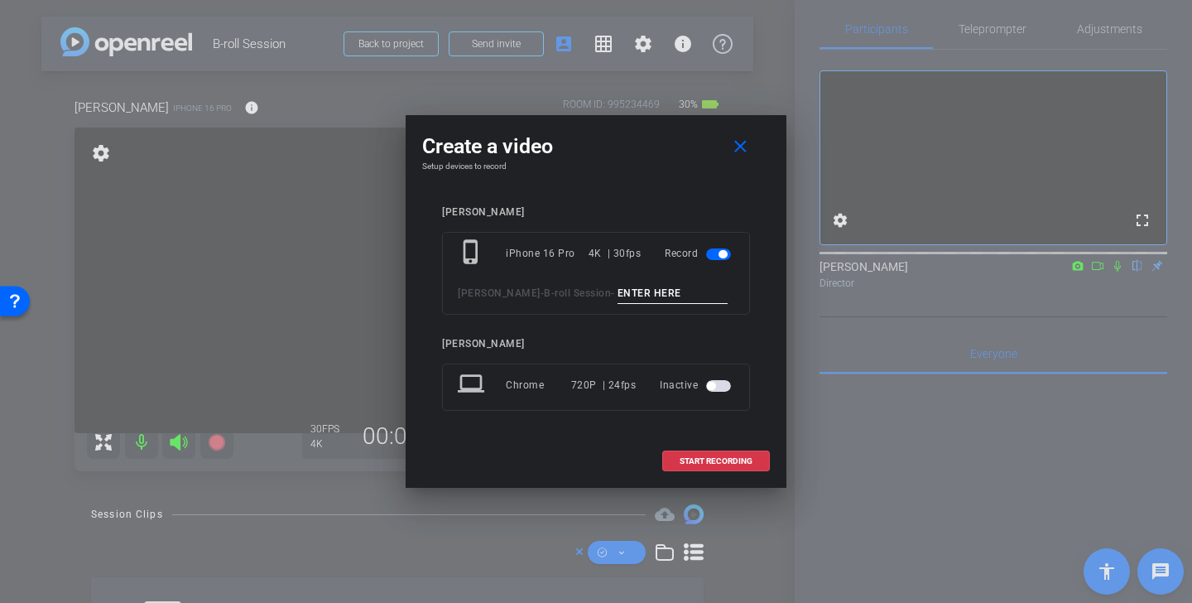
click at [623, 292] on input at bounding box center [672, 293] width 111 height 21
type input "Lori building"
click at [721, 460] on span "START RECORDING" at bounding box center [715, 461] width 73 height 8
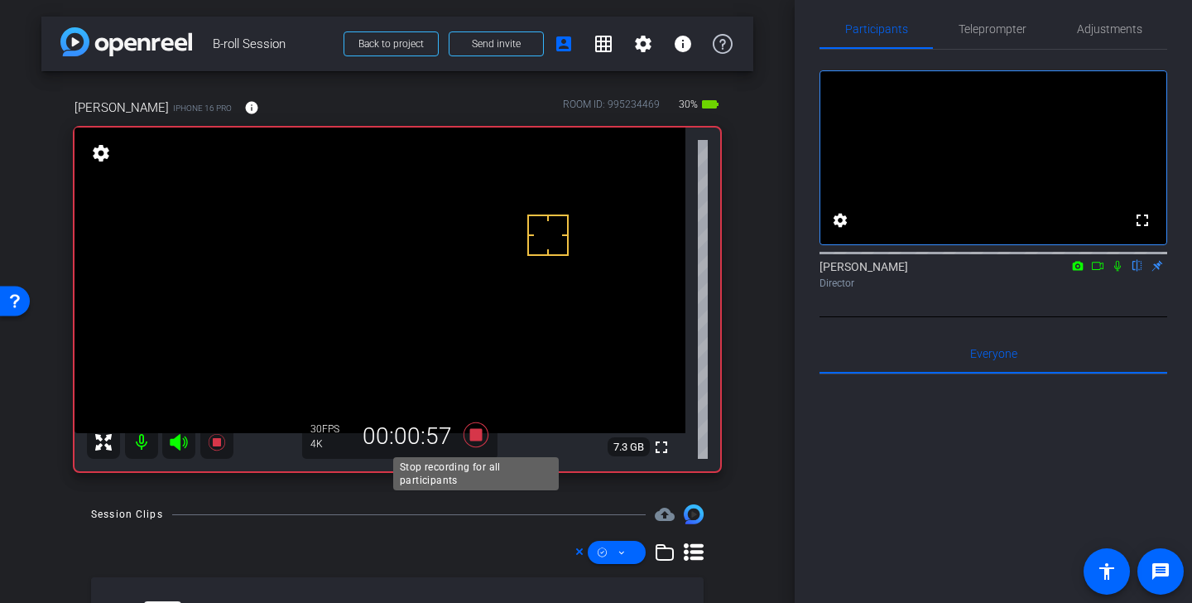
click at [471, 434] on icon at bounding box center [475, 434] width 25 height 25
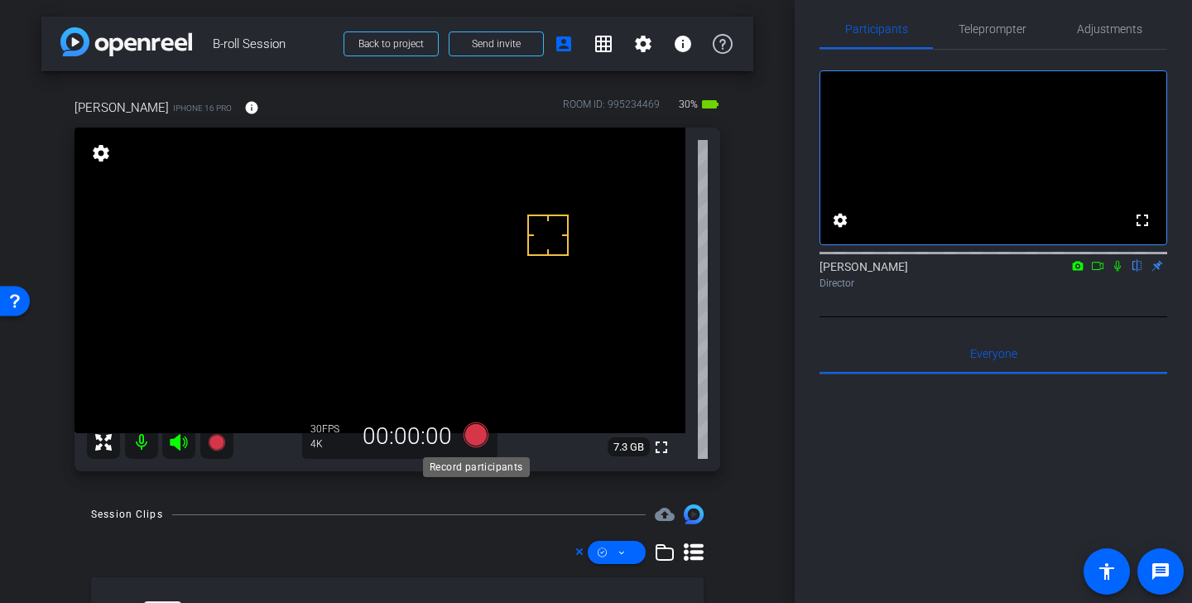
click at [479, 433] on icon at bounding box center [475, 434] width 25 height 25
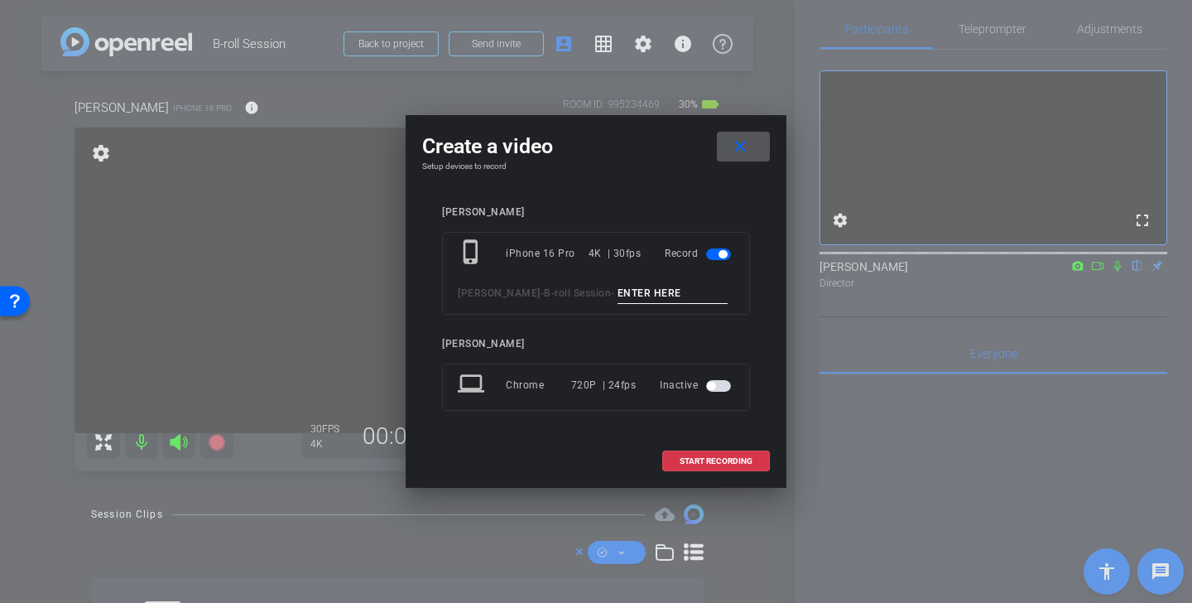
click at [628, 290] on input at bounding box center [672, 293] width 111 height 21
type input "building group"
click at [689, 457] on span "START RECORDING" at bounding box center [715, 461] width 73 height 8
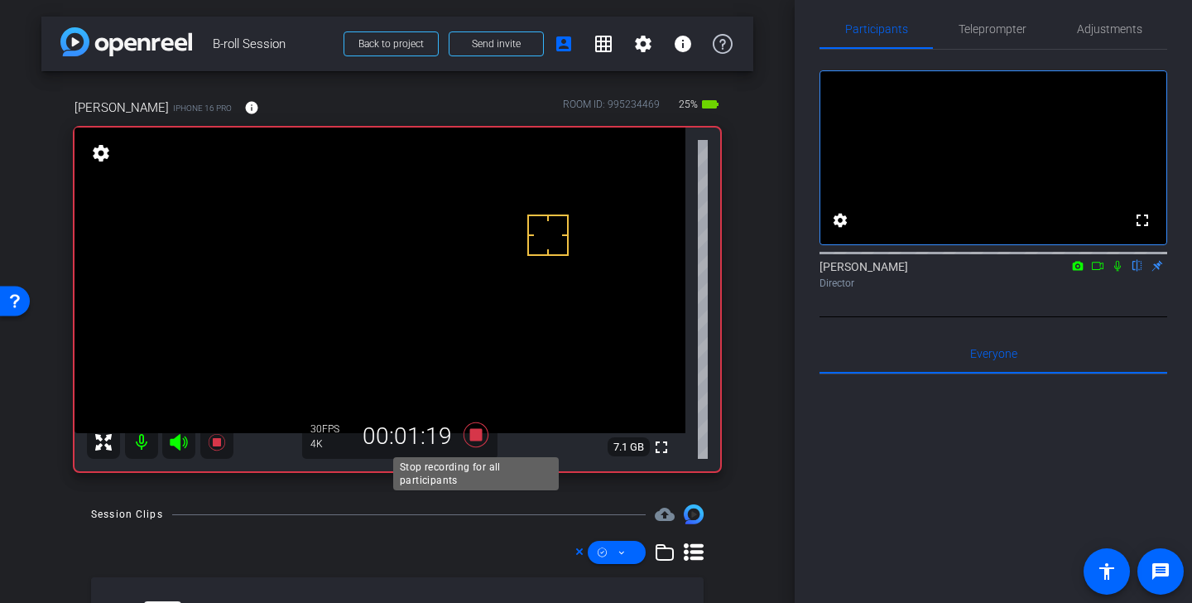
click at [476, 438] on icon at bounding box center [475, 434] width 25 height 25
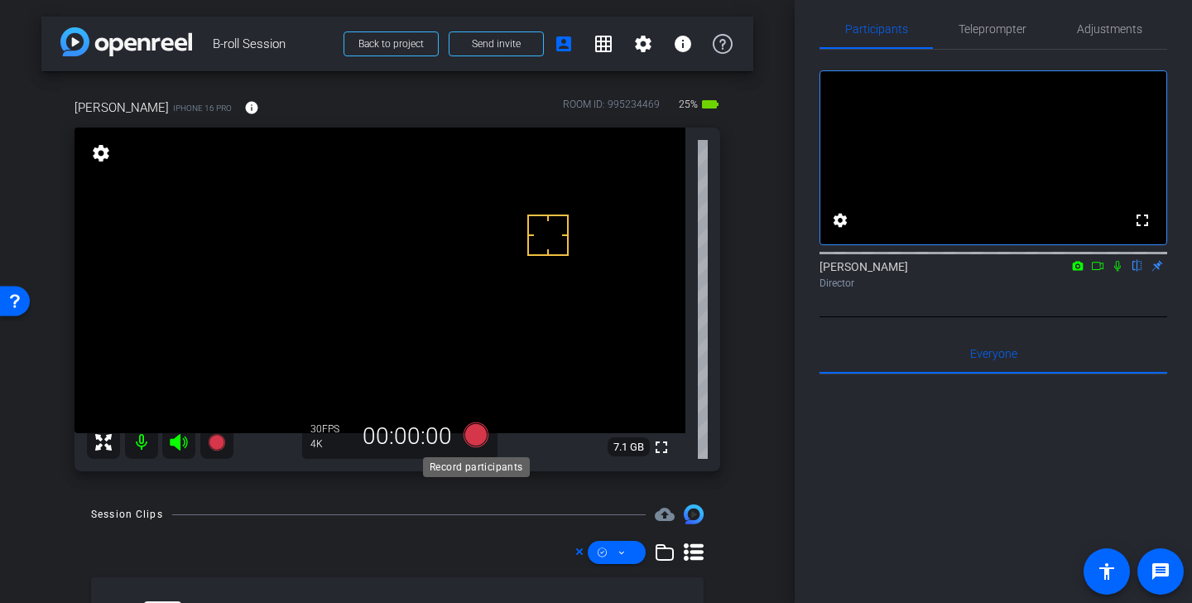
click at [476, 437] on icon at bounding box center [475, 434] width 25 height 25
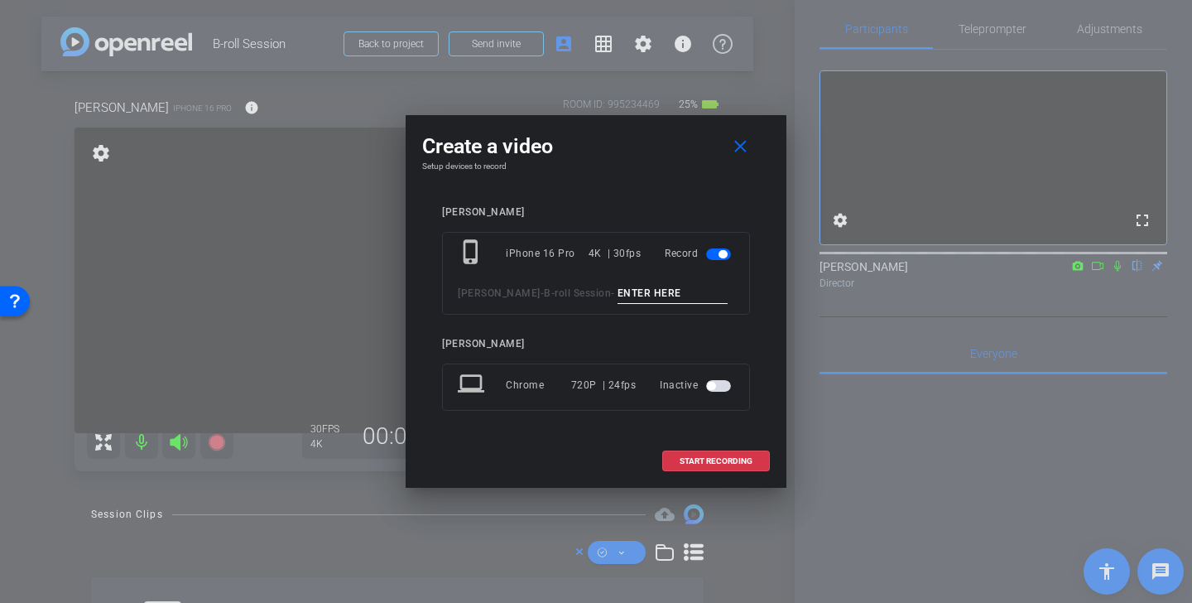
click at [639, 294] on input at bounding box center [672, 293] width 111 height 21
type input "lori walking out door"
click at [741, 458] on span "START RECORDING" at bounding box center [715, 461] width 73 height 8
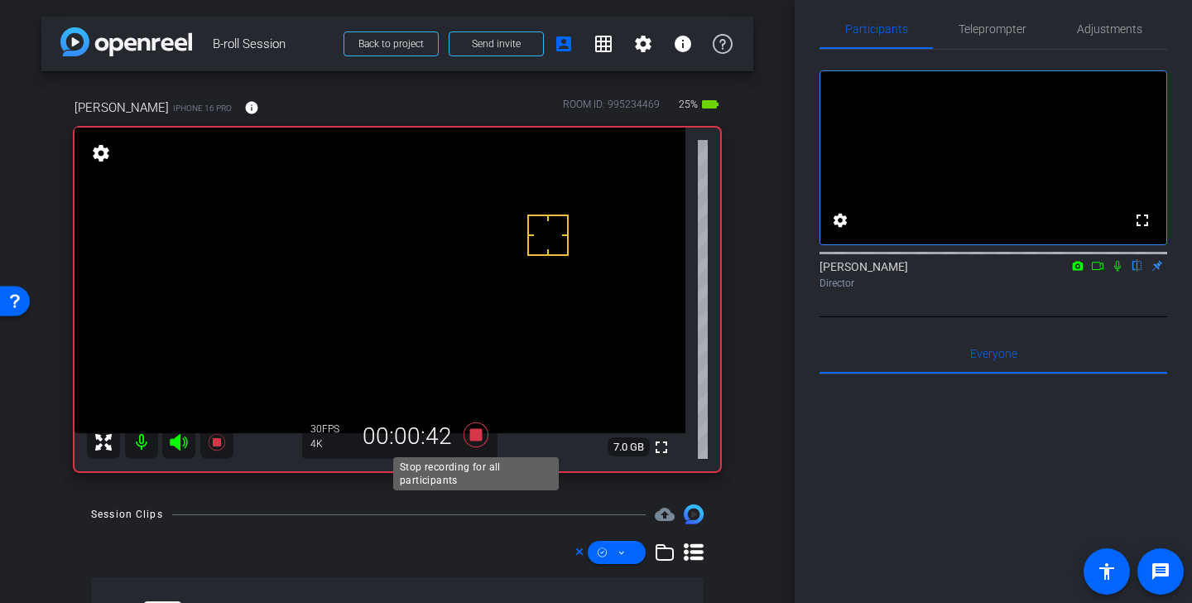
click at [480, 435] on icon at bounding box center [475, 434] width 25 height 25
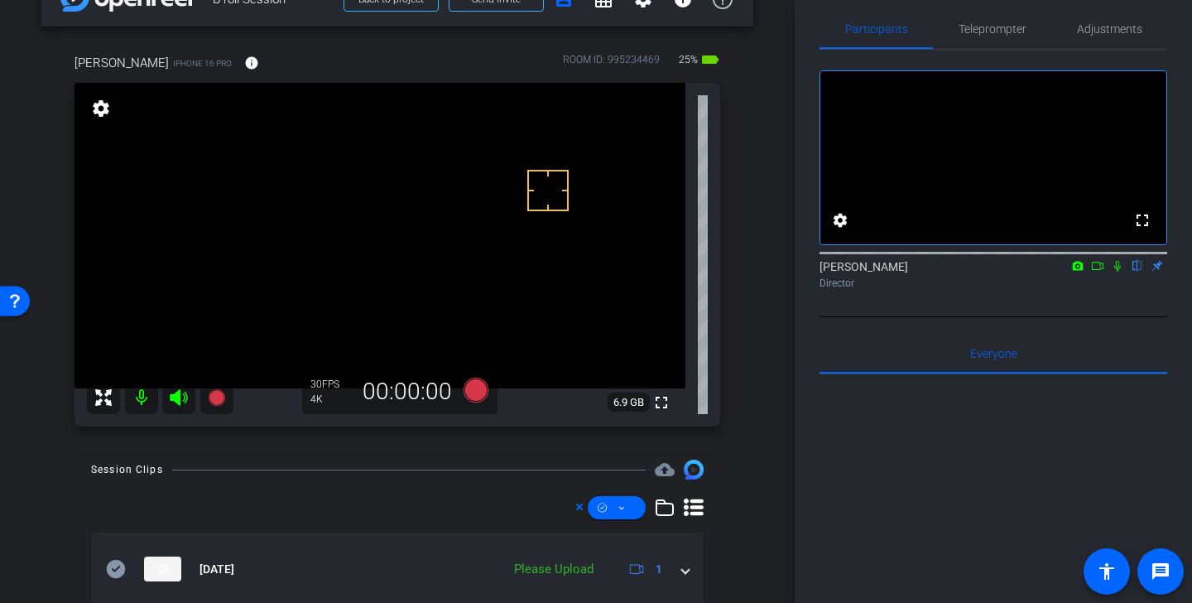
scroll to position [52, 0]
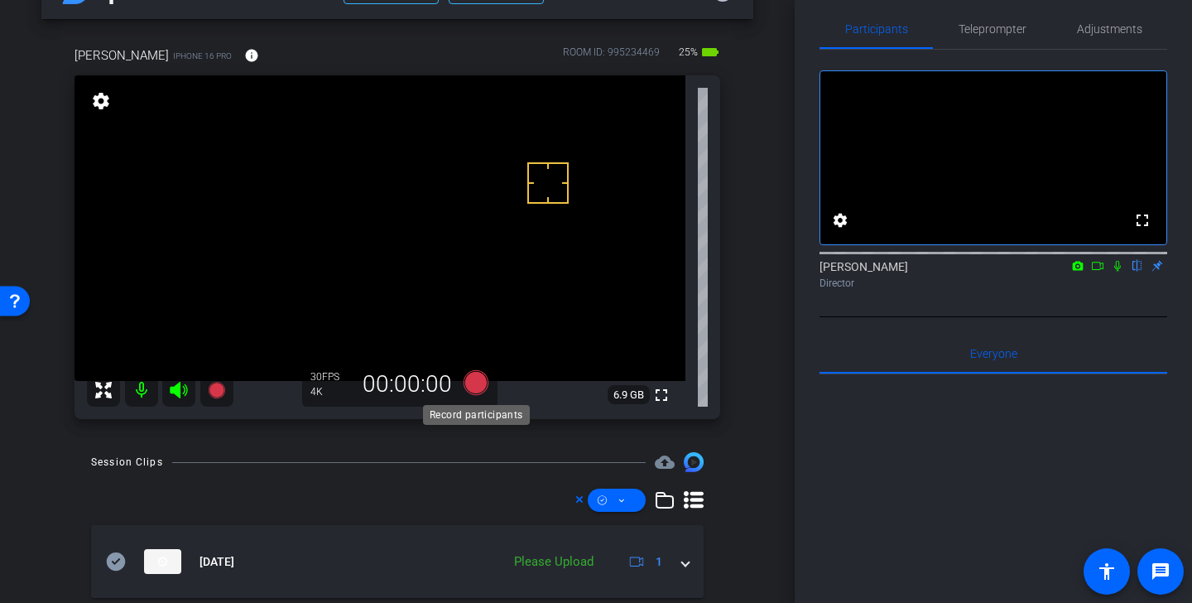
click at [478, 381] on icon at bounding box center [475, 382] width 25 height 25
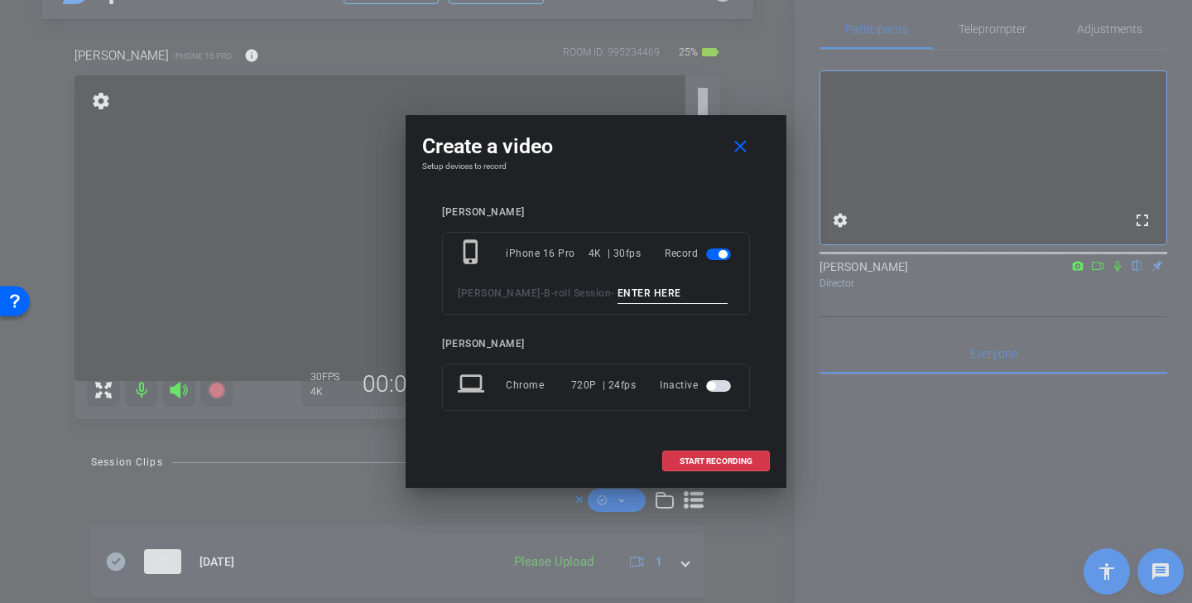
click at [628, 293] on input at bounding box center [672, 293] width 111 height 21
type input "group walking out door"
click at [737, 458] on span "START RECORDING" at bounding box center [715, 461] width 73 height 8
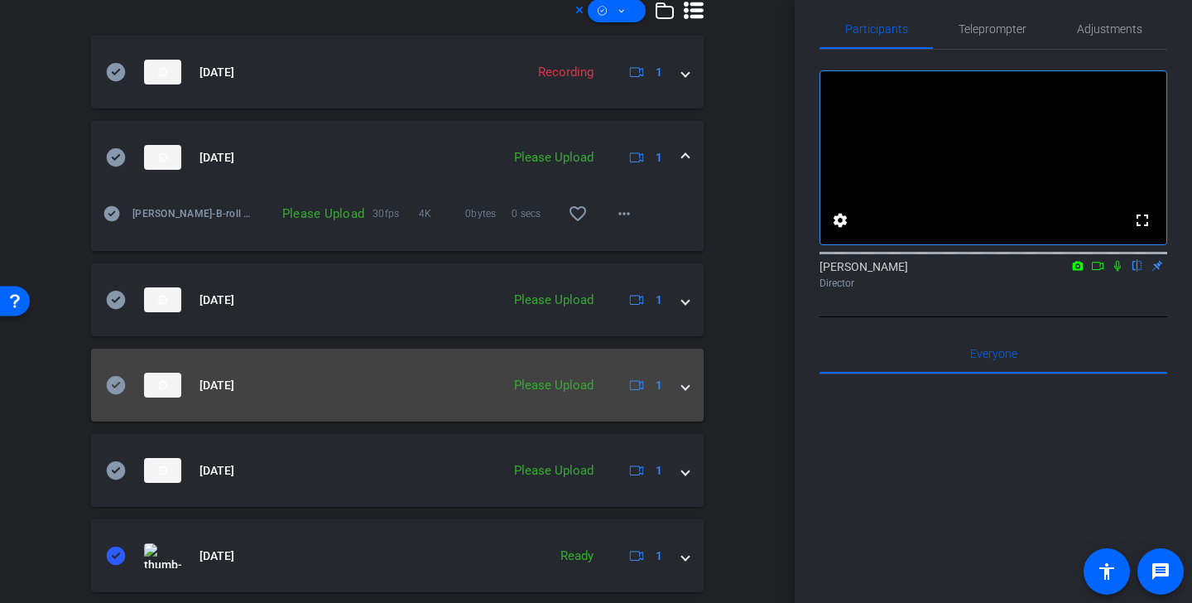
scroll to position [550, 0]
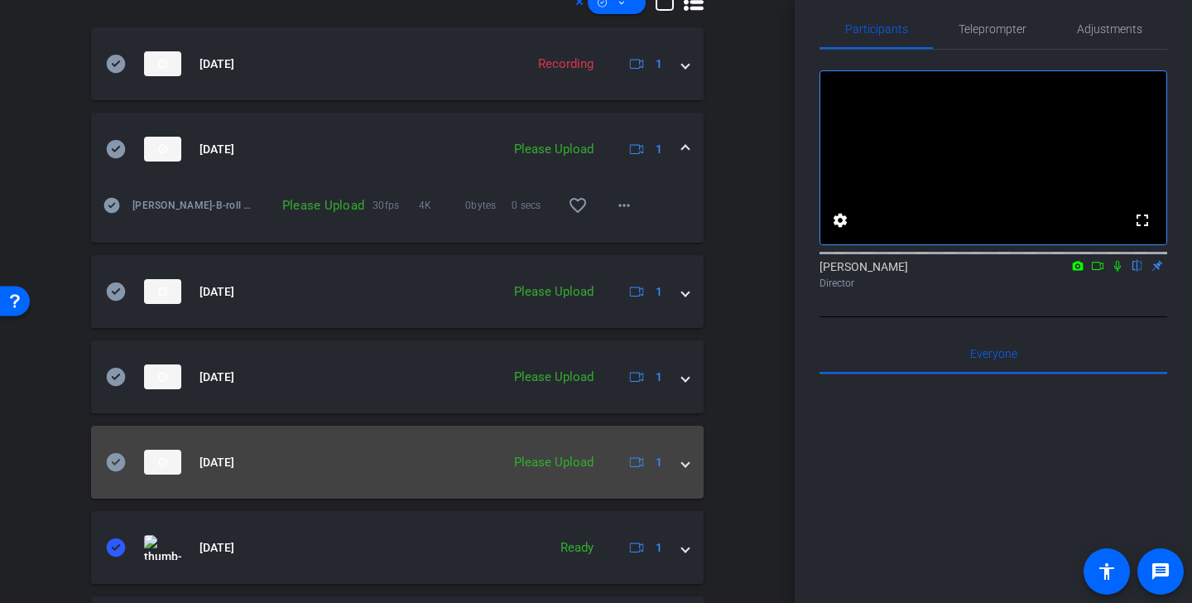
click at [120, 458] on icon at bounding box center [116, 462] width 19 height 18
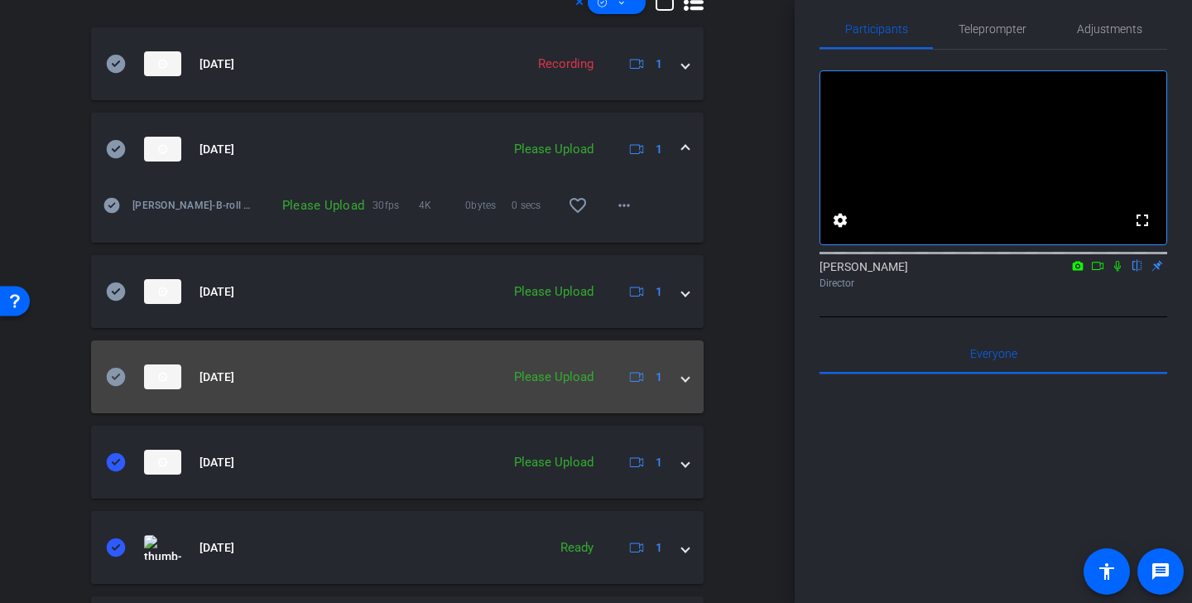
click at [114, 372] on icon at bounding box center [116, 376] width 19 height 18
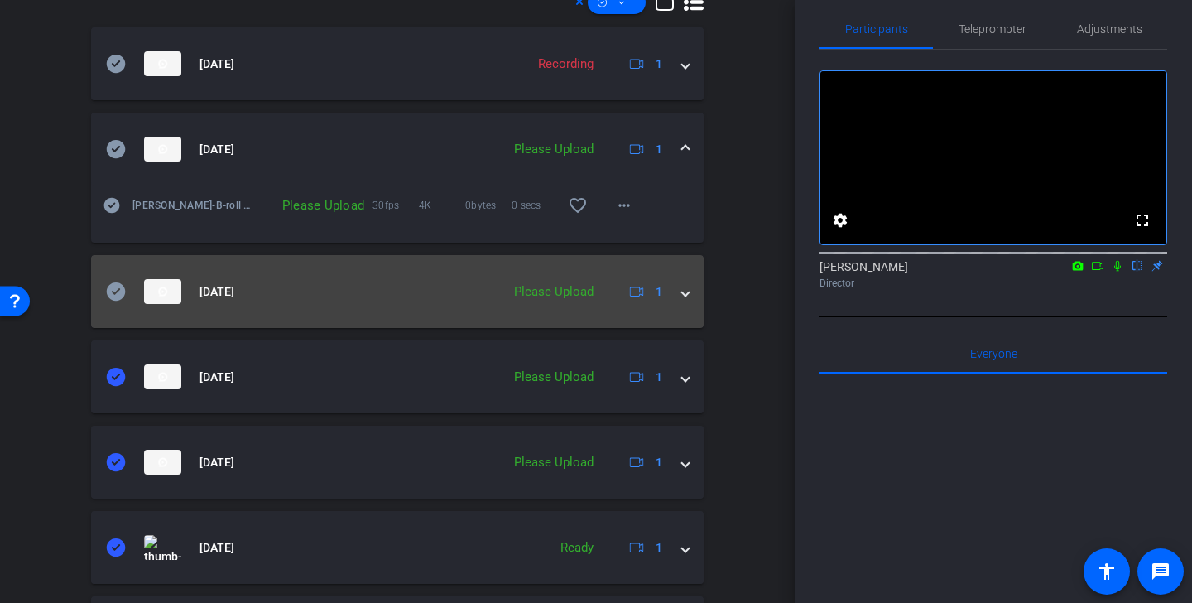
click at [113, 294] on icon at bounding box center [116, 291] width 20 height 20
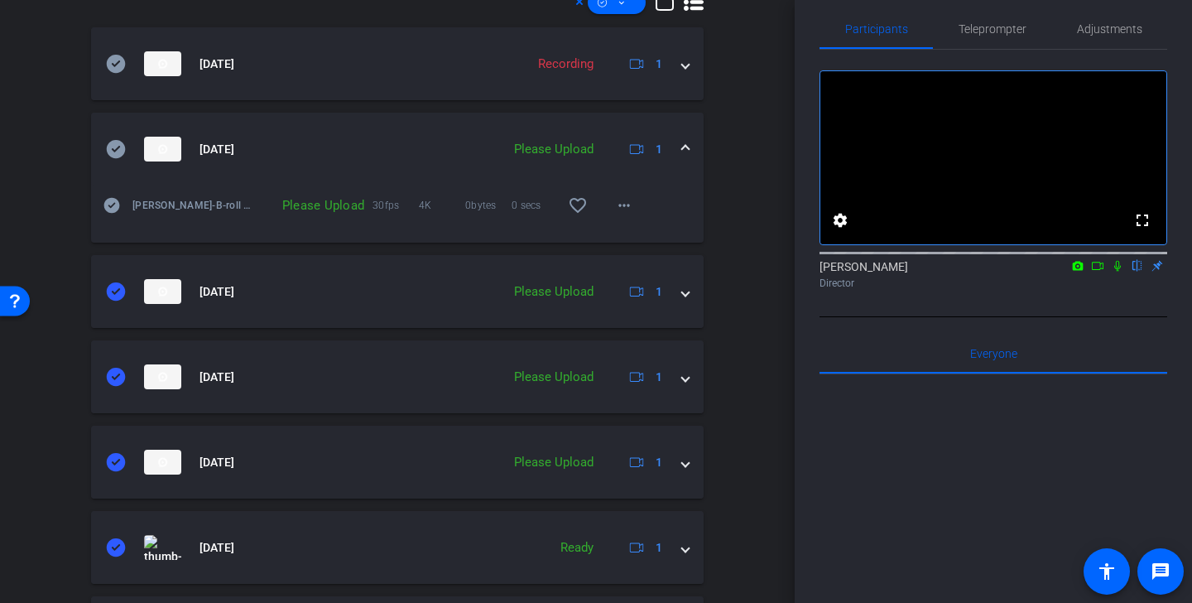
click at [119, 146] on icon at bounding box center [116, 149] width 19 height 18
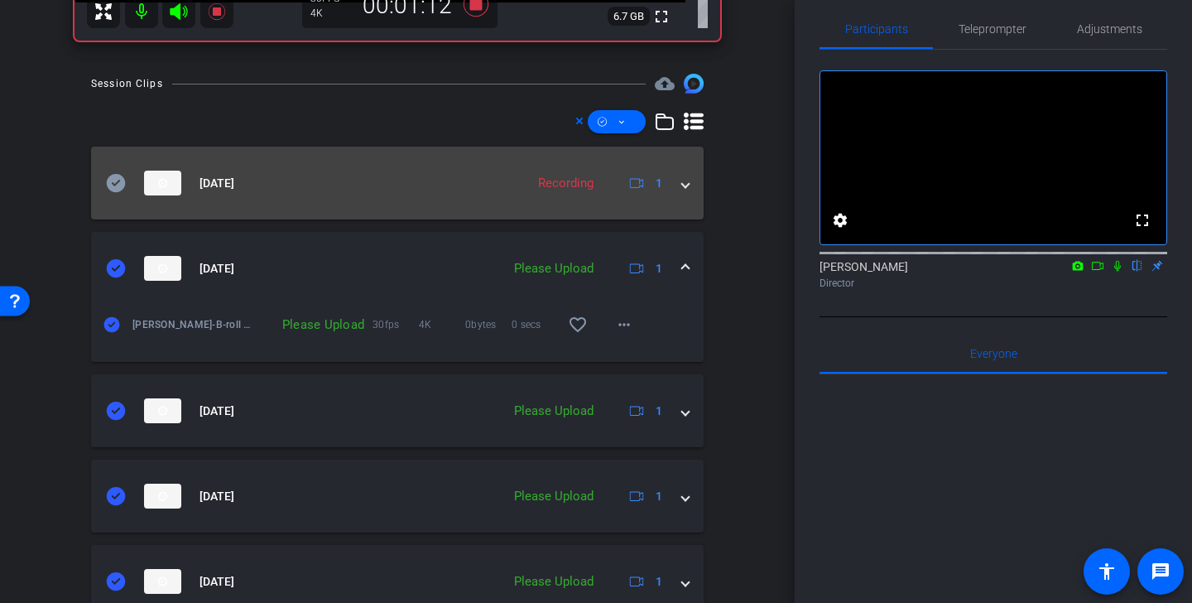
scroll to position [406, 0]
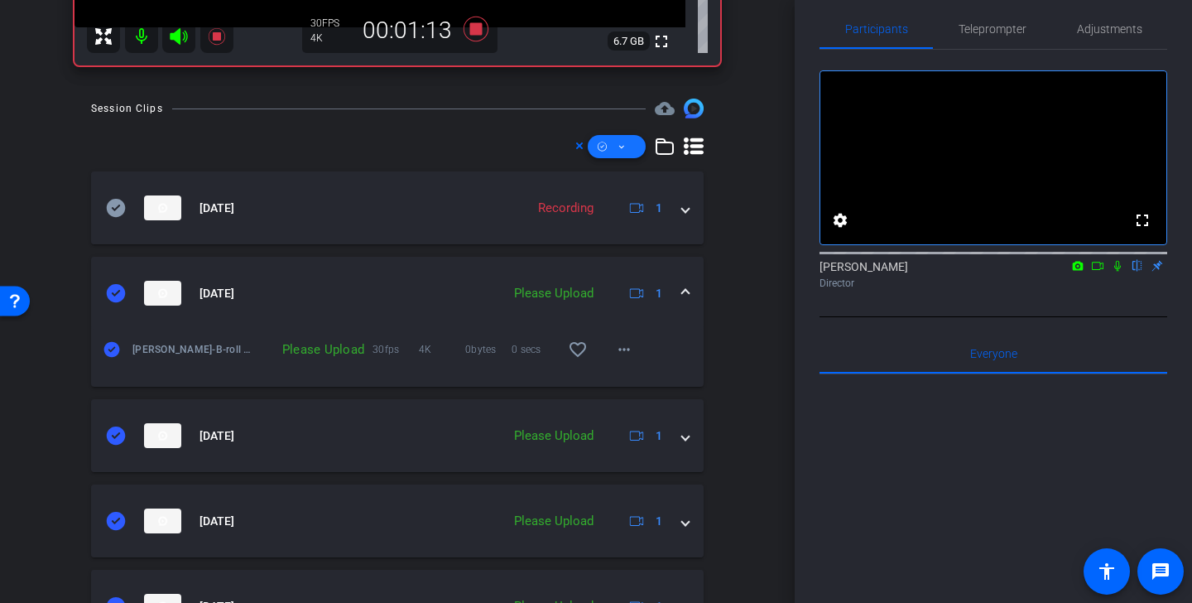
click at [631, 140] on span at bounding box center [617, 147] width 58 height 40
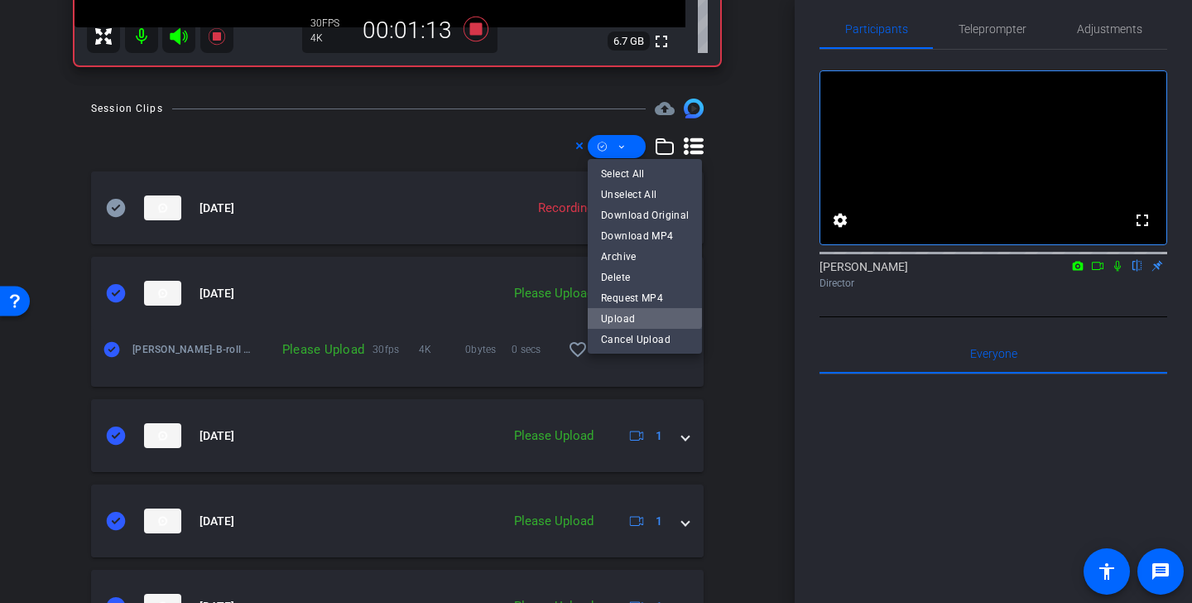
click at [631, 319] on span "Upload" at bounding box center [645, 318] width 88 height 20
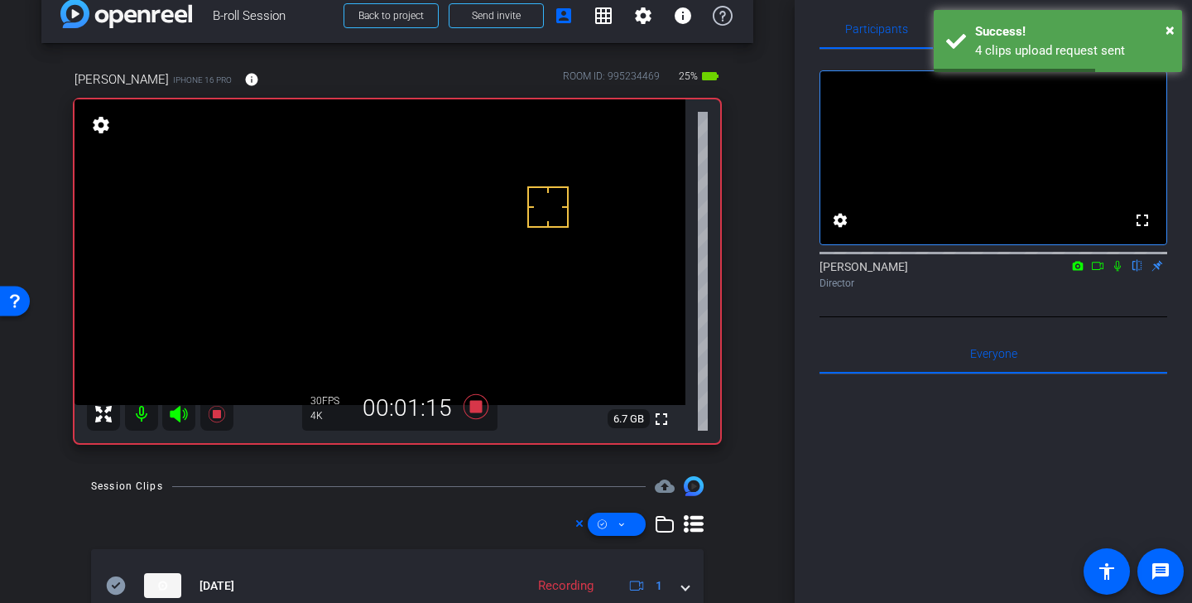
scroll to position [22, 0]
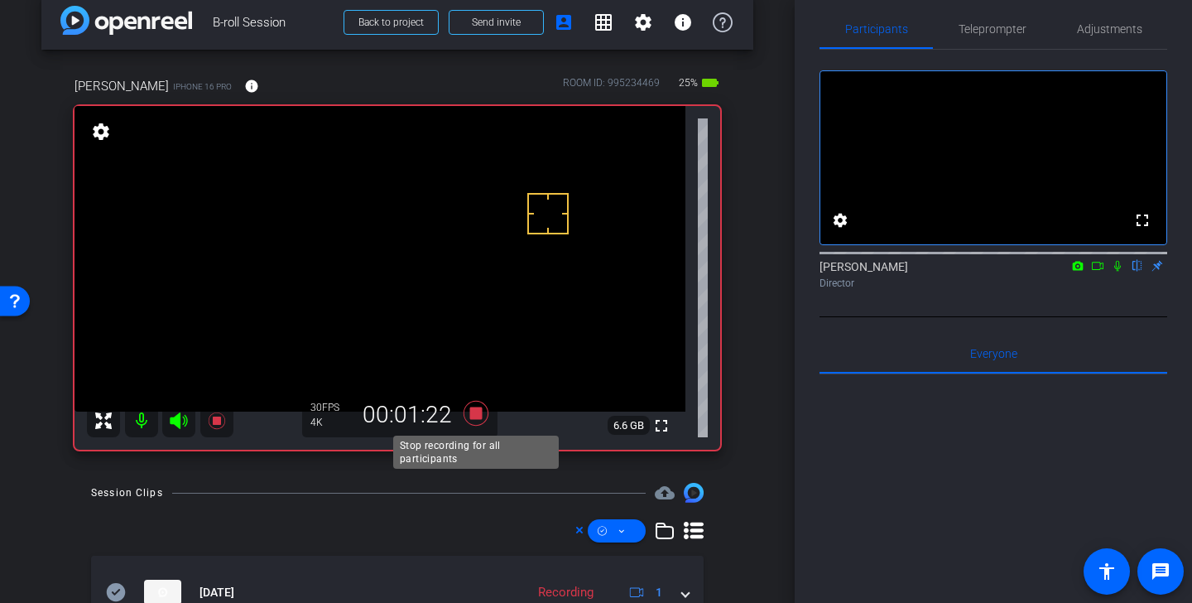
click at [473, 408] on icon at bounding box center [475, 413] width 25 height 25
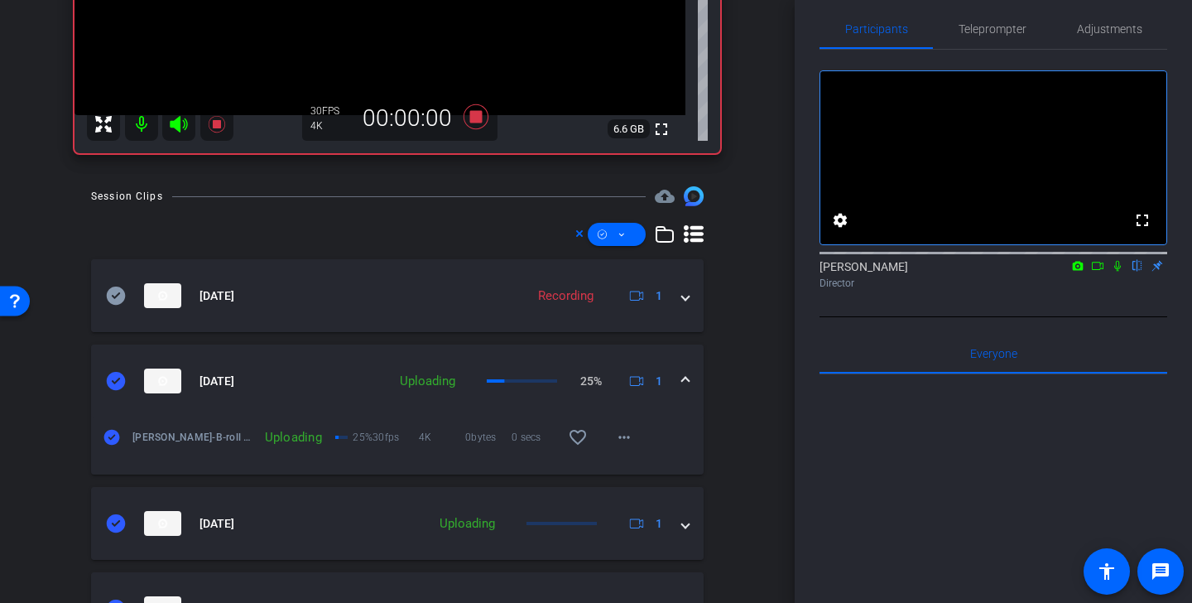
scroll to position [414, 0]
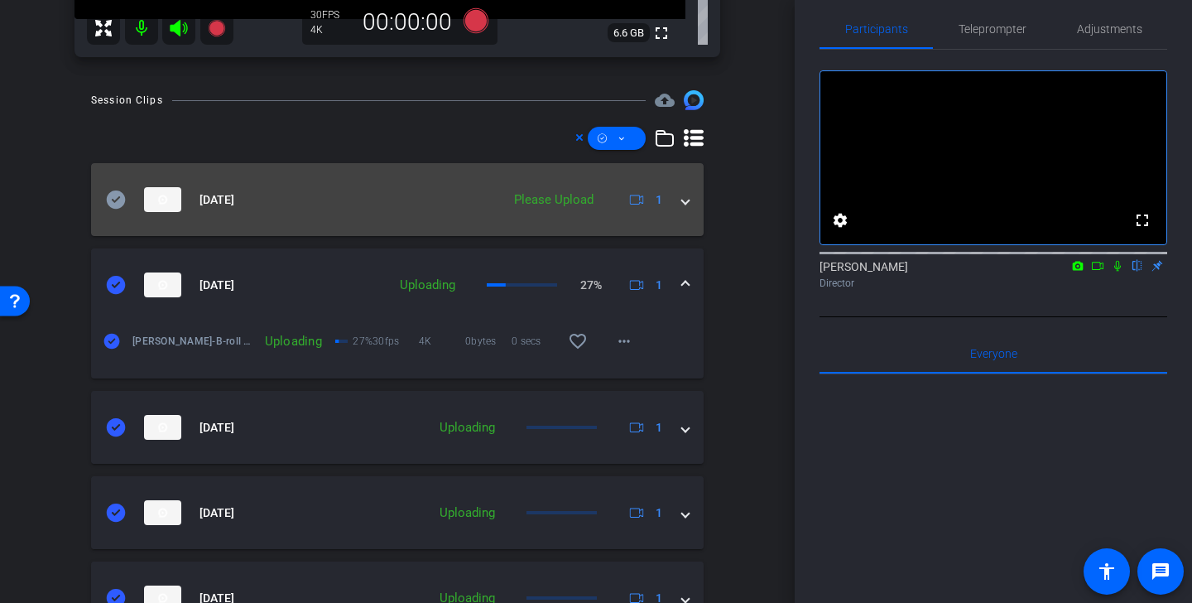
click at [118, 205] on icon at bounding box center [116, 199] width 19 height 18
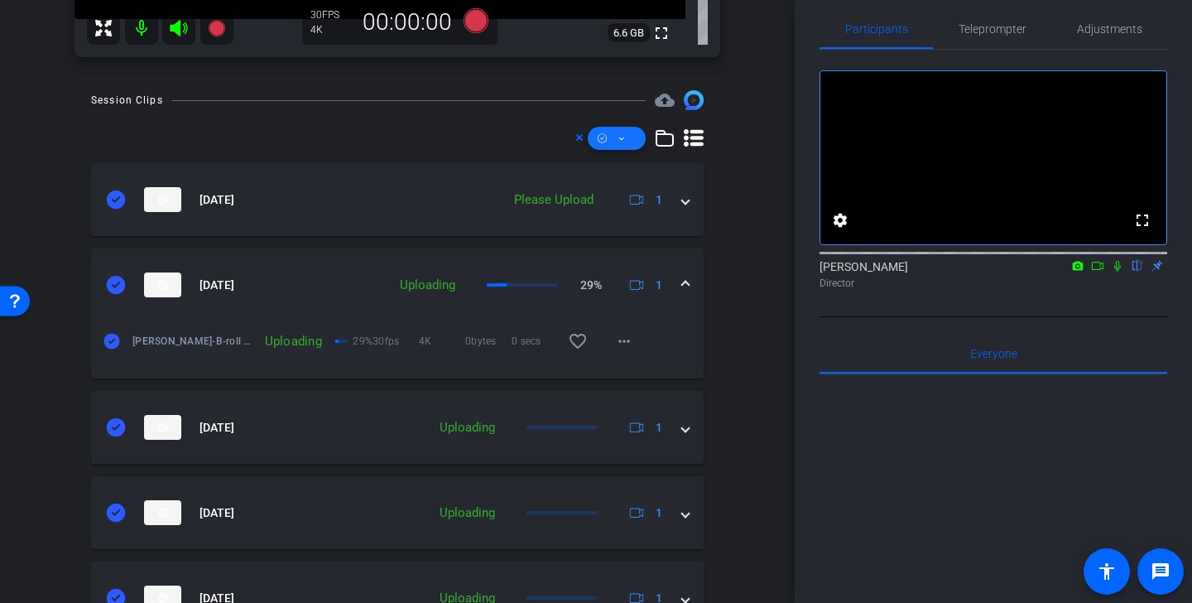
click at [620, 135] on icon at bounding box center [621, 138] width 8 height 21
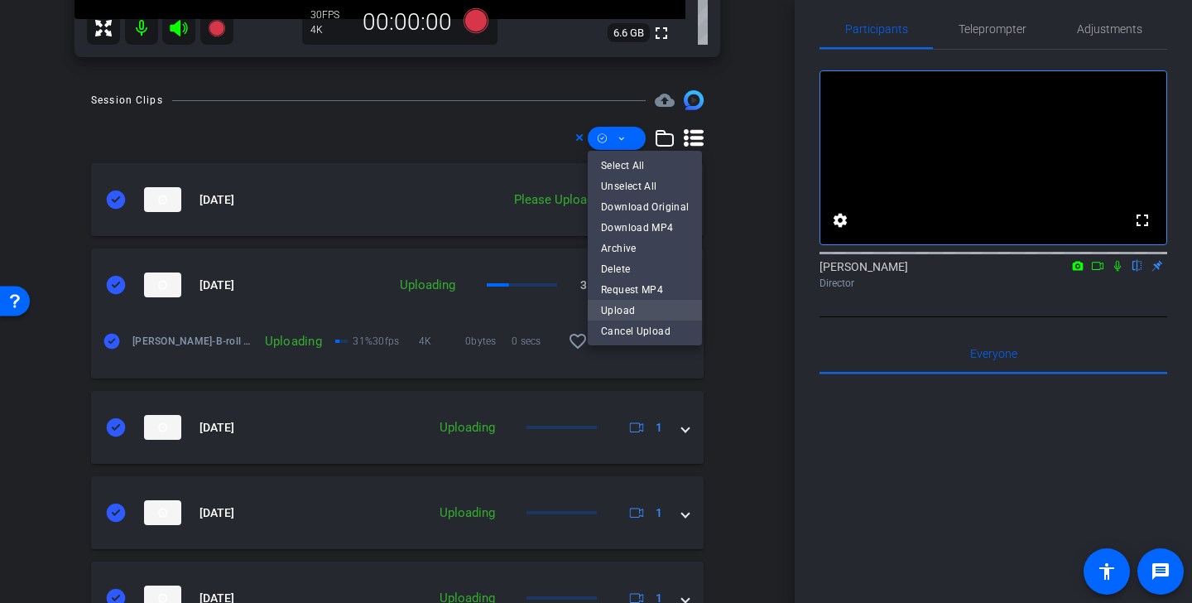
click at [642, 311] on span "Upload" at bounding box center [645, 310] width 88 height 20
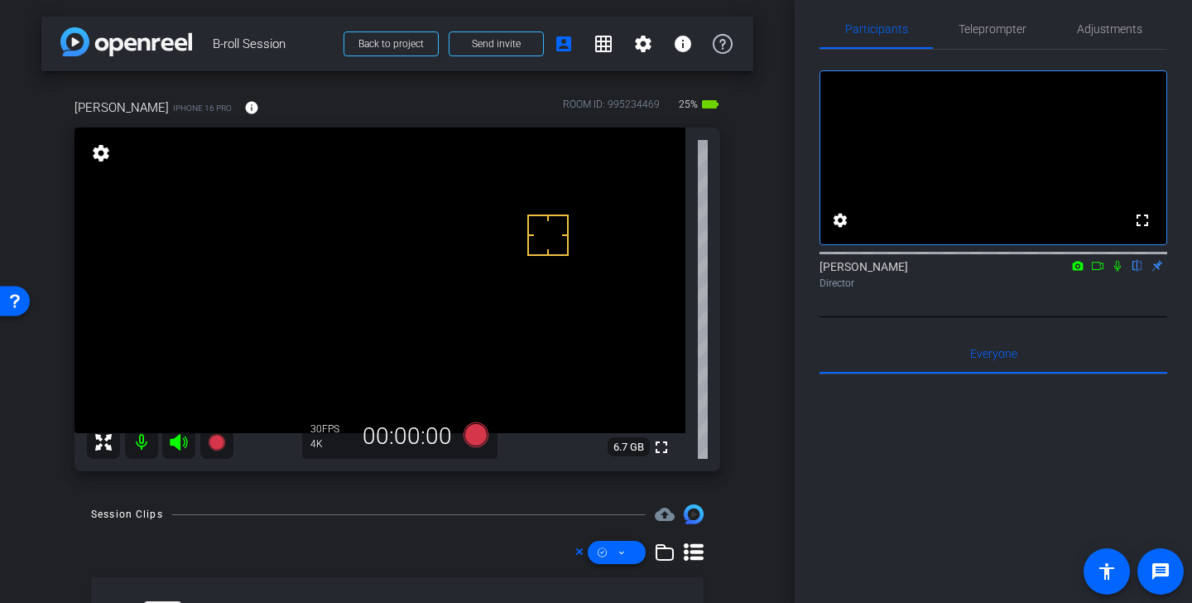
scroll to position [1, 0]
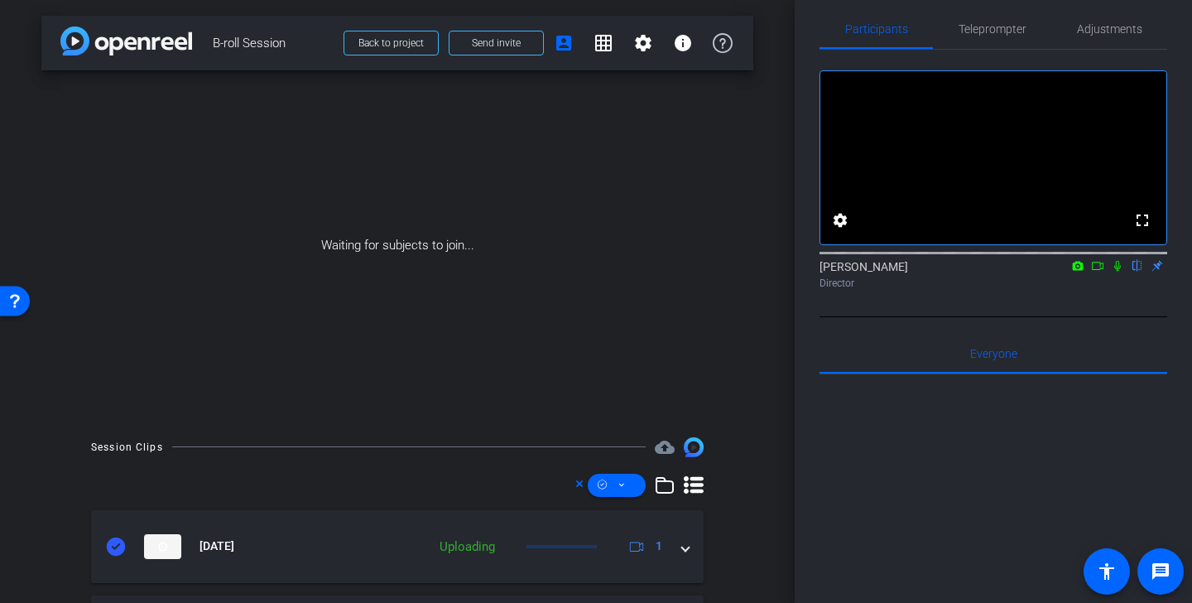
click at [1116, 271] on icon at bounding box center [1117, 266] width 13 height 12
click at [1101, 271] on icon at bounding box center [1097, 266] width 13 height 12
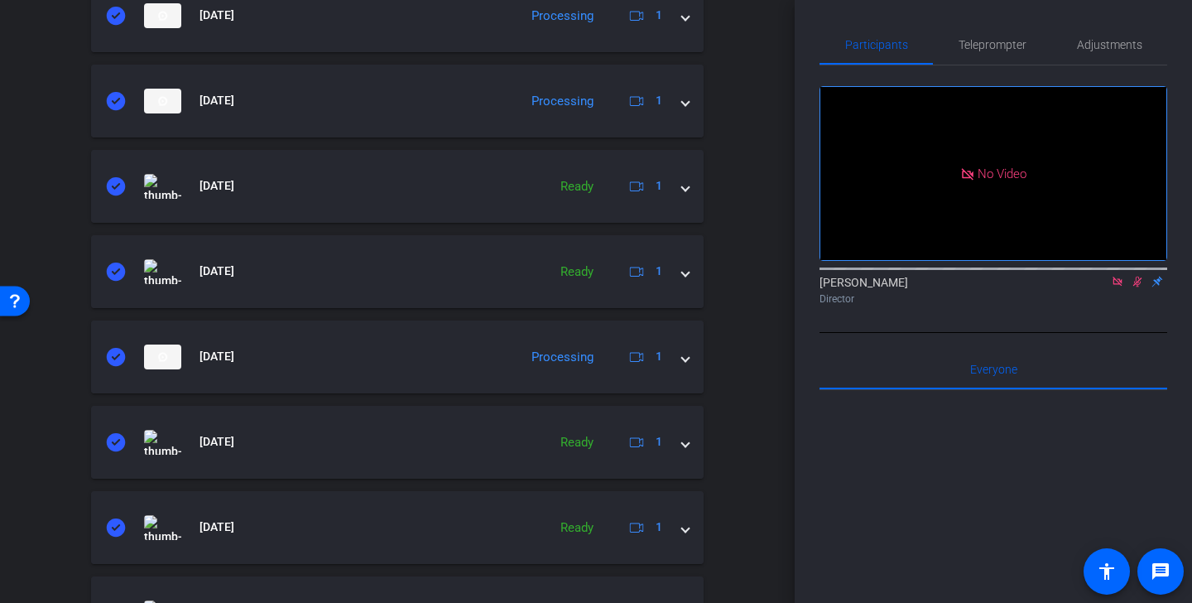
scroll to position [864, 0]
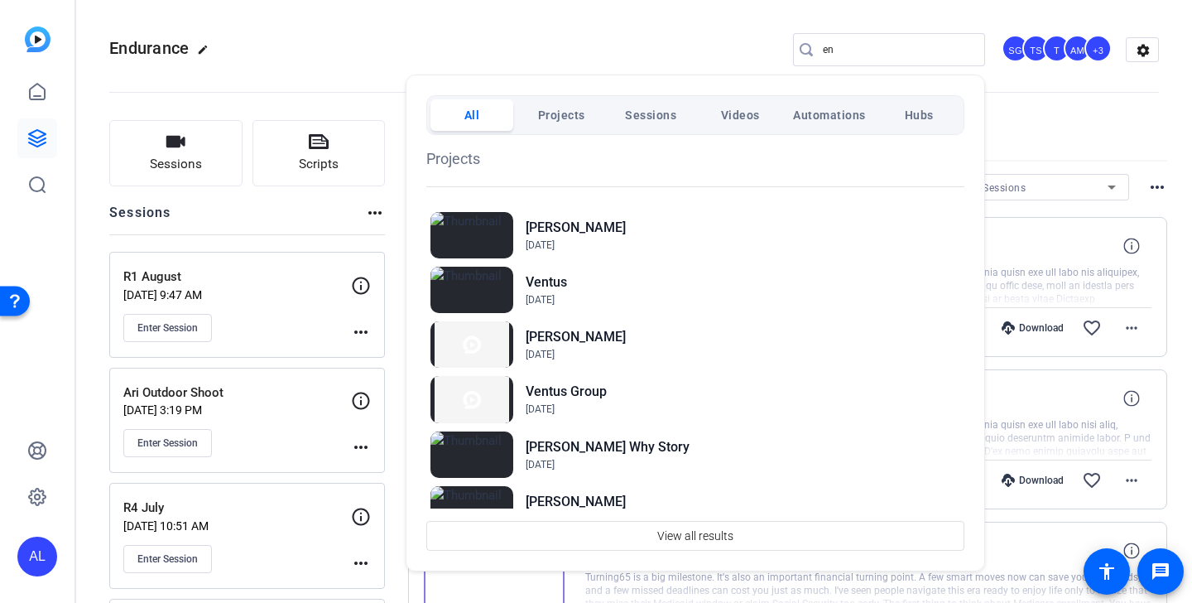
click at [511, 31] on div at bounding box center [596, 301] width 1192 height 603
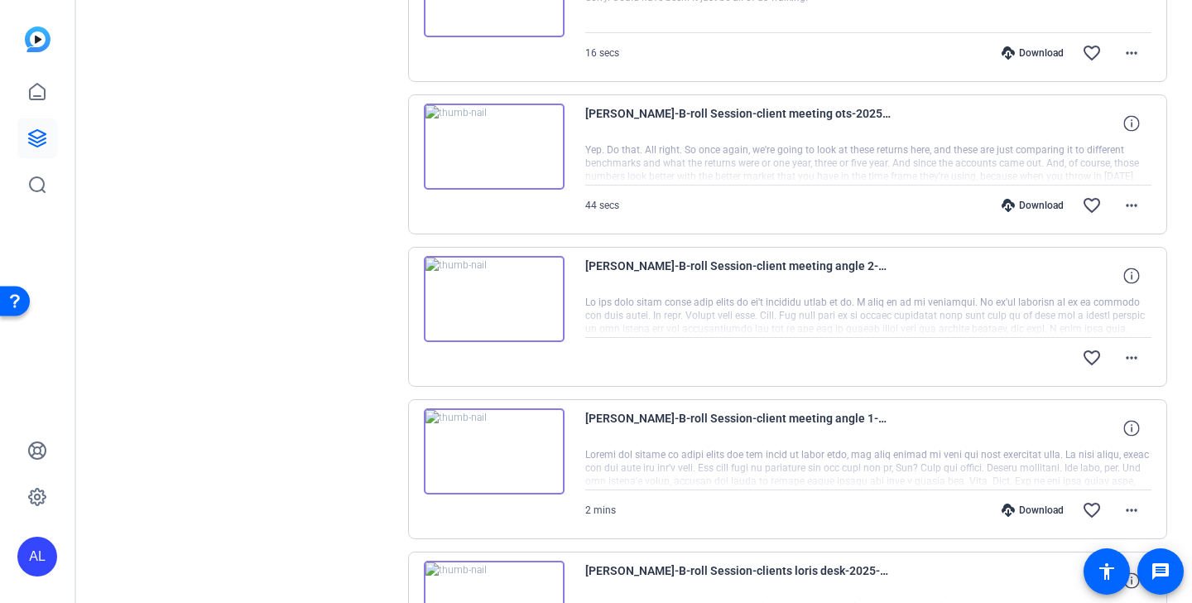
scroll to position [897, 0]
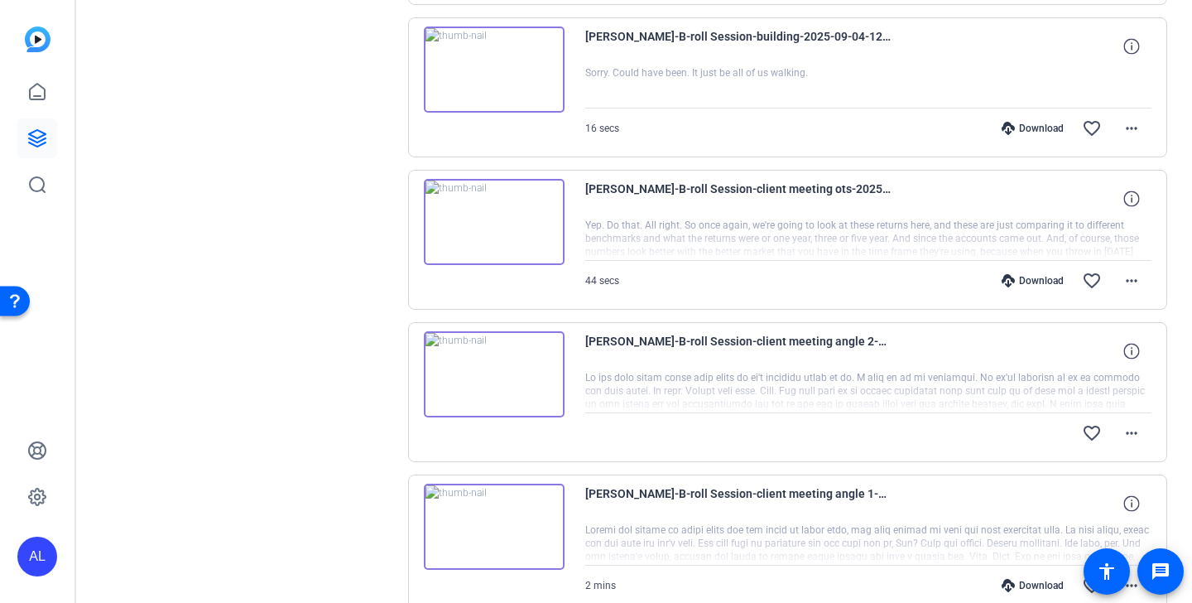
scroll to position [810, 0]
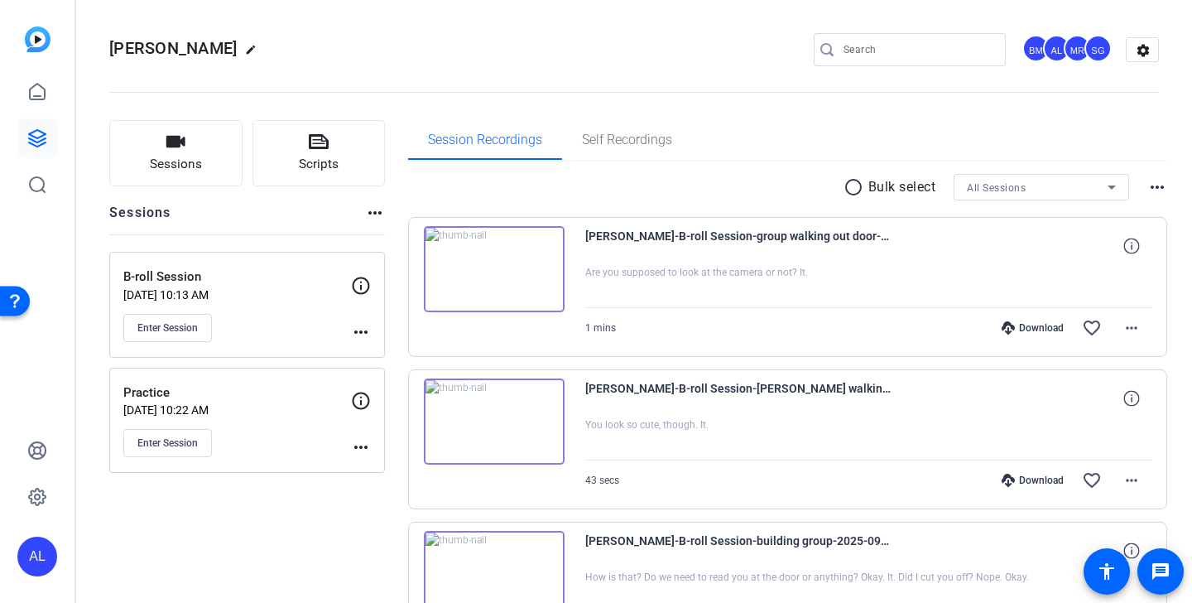
click at [844, 183] on mat-icon "radio_button_unchecked" at bounding box center [855, 187] width 25 height 20
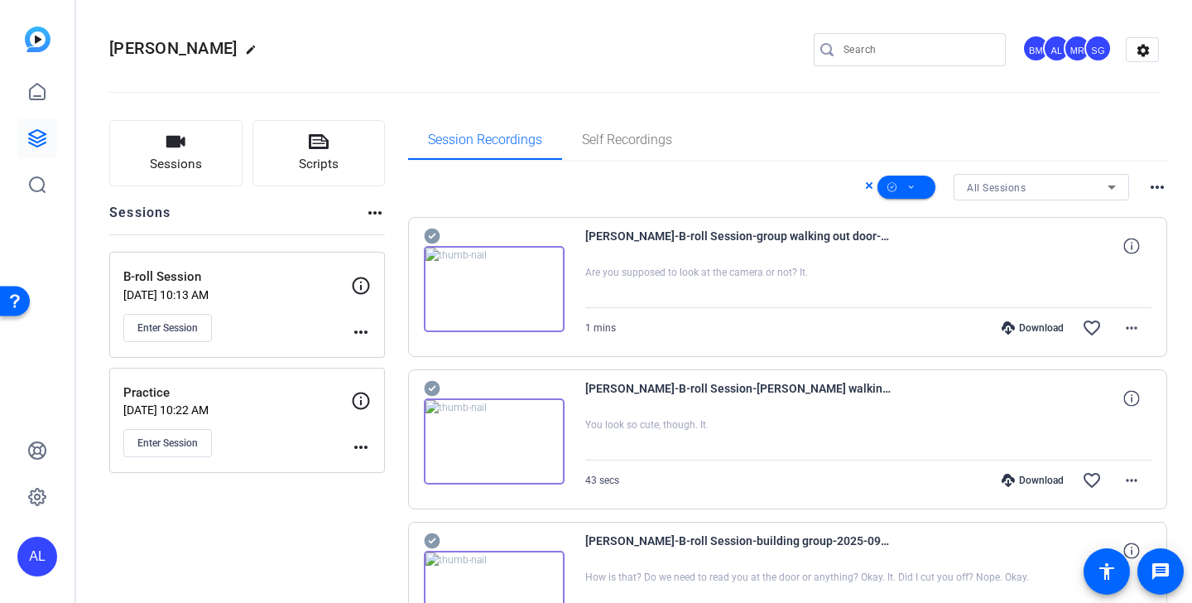
click at [427, 233] on icon at bounding box center [432, 236] width 16 height 16
click at [433, 387] on icon at bounding box center [432, 388] width 17 height 20
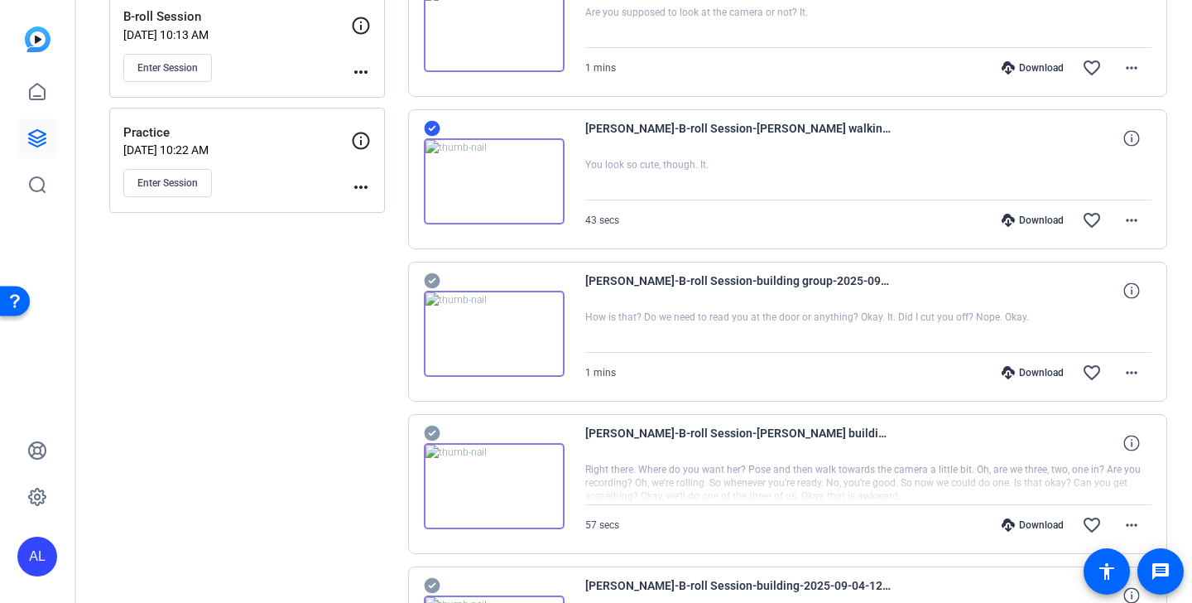
scroll to position [338, 0]
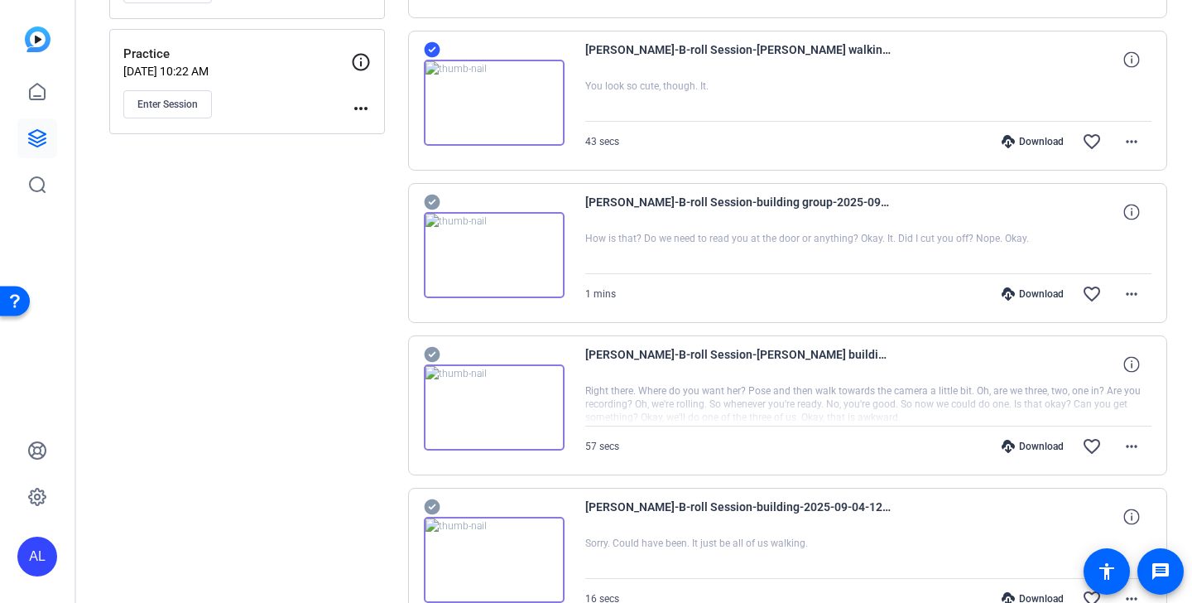
click at [425, 208] on icon at bounding box center [432, 202] width 17 height 20
click at [432, 200] on icon at bounding box center [432, 202] width 17 height 20
click at [433, 350] on icon at bounding box center [432, 355] width 16 height 16
click at [434, 202] on icon at bounding box center [432, 202] width 16 height 16
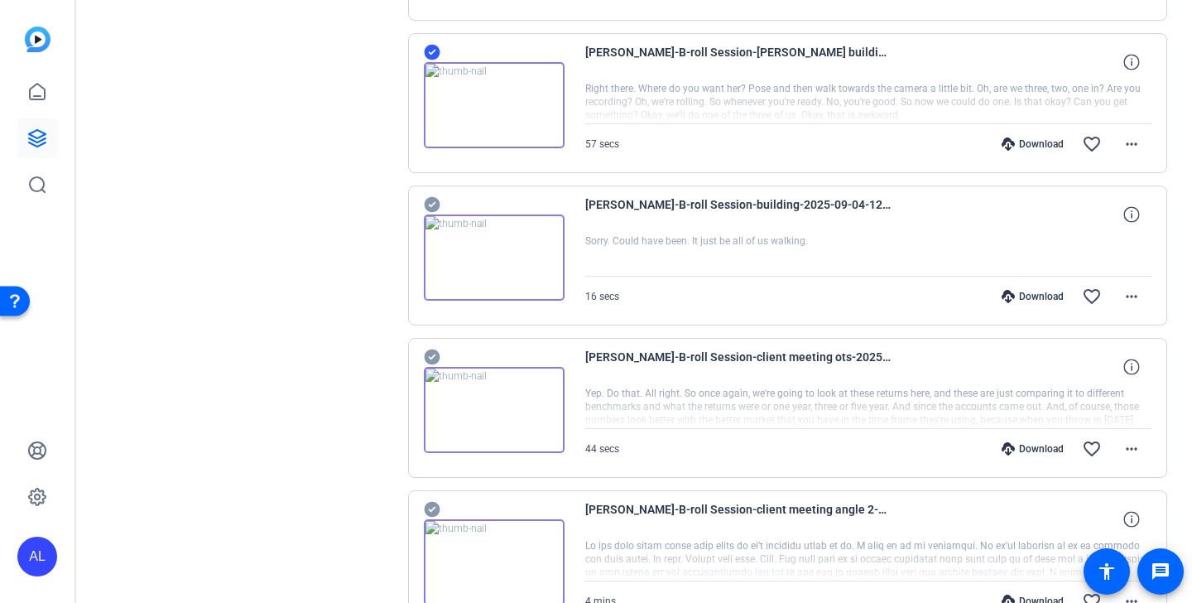
click at [428, 204] on icon at bounding box center [432, 205] width 16 height 16
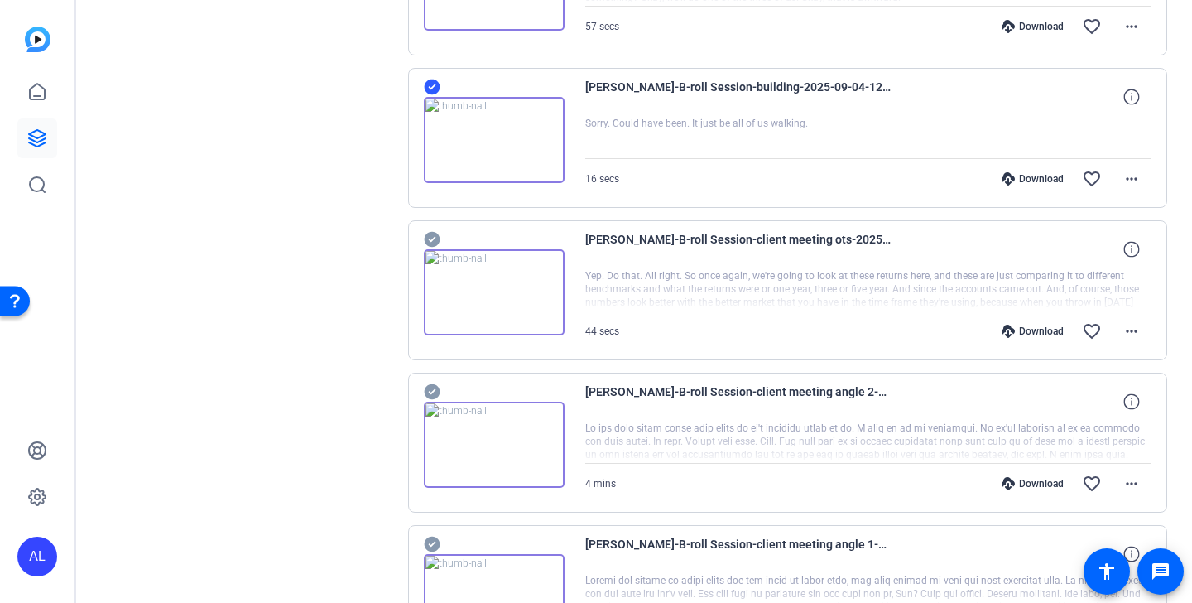
click at [430, 237] on icon at bounding box center [432, 240] width 16 height 16
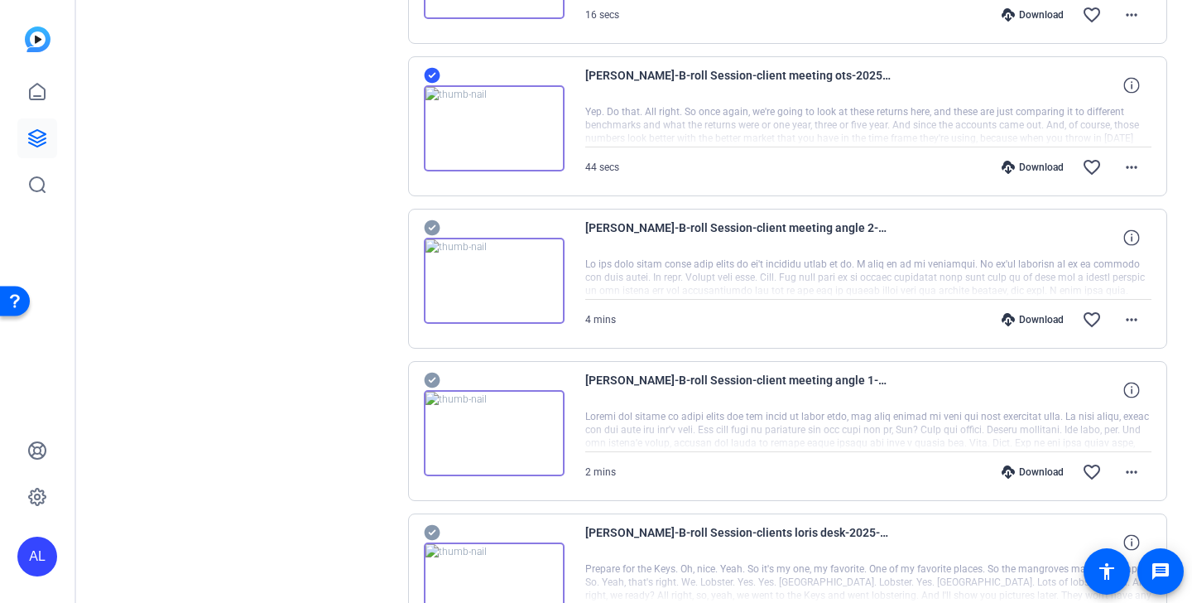
click at [431, 230] on icon at bounding box center [432, 228] width 16 height 16
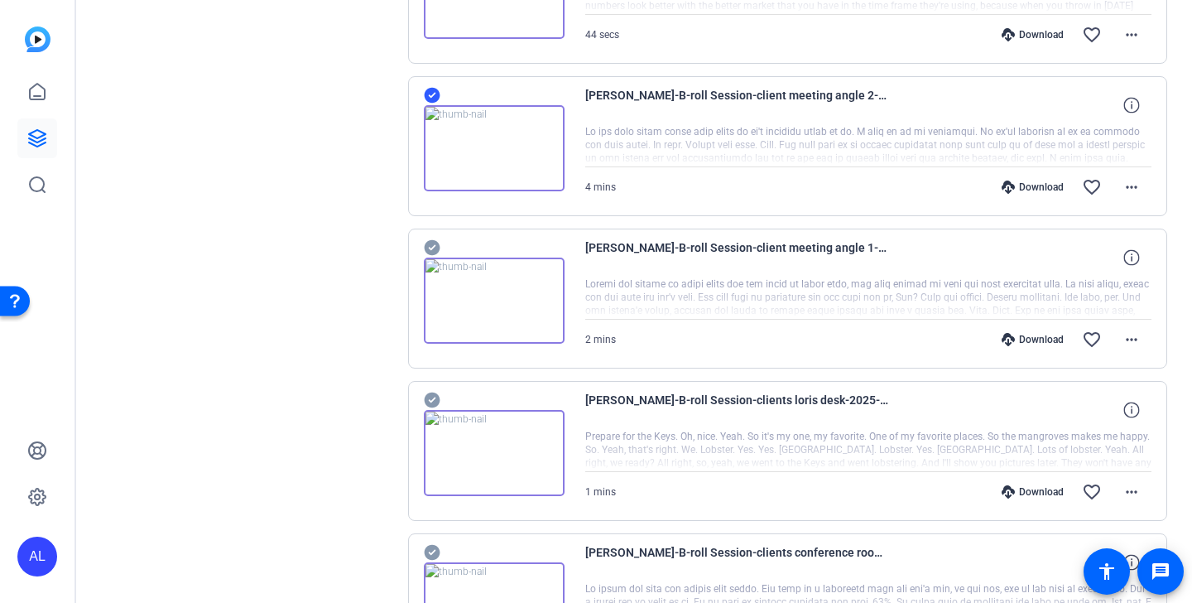
click at [431, 242] on icon at bounding box center [432, 248] width 16 height 16
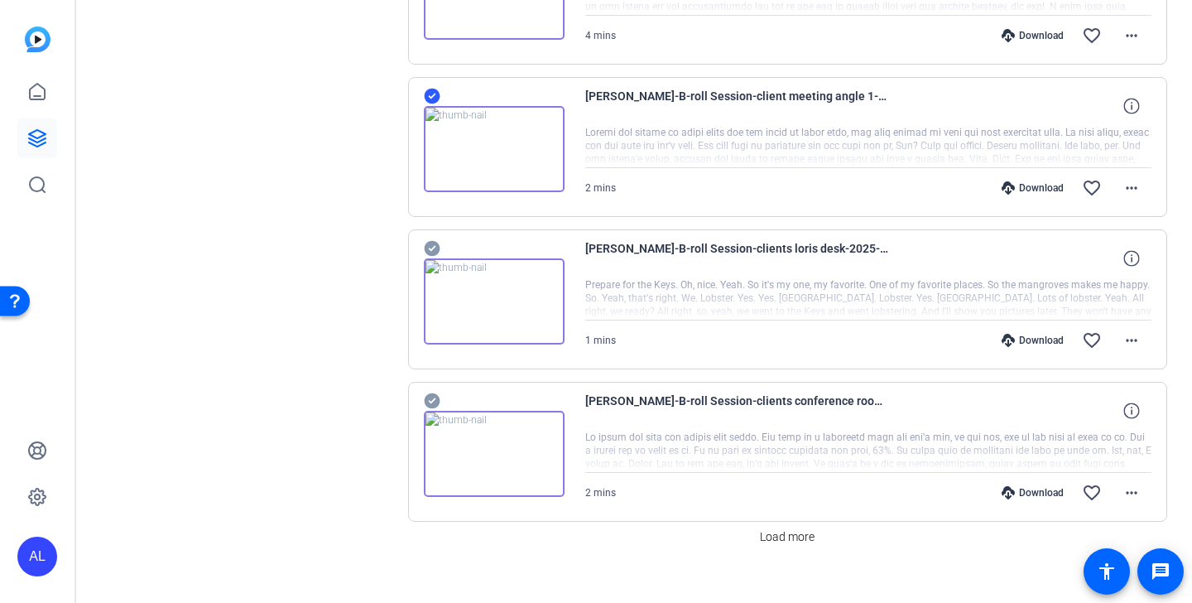
click at [431, 242] on icon at bounding box center [432, 249] width 16 height 16
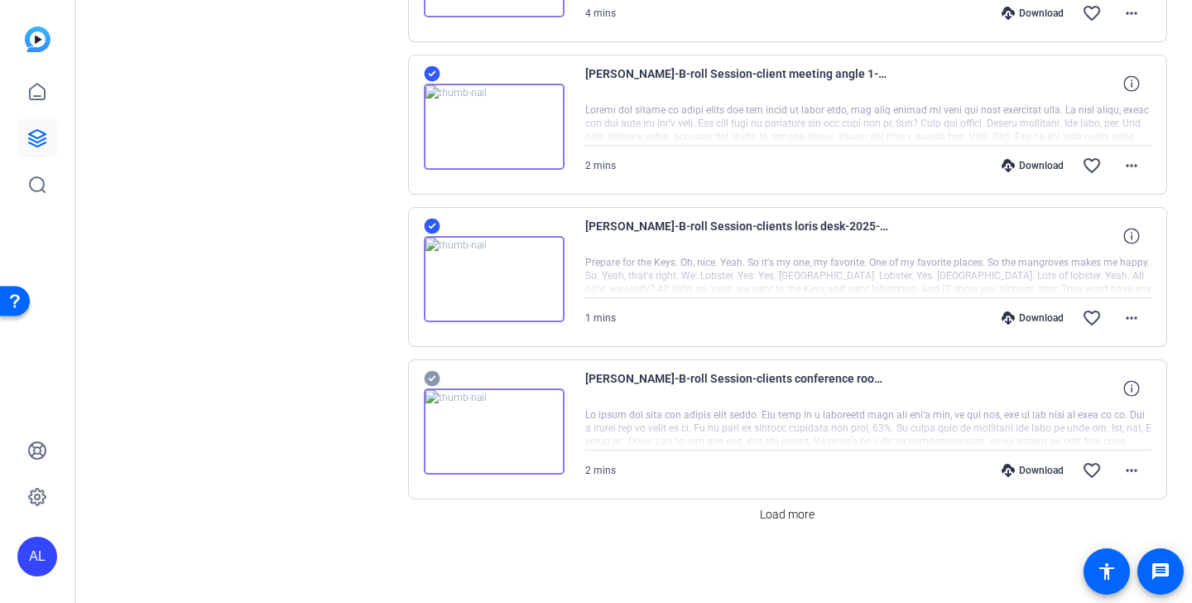
click at [434, 376] on icon at bounding box center [432, 378] width 17 height 20
click at [811, 522] on span "Load more" at bounding box center [787, 514] width 55 height 17
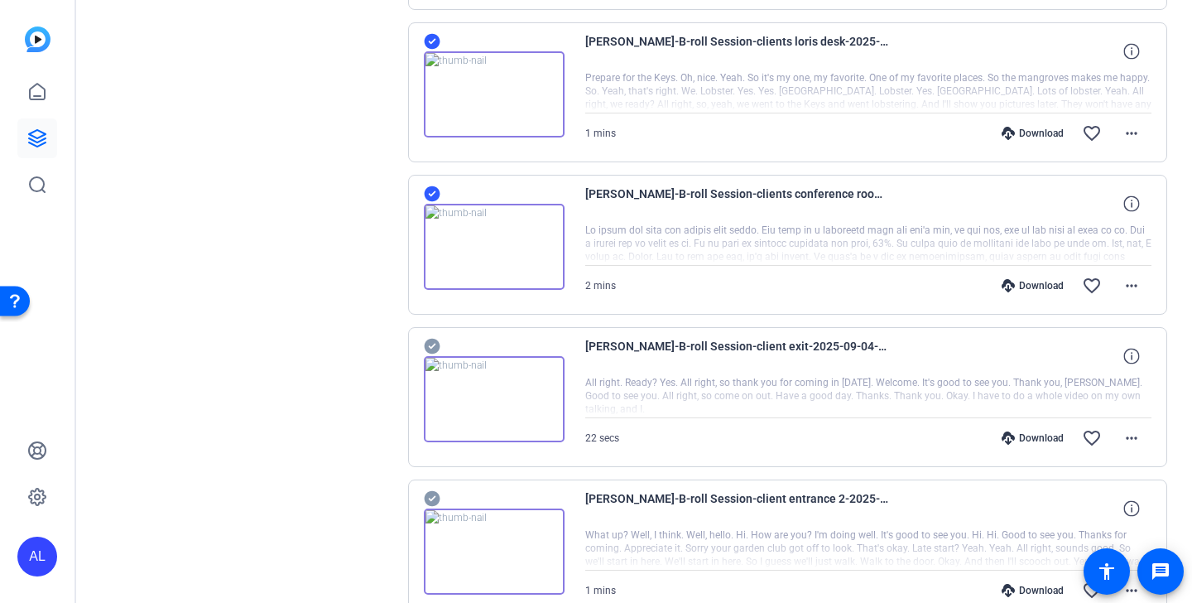
scroll to position [1541, 0]
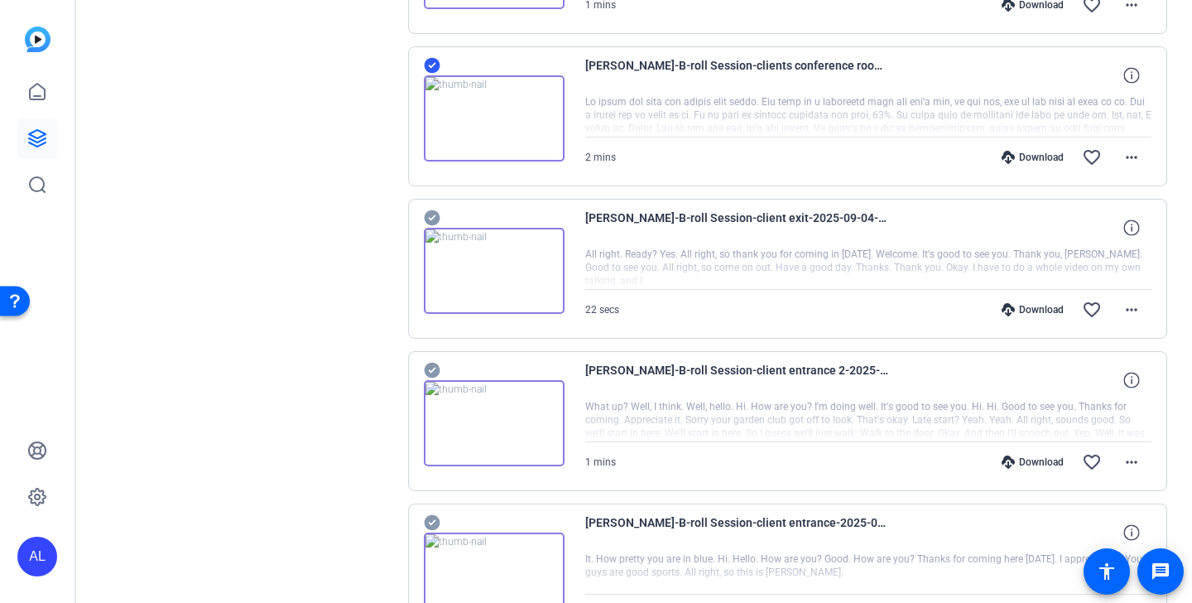
click at [425, 218] on icon at bounding box center [432, 218] width 16 height 16
click at [433, 362] on icon at bounding box center [432, 370] width 17 height 20
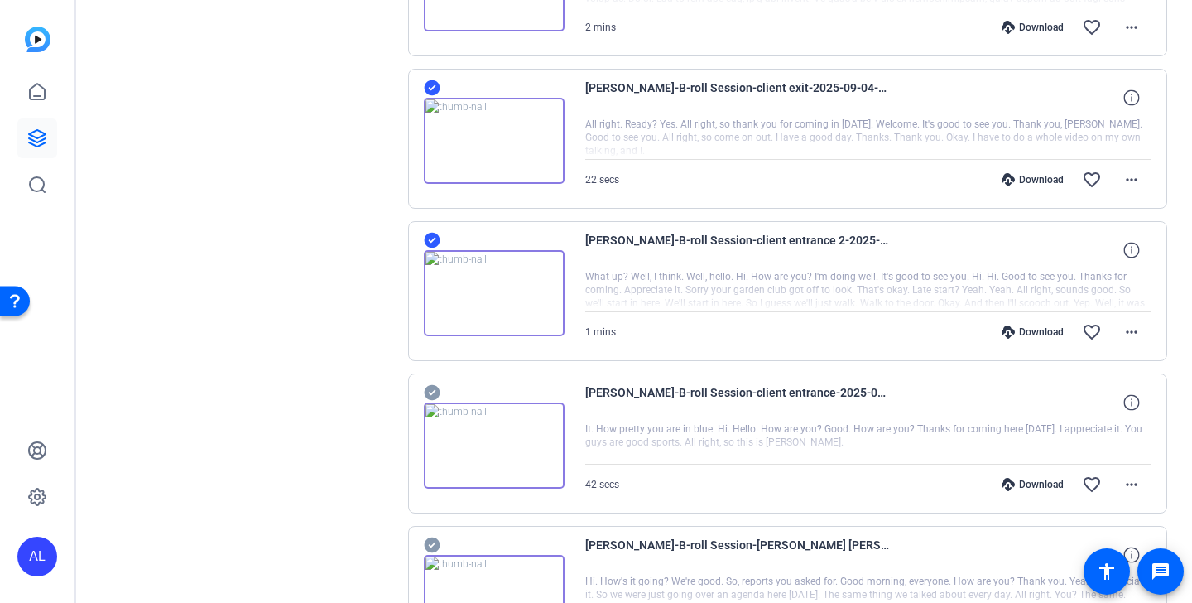
click at [434, 384] on icon at bounding box center [432, 392] width 17 height 20
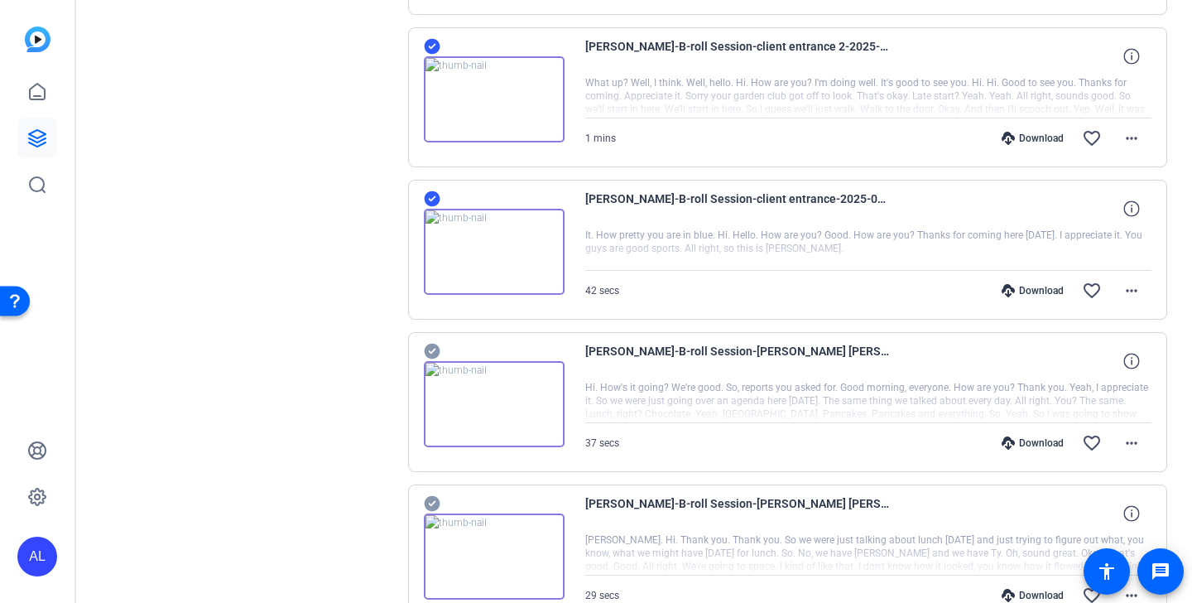
click at [434, 348] on icon at bounding box center [432, 351] width 17 height 20
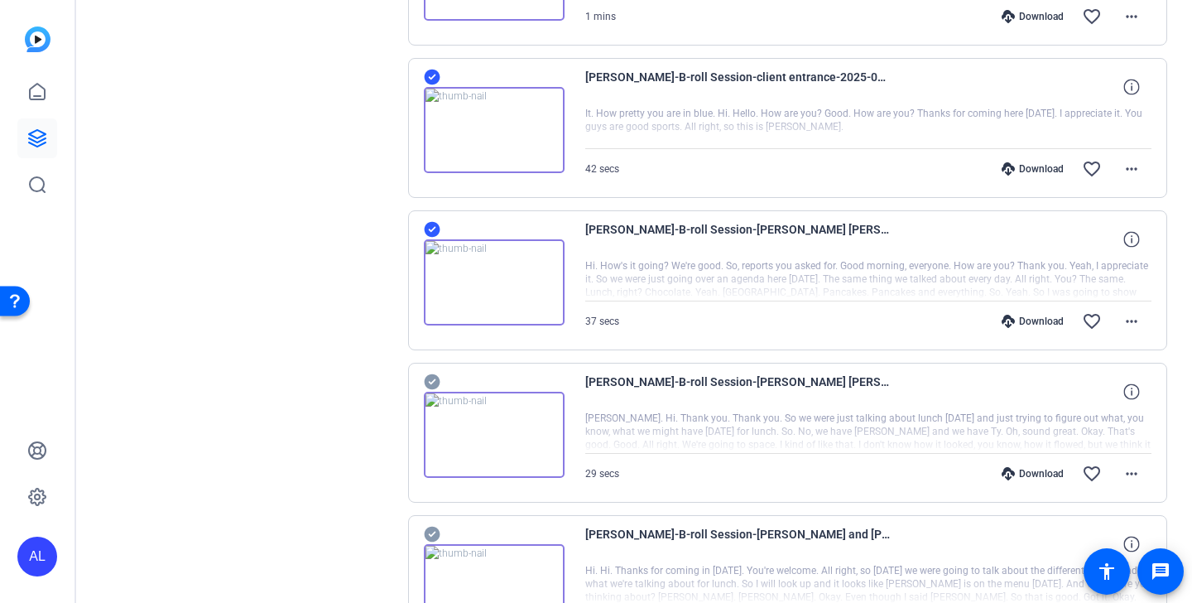
click at [433, 378] on icon at bounding box center [432, 382] width 16 height 16
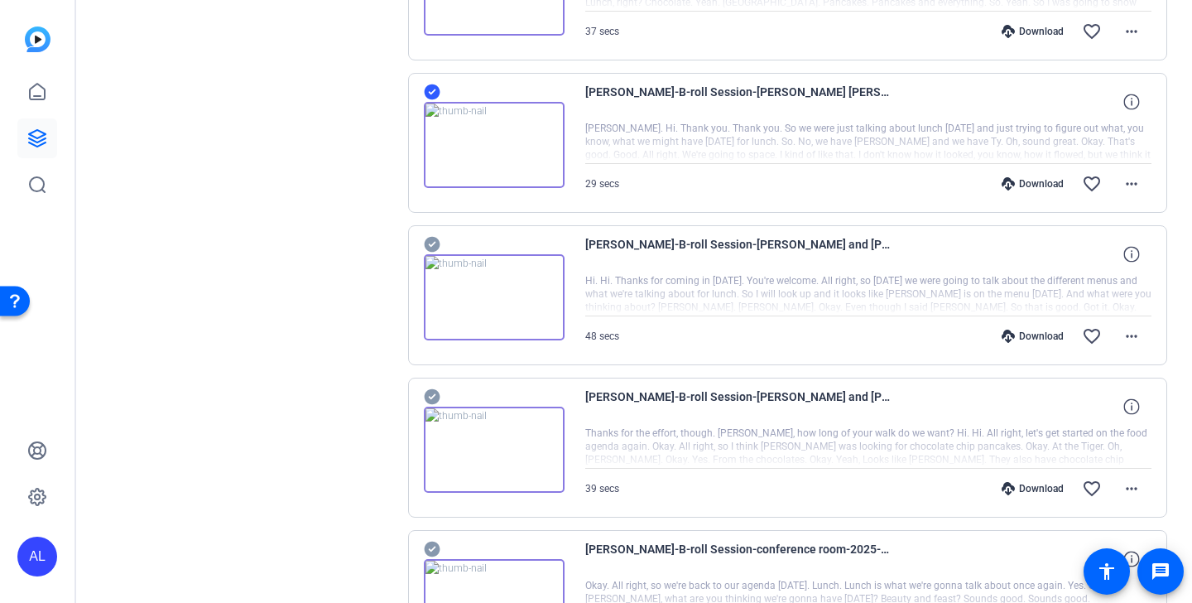
click at [434, 245] on icon at bounding box center [432, 245] width 16 height 16
click at [432, 391] on icon at bounding box center [432, 397] width 16 height 16
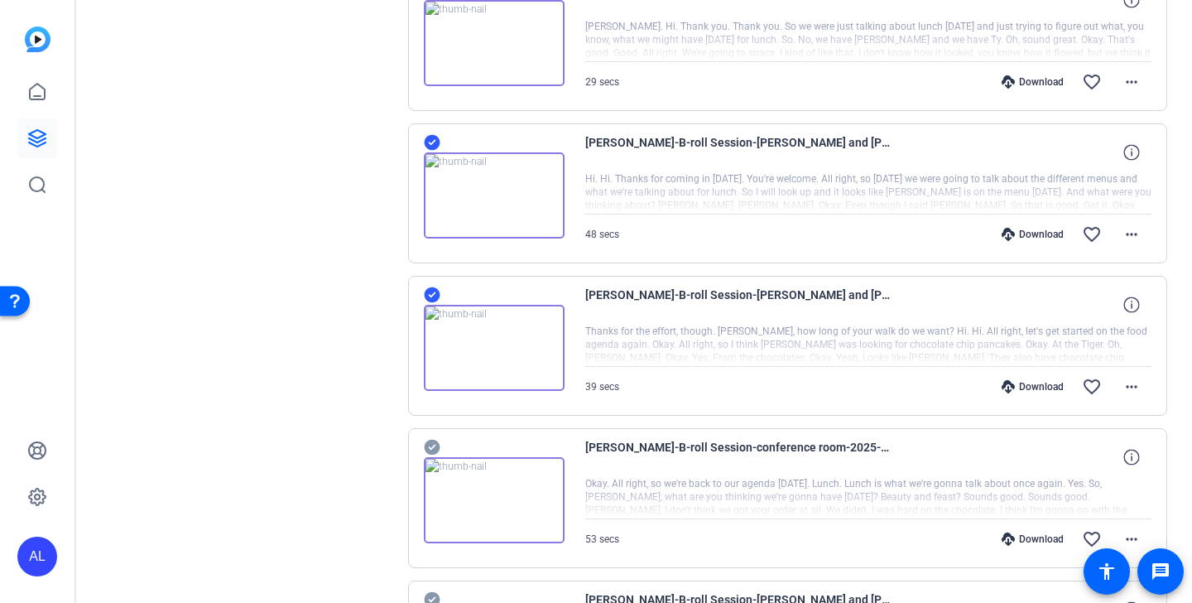
scroll to position [2494, 0]
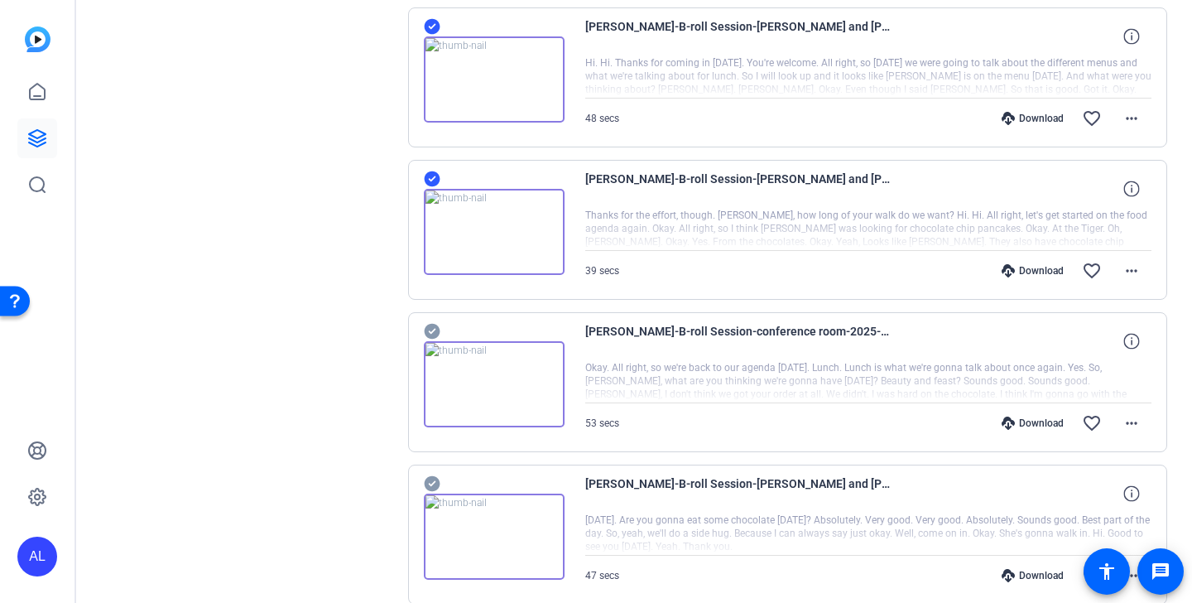
click at [432, 330] on icon at bounding box center [432, 331] width 17 height 20
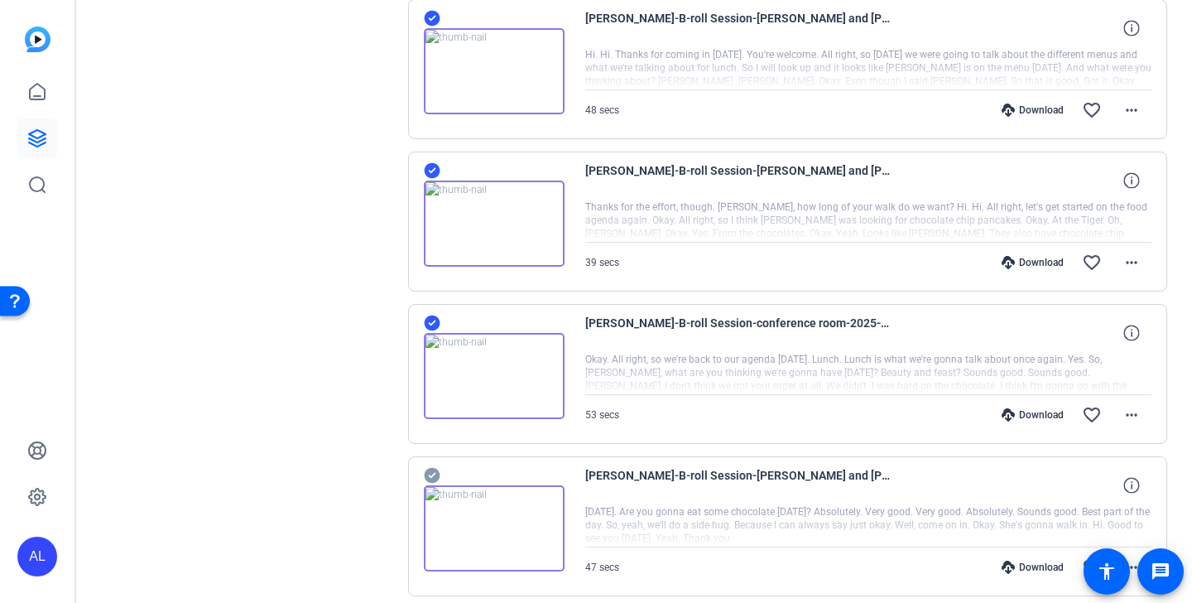
click at [433, 471] on icon at bounding box center [432, 476] width 16 height 16
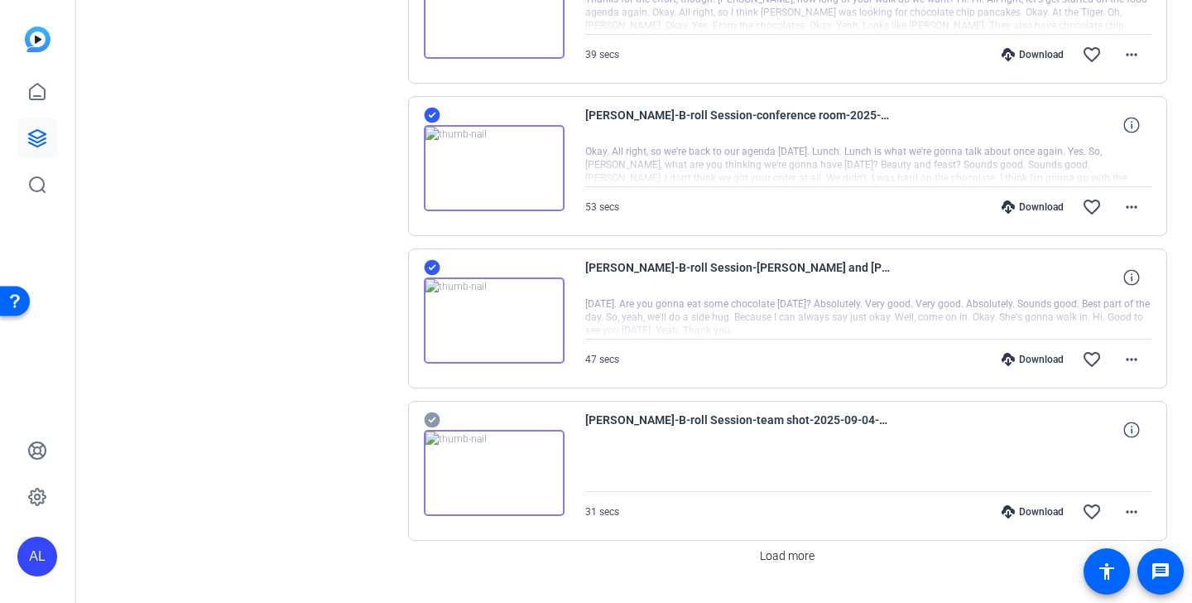
click at [430, 418] on icon at bounding box center [432, 420] width 16 height 16
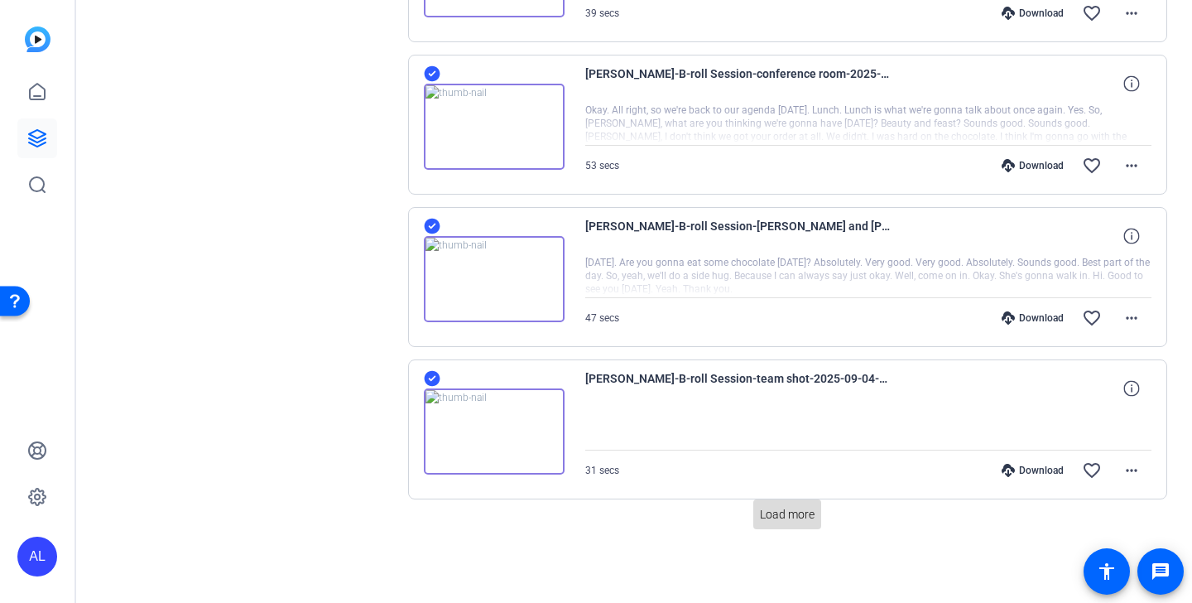
click at [791, 523] on span at bounding box center [787, 514] width 68 height 40
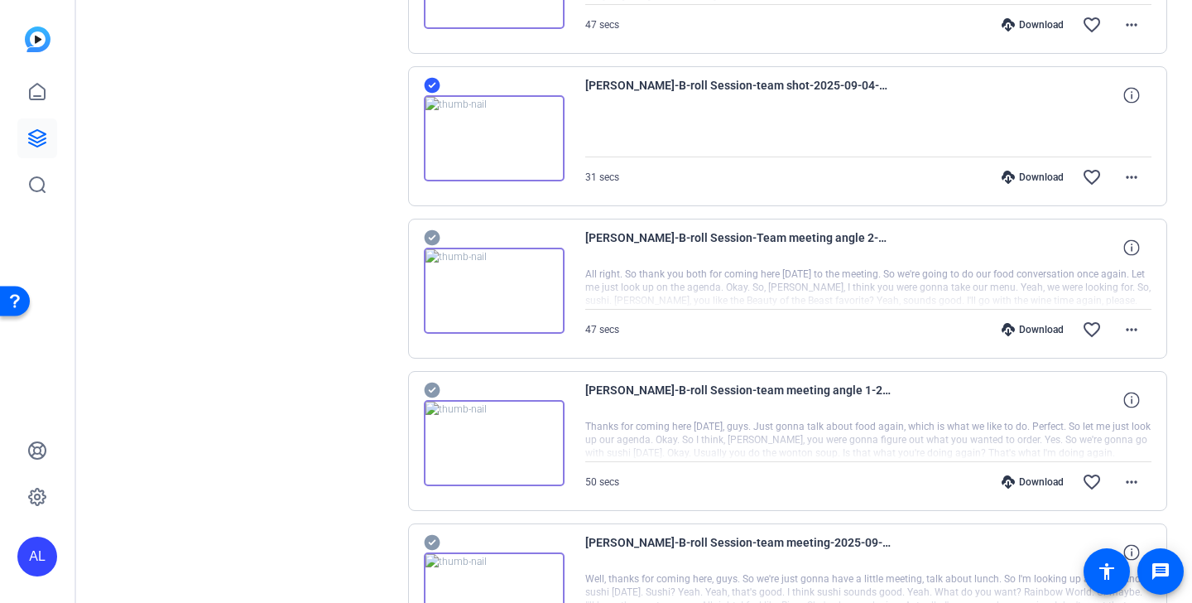
scroll to position [3203, 0]
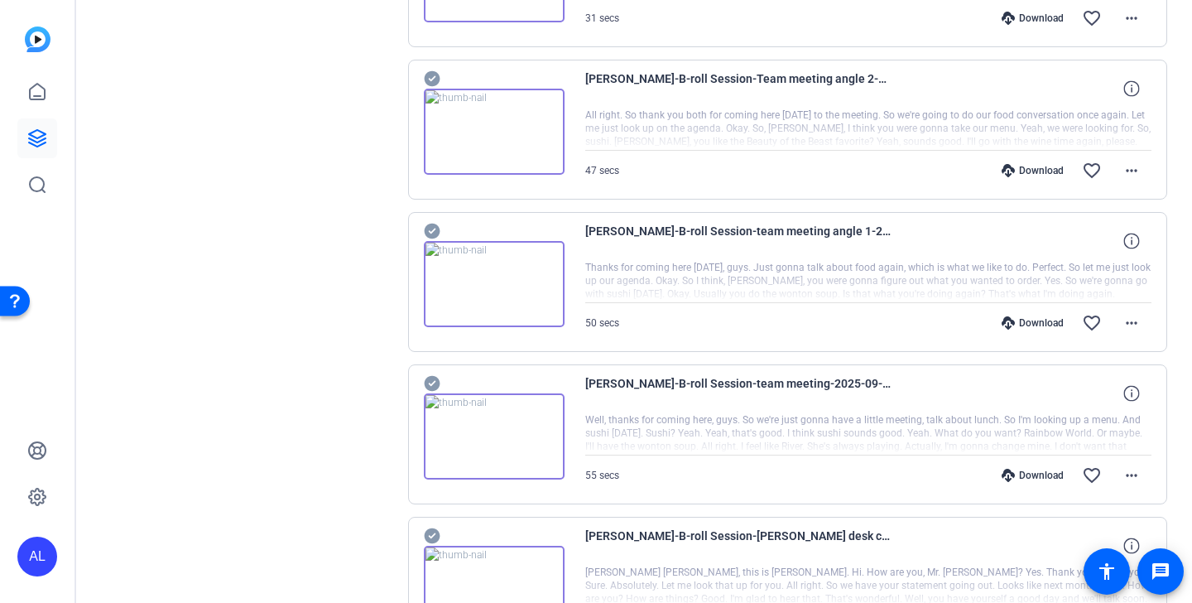
click at [436, 75] on icon at bounding box center [432, 79] width 16 height 16
click at [439, 229] on icon at bounding box center [432, 231] width 16 height 16
click at [432, 377] on icon at bounding box center [432, 384] width 16 height 16
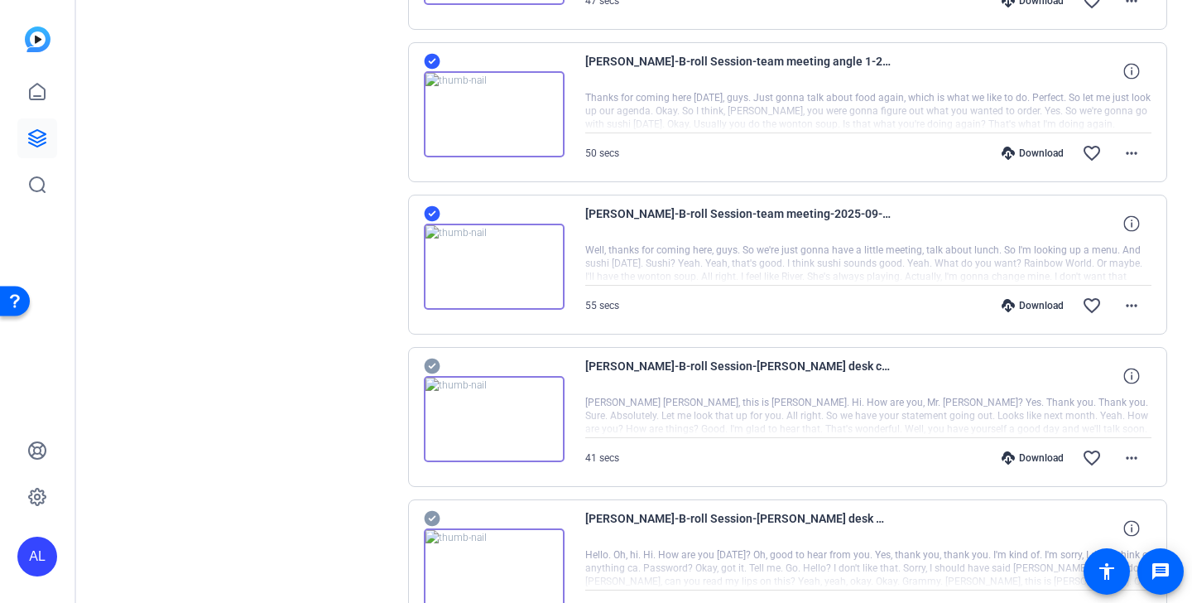
scroll to position [3410, 0]
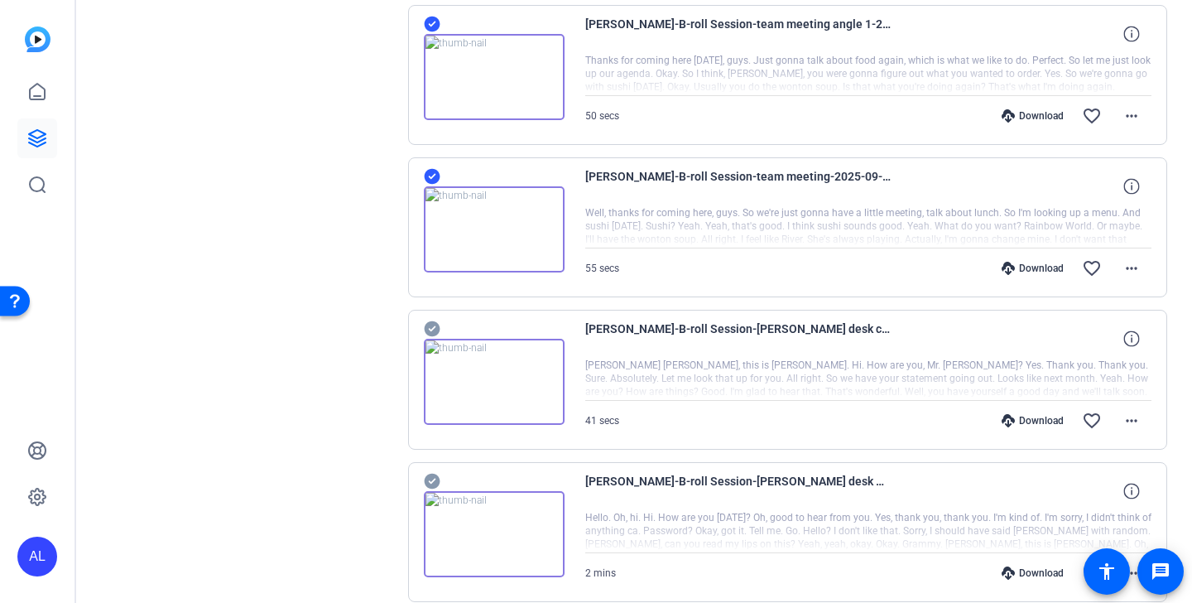
click at [434, 319] on icon at bounding box center [432, 329] width 17 height 20
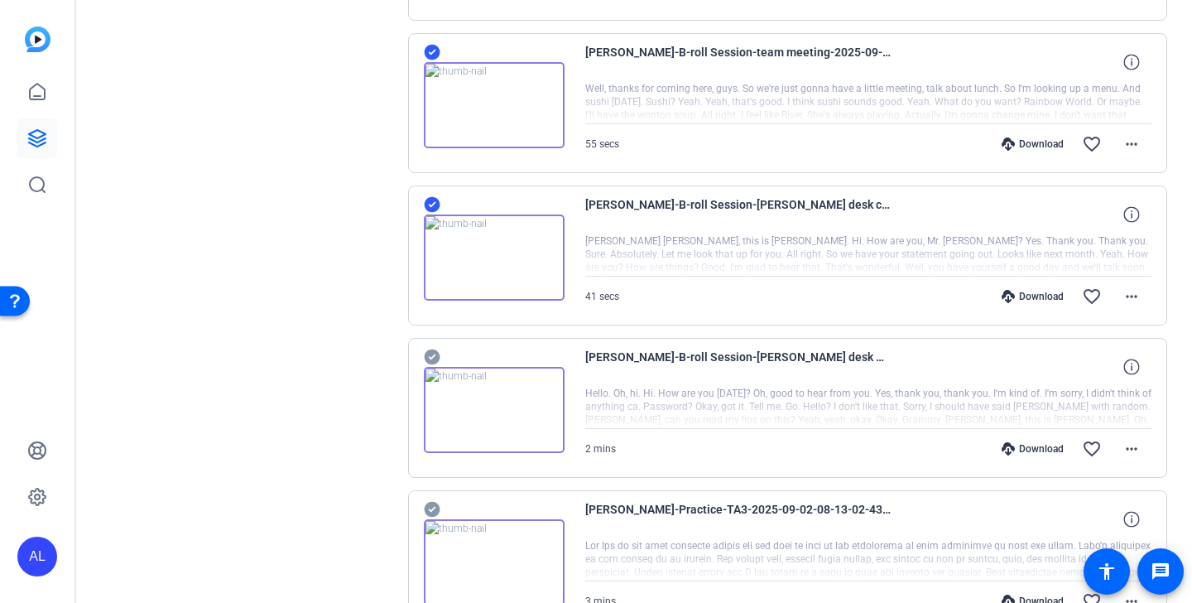
scroll to position [3541, 0]
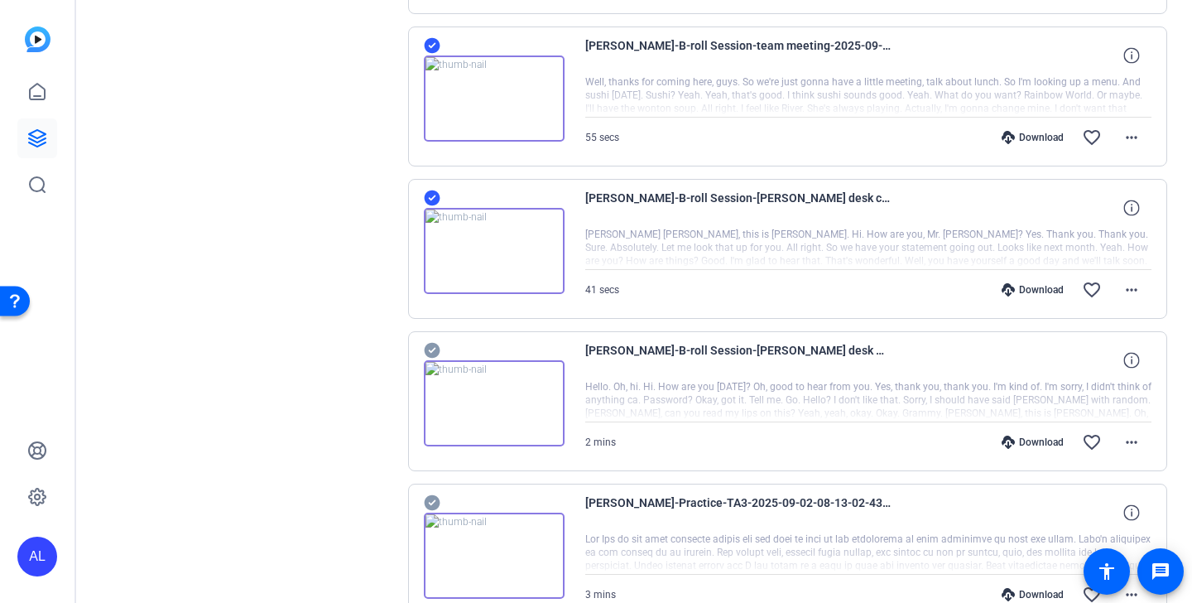
click at [435, 353] on icon at bounding box center [432, 351] width 16 height 16
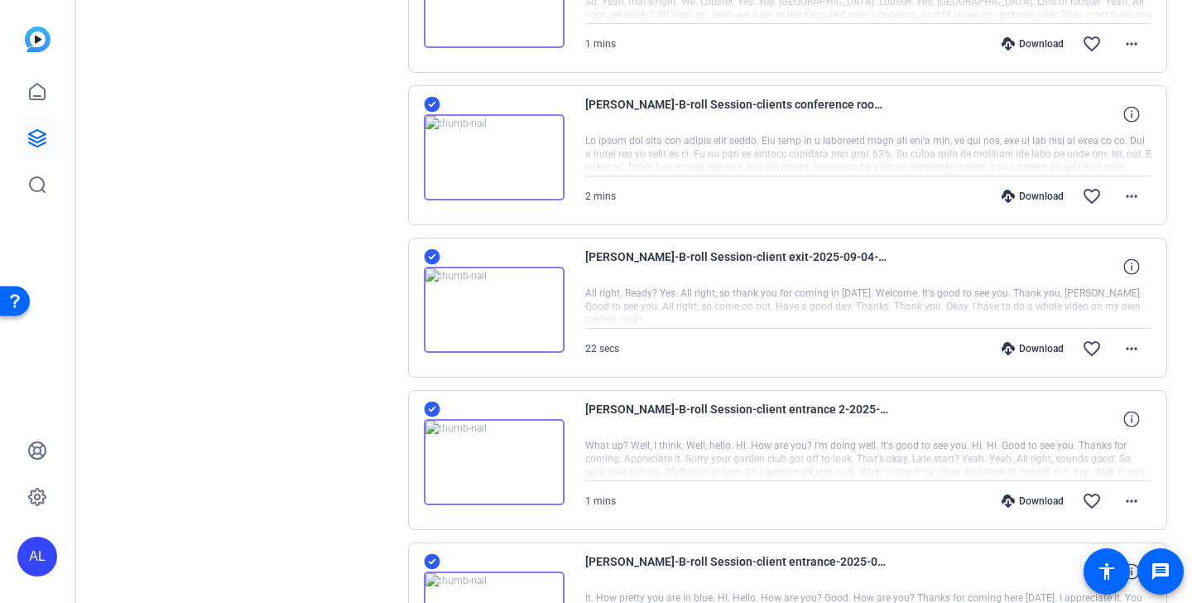
scroll to position [0, 0]
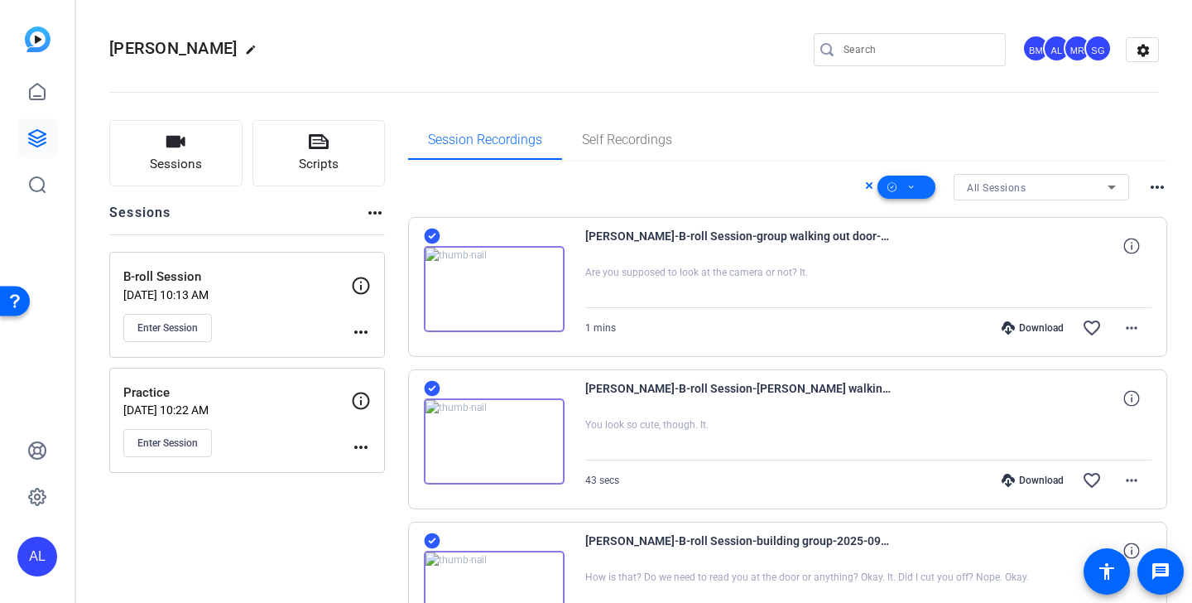
click at [918, 190] on span at bounding box center [906, 187] width 58 height 40
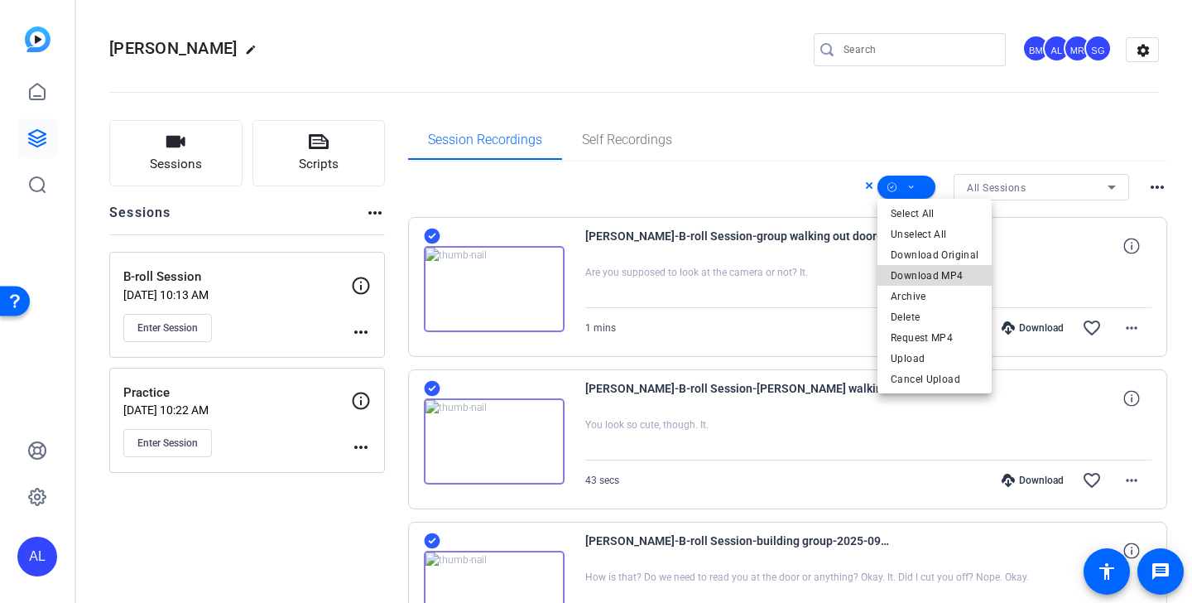
click at [949, 277] on span "Download MP4" at bounding box center [935, 276] width 88 height 20
